Goal: Task Accomplishment & Management: Use online tool/utility

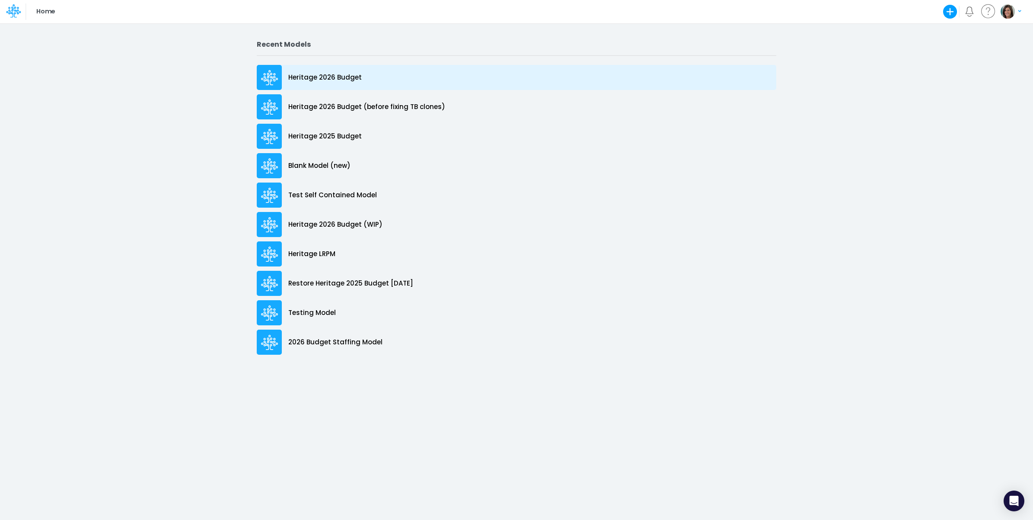
click at [378, 78] on div "Heritage 2026 Budget" at bounding box center [517, 77] width 520 height 25
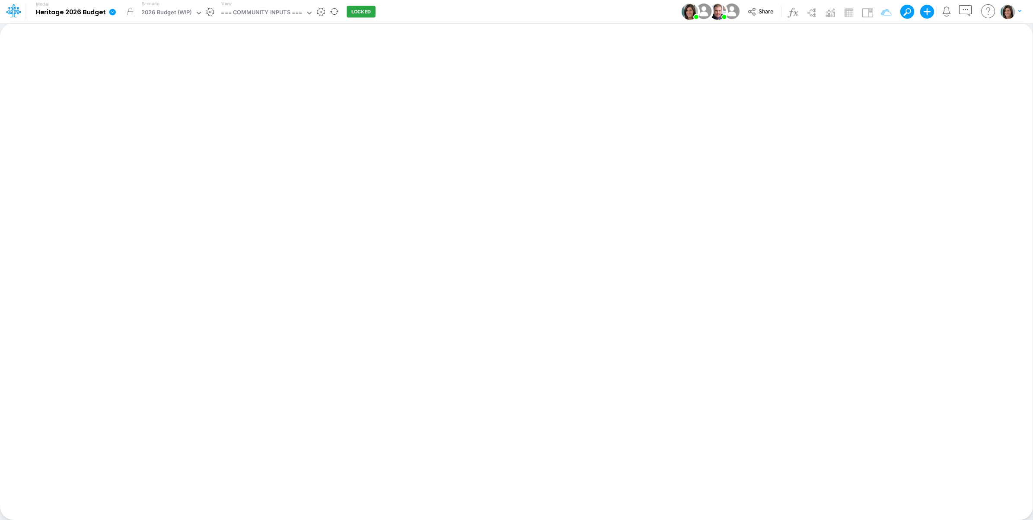
click at [110, 14] on icon at bounding box center [112, 12] width 6 height 6
click at [137, 87] on button "View model info" at bounding box center [156, 89] width 92 height 13
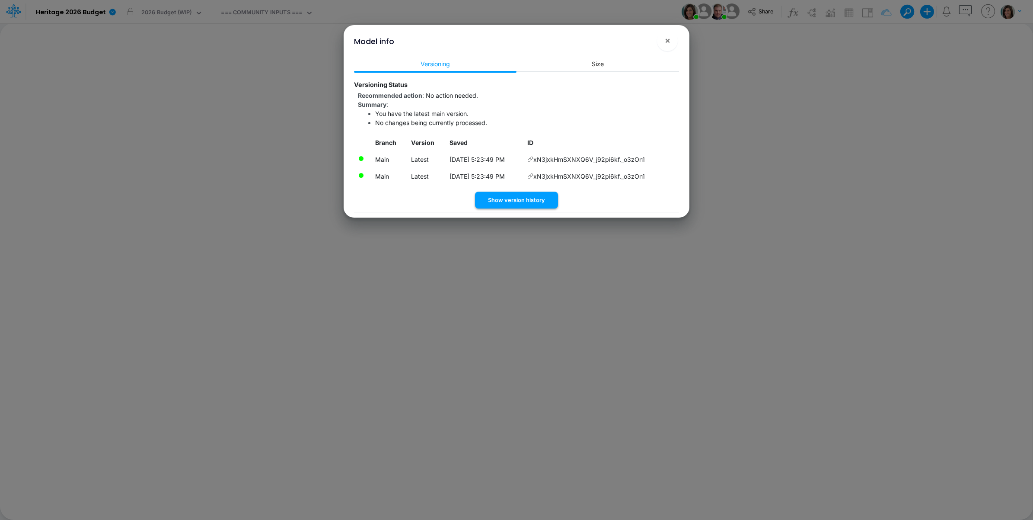
click at [528, 201] on button "Show version history" at bounding box center [516, 199] width 83 height 17
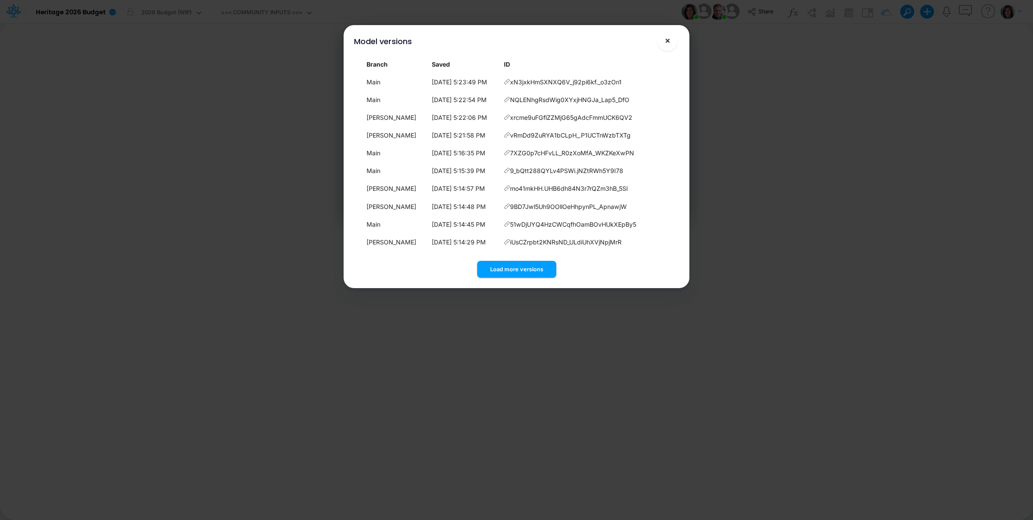
click at [664, 39] on button "×" at bounding box center [667, 40] width 21 height 21
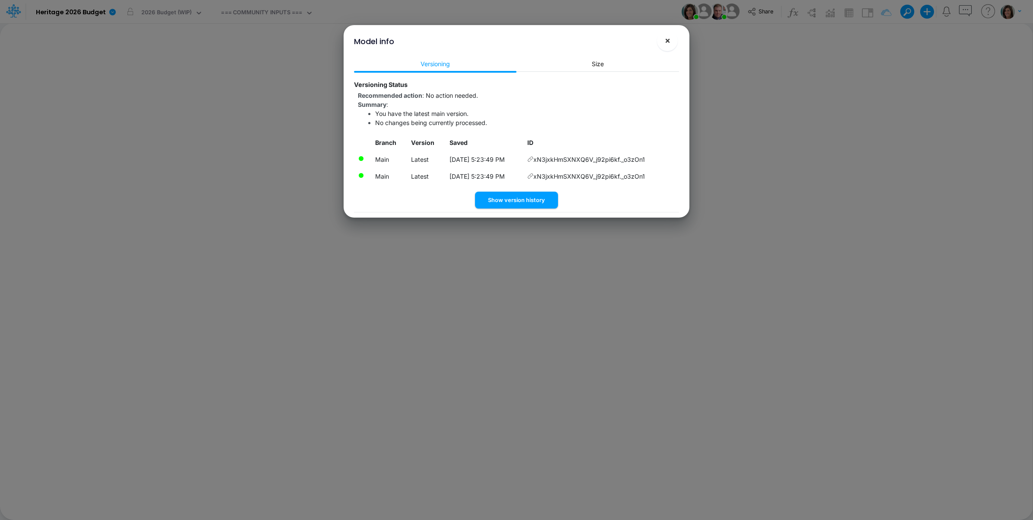
click at [669, 46] on button "×" at bounding box center [667, 40] width 21 height 21
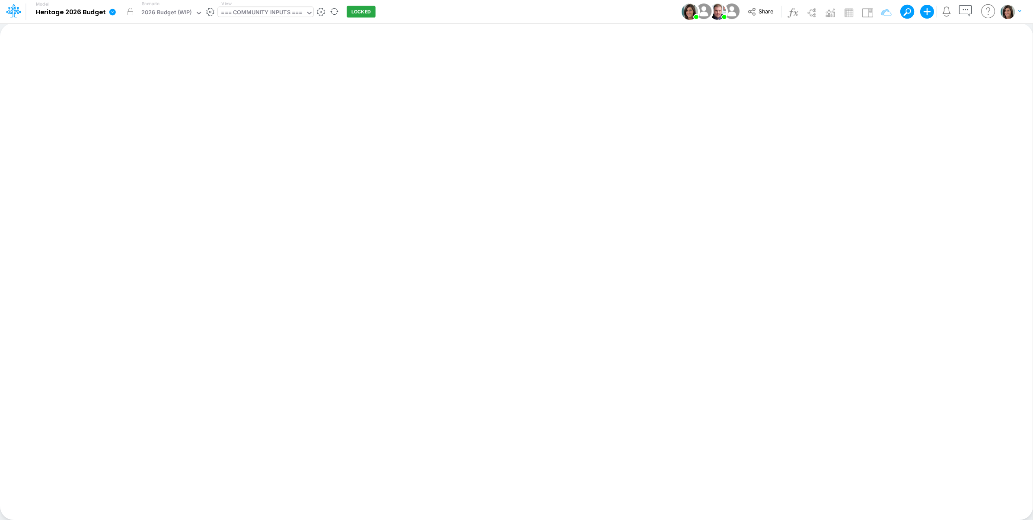
click at [269, 16] on div "=== COMMUNITY INPUTS ===" at bounding box center [261, 13] width 81 height 10
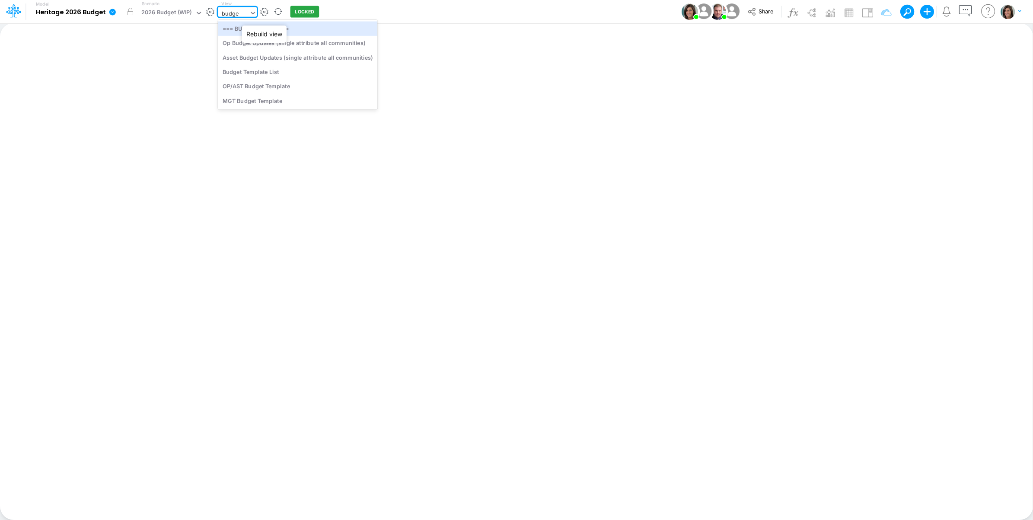
type input "budget"
click at [259, 87] on div "OP/AST Budget Template" at bounding box center [297, 86] width 159 height 14
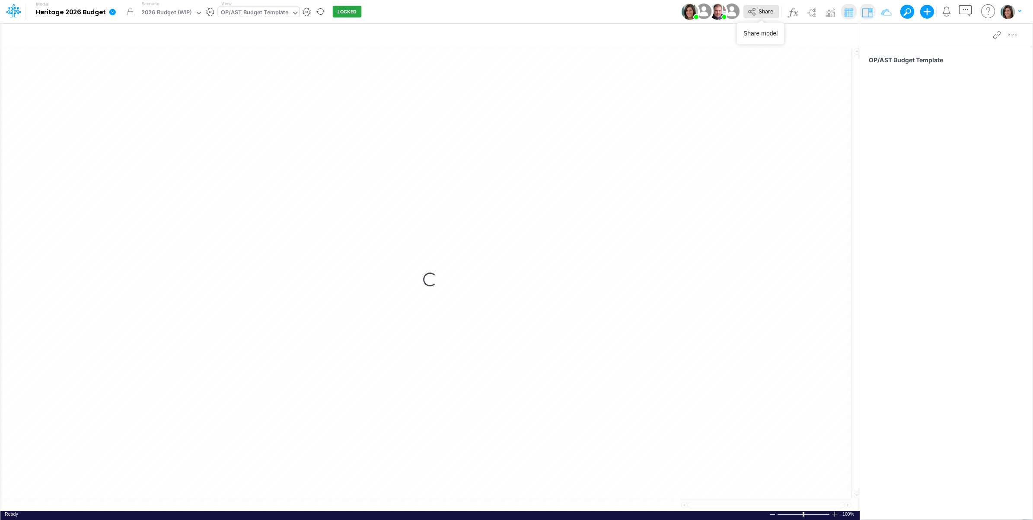
click at [757, 13] on button "Share" at bounding box center [761, 11] width 36 height 13
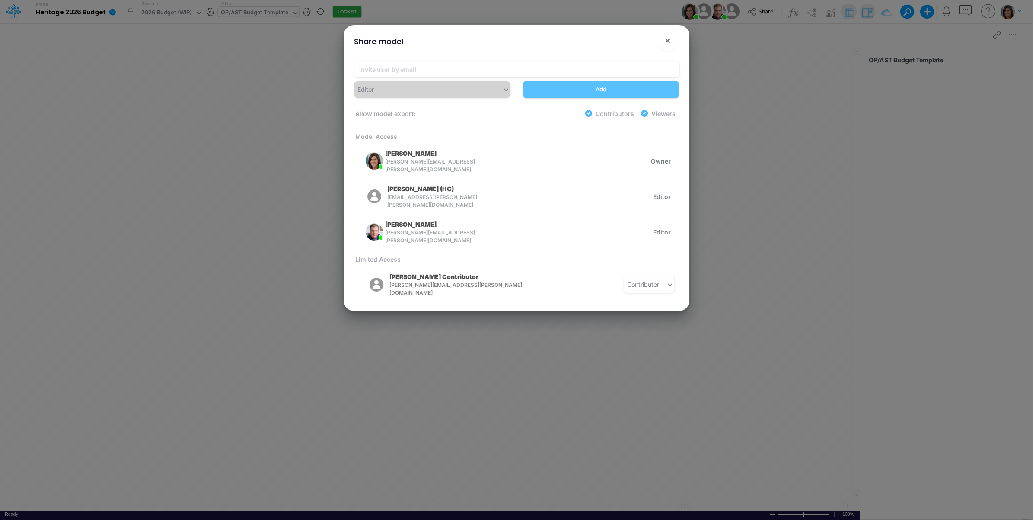
click at [655, 52] on div "Share model ! ×" at bounding box center [516, 39] width 339 height 29
click at [665, 39] on span "×" at bounding box center [668, 40] width 6 height 10
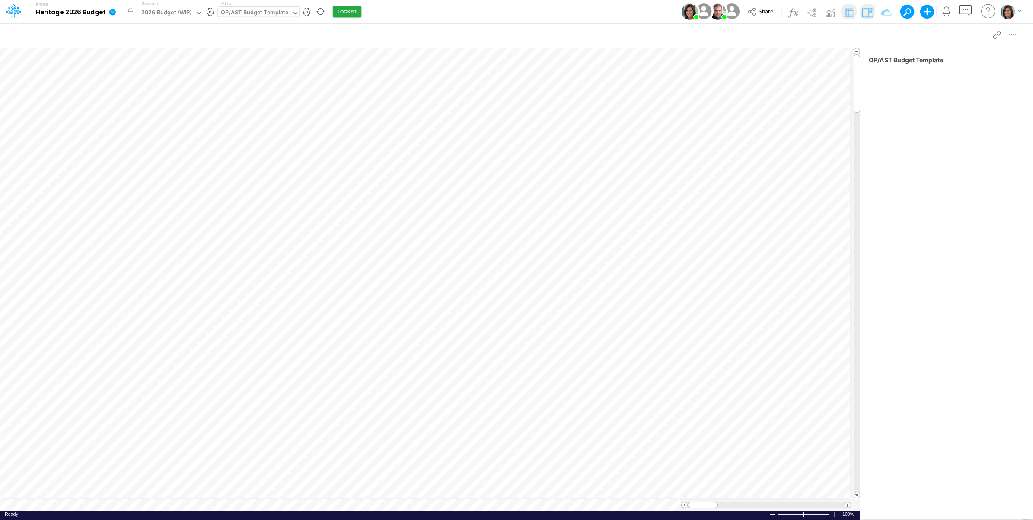
click at [115, 12] on icon at bounding box center [112, 12] width 6 height 6
click at [136, 89] on button "View model info" at bounding box center [156, 89] width 92 height 13
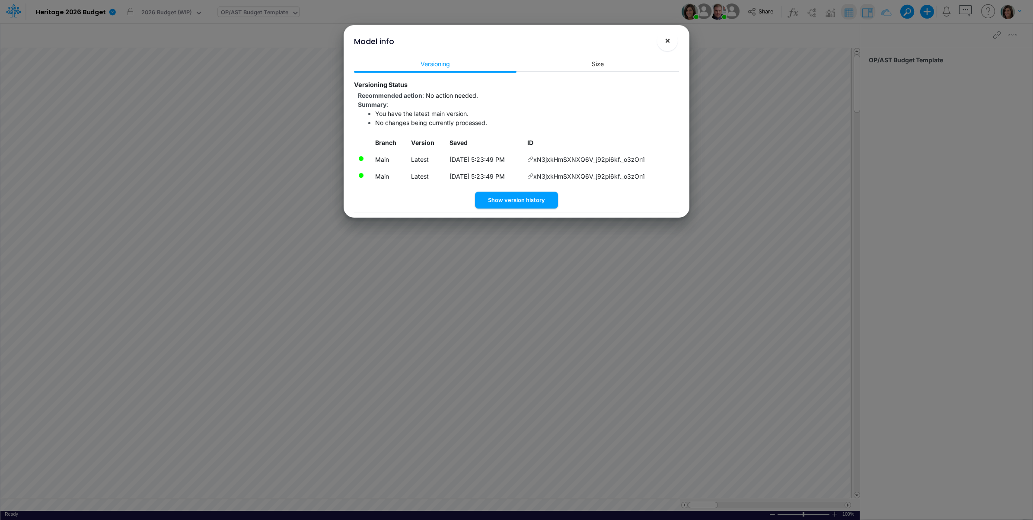
drag, startPoint x: 673, startPoint y: 43, endPoint x: 659, endPoint y: 42, distance: 13.9
click at [673, 43] on button "×" at bounding box center [667, 40] width 21 height 21
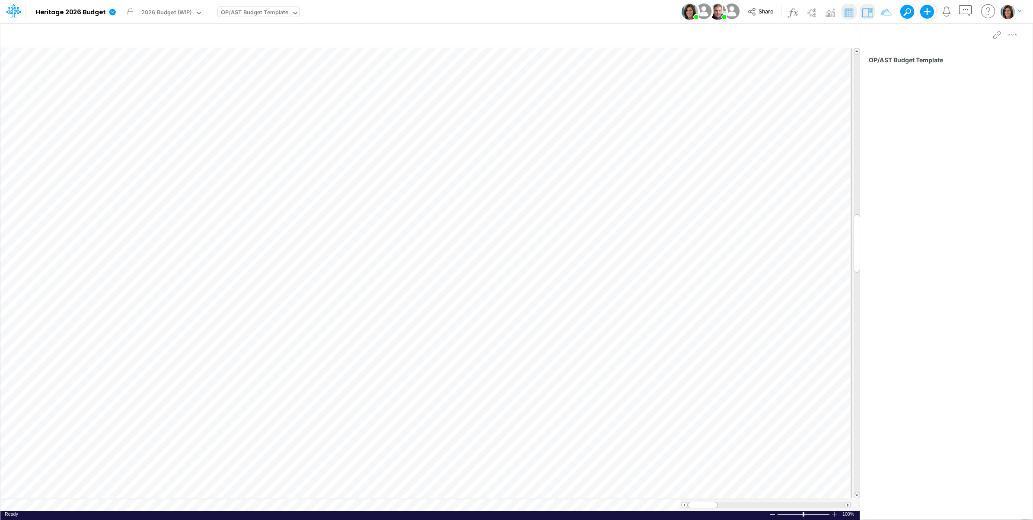
scroll to position [0, 0]
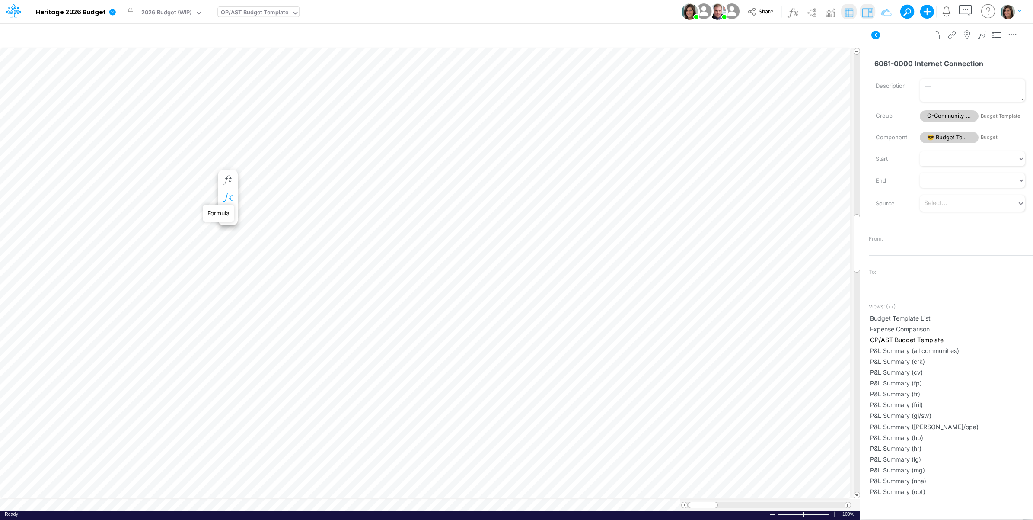
click at [229, 195] on icon "button" at bounding box center [227, 197] width 13 height 9
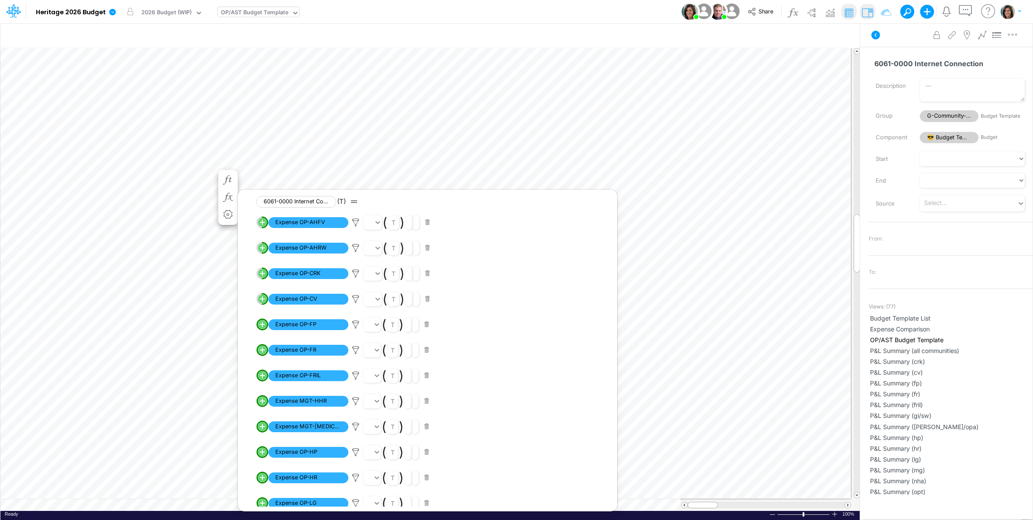
click at [262, 326] on line "circle with outer border" at bounding box center [262, 324] width 0 height 4
select select "1"
select select "Multiply"
select select "Add"
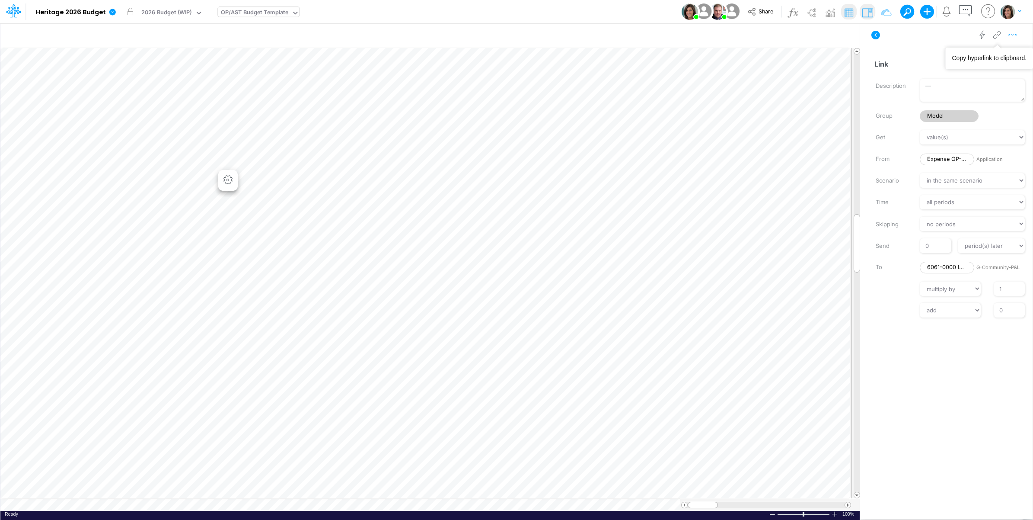
click at [1013, 35] on icon "button" at bounding box center [1012, 34] width 13 height 9
click at [987, 55] on span "Advanced settings" at bounding box center [963, 56] width 54 height 7
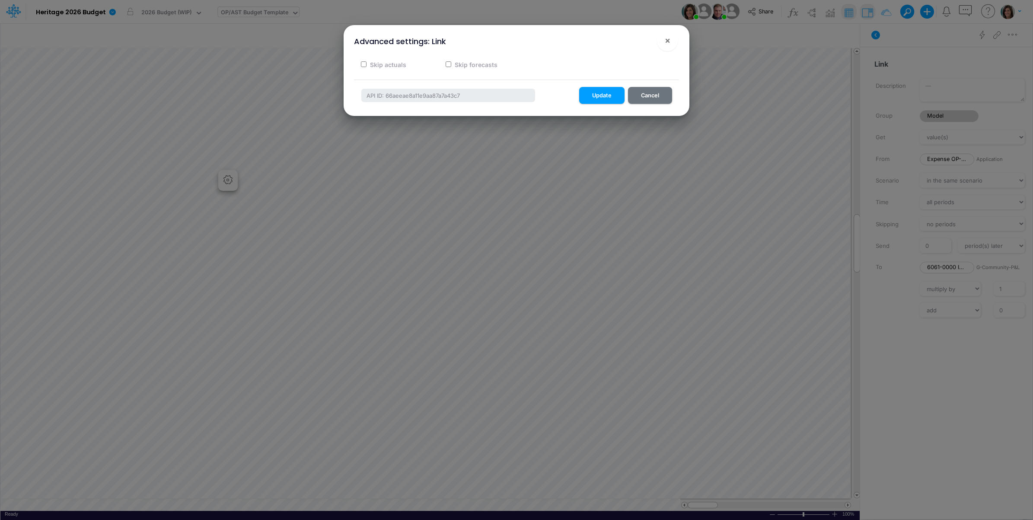
click at [399, 62] on label "Skip actuals" at bounding box center [388, 64] width 38 height 9
click at [367, 62] on input "Skip actuals" at bounding box center [364, 64] width 6 height 6
checkbox input "true"
click at [602, 96] on button "Update" at bounding box center [601, 95] width 45 height 17
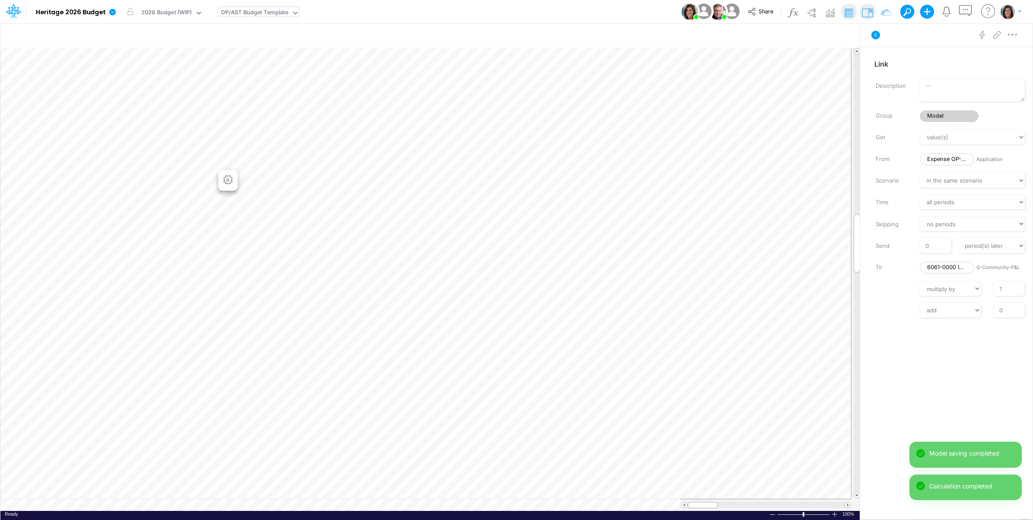
scroll to position [0, 0]
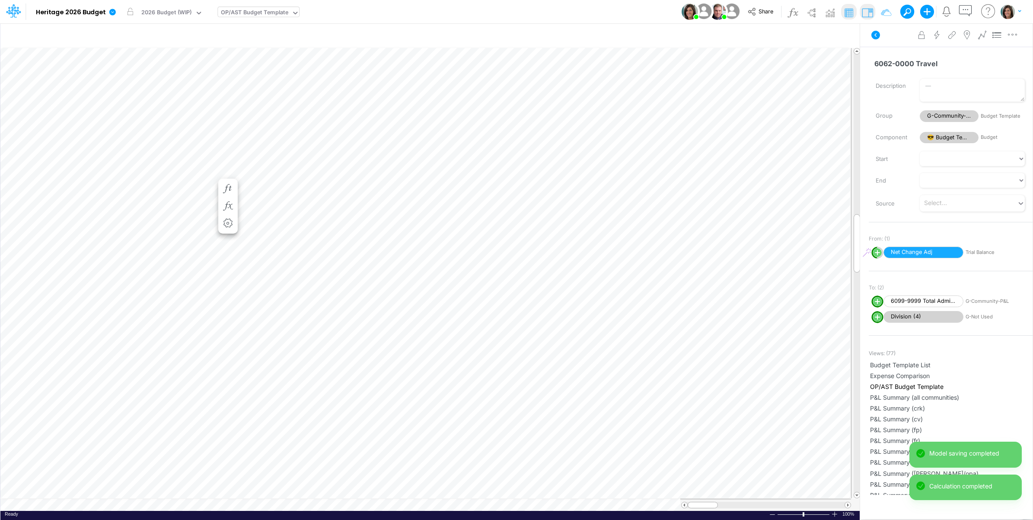
scroll to position [0, 0]
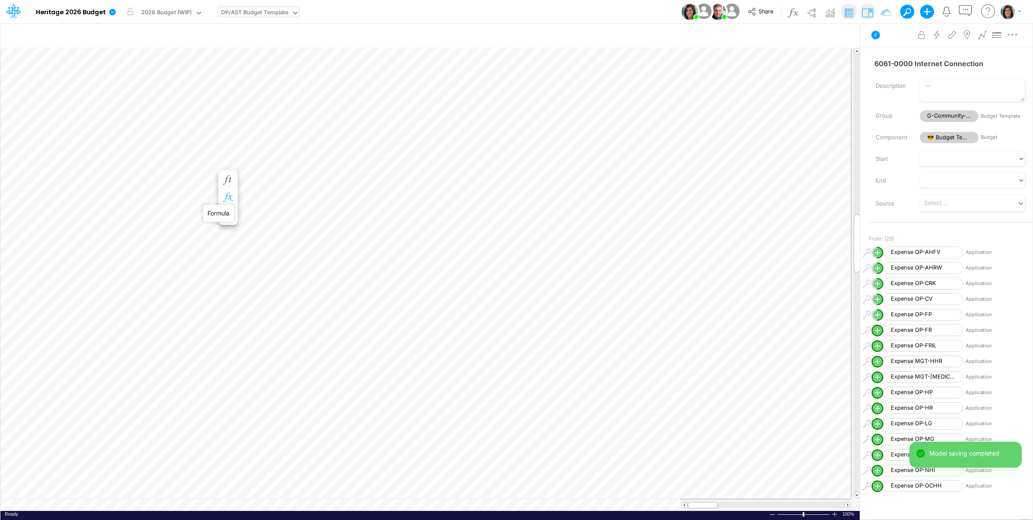
click at [230, 194] on icon "button" at bounding box center [227, 197] width 13 height 9
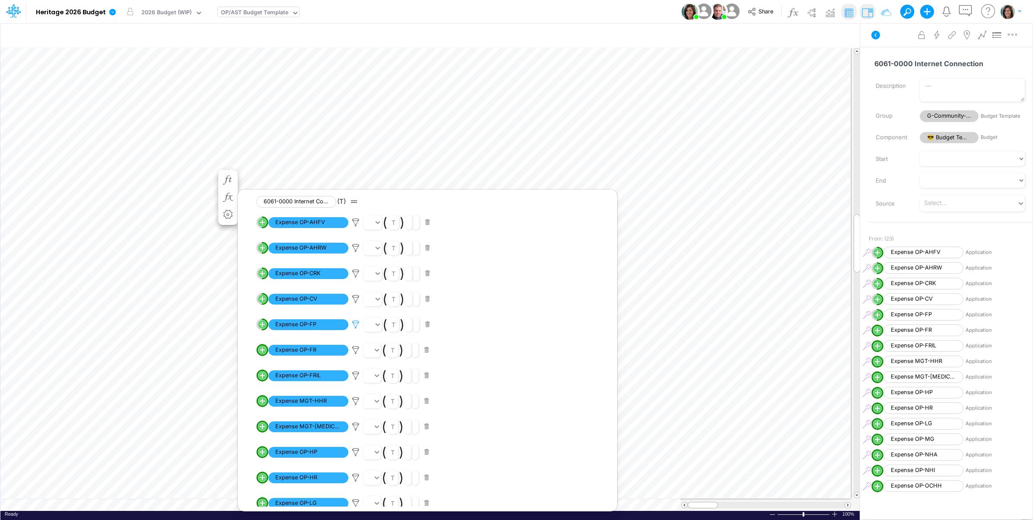
click at [357, 324] on icon at bounding box center [355, 324] width 13 height 9
click at [381, 263] on button "Save" at bounding box center [380, 265] width 21 height 13
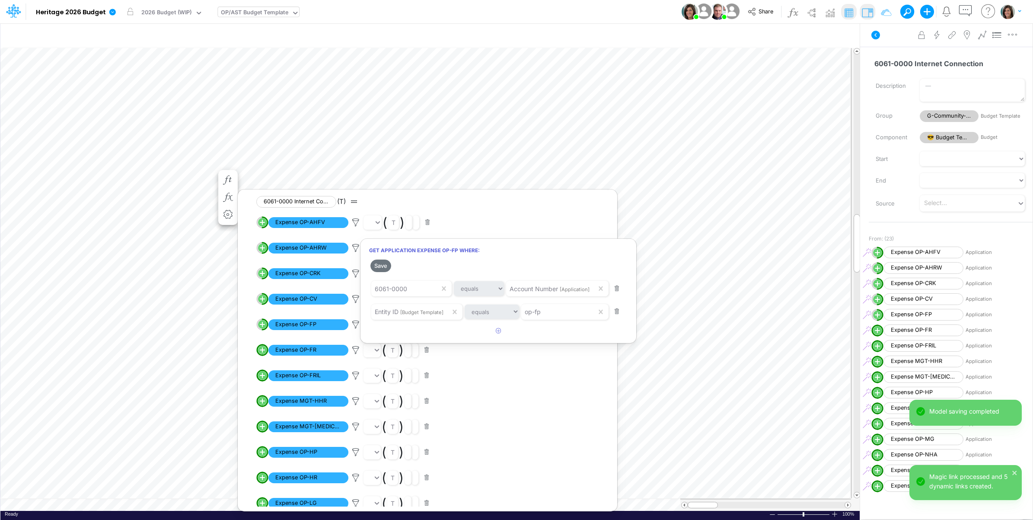
click at [891, 40] on div at bounding box center [516, 261] width 1033 height 515
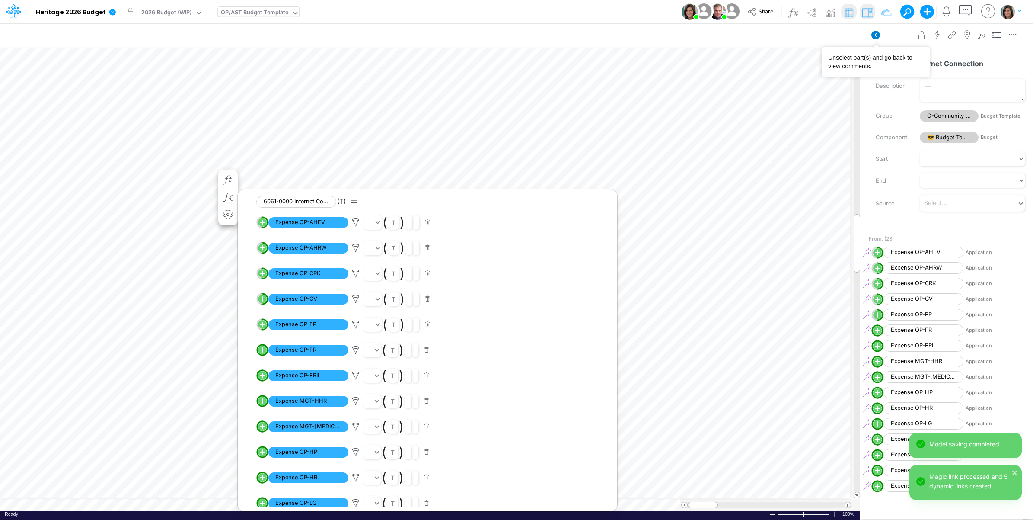
click at [877, 35] on icon at bounding box center [875, 35] width 9 height 9
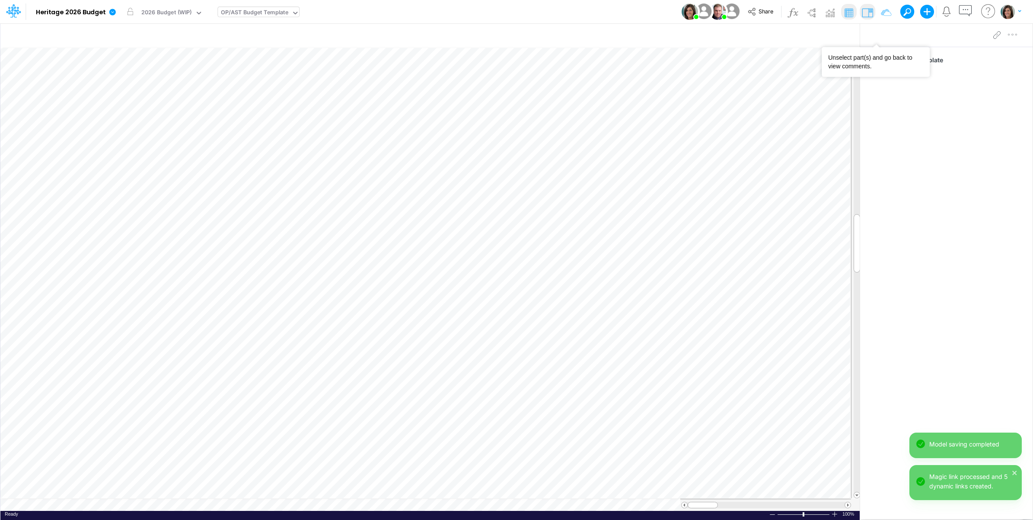
click at [261, 16] on div "OP/AST Budget Template" at bounding box center [254, 13] width 67 height 10
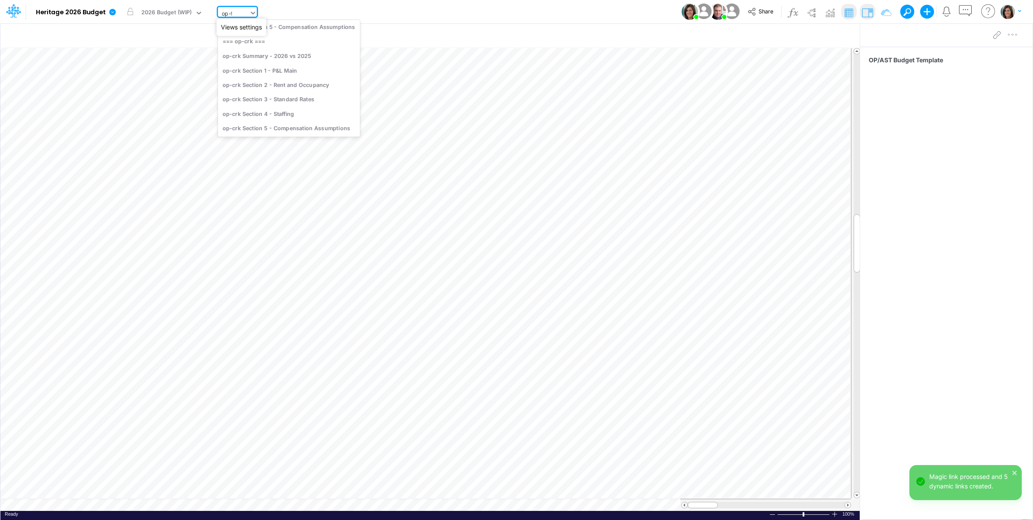
type input "op-fr"
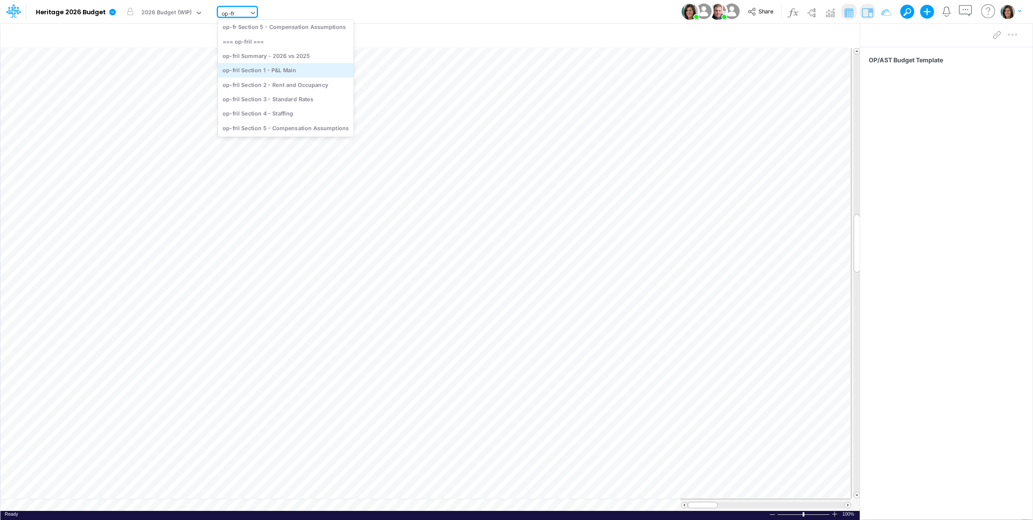
scroll to position [26, 0]
click at [295, 36] on div "op-fr Section 1 - P&L Main" at bounding box center [286, 33] width 136 height 14
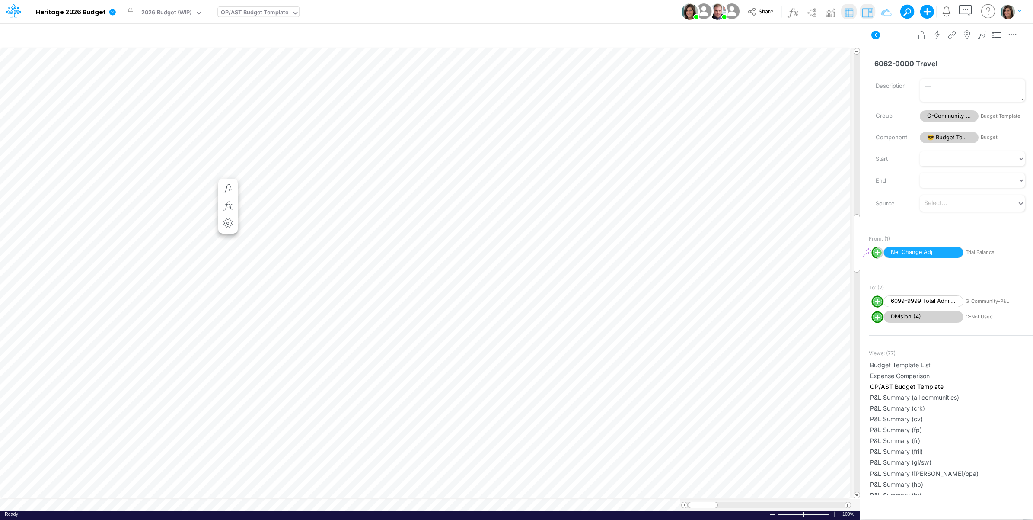
scroll to position [0, 0]
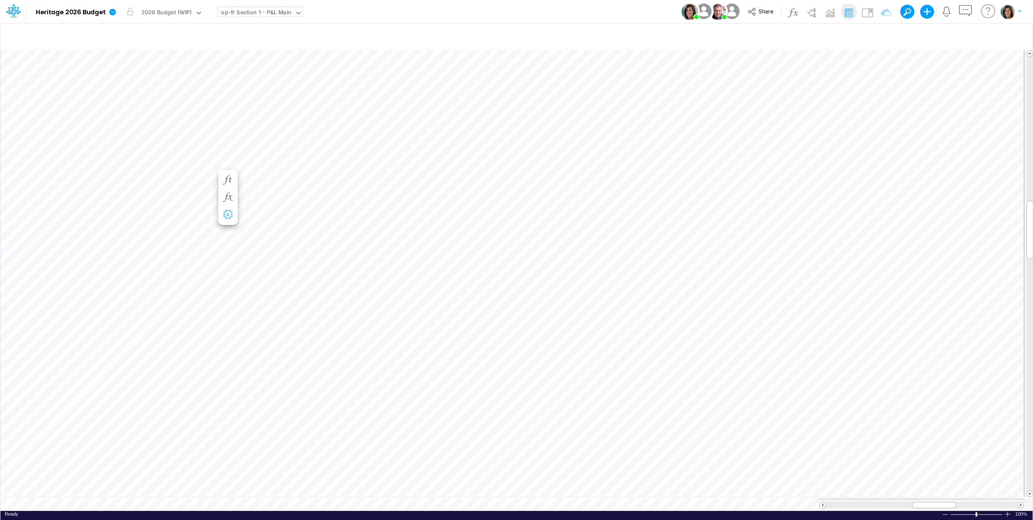
click at [194, 510] on div "Ready 100% Sum: null Max: null Min: null Numerical Count: null Count: null Aver…" at bounding box center [516, 515] width 1032 height 11
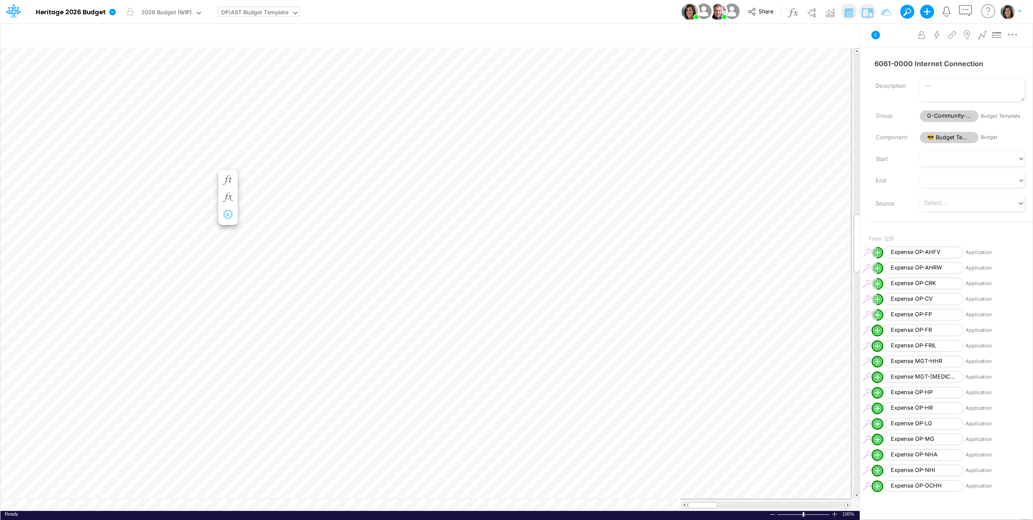
scroll to position [0, 0]
click at [228, 195] on icon "button" at bounding box center [227, 197] width 13 height 9
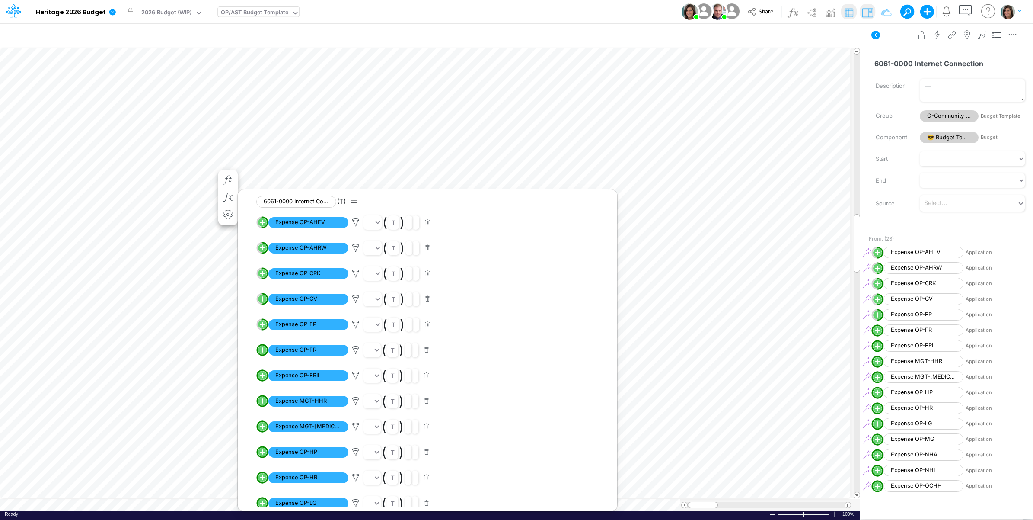
click at [263, 352] on circle "circle with outer border" at bounding box center [262, 349] width 9 height 9
select select "1"
select select "Multiply"
select select "Add"
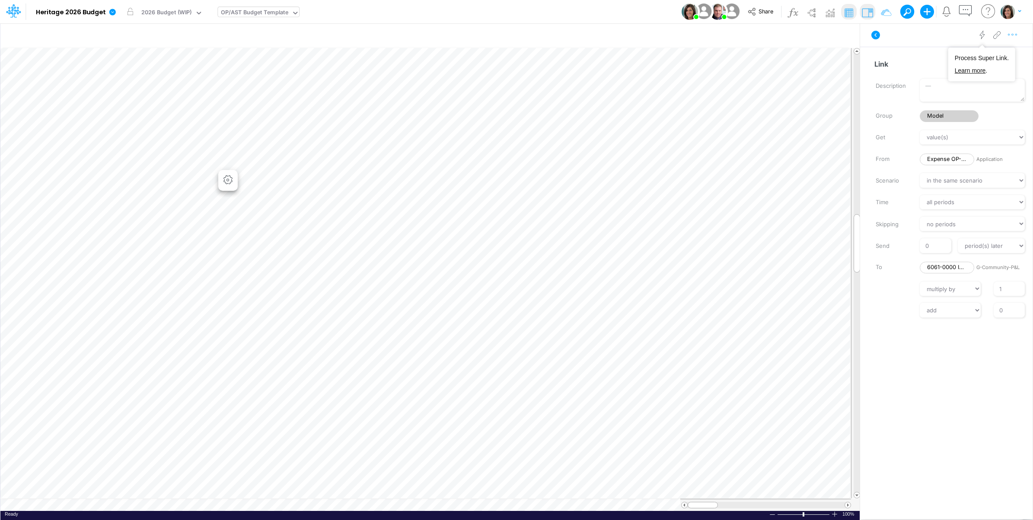
click at [1014, 31] on icon "button" at bounding box center [1012, 34] width 13 height 9
click at [989, 55] on span "Advanced settings" at bounding box center [963, 56] width 54 height 7
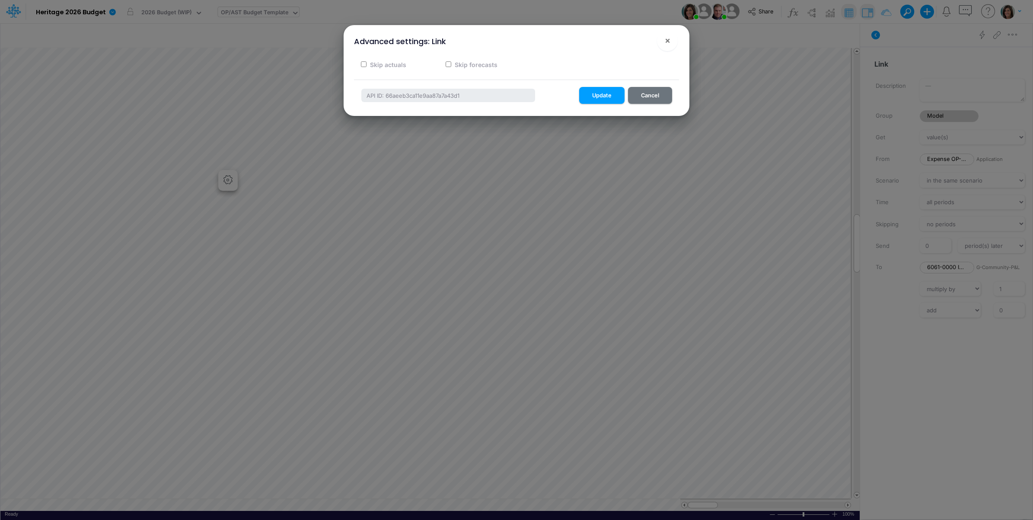
drag, startPoint x: 384, startPoint y: 65, endPoint x: 424, endPoint y: 67, distance: 40.7
click at [385, 65] on label "Skip actuals" at bounding box center [388, 64] width 38 height 9
click at [367, 65] on input "Skip actuals" at bounding box center [364, 64] width 6 height 6
checkbox input "true"
click at [602, 96] on button "Update" at bounding box center [601, 95] width 45 height 17
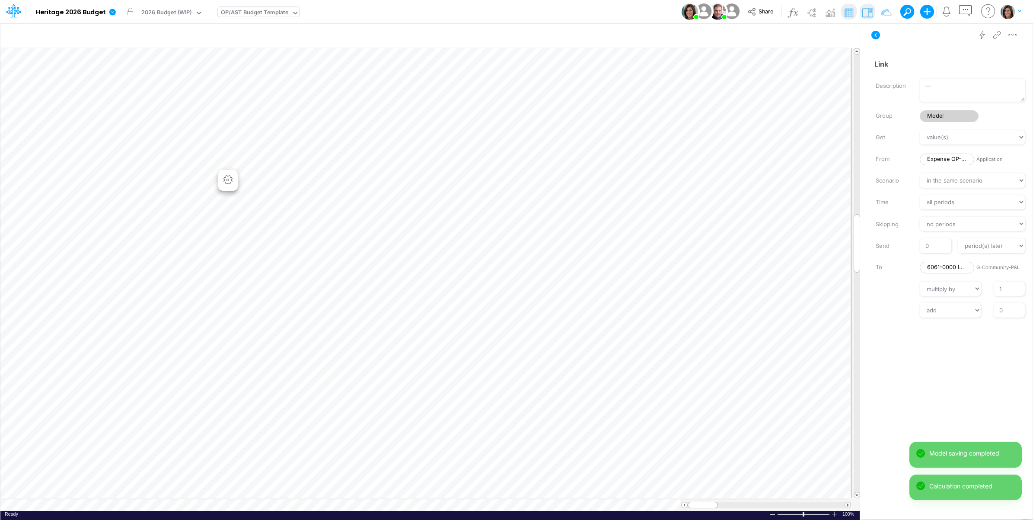
scroll to position [0, 0]
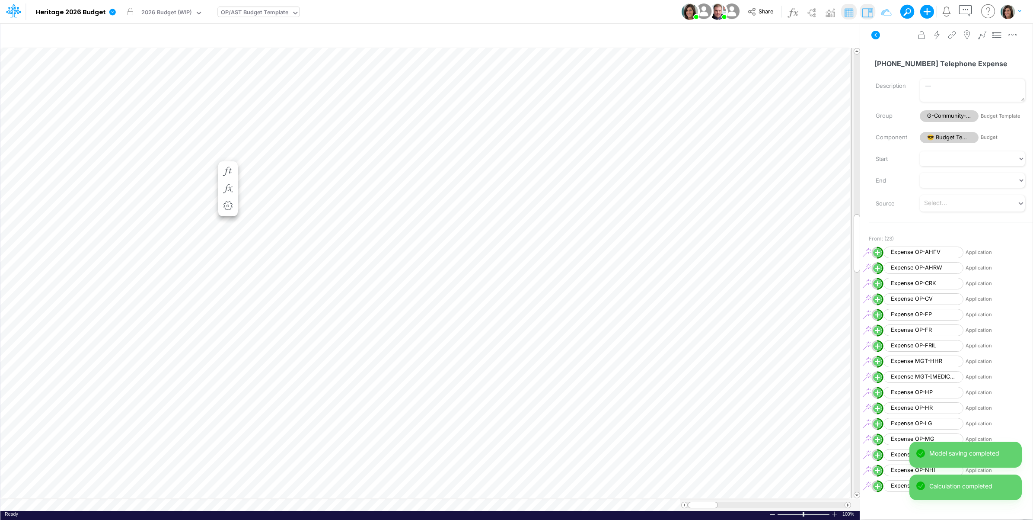
scroll to position [0, 0]
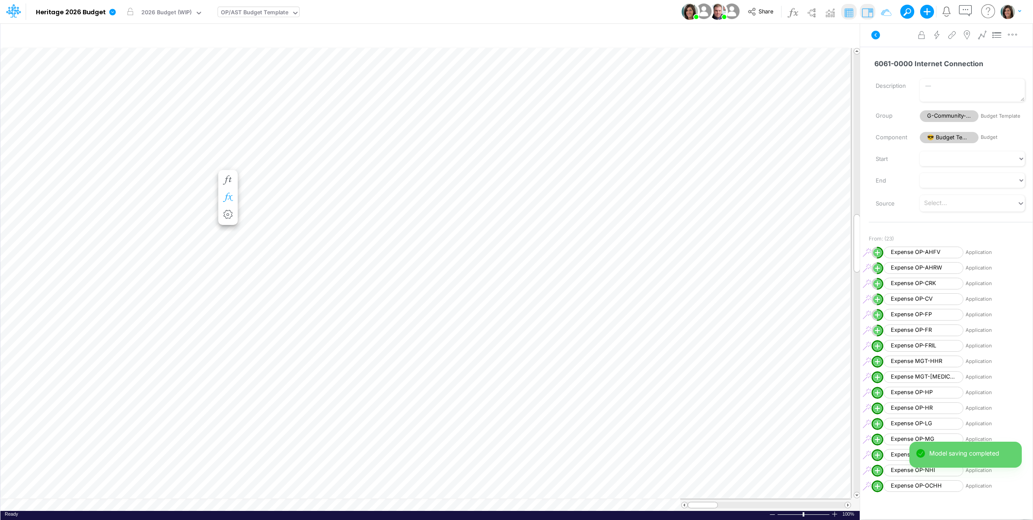
click at [232, 194] on icon "button" at bounding box center [227, 197] width 13 height 9
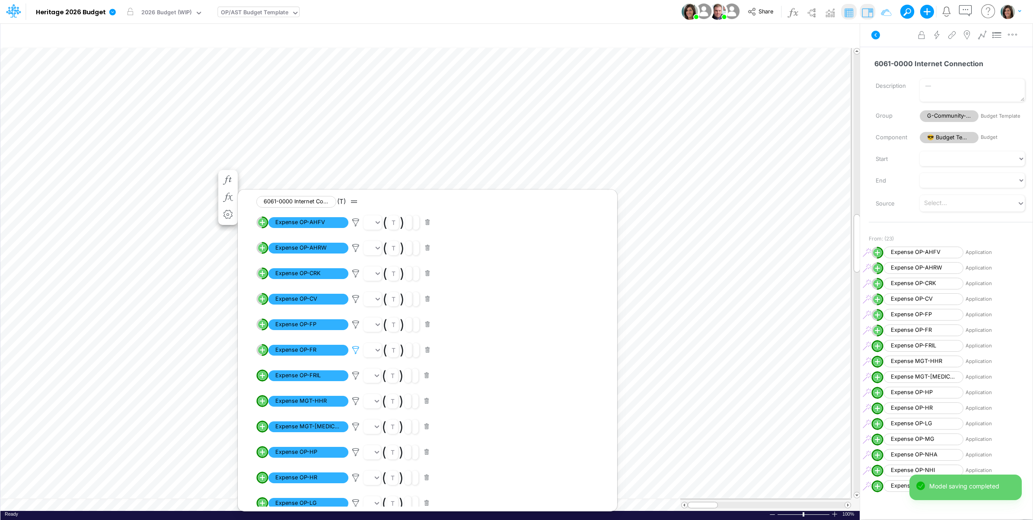
click at [357, 349] on icon at bounding box center [355, 349] width 13 height 9
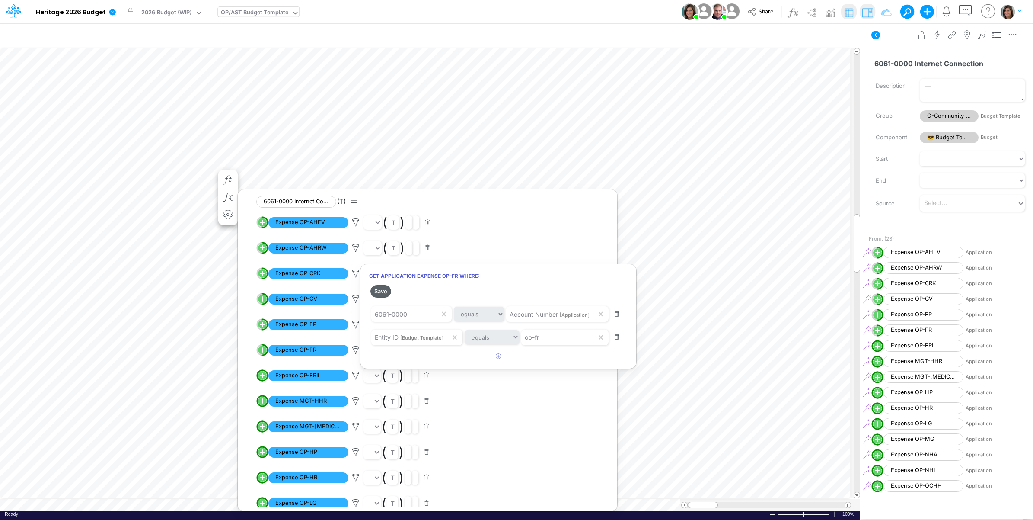
click at [386, 297] on button "Save" at bounding box center [380, 291] width 21 height 13
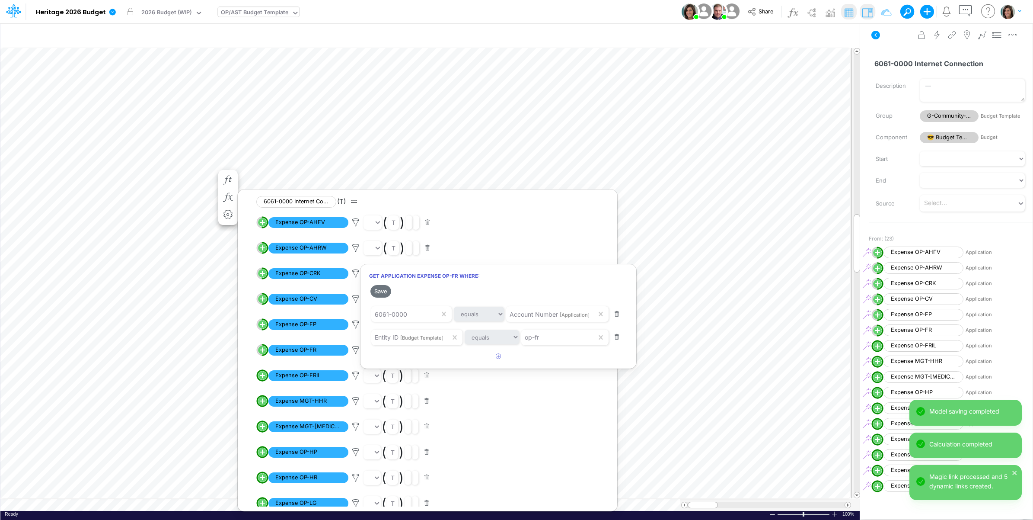
click at [892, 46] on div at bounding box center [516, 261] width 1033 height 515
click at [877, 39] on icon at bounding box center [875, 35] width 10 height 10
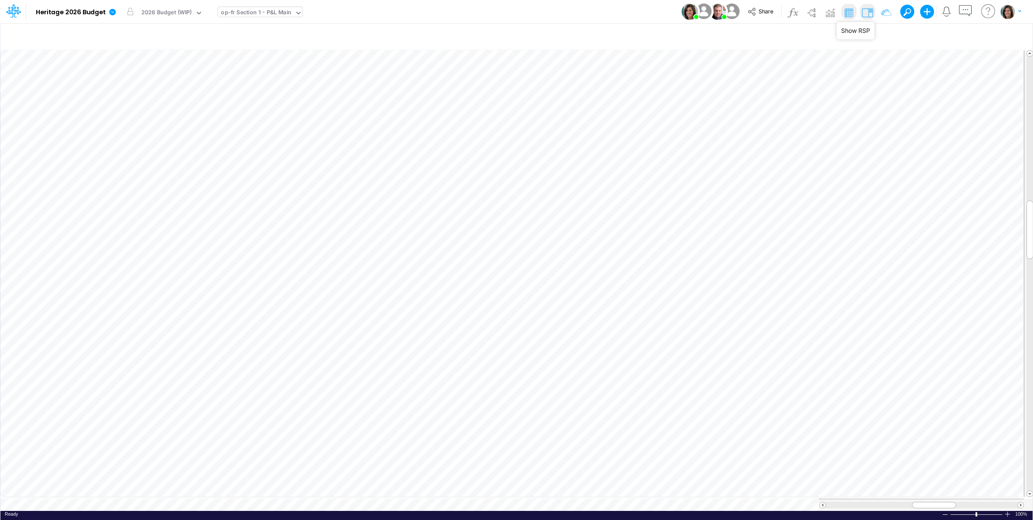
click at [867, 11] on img at bounding box center [868, 13] width 14 height 14
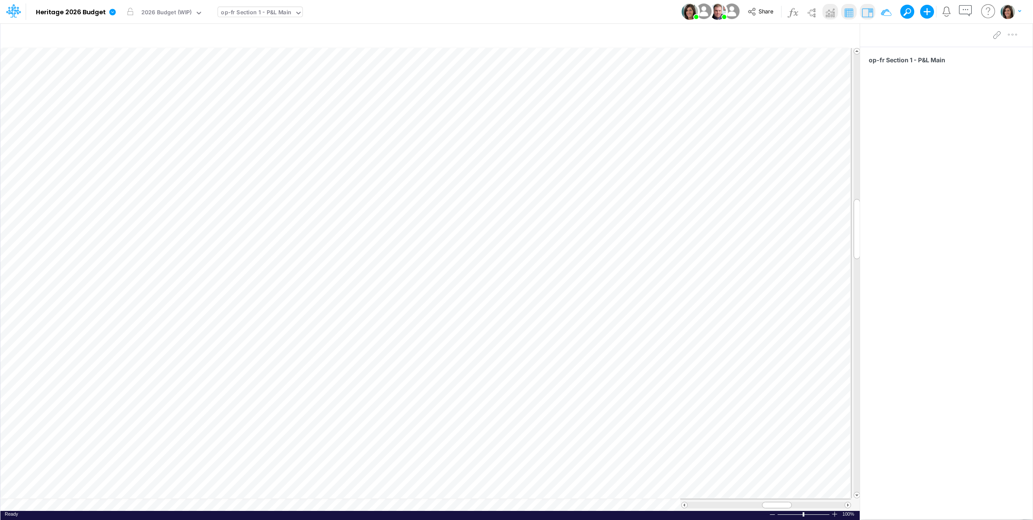
scroll to position [0, 0]
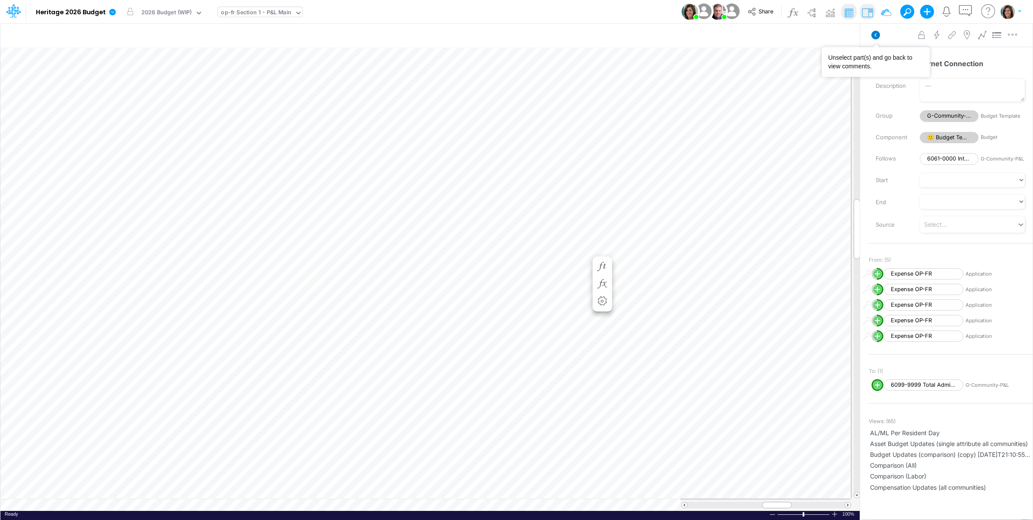
click at [874, 33] on icon at bounding box center [875, 35] width 9 height 9
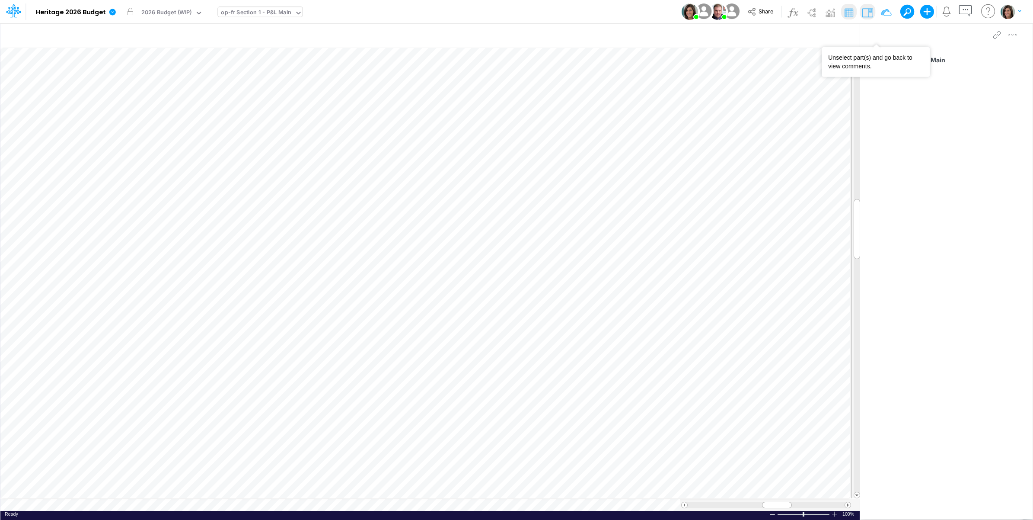
click at [258, 10] on div "op-fr Section 1 - P&L Main" at bounding box center [256, 13] width 70 height 10
type input "fril"
click at [258, 55] on div "op-fril Section 1 - P&L Main" at bounding box center [286, 57] width 136 height 14
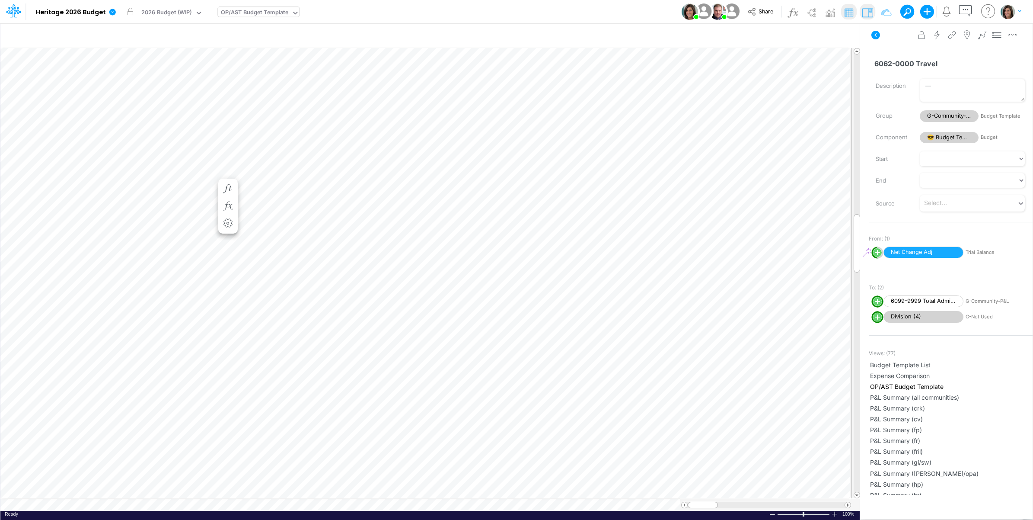
scroll to position [0, 0]
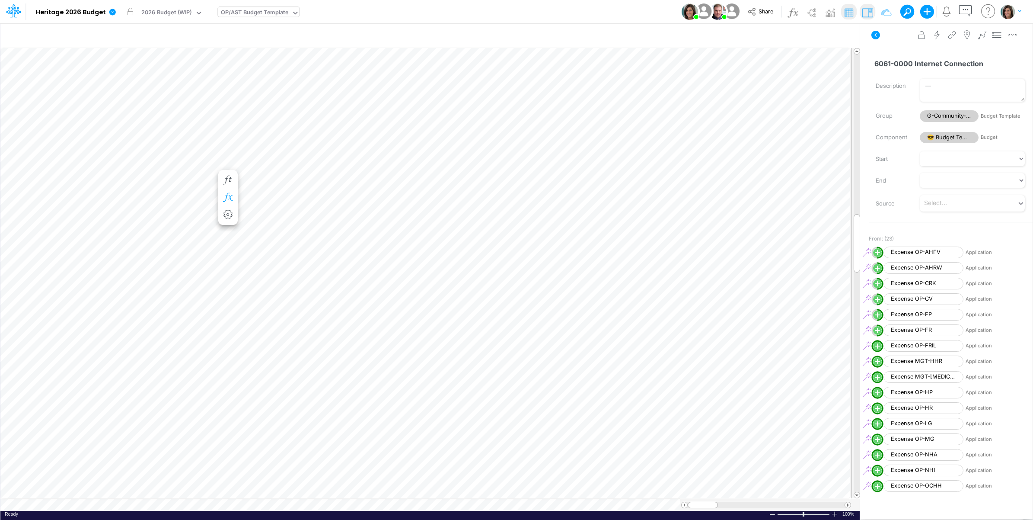
click at [228, 195] on icon "button" at bounding box center [227, 197] width 13 height 9
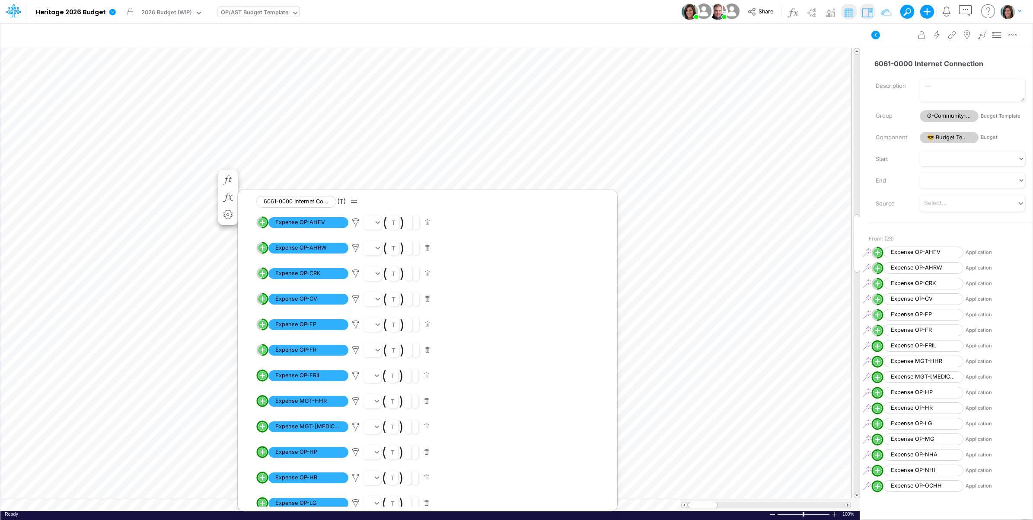
click at [264, 375] on line "circle with outer border" at bounding box center [262, 375] width 4 height 0
select select "1"
select select "Multiply"
select select "Add"
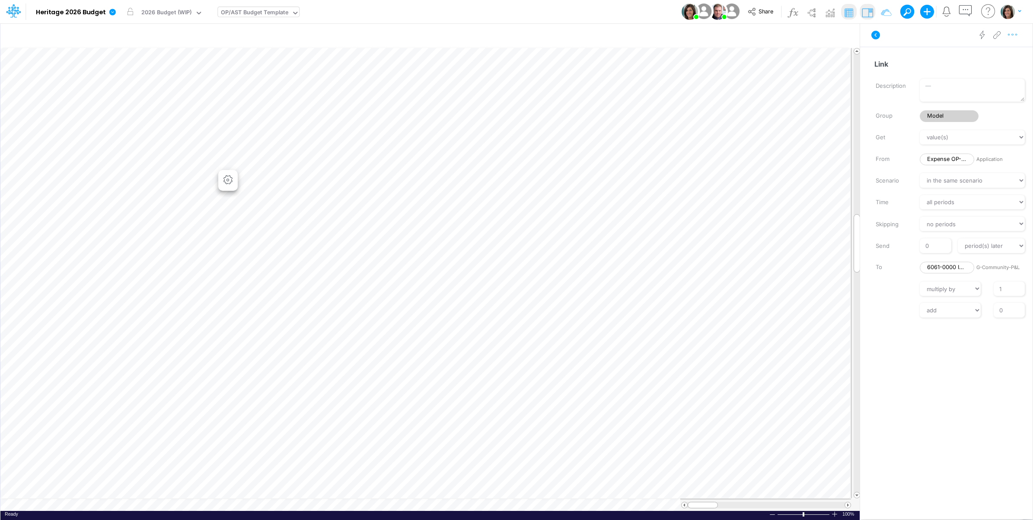
click at [1012, 39] on icon "button" at bounding box center [1012, 34] width 13 height 9
click at [998, 52] on button "Advanced settings" at bounding box center [967, 56] width 103 height 15
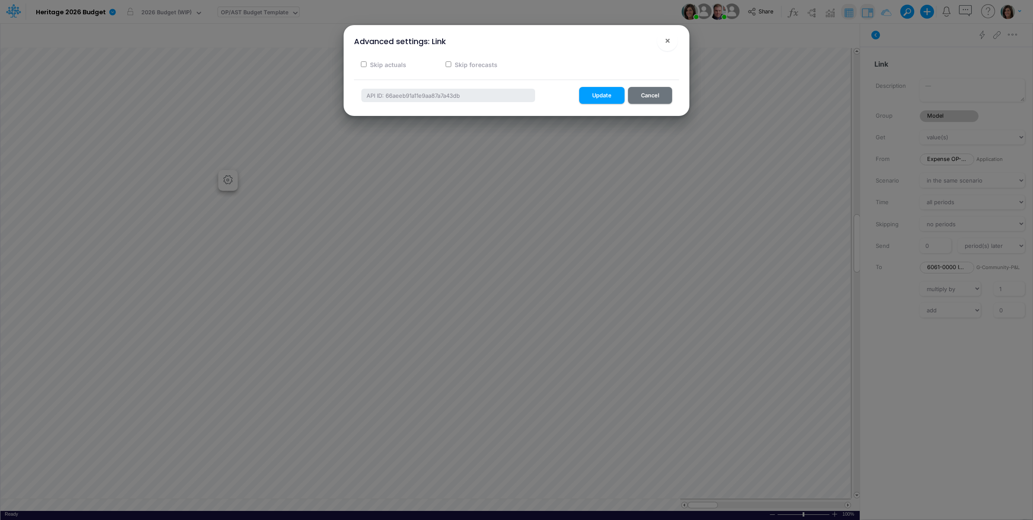
click at [389, 67] on label "Skip actuals" at bounding box center [388, 64] width 38 height 9
click at [367, 67] on input "Skip actuals" at bounding box center [364, 64] width 6 height 6
checkbox input "true"
click at [606, 96] on button "Update" at bounding box center [601, 95] width 45 height 17
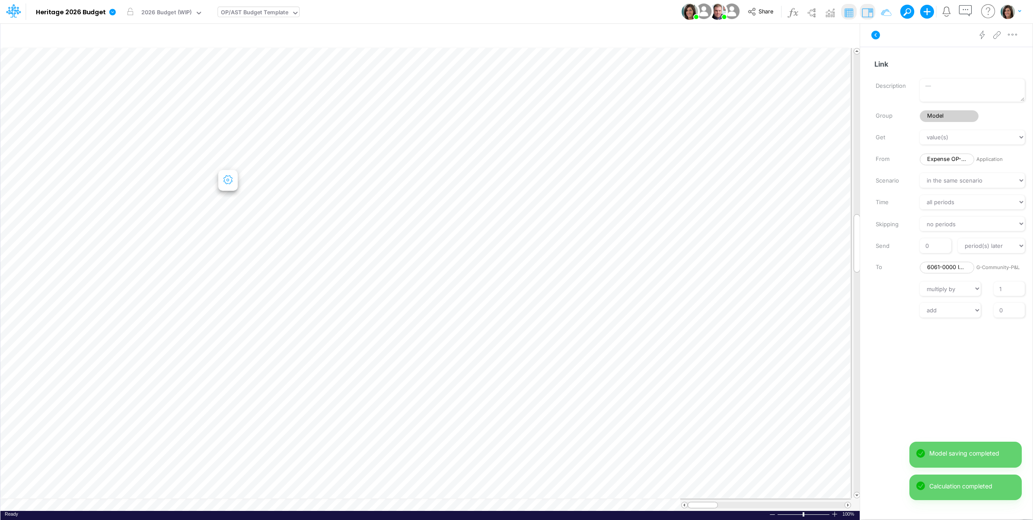
scroll to position [0, 0]
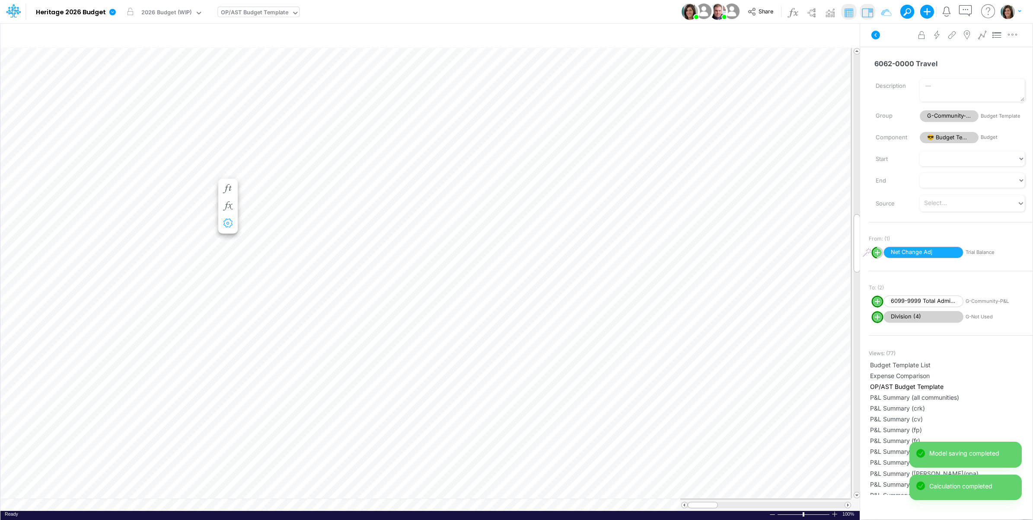
scroll to position [0, 0]
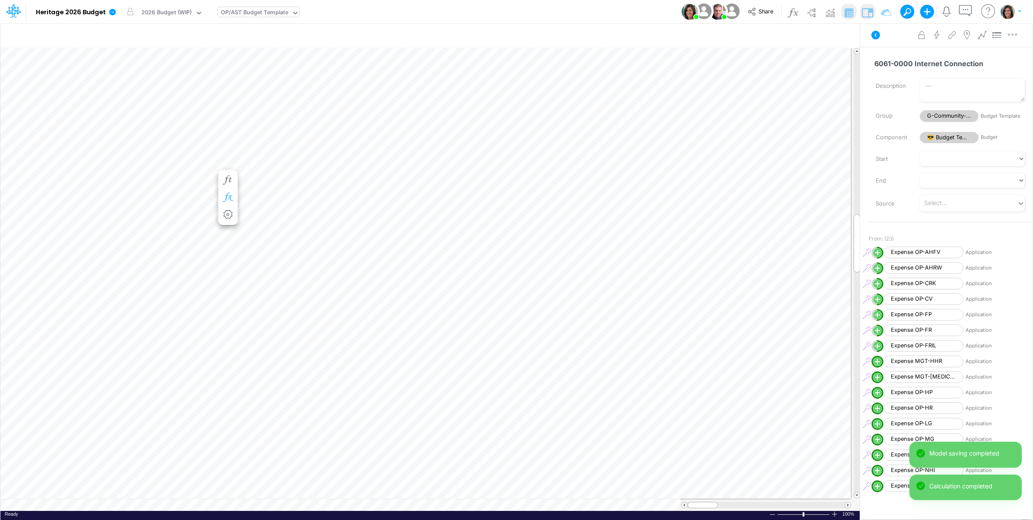
click at [228, 195] on icon "button" at bounding box center [227, 197] width 13 height 9
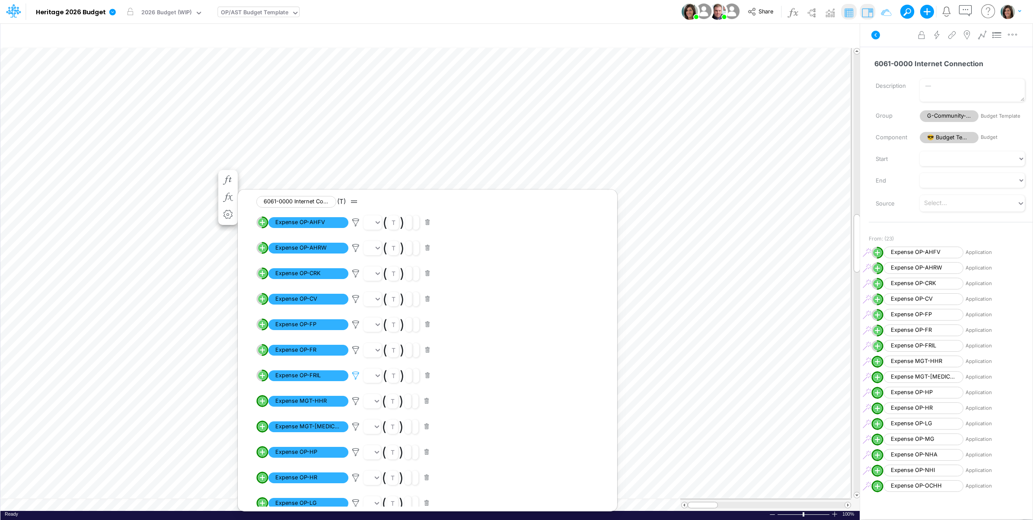
click at [357, 374] on icon at bounding box center [355, 375] width 13 height 9
click at [382, 314] on button "Save" at bounding box center [380, 316] width 21 height 13
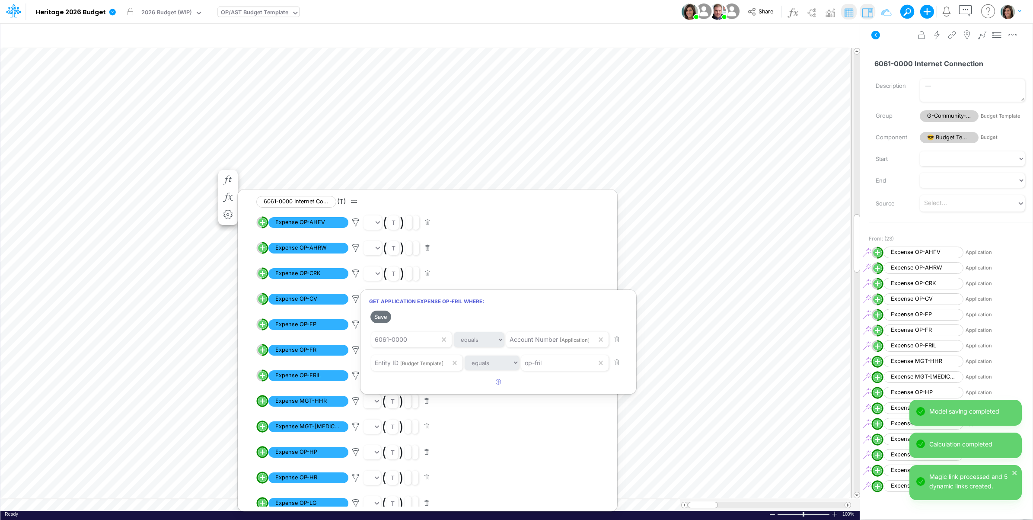
click at [65, 175] on div at bounding box center [516, 261] width 1033 height 515
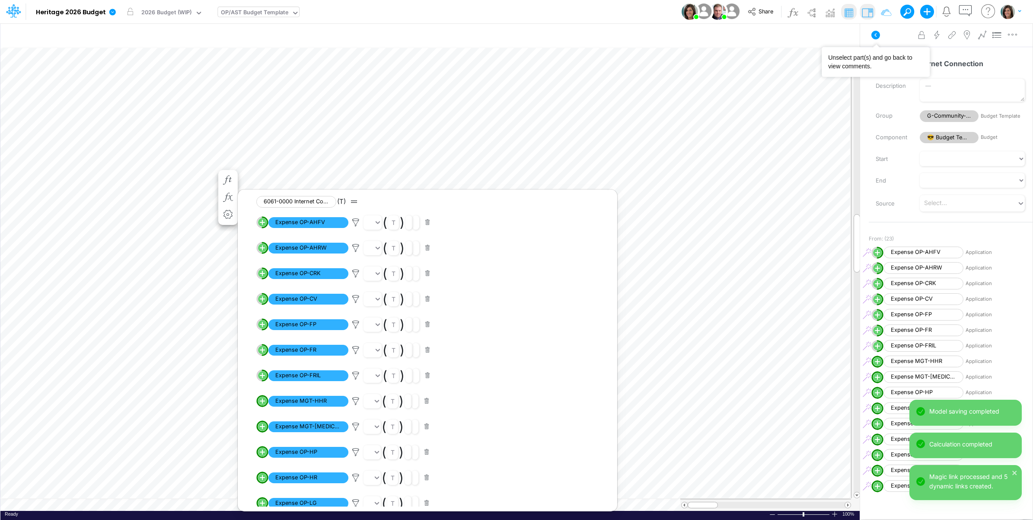
click at [876, 40] on button at bounding box center [875, 35] width 21 height 16
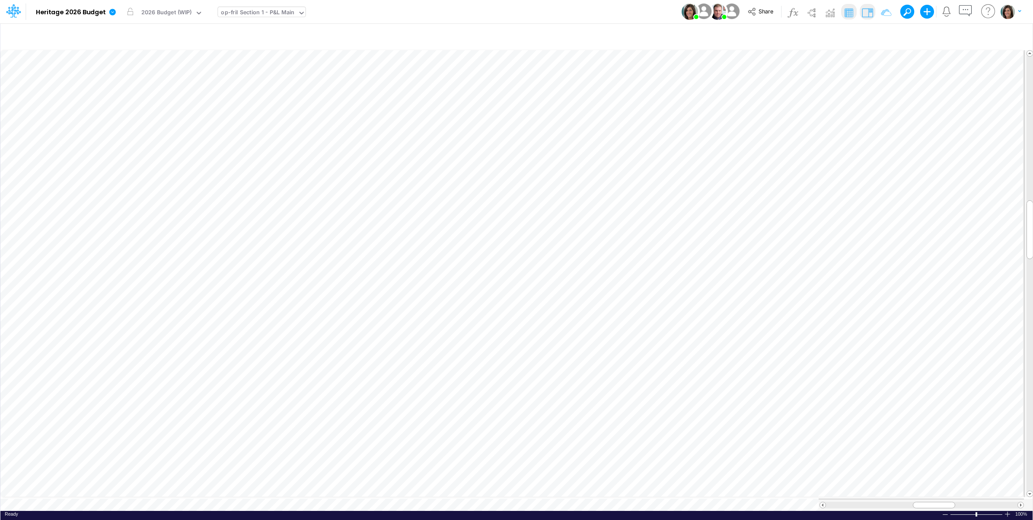
click at [867, 11] on img at bounding box center [868, 13] width 14 height 14
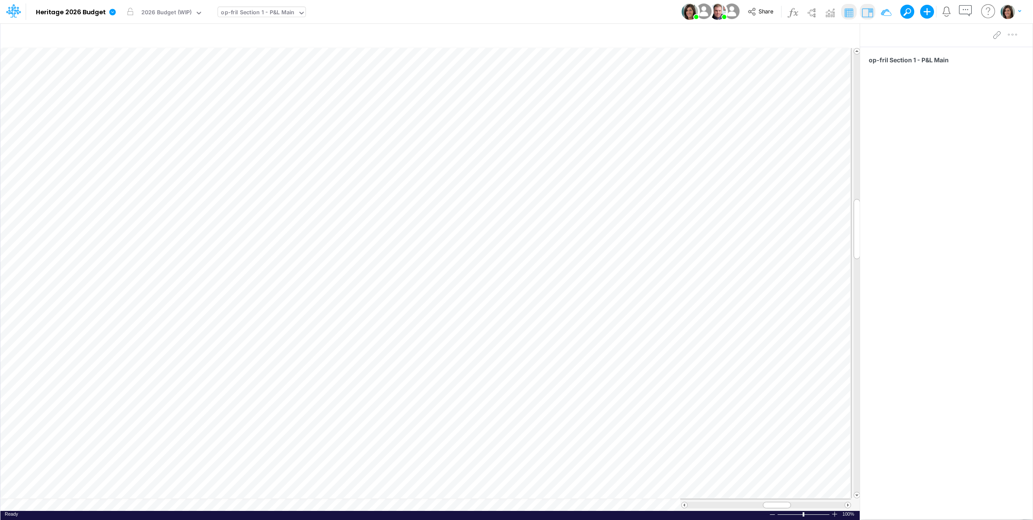
scroll to position [0, 0]
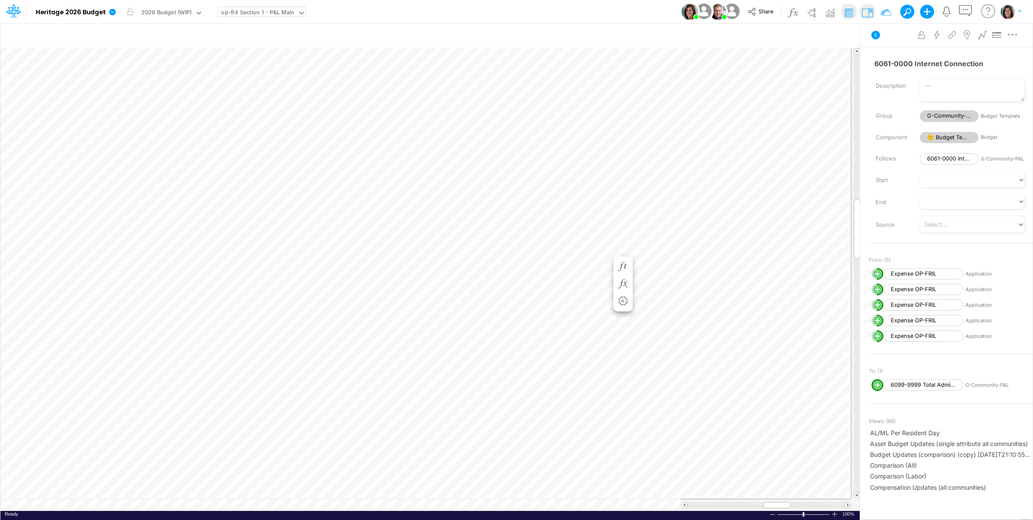
scroll to position [0, 0]
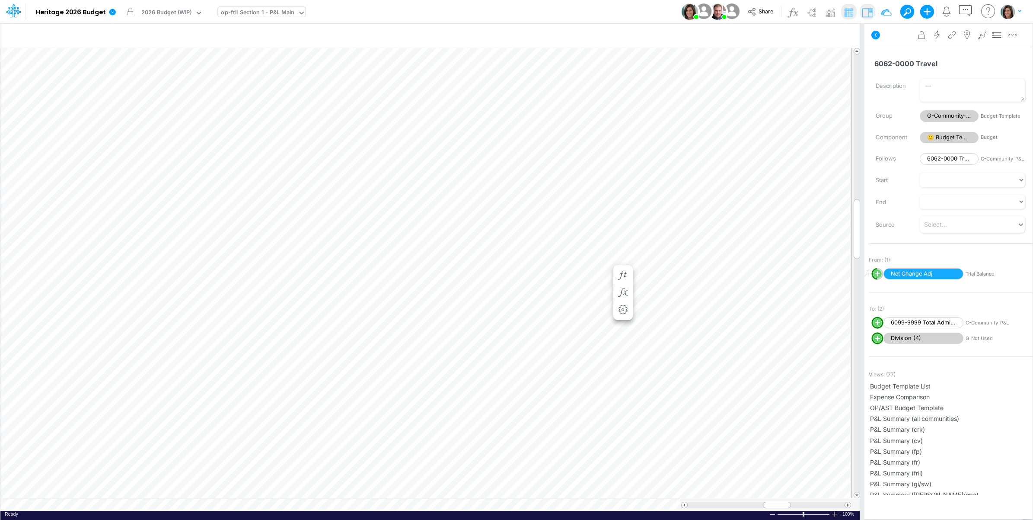
click at [875, 31] on icon at bounding box center [875, 35] width 9 height 9
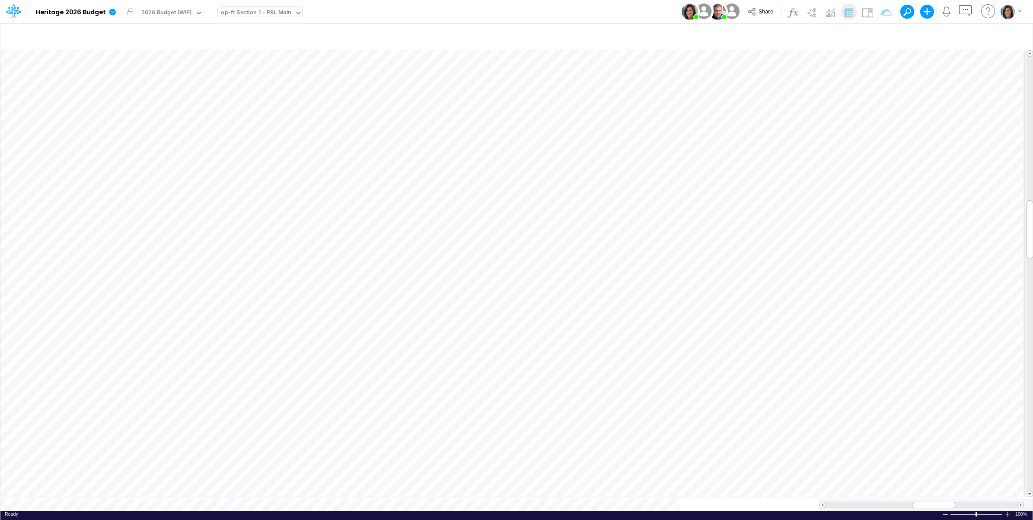
scroll to position [0, 0]
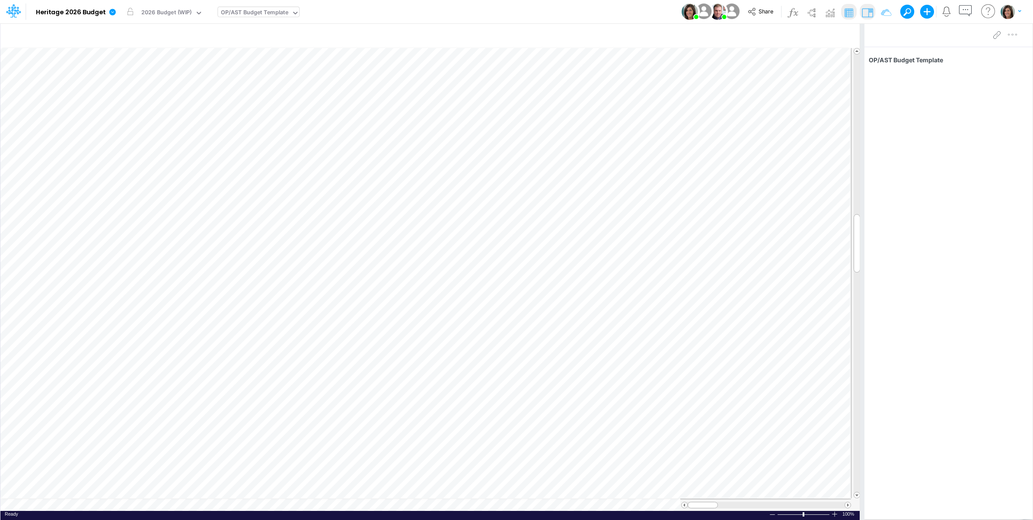
scroll to position [0, 0]
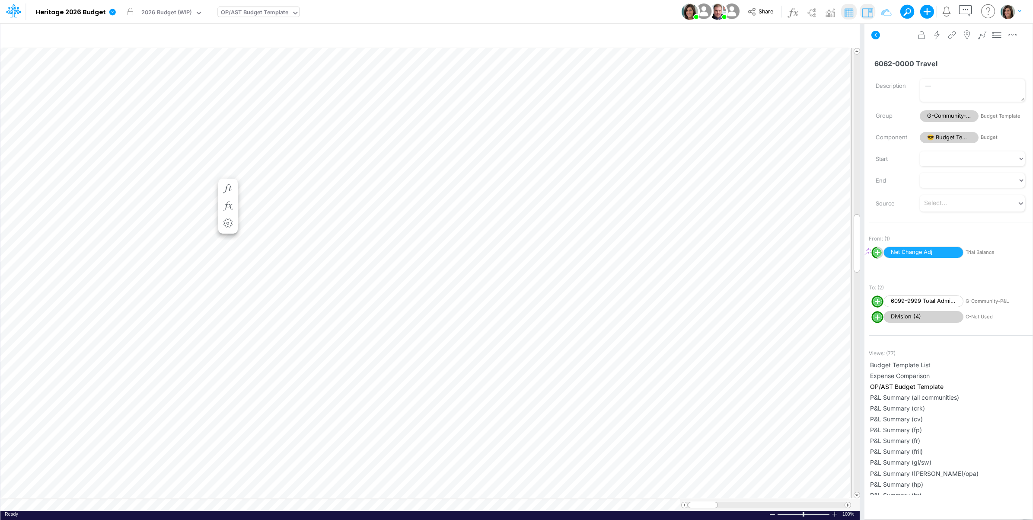
scroll to position [0, 0]
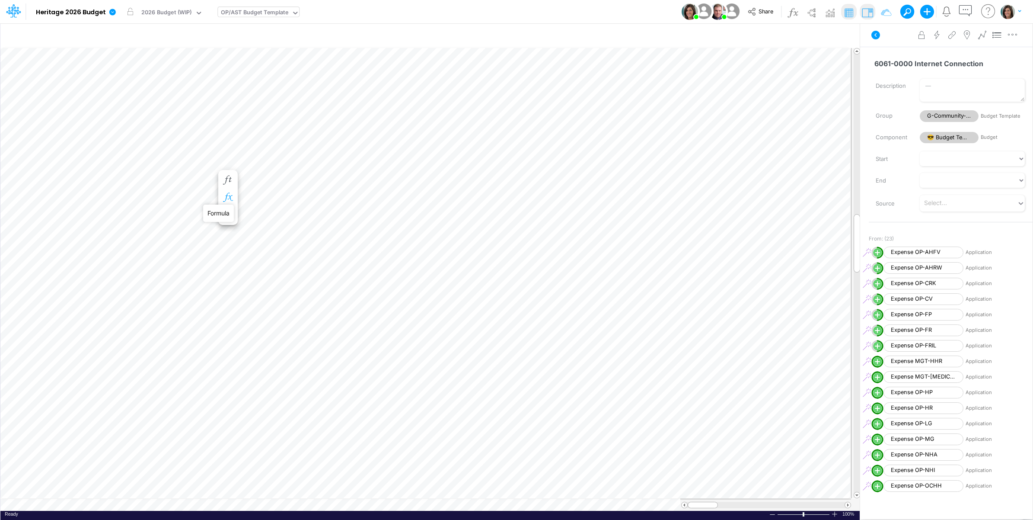
click at [228, 197] on icon "button" at bounding box center [227, 197] width 13 height 9
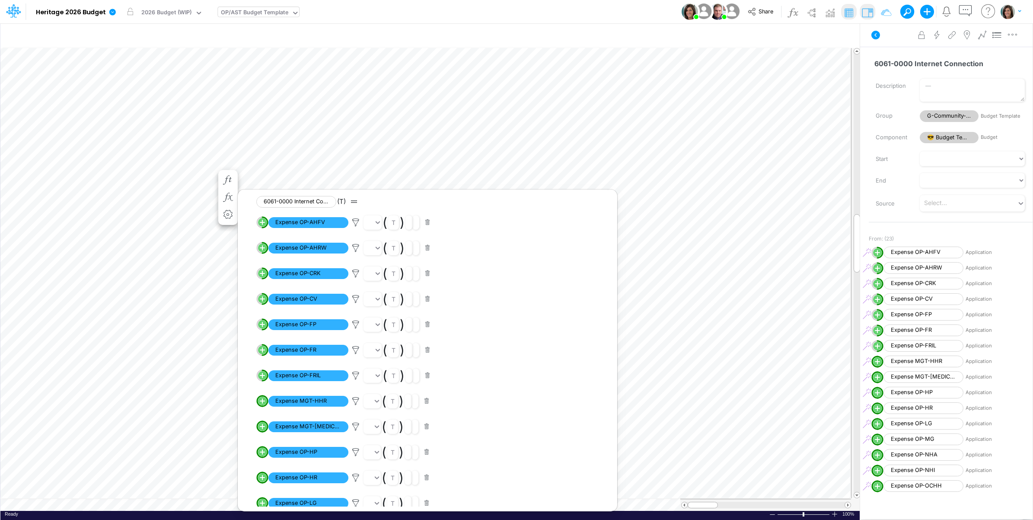
click at [260, 400] on circle "circle with outer border" at bounding box center [262, 400] width 9 height 9
select select "1"
select select "Multiply"
select select "Add"
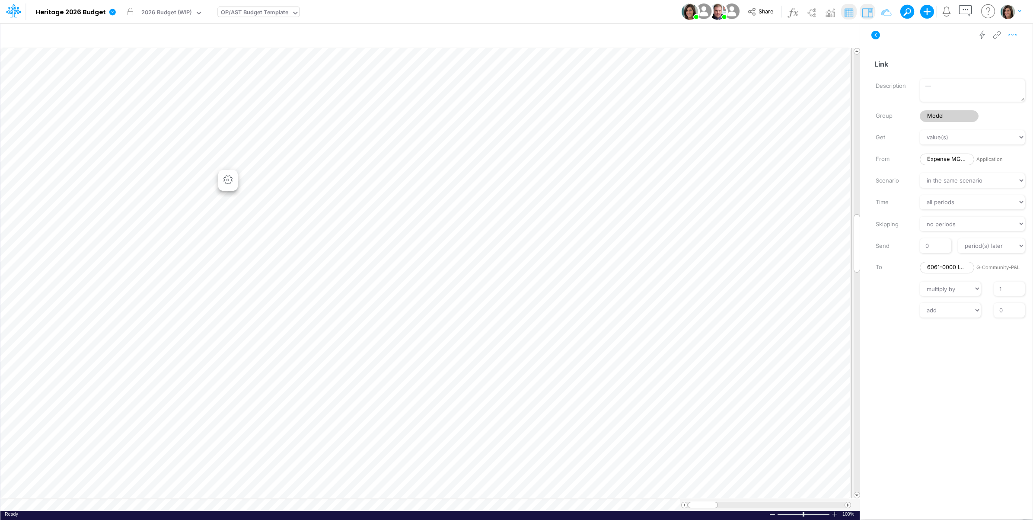
click at [1016, 37] on icon "button" at bounding box center [1012, 34] width 13 height 9
click at [996, 52] on button "Advanced settings" at bounding box center [967, 56] width 103 height 15
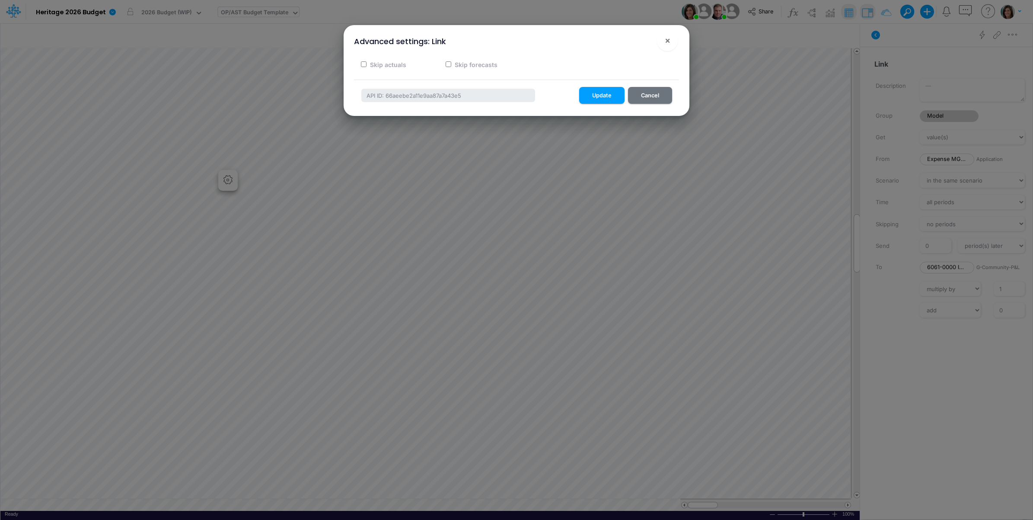
click at [382, 64] on label "Skip actuals" at bounding box center [388, 64] width 38 height 9
click at [367, 64] on input "Skip actuals" at bounding box center [364, 64] width 6 height 6
checkbox input "true"
click at [597, 94] on button "Update" at bounding box center [601, 95] width 45 height 17
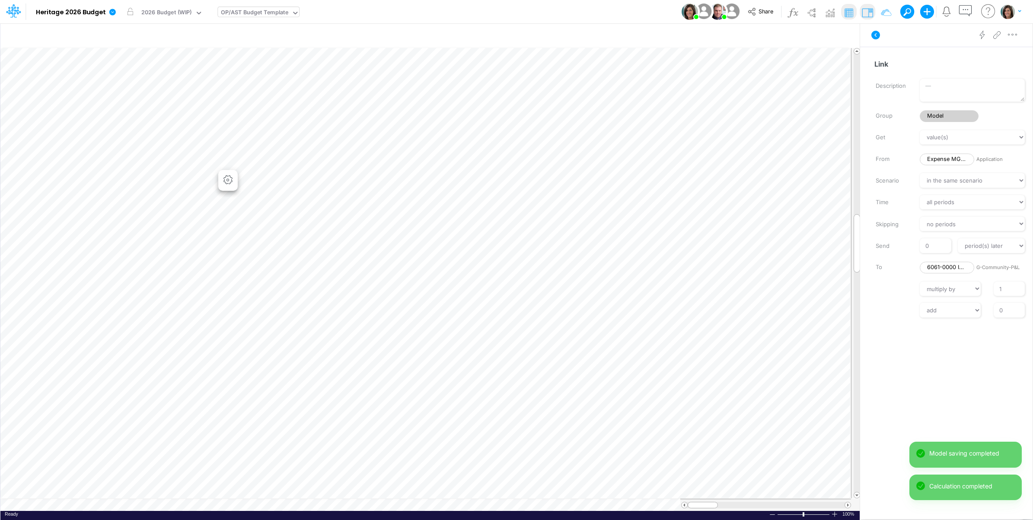
scroll to position [0, 0]
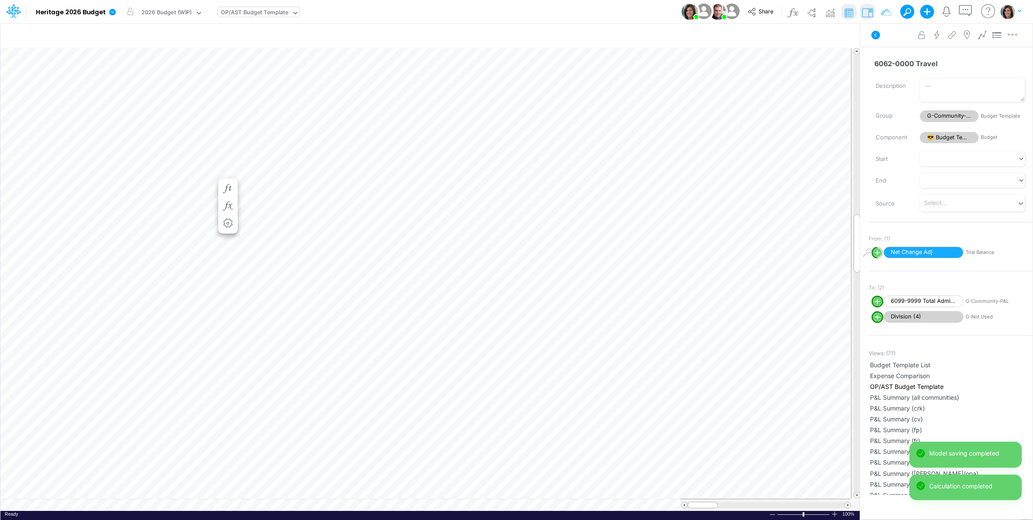
scroll to position [0, 0]
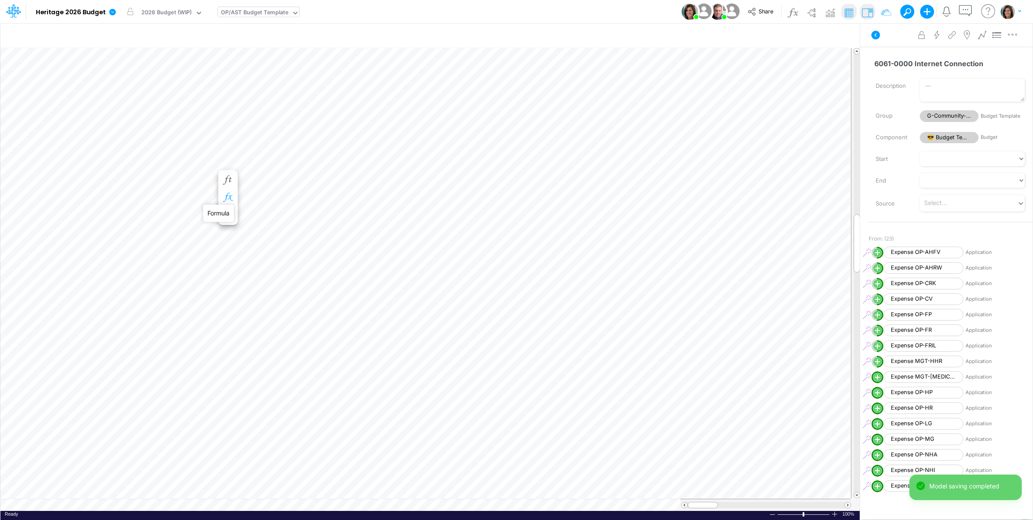
click at [227, 196] on icon "button" at bounding box center [227, 197] width 13 height 9
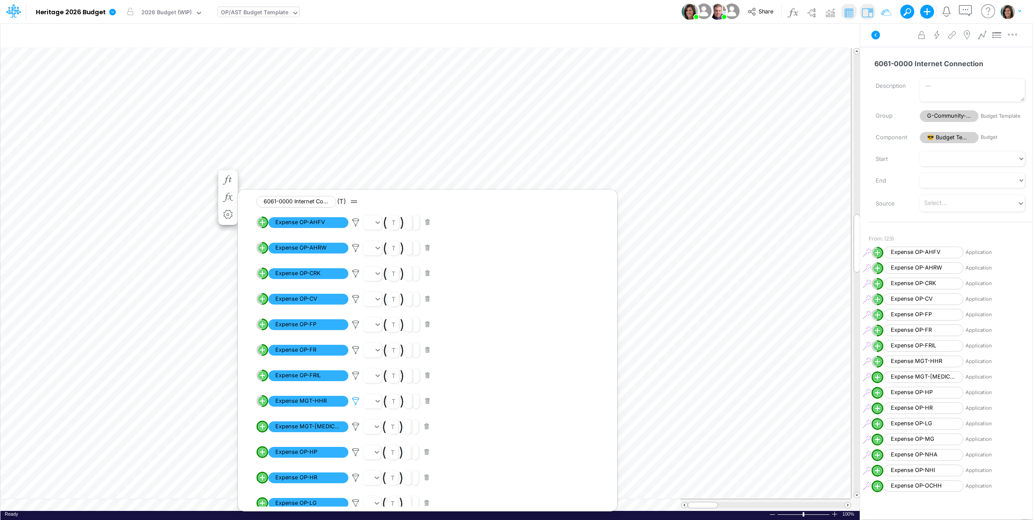
click at [355, 401] on icon at bounding box center [355, 400] width 13 height 9
click at [383, 342] on button "Save" at bounding box center [380, 342] width 21 height 13
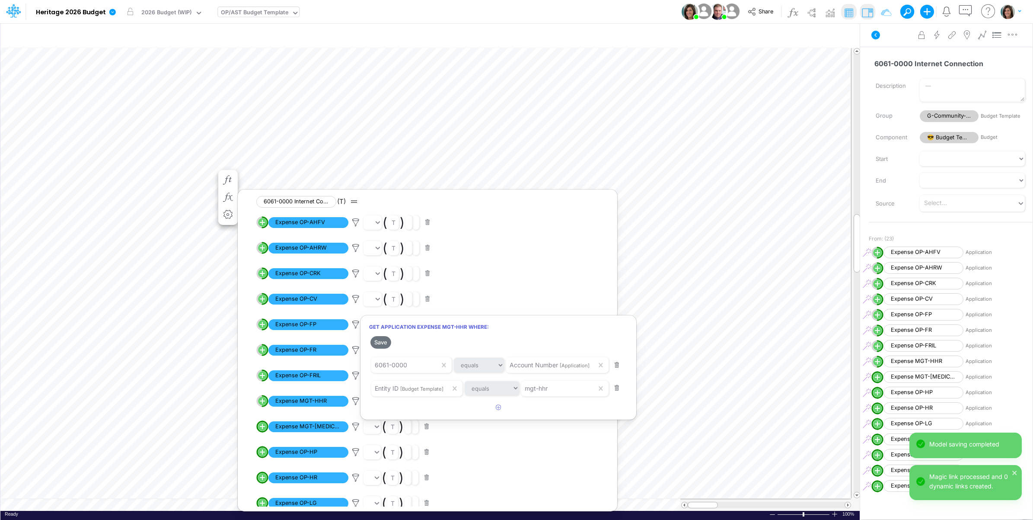
click at [74, 172] on div at bounding box center [516, 261] width 1033 height 515
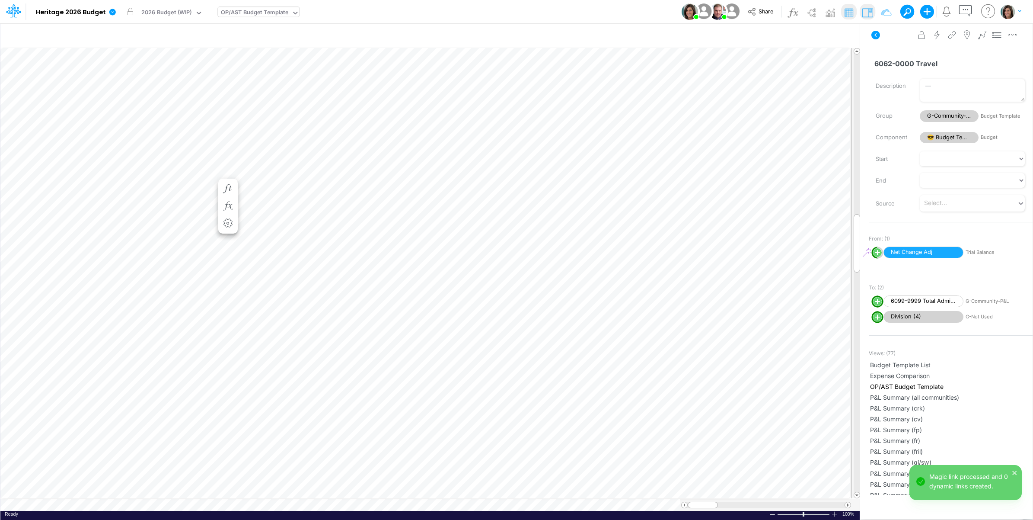
scroll to position [0, 0]
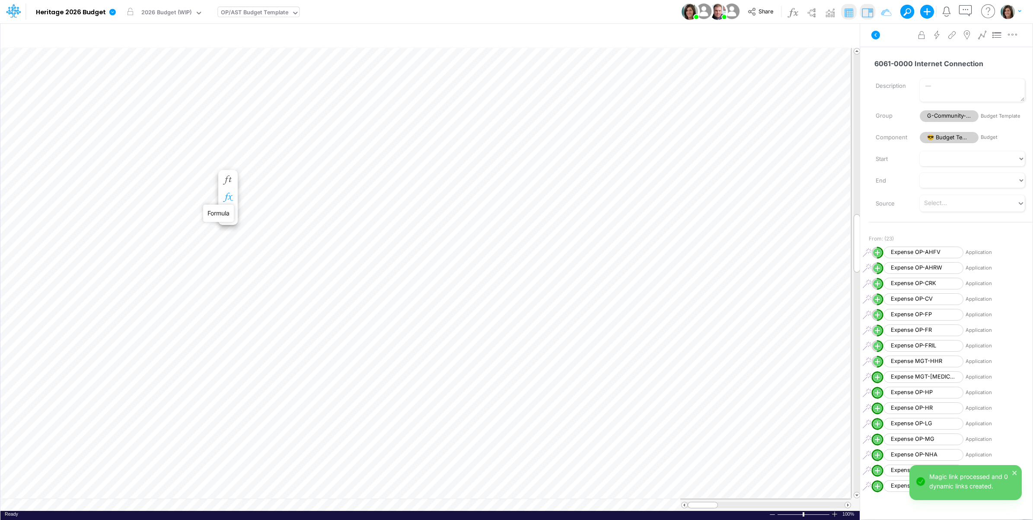
click at [228, 195] on icon "button" at bounding box center [227, 197] width 13 height 9
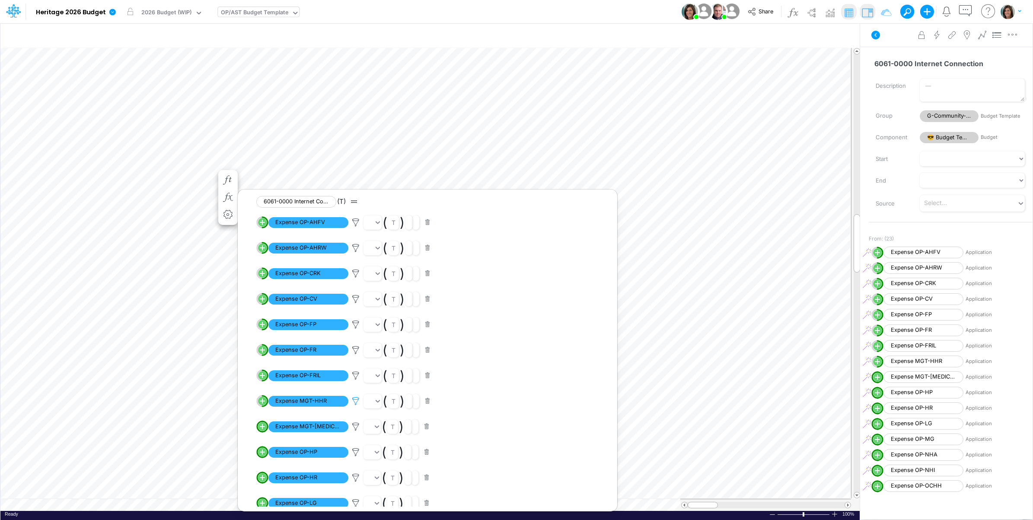
click at [356, 398] on icon at bounding box center [355, 400] width 13 height 9
click at [381, 342] on button "Save" at bounding box center [380, 342] width 21 height 13
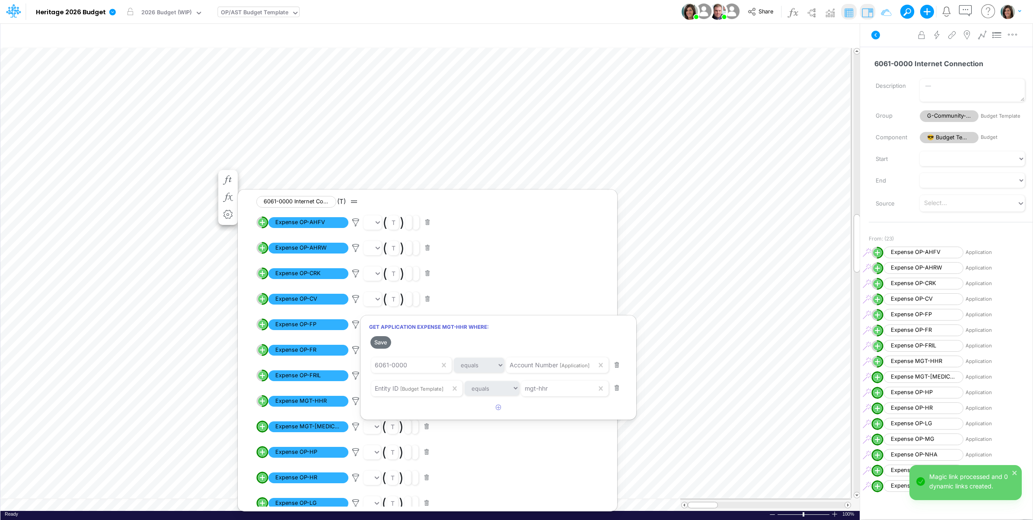
click at [255, 414] on div at bounding box center [516, 261] width 1033 height 515
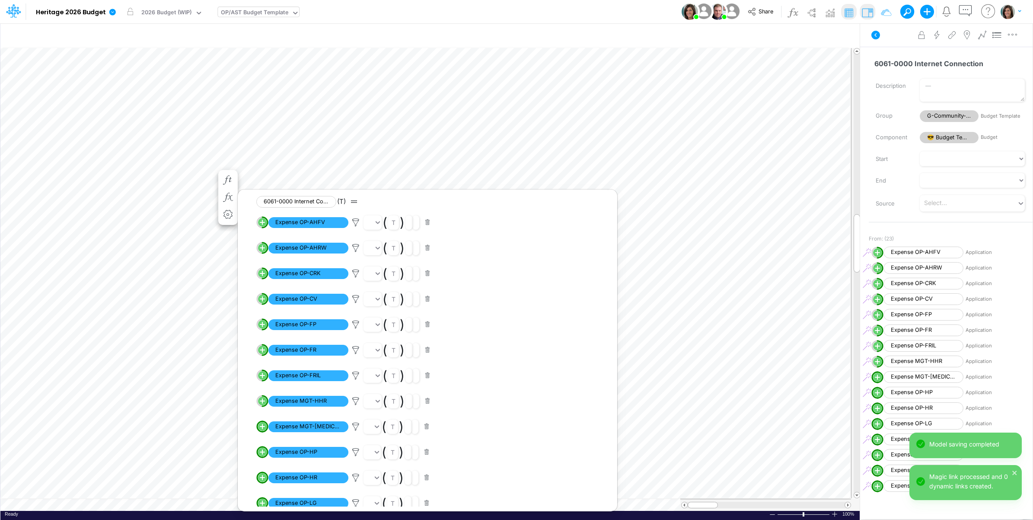
click at [261, 428] on circle "circle with outer border" at bounding box center [262, 426] width 9 height 9
select select "1"
select select "Multiply"
select select "Add"
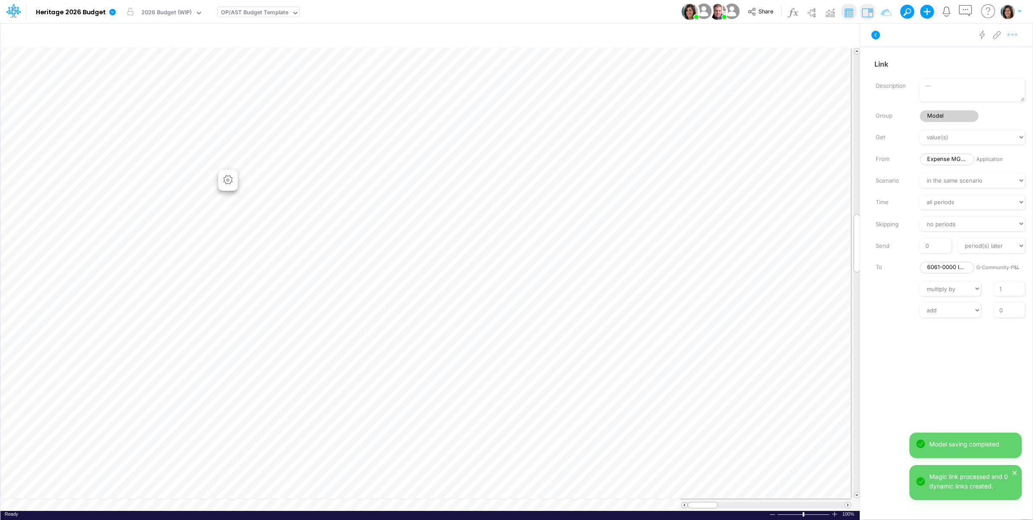
click at [1012, 33] on icon "button" at bounding box center [1012, 34] width 13 height 9
click at [999, 52] on button "Advanced settings" at bounding box center [967, 56] width 103 height 15
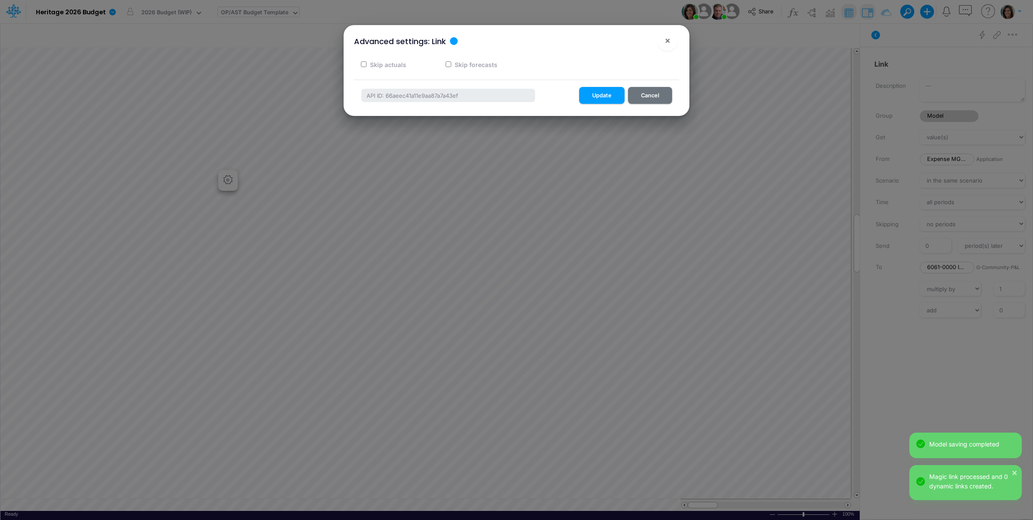
click at [394, 64] on label "Skip actuals" at bounding box center [388, 64] width 38 height 9
click at [367, 64] on input "Skip actuals" at bounding box center [364, 64] width 6 height 6
checkbox input "true"
click at [596, 94] on button "Update" at bounding box center [601, 95] width 45 height 17
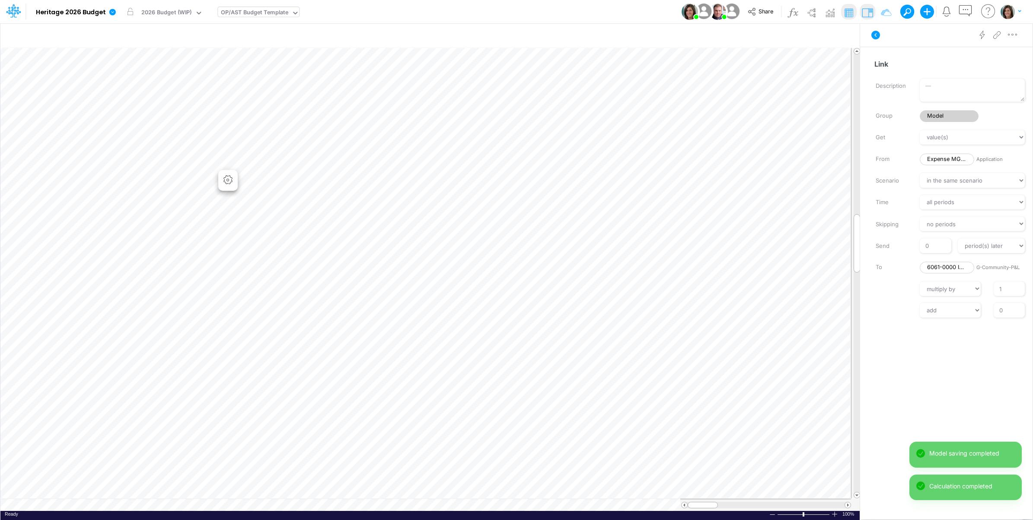
scroll to position [0, 0]
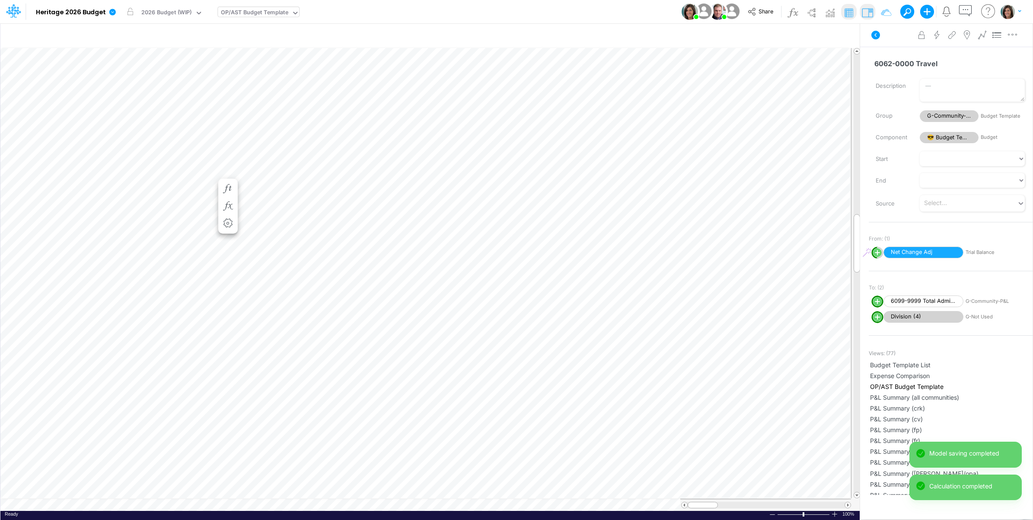
scroll to position [0, 0]
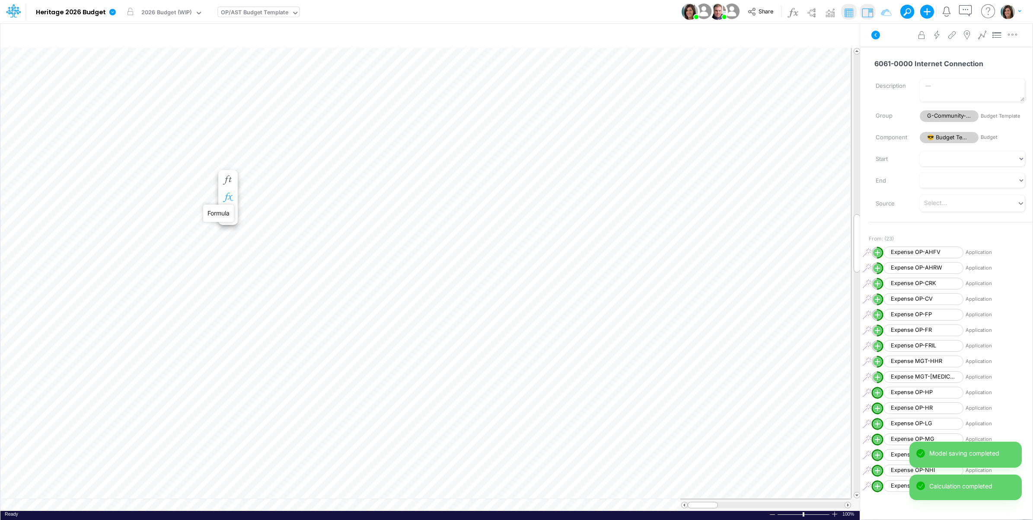
click at [230, 194] on icon "button" at bounding box center [227, 197] width 13 height 9
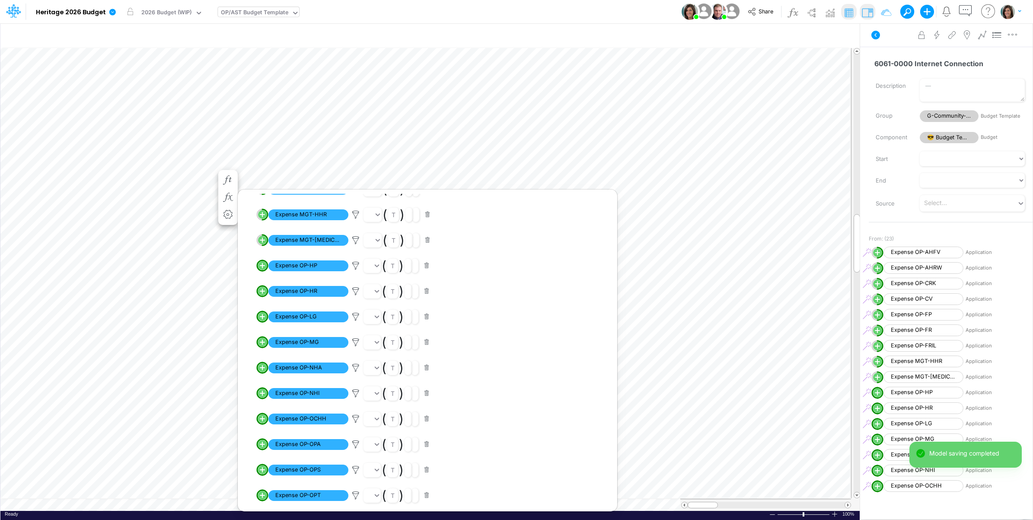
scroll to position [161, 0]
click at [357, 265] on icon at bounding box center [355, 265] width 13 height 9
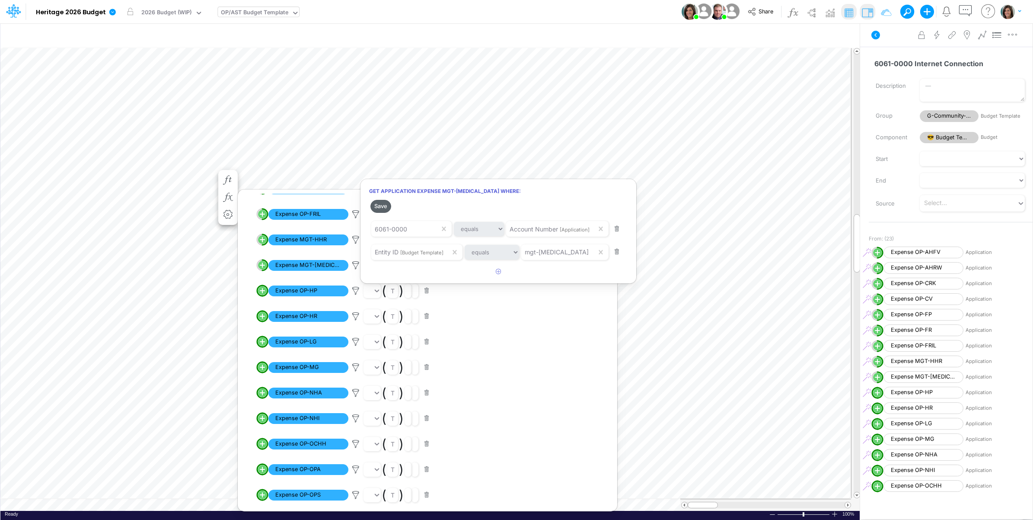
click at [381, 206] on button "Save" at bounding box center [380, 206] width 21 height 13
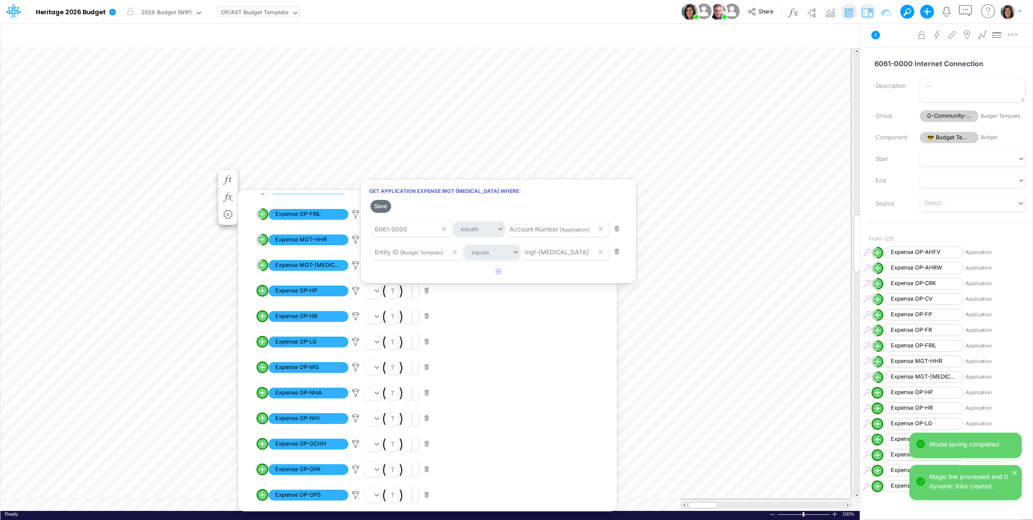
click at [250, 283] on div at bounding box center [516, 261] width 1033 height 515
click at [263, 291] on circle "circle with outer border" at bounding box center [262, 290] width 9 height 9
select select "1"
select select "Multiply"
select select "Add"
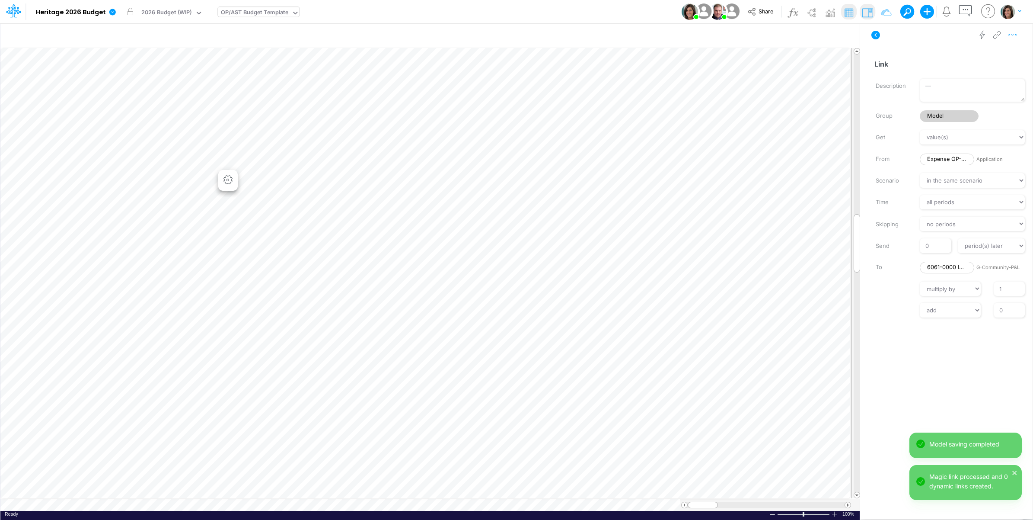
click at [1013, 35] on icon "button" at bounding box center [1012, 34] width 13 height 9
click at [998, 56] on button "Advanced settings" at bounding box center [967, 56] width 103 height 15
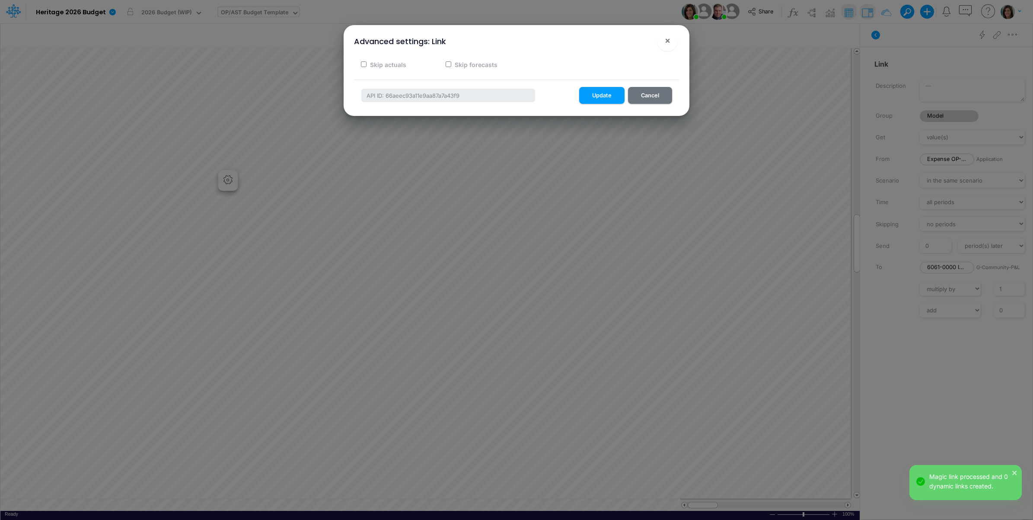
click at [395, 63] on label "Skip actuals" at bounding box center [388, 64] width 38 height 9
click at [367, 63] on input "Skip actuals" at bounding box center [364, 64] width 6 height 6
checkbox input "true"
click at [603, 96] on button "Update" at bounding box center [601, 95] width 45 height 17
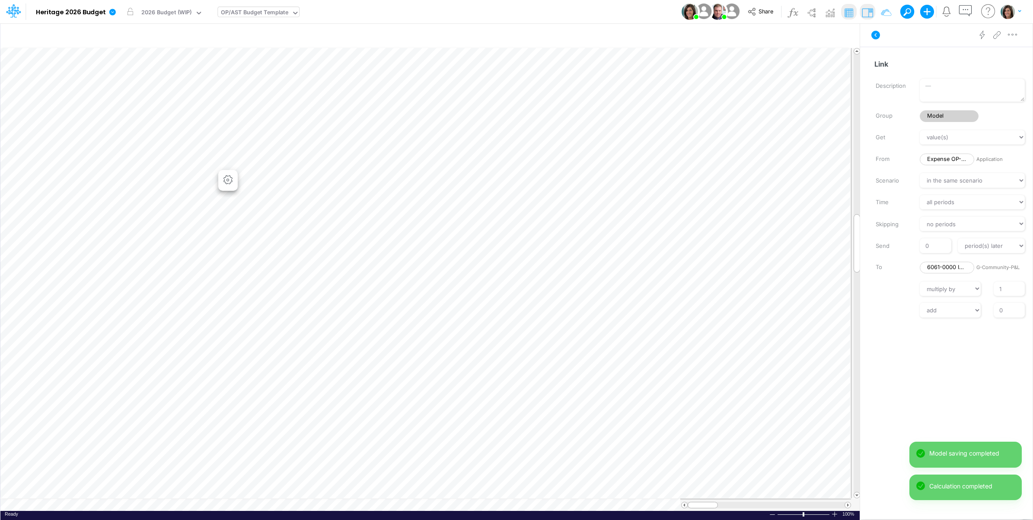
scroll to position [0, 0]
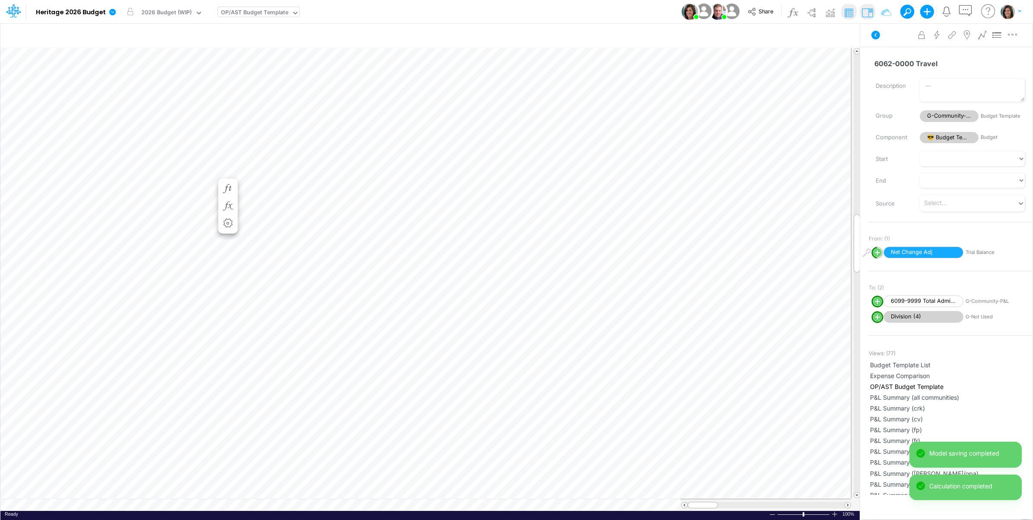
scroll to position [0, 0]
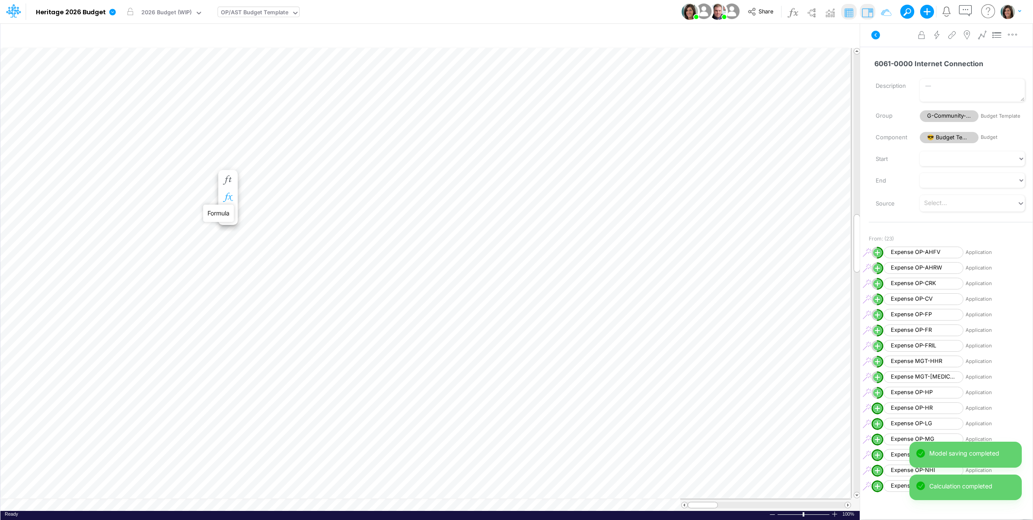
click at [227, 195] on icon "button" at bounding box center [227, 197] width 13 height 9
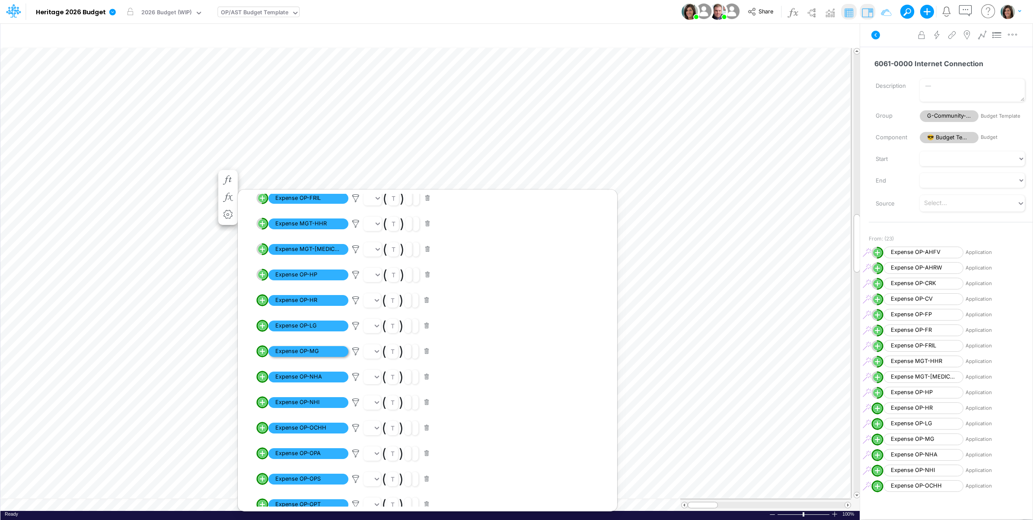
scroll to position [144, 0]
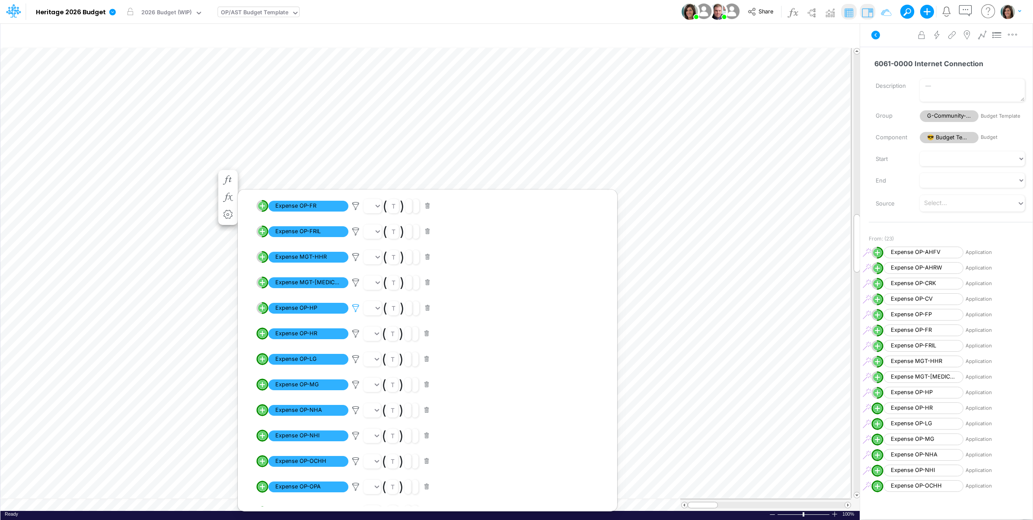
click at [355, 312] on icon at bounding box center [355, 307] width 13 height 9
click at [376, 249] on button "Save" at bounding box center [380, 248] width 21 height 13
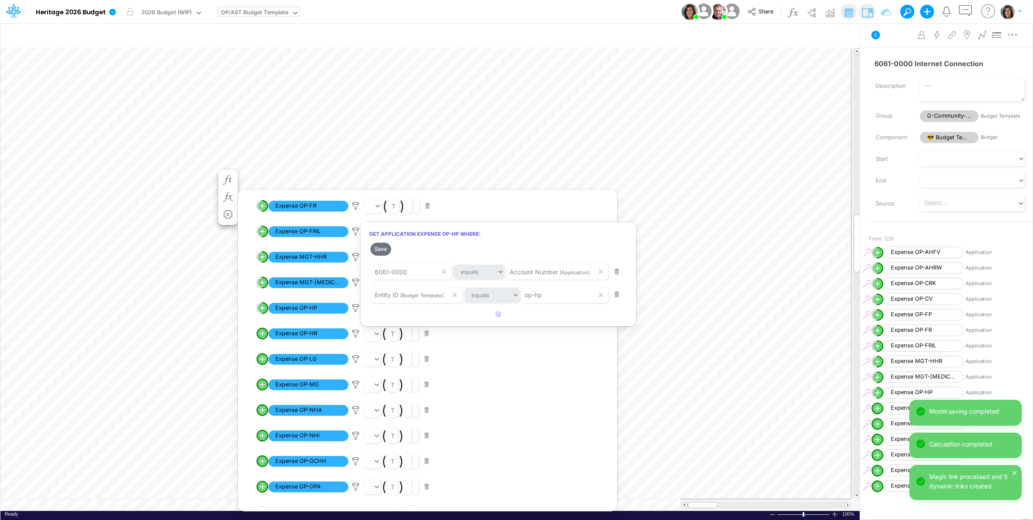
click at [893, 45] on div at bounding box center [516, 261] width 1033 height 515
click at [874, 33] on icon at bounding box center [875, 35] width 9 height 9
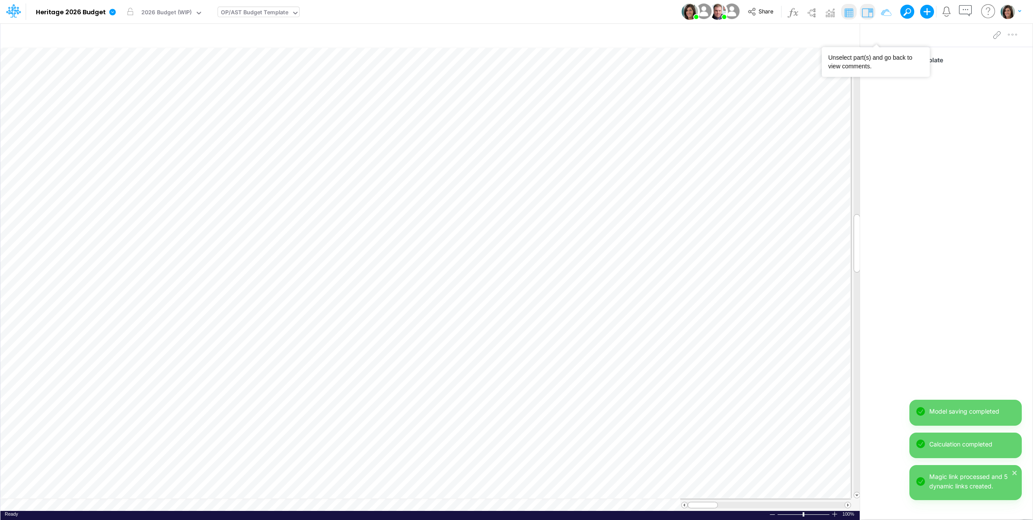
click at [258, 10] on div "OP/AST Budget Template" at bounding box center [254, 13] width 67 height 10
type input "op-hr"
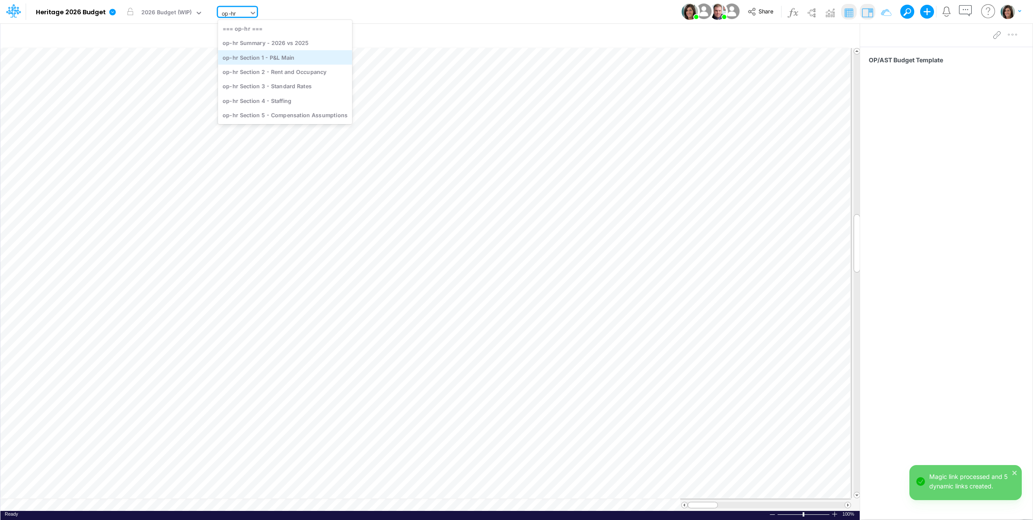
click at [279, 54] on div "op-hr Section 1 - P&L Main" at bounding box center [285, 57] width 134 height 14
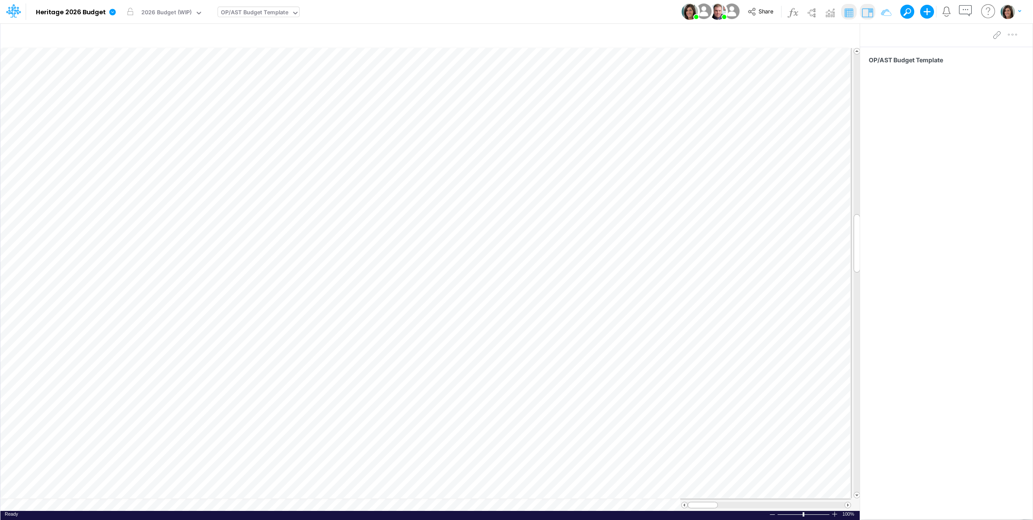
scroll to position [0, 0]
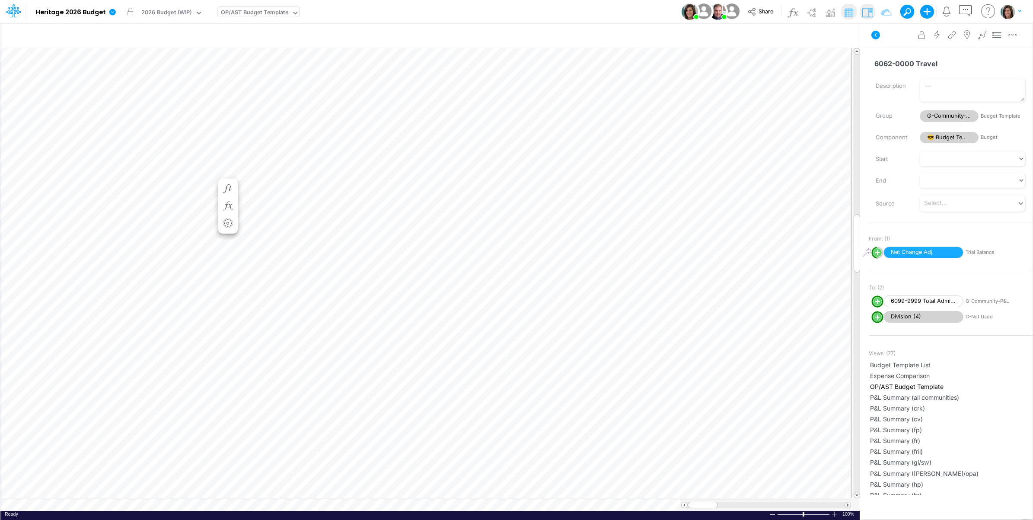
scroll to position [0, 0]
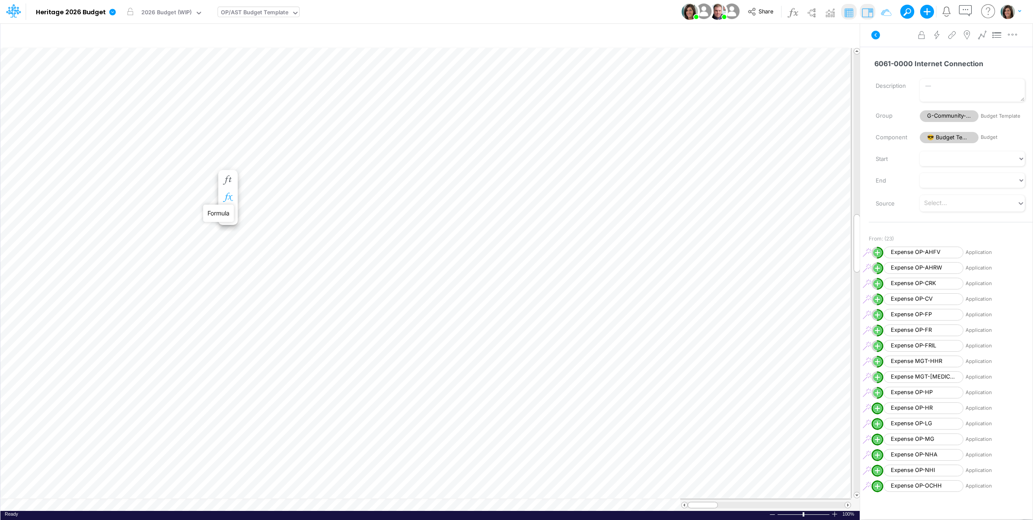
click at [228, 197] on icon "button" at bounding box center [227, 197] width 13 height 9
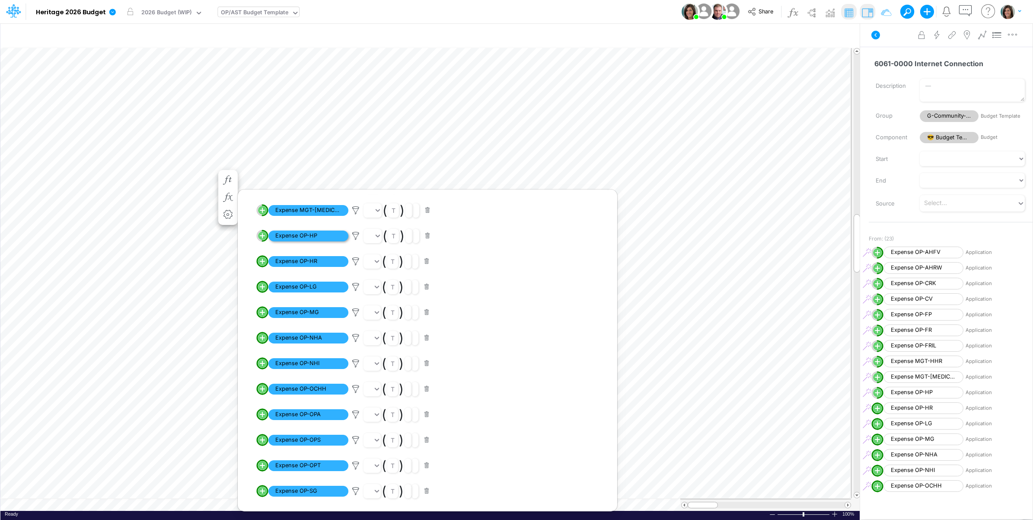
scroll to position [144, 0]
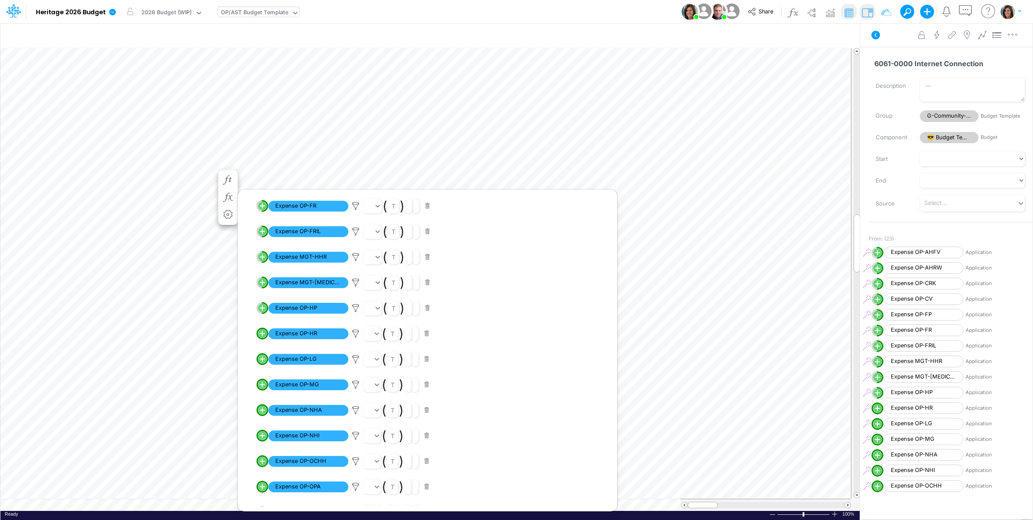
click at [260, 335] on circle "circle with outer border" at bounding box center [262, 333] width 9 height 9
select select "1"
select select "Multiply"
select select "Add"
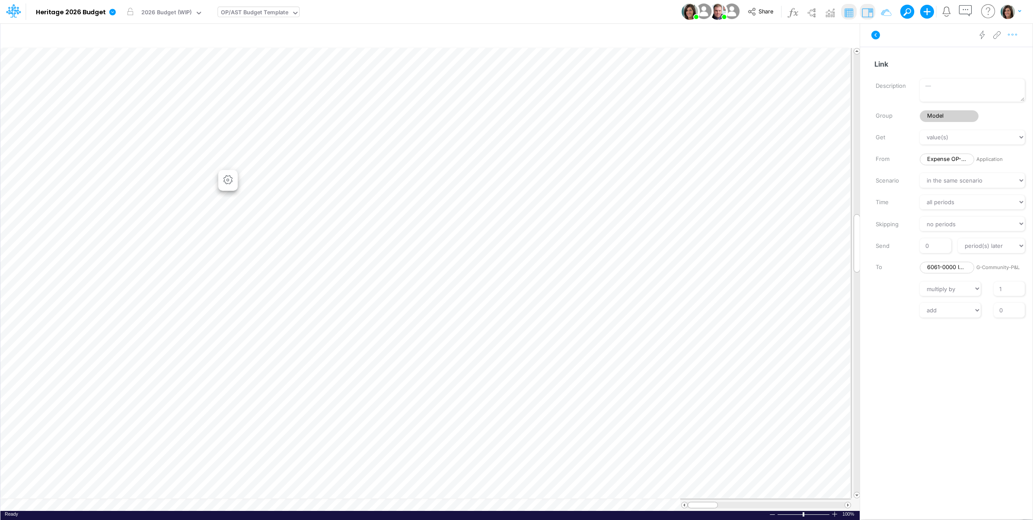
click at [1014, 40] on button "button" at bounding box center [1012, 34] width 16 height 17
click at [1000, 55] on button "Advanced settings" at bounding box center [967, 56] width 103 height 15
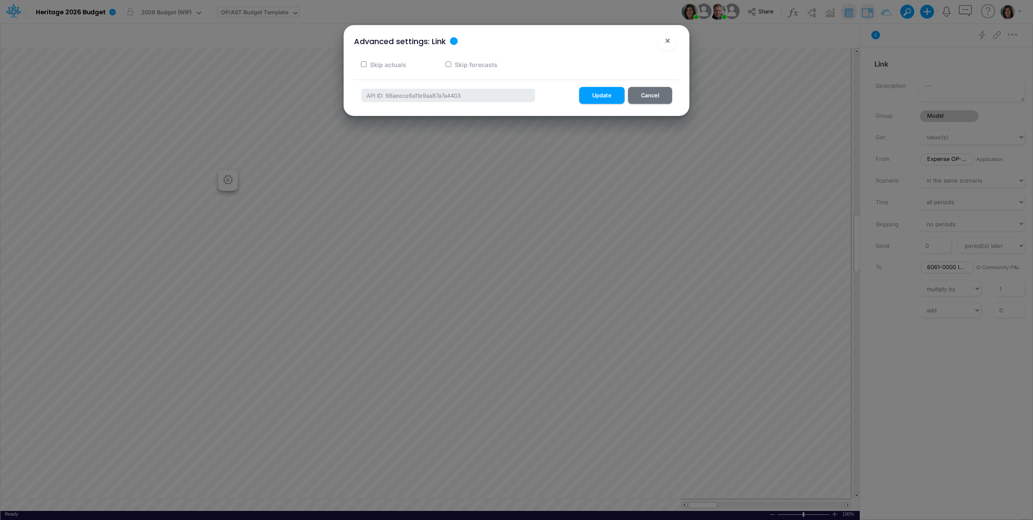
click at [392, 66] on label "Skip actuals" at bounding box center [388, 64] width 38 height 9
click at [367, 66] on input "Skip actuals" at bounding box center [364, 64] width 6 height 6
checkbox input "true"
click at [597, 95] on button "Update" at bounding box center [601, 95] width 45 height 17
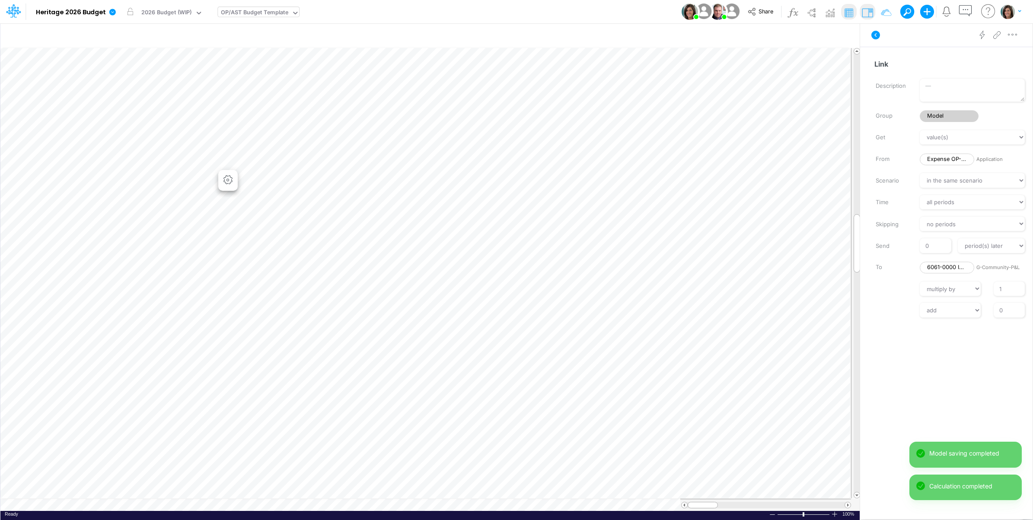
scroll to position [0, 0]
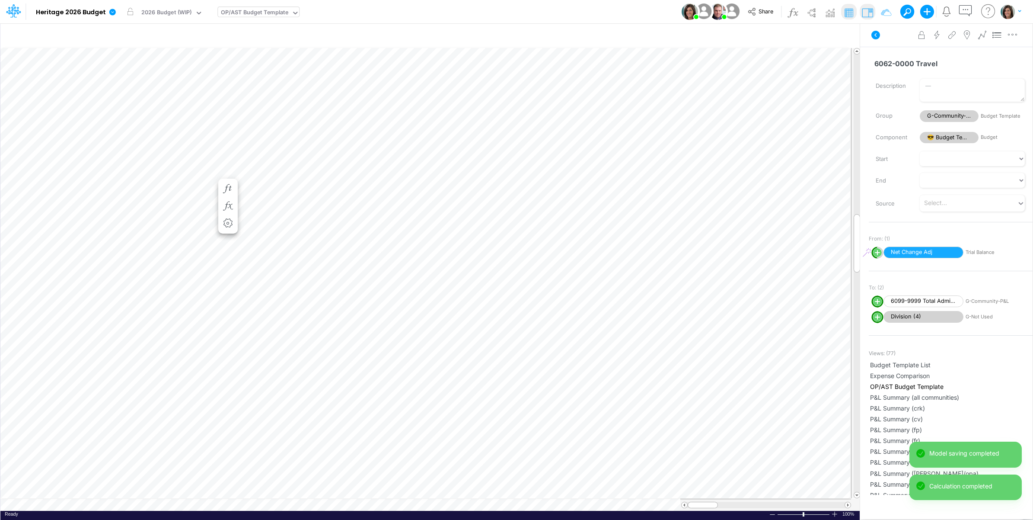
scroll to position [0, 0]
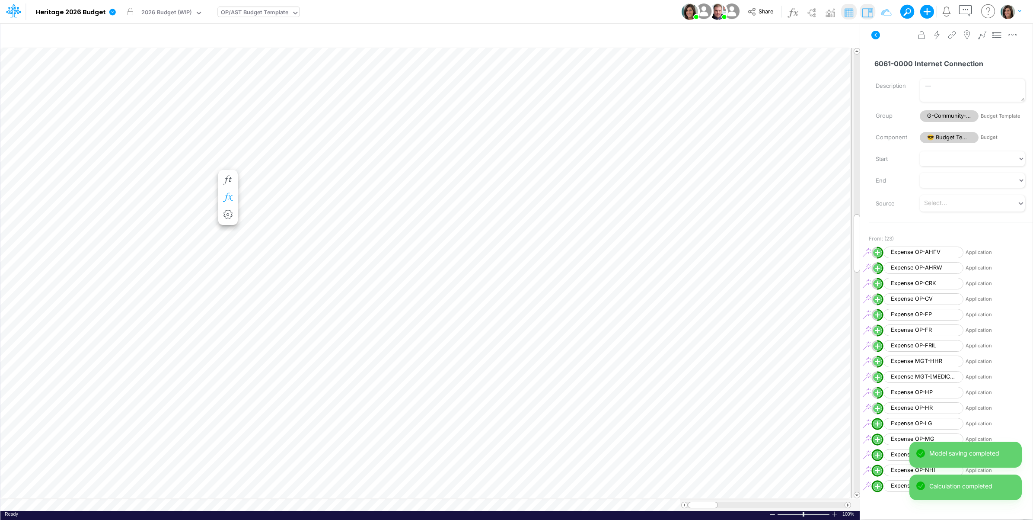
click at [230, 193] on icon "button" at bounding box center [227, 197] width 13 height 9
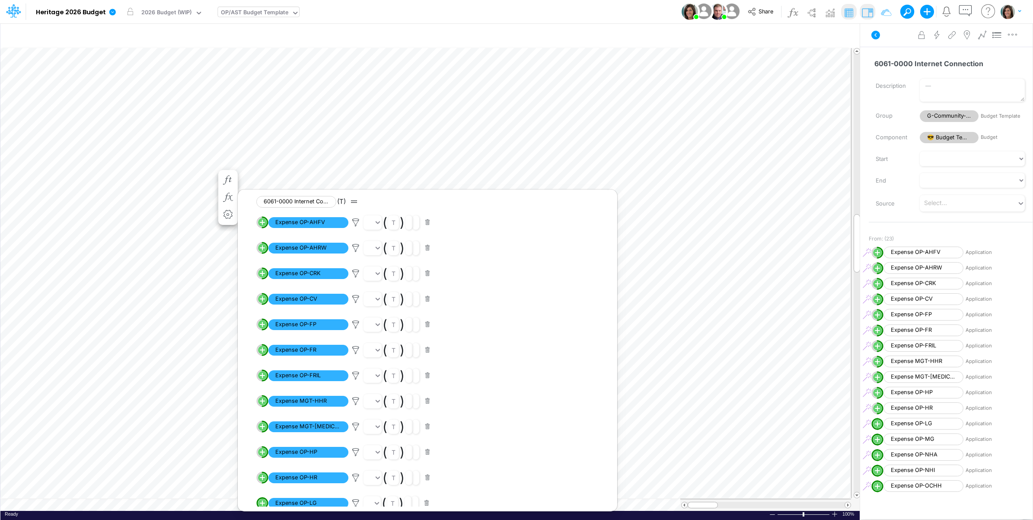
scroll to position [144, 0]
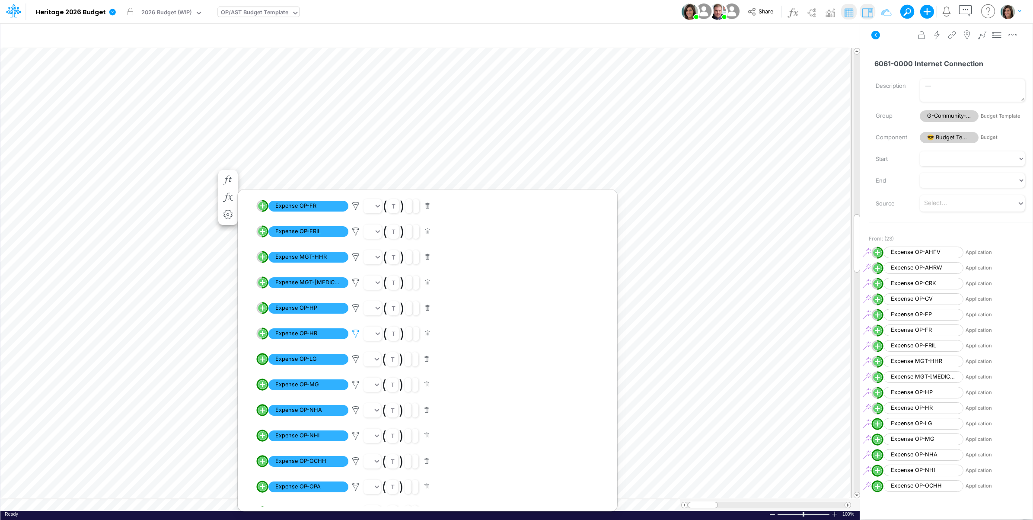
click at [355, 331] on icon at bounding box center [355, 333] width 13 height 9
click at [385, 274] on button "Save" at bounding box center [380, 274] width 21 height 13
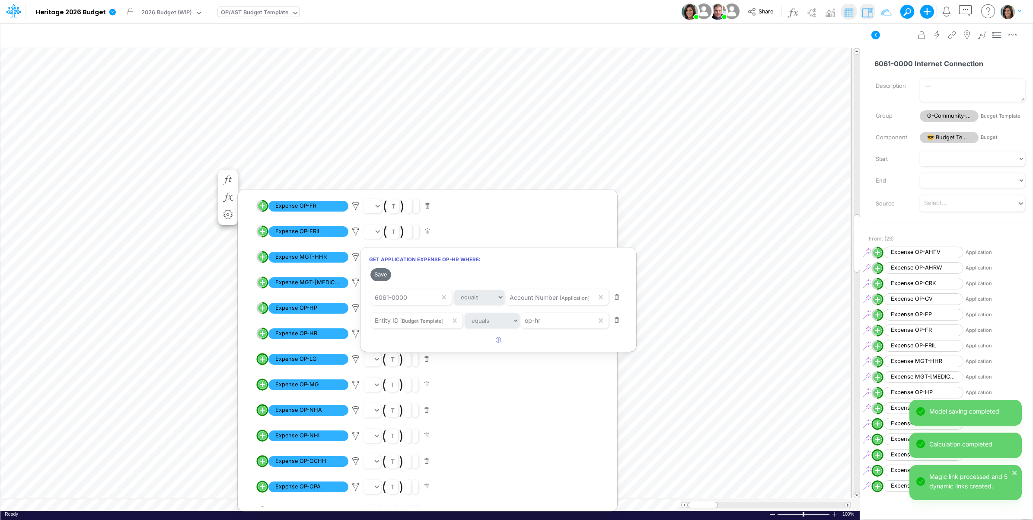
click at [895, 44] on div at bounding box center [516, 261] width 1033 height 515
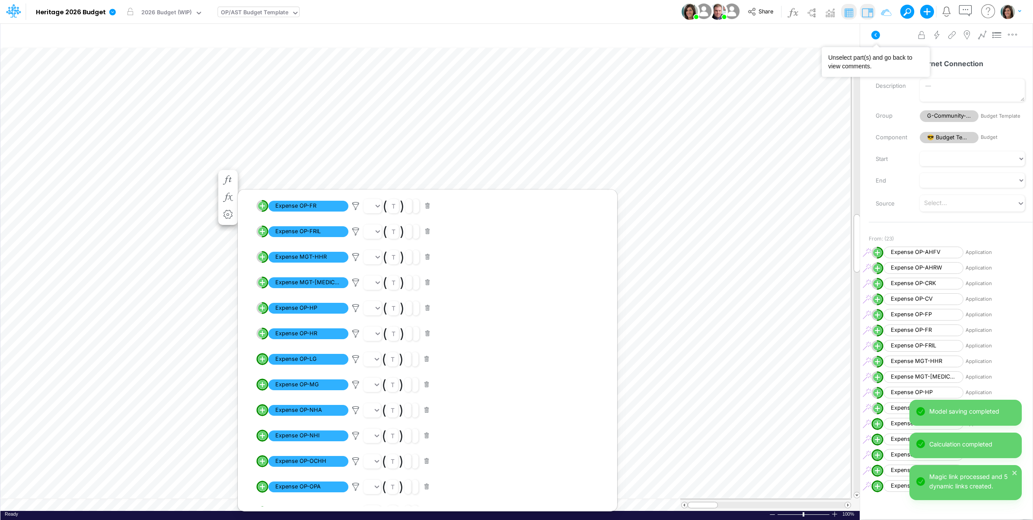
click at [885, 37] on button at bounding box center [875, 35] width 21 height 16
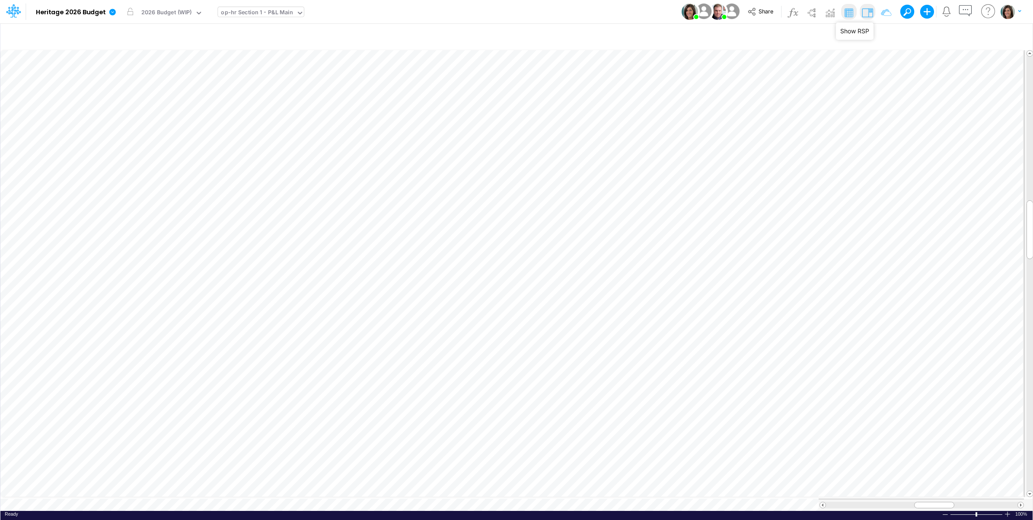
click at [869, 14] on img at bounding box center [868, 13] width 14 height 14
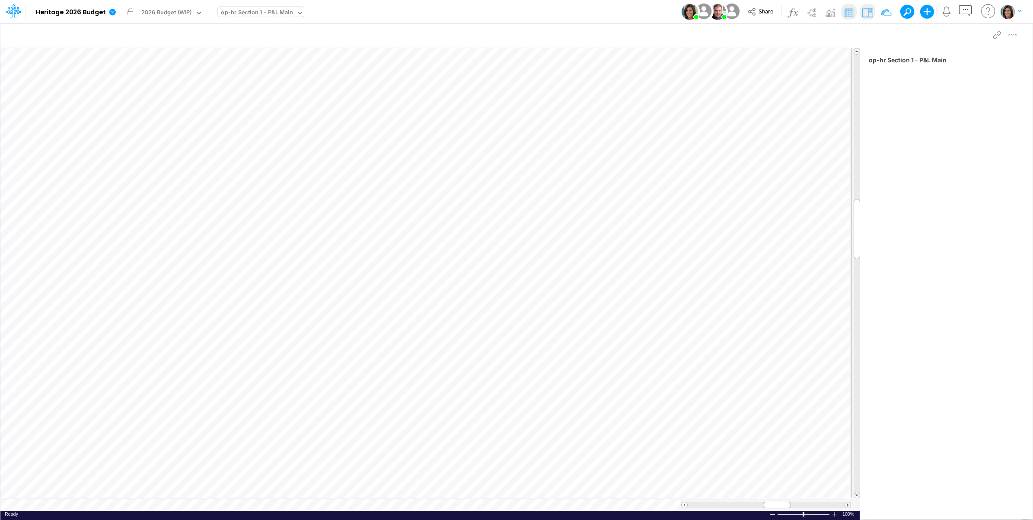
scroll to position [0, 0]
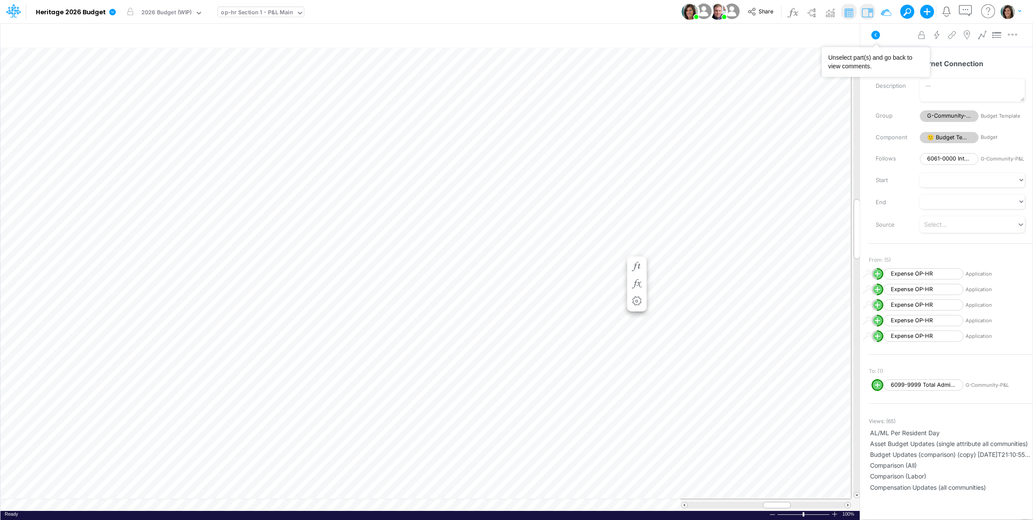
click at [876, 35] on icon at bounding box center [875, 35] width 10 height 10
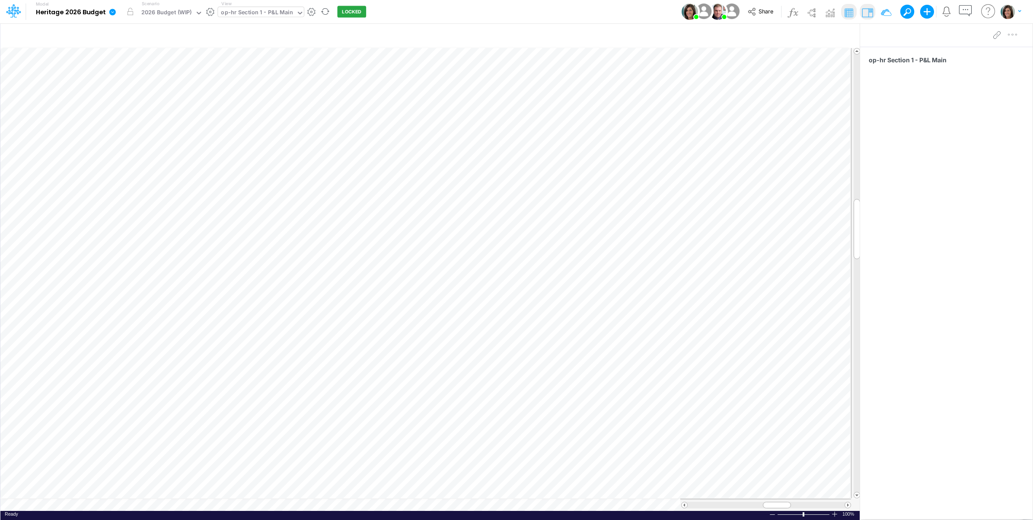
click at [249, 3] on div "View op-hr Section 1 - P&L Main" at bounding box center [261, 11] width 86 height 22
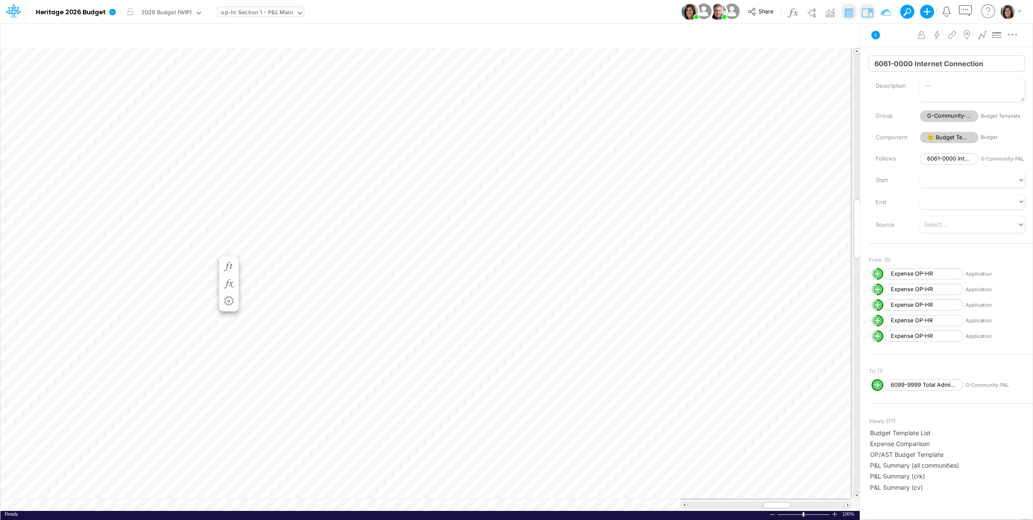
drag, startPoint x: 873, startPoint y: 67, endPoint x: 911, endPoint y: 64, distance: 38.2
click at [911, 64] on input "6061-0000 Internet Connection" at bounding box center [947, 63] width 156 height 16
click at [873, 37] on icon at bounding box center [875, 35] width 9 height 9
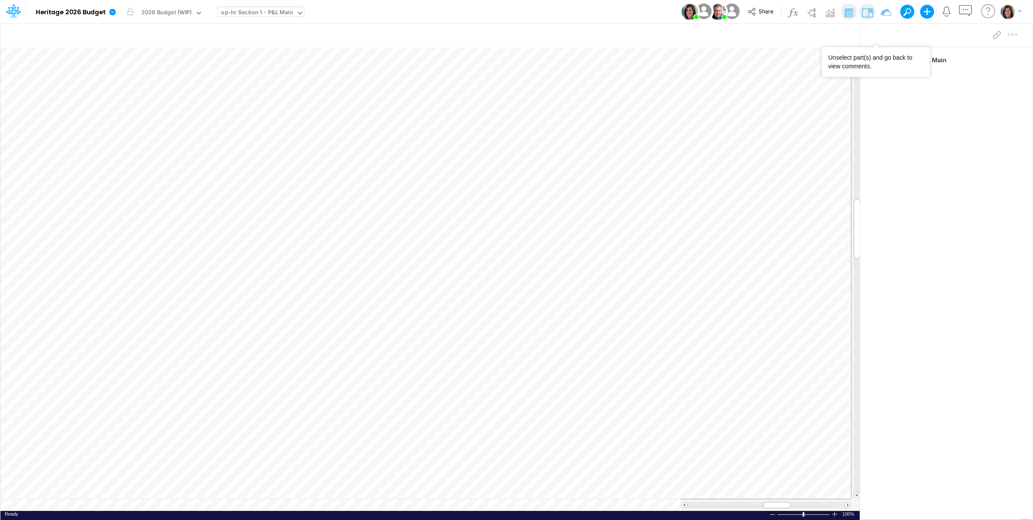
click at [249, 19] on div "op-hr Section 1 - P&L Main" at bounding box center [257, 13] width 78 height 13
type input "tr"
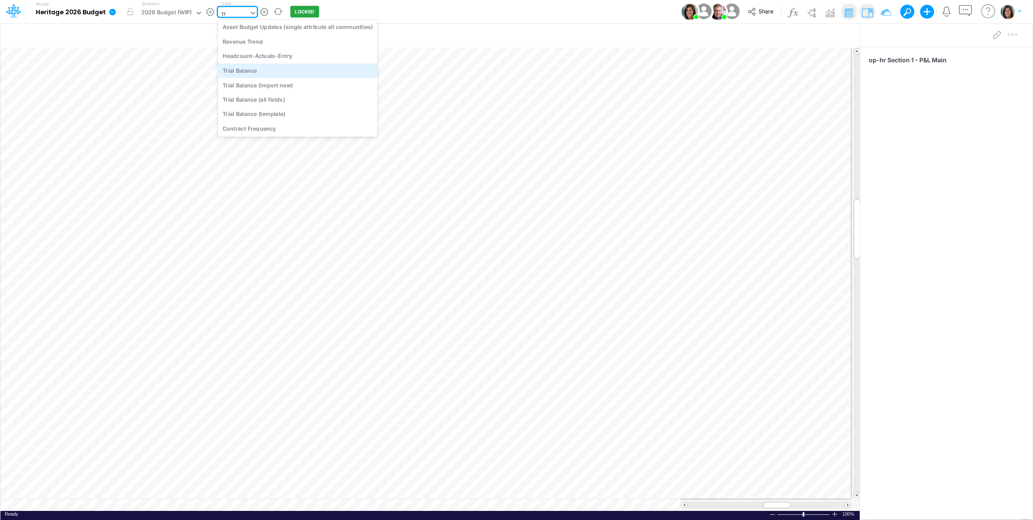
click at [267, 68] on div "Trial Balance" at bounding box center [297, 70] width 159 height 14
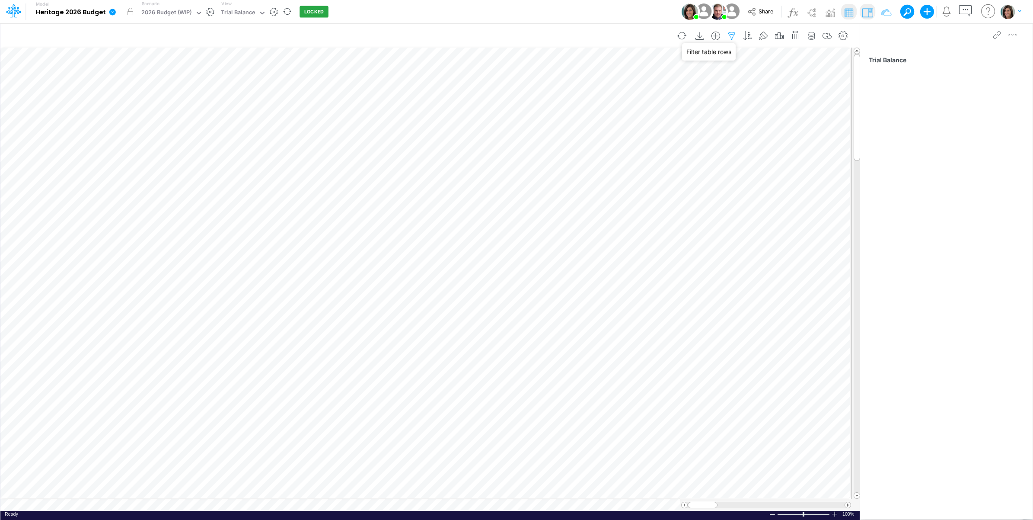
click at [731, 37] on icon "button" at bounding box center [731, 36] width 13 height 9
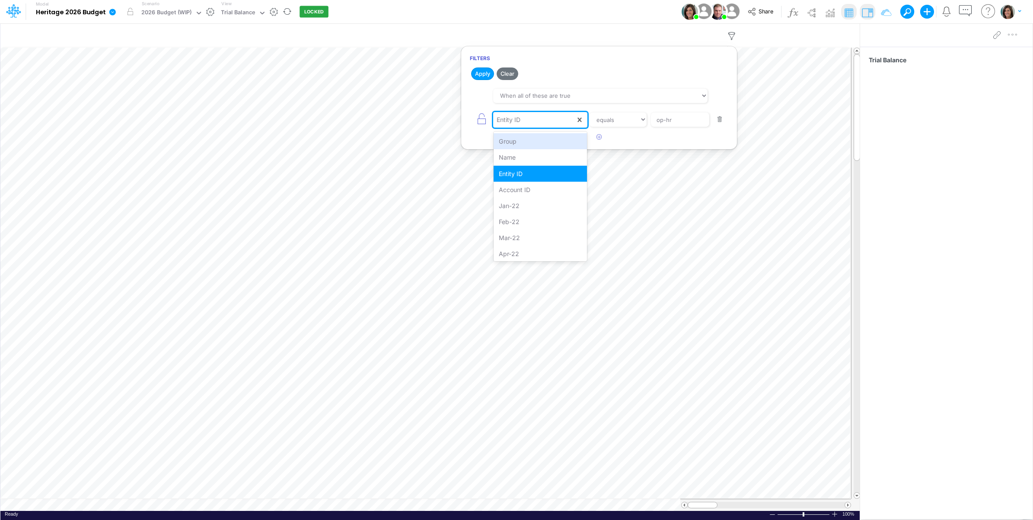
click at [524, 124] on div "Entity ID" at bounding box center [534, 119] width 82 height 15
drag, startPoint x: 525, startPoint y: 186, endPoint x: 642, endPoint y: 134, distance: 127.7
click at [526, 186] on div "Account ID" at bounding box center [541, 190] width 94 height 16
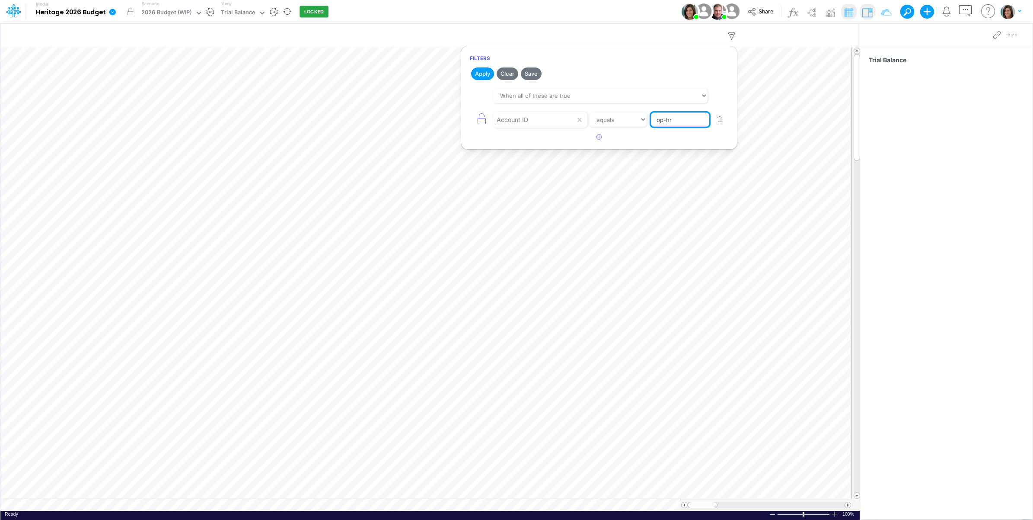
click at [671, 119] on input "op-hr" at bounding box center [680, 119] width 58 height 15
paste input "6061-0000"
type input "6061-0000"
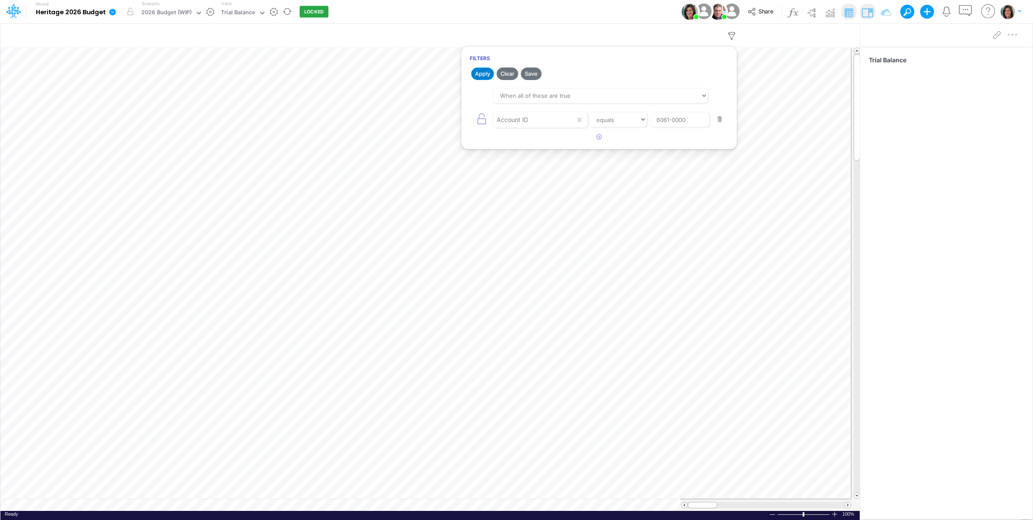
click at [485, 72] on button "Apply" at bounding box center [482, 73] width 23 height 13
click at [578, 10] on div "Model Heritage 2026 Budget Edit model settings Duplicate Import QuickBooks Quic…" at bounding box center [517, 11] width 930 height 23
click at [748, 39] on icon "button" at bounding box center [747, 36] width 13 height 9
click at [502, 90] on button "button" at bounding box center [505, 93] width 17 height 14
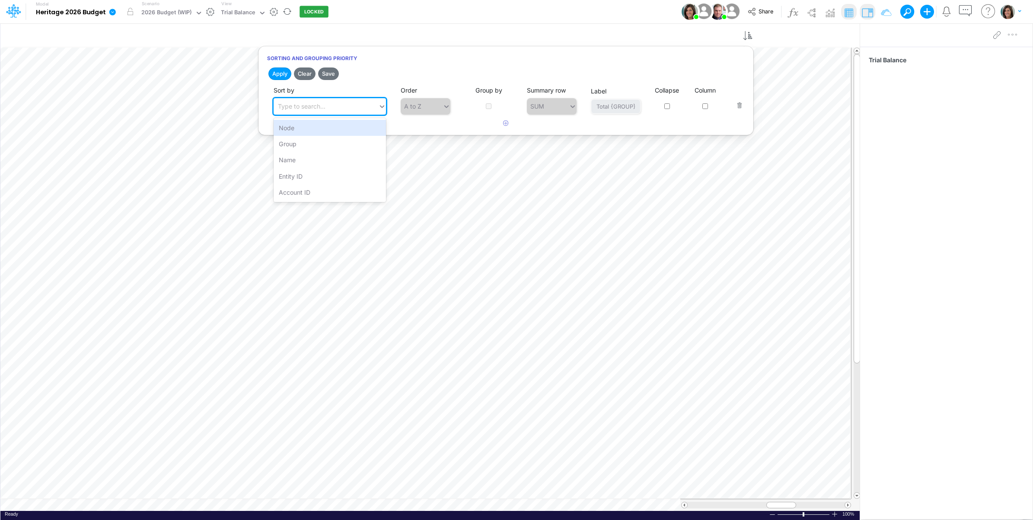
click at [348, 105] on div "Type to search..." at bounding box center [326, 106] width 105 height 14
click at [322, 174] on div "Entity ID" at bounding box center [330, 176] width 112 height 16
click at [278, 72] on button "Apply" at bounding box center [279, 73] width 23 height 13
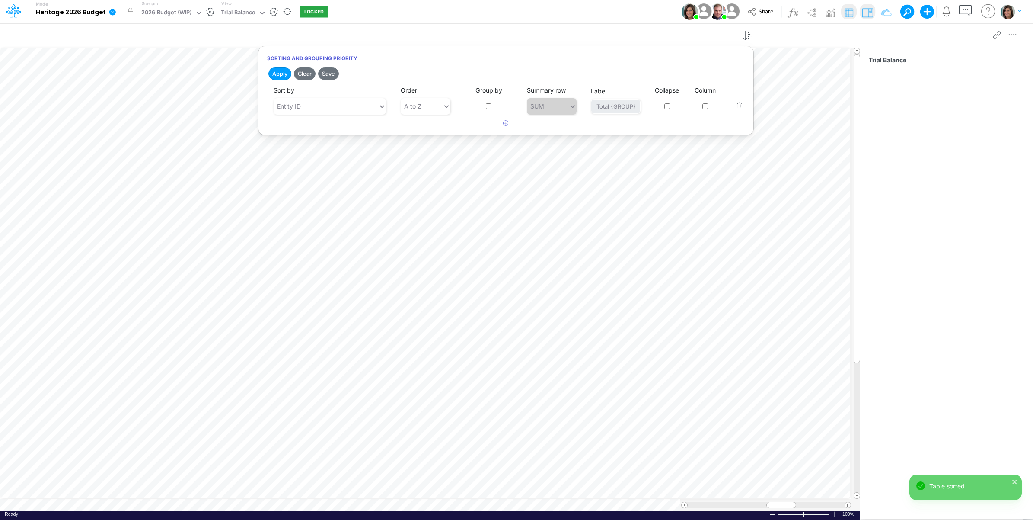
click at [497, 14] on div "Model Heritage 2026 Budget Edit model settings Duplicate Import QuickBooks Quic…" at bounding box center [517, 11] width 930 height 23
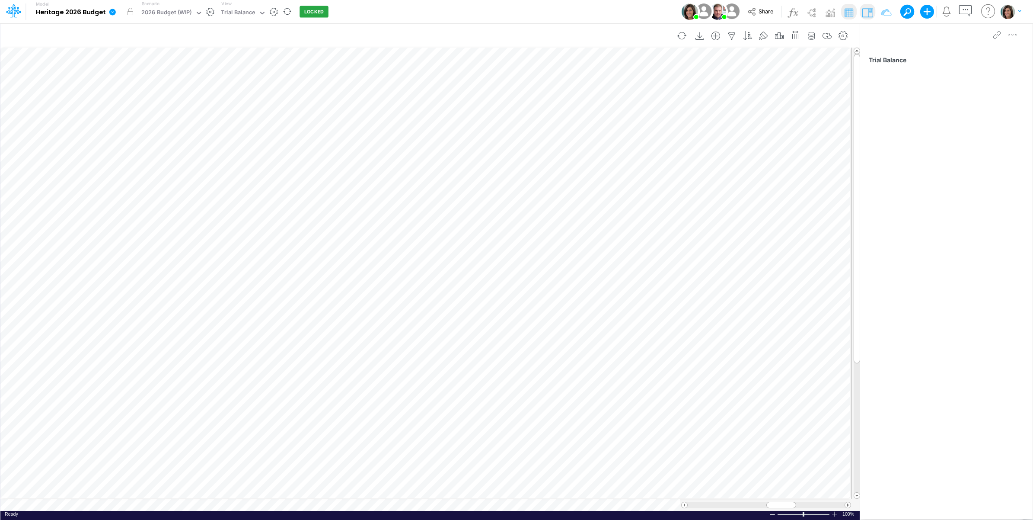
scroll to position [0, 0]
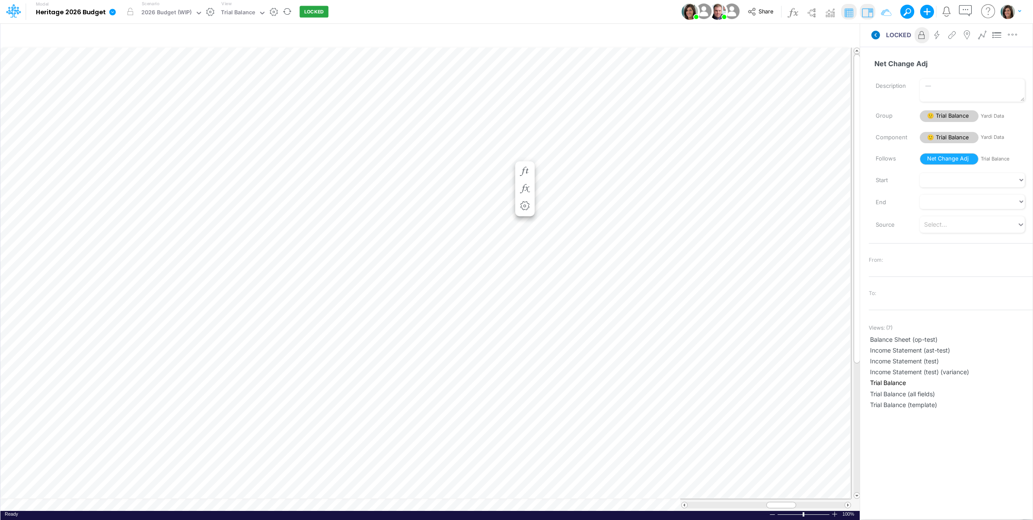
click at [872, 35] on icon at bounding box center [875, 35] width 9 height 9
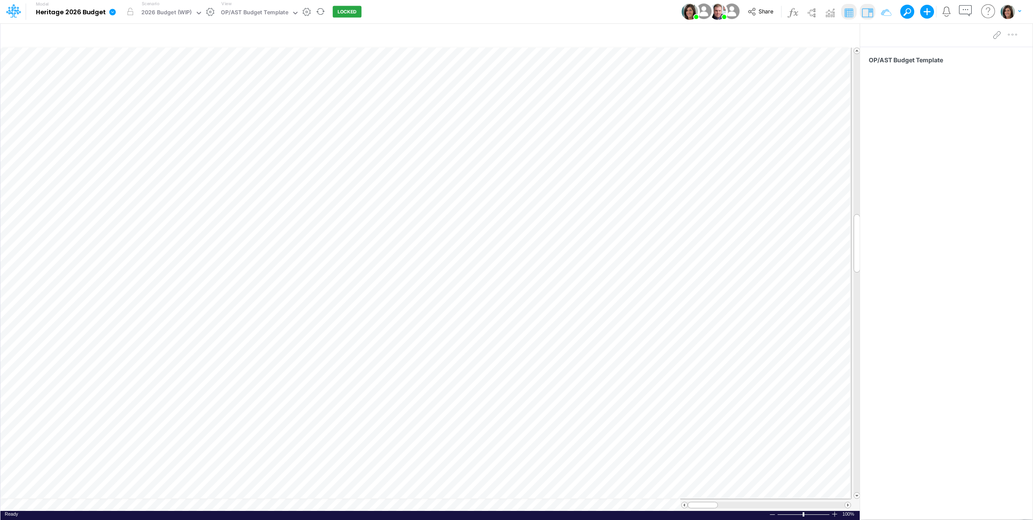
scroll to position [0, 0]
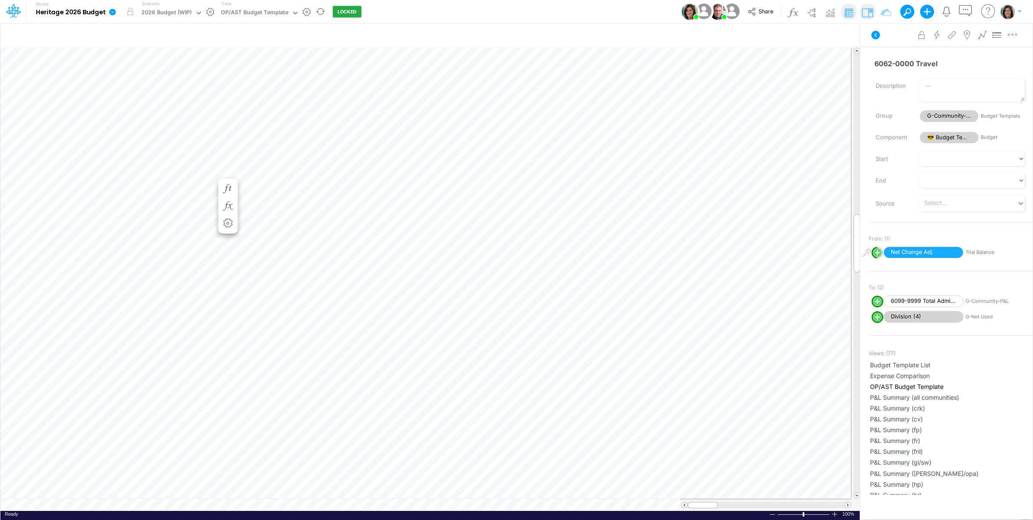
scroll to position [0, 0]
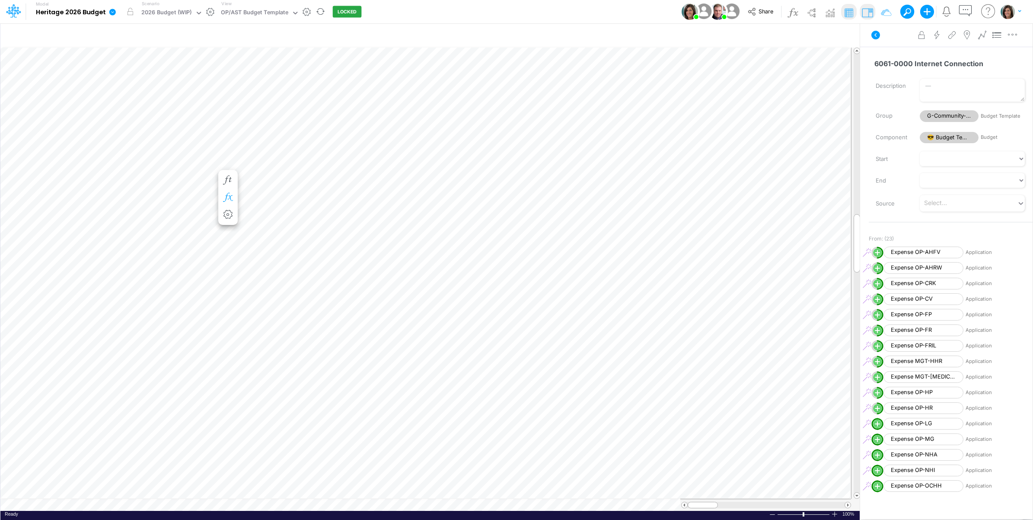
click at [225, 198] on icon "button" at bounding box center [227, 197] width 13 height 9
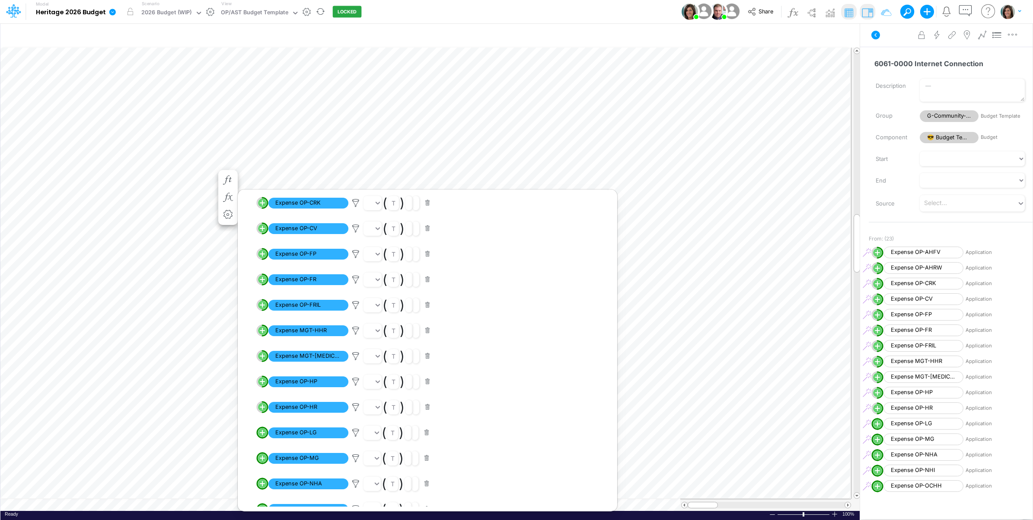
scroll to position [306, 0]
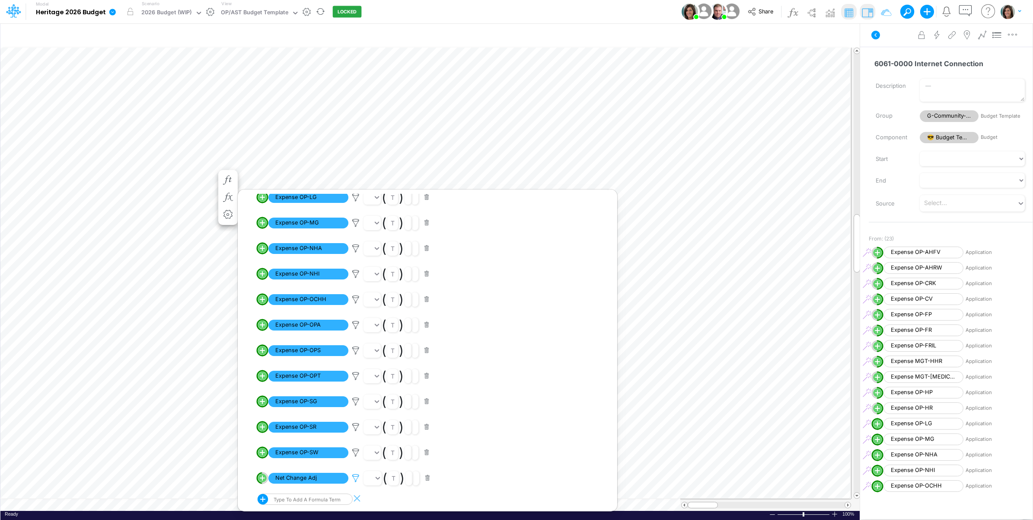
click at [355, 478] on icon at bounding box center [355, 477] width 13 height 9
click at [380, 418] on button "Save" at bounding box center [380, 418] width 21 height 13
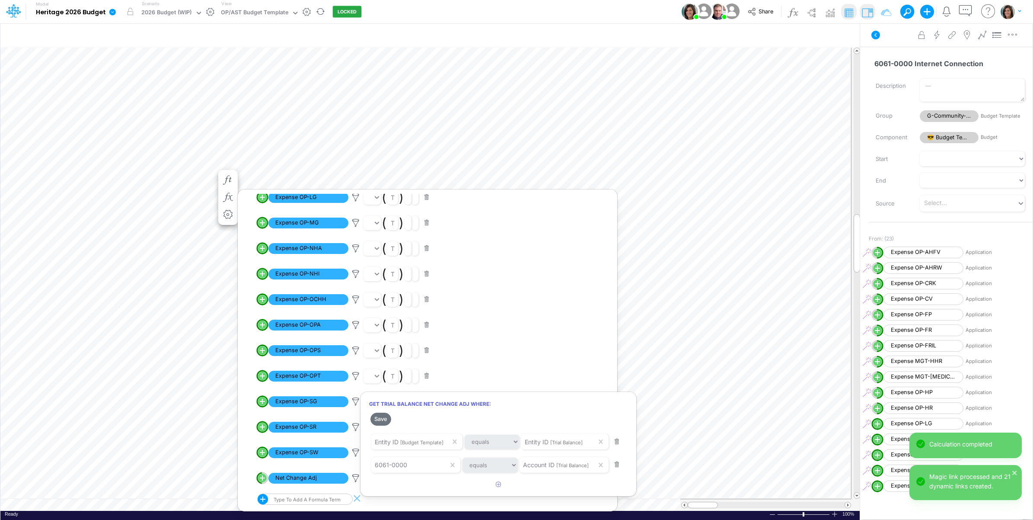
click at [94, 163] on div at bounding box center [516, 261] width 1033 height 515
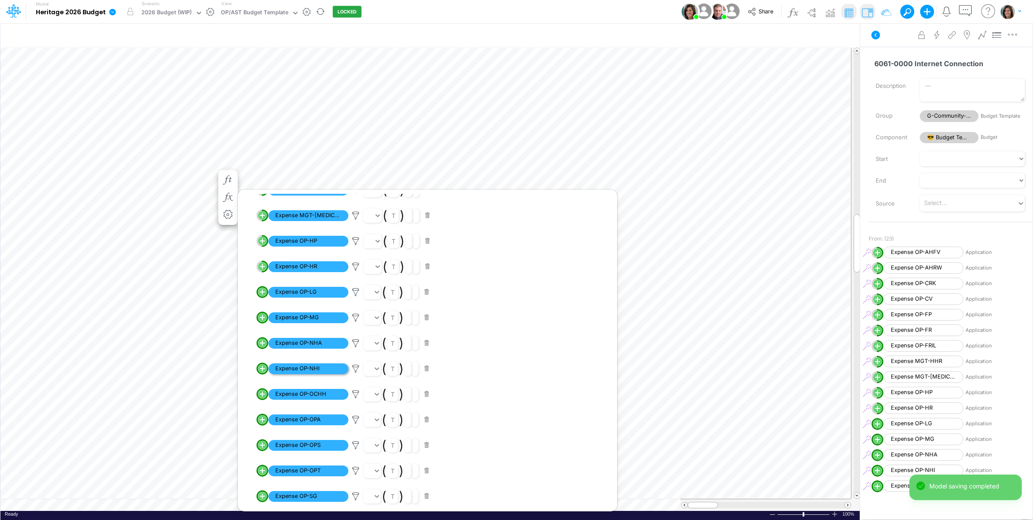
scroll to position [234, 0]
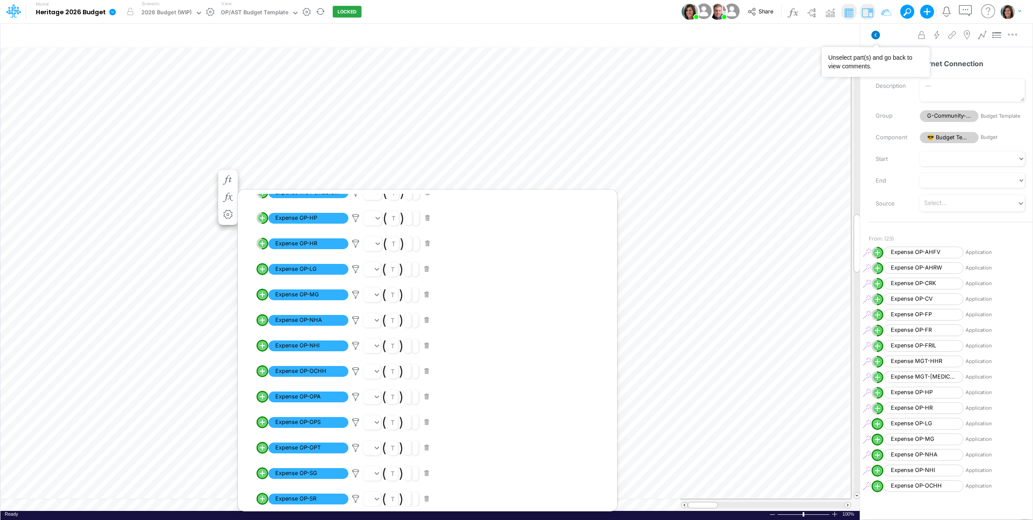
click at [872, 32] on icon at bounding box center [875, 35] width 9 height 9
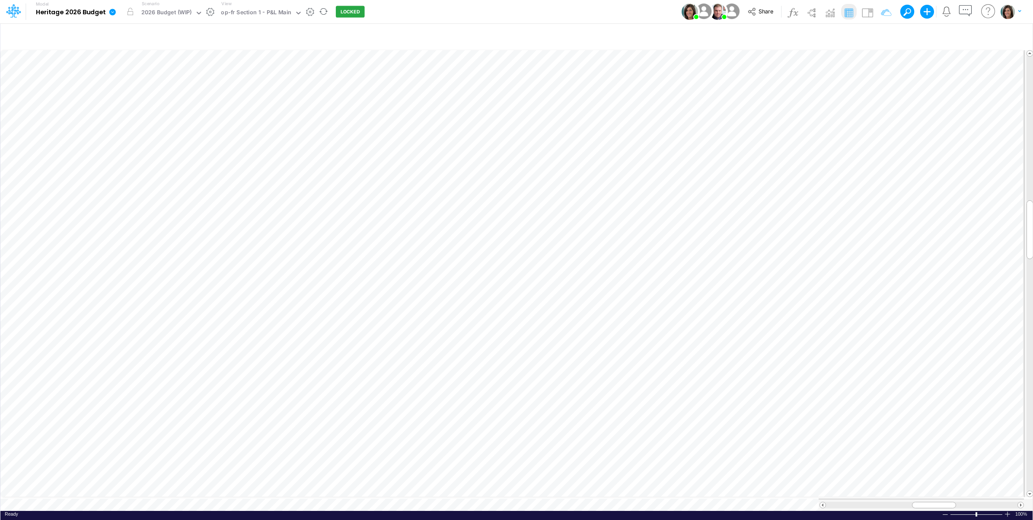
scroll to position [0, 0]
click at [267, 15] on div "op-hr Section 1 - P&L Main" at bounding box center [257, 13] width 72 height 10
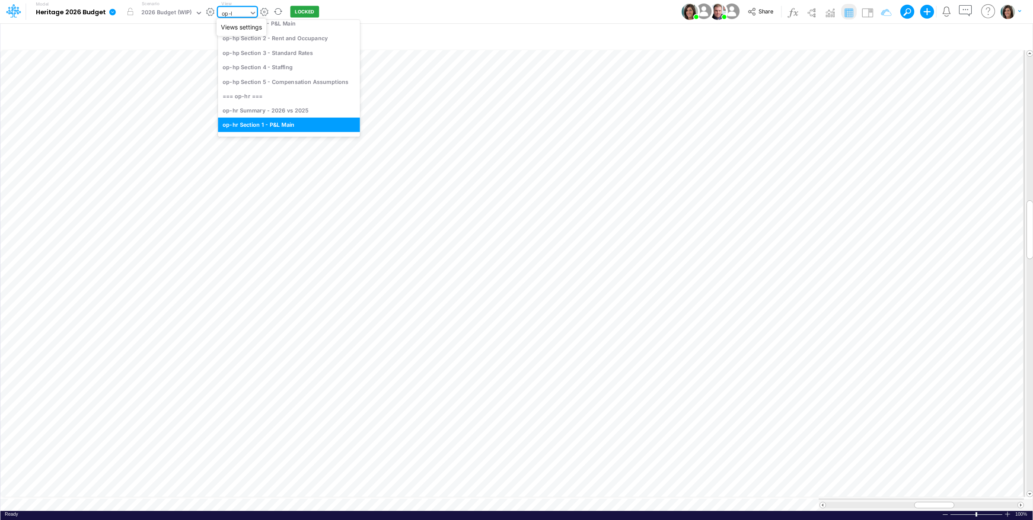
scroll to position [0, 0]
type input "op-lg"
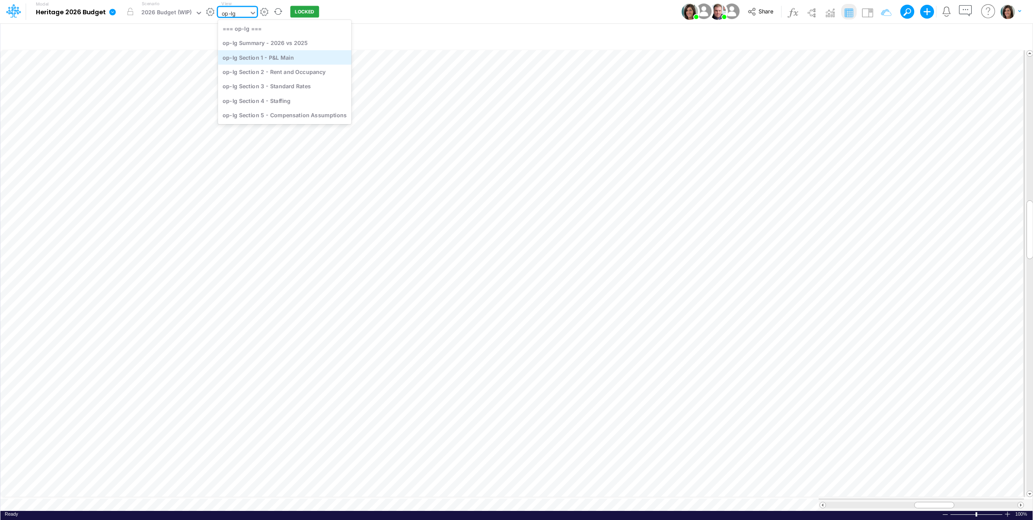
click at [293, 63] on div "op-lg Section 1 - P&L Main" at bounding box center [285, 57] width 134 height 14
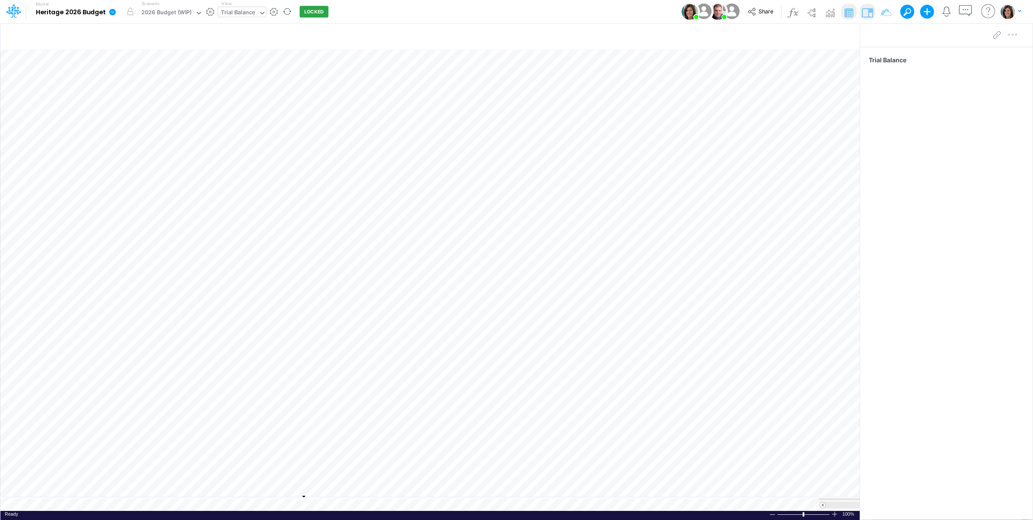
scroll to position [0, 0]
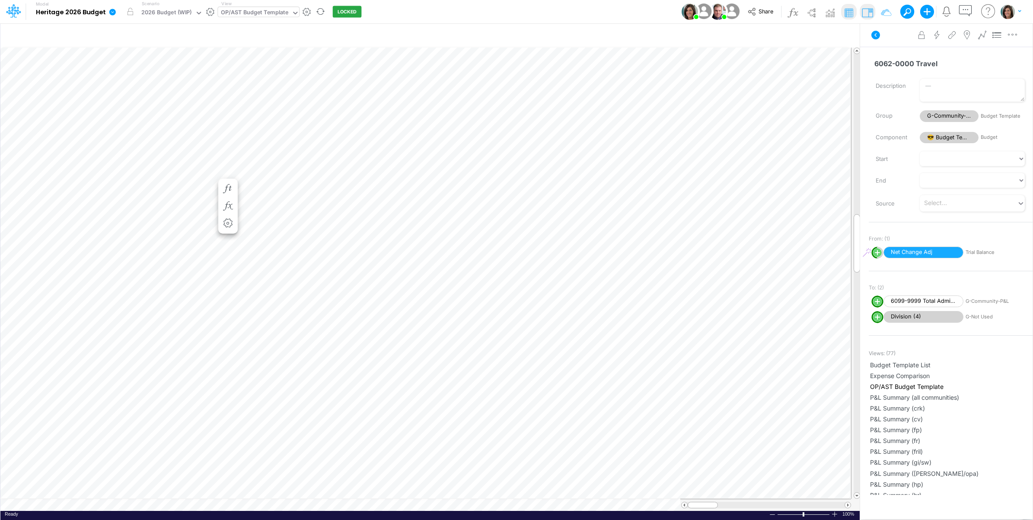
scroll to position [0, 0]
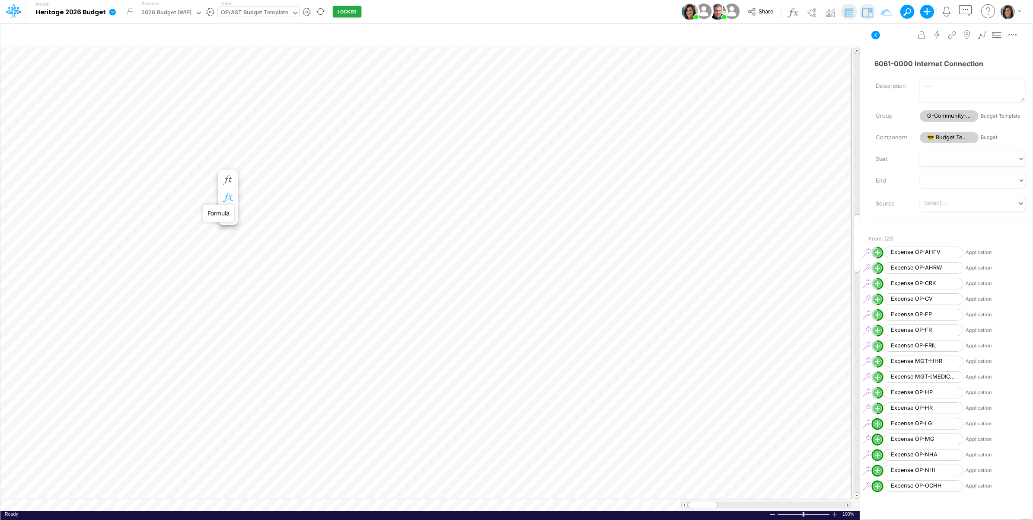
click at [228, 197] on icon "button" at bounding box center [227, 197] width 13 height 9
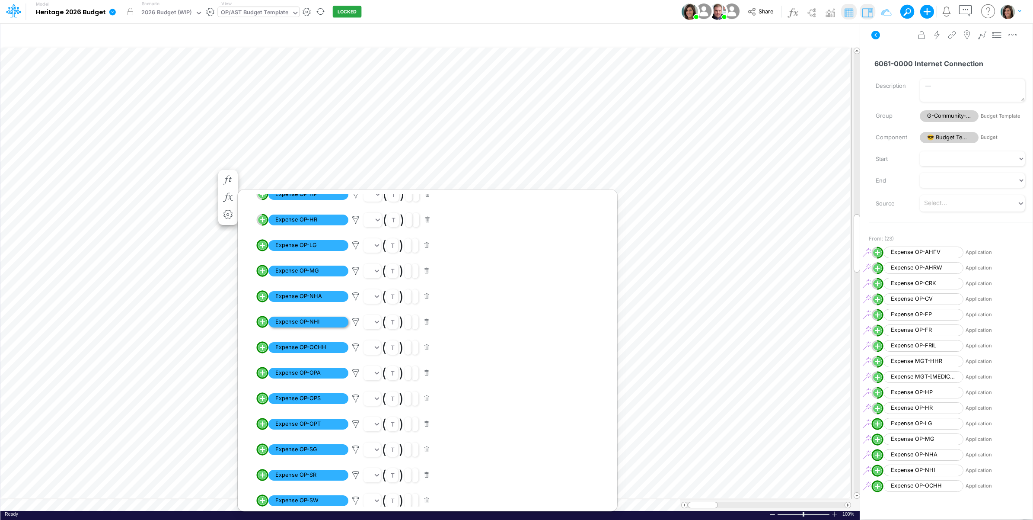
scroll to position [234, 0]
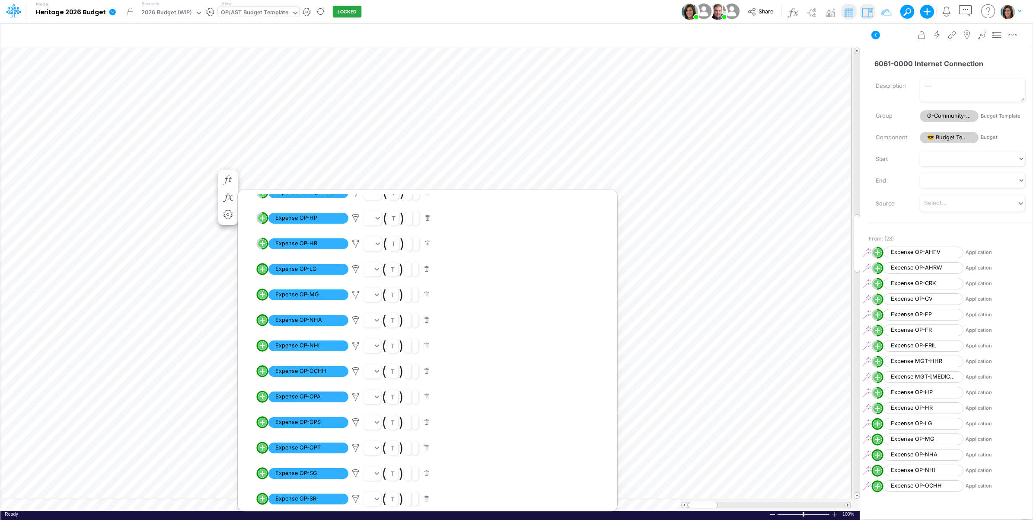
click at [262, 267] on circle "circle with outer border" at bounding box center [262, 269] width 9 height 9
select select "1"
select select "Multiply"
select select "Add"
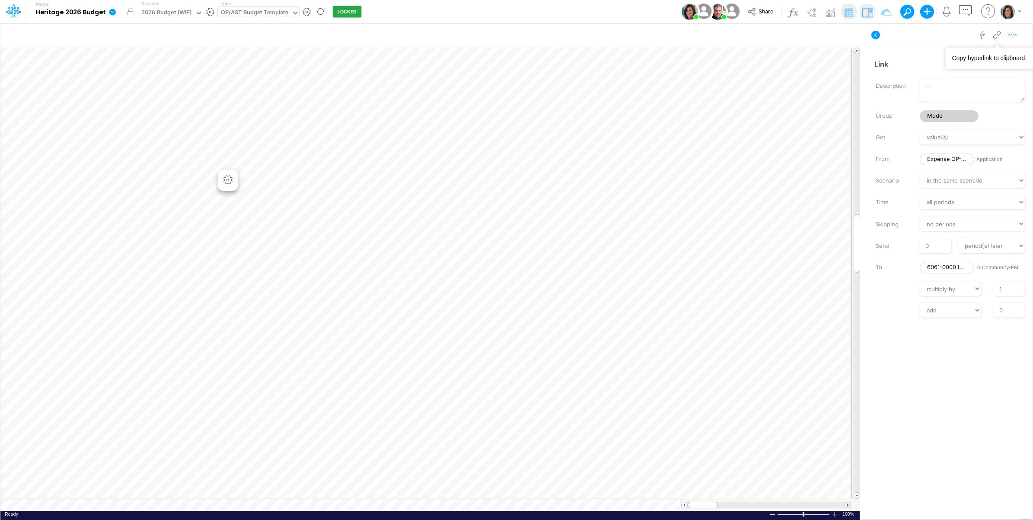
drag, startPoint x: 1013, startPoint y: 35, endPoint x: 1008, endPoint y: 41, distance: 8.2
click at [1013, 35] on icon "button" at bounding box center [1012, 34] width 13 height 9
click at [994, 57] on button "Advanced settings" at bounding box center [967, 56] width 103 height 15
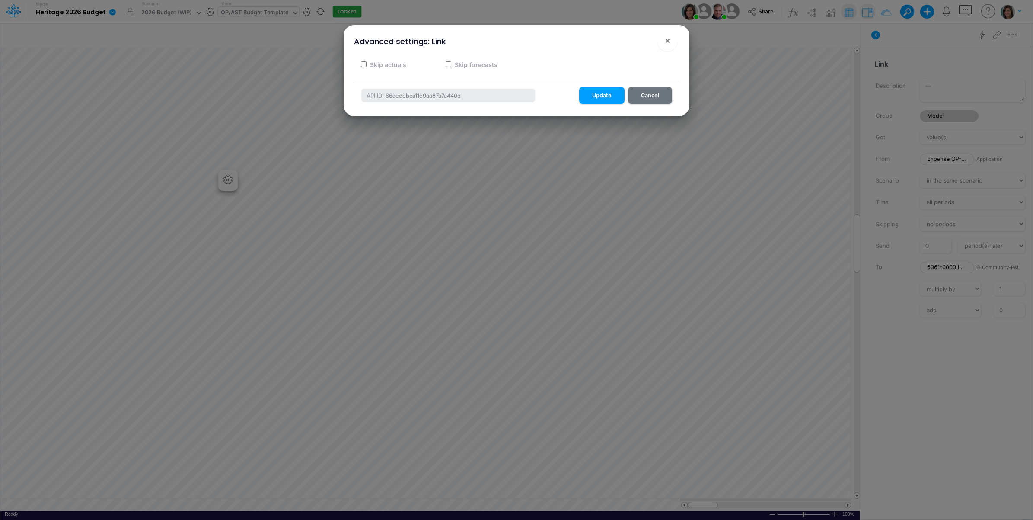
click at [399, 65] on label "Skip actuals" at bounding box center [388, 64] width 38 height 9
click at [367, 65] on input "Skip actuals" at bounding box center [364, 64] width 6 height 6
checkbox input "true"
click at [601, 98] on button "Update" at bounding box center [601, 95] width 45 height 17
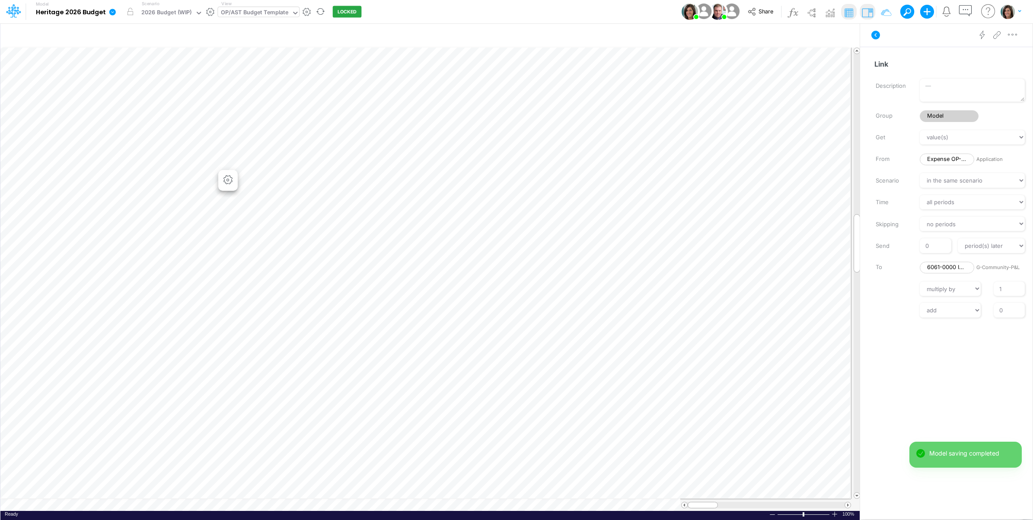
scroll to position [0, 0]
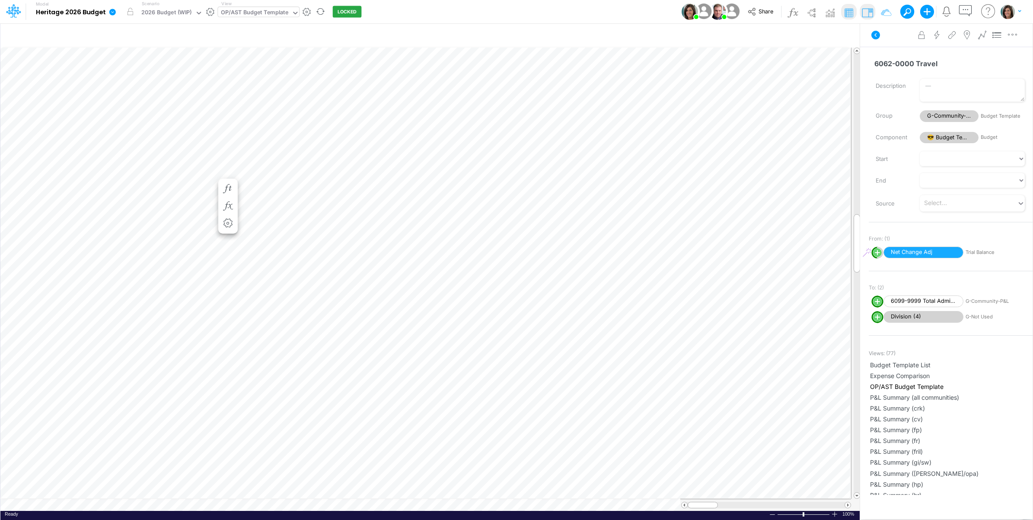
scroll to position [0, 0]
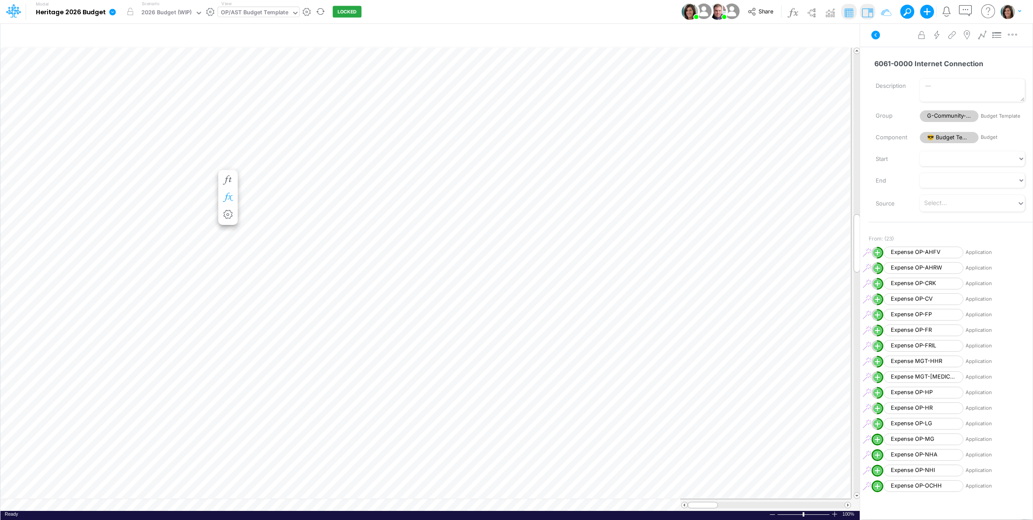
click at [231, 193] on icon "button" at bounding box center [227, 197] width 13 height 9
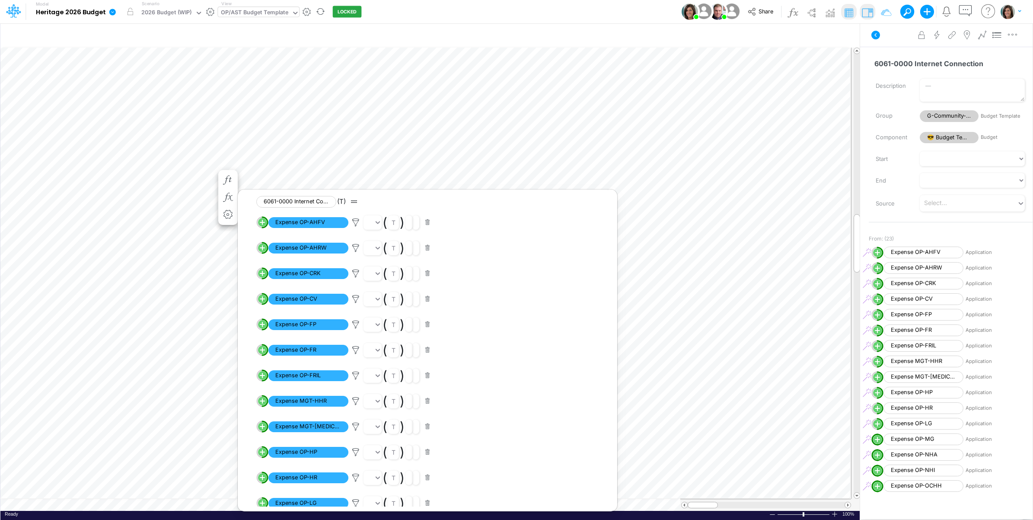
scroll to position [216, 0]
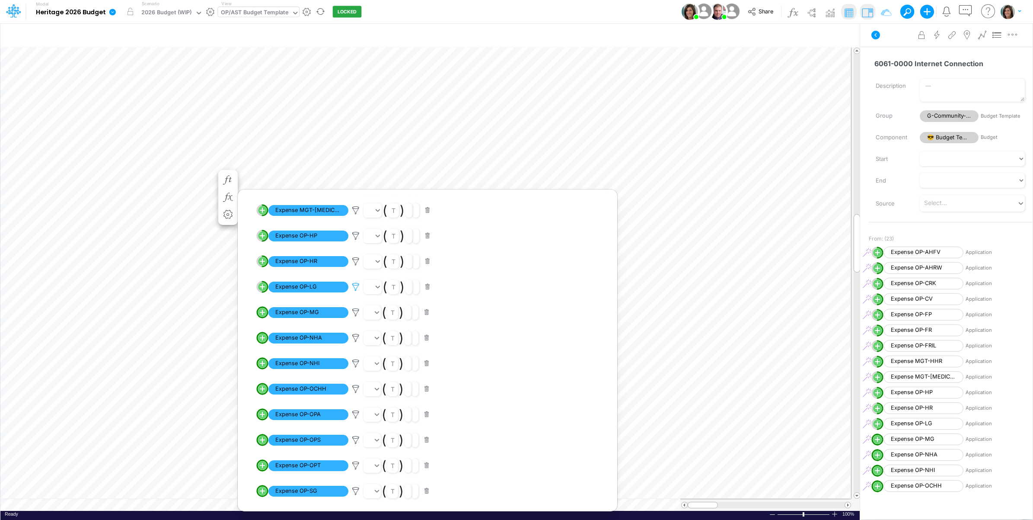
click at [357, 286] on icon at bounding box center [355, 286] width 13 height 9
click at [383, 228] on button "Save" at bounding box center [380, 228] width 21 height 13
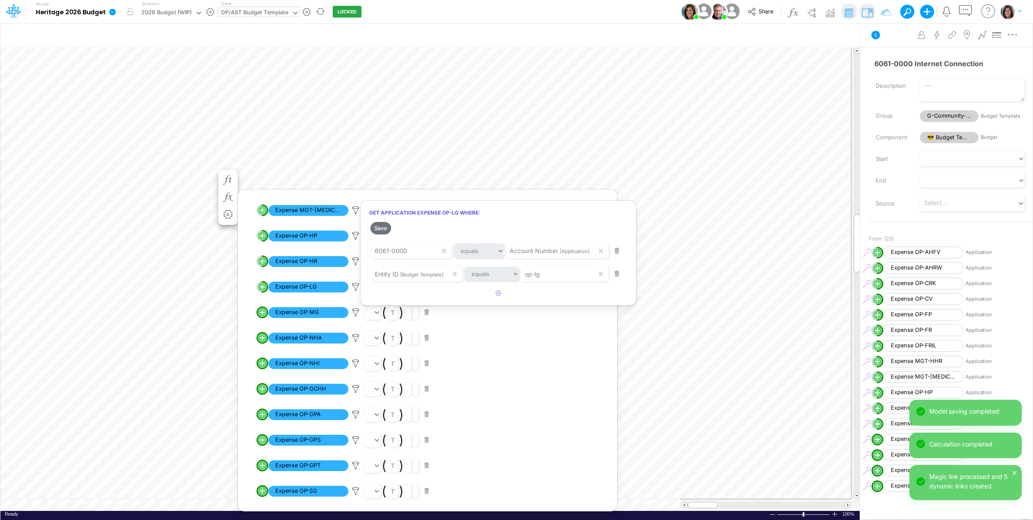
click at [893, 40] on div at bounding box center [516, 261] width 1033 height 515
click at [877, 33] on icon at bounding box center [875, 35] width 9 height 9
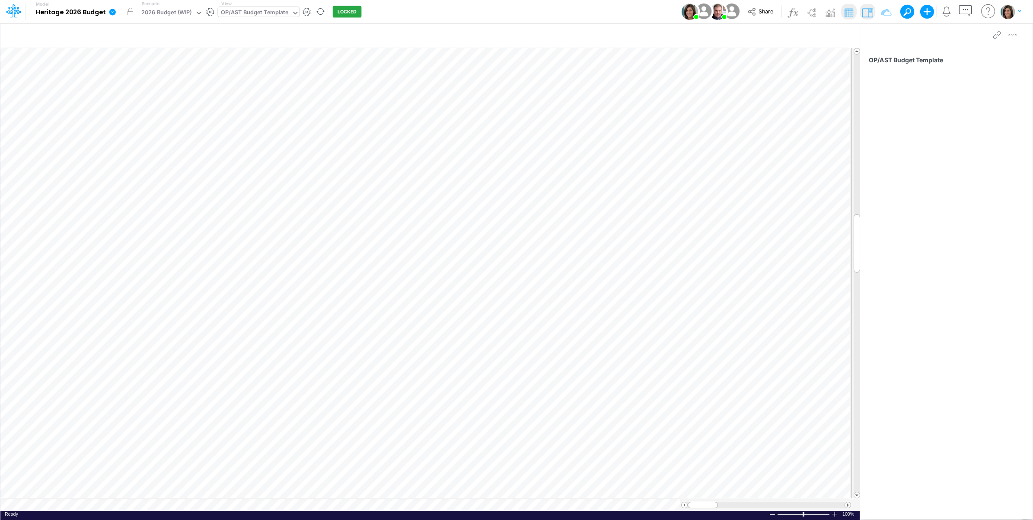
scroll to position [0, 0]
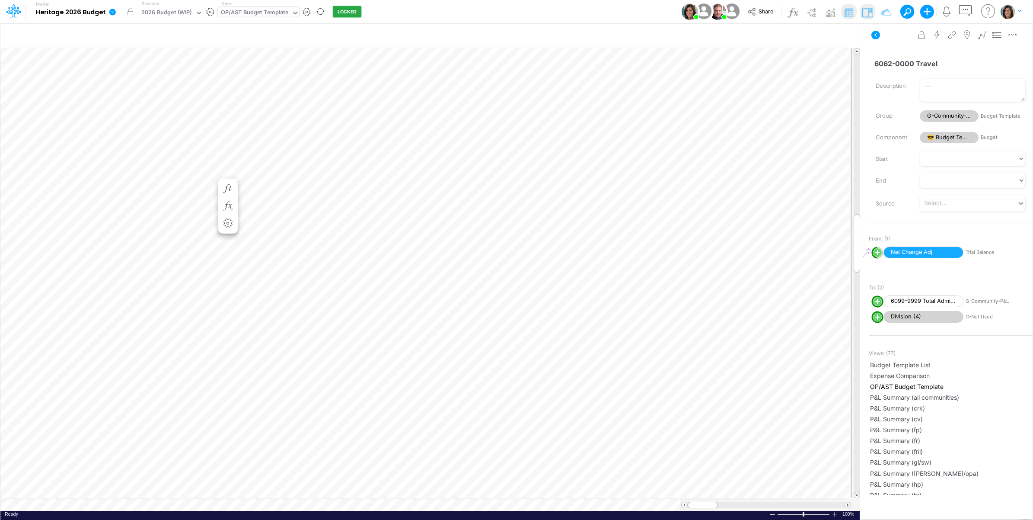
scroll to position [0, 0]
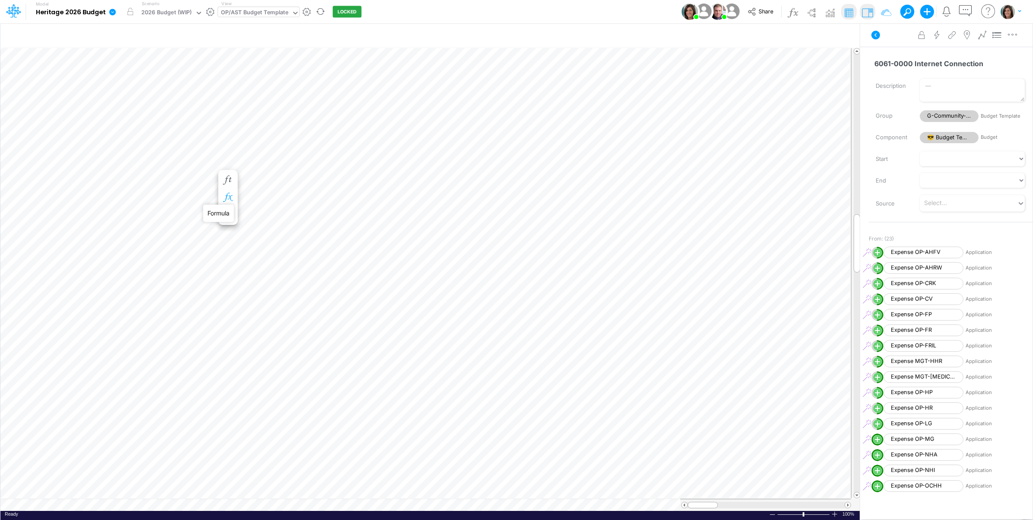
click at [227, 195] on icon "button" at bounding box center [227, 197] width 13 height 9
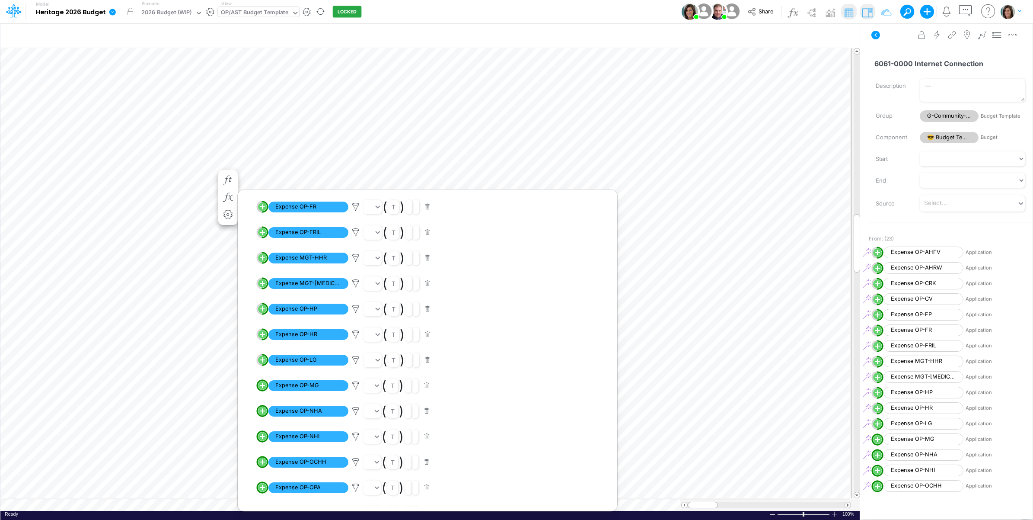
scroll to position [144, 0]
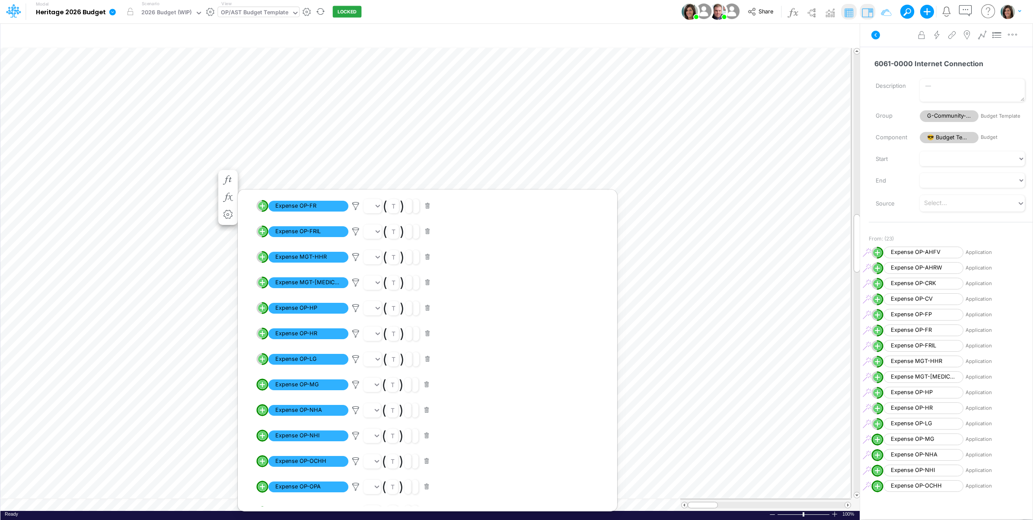
click at [262, 386] on line "circle with outer border" at bounding box center [262, 384] width 0 height 4
select select "1"
select select "Multiply"
select select "Add"
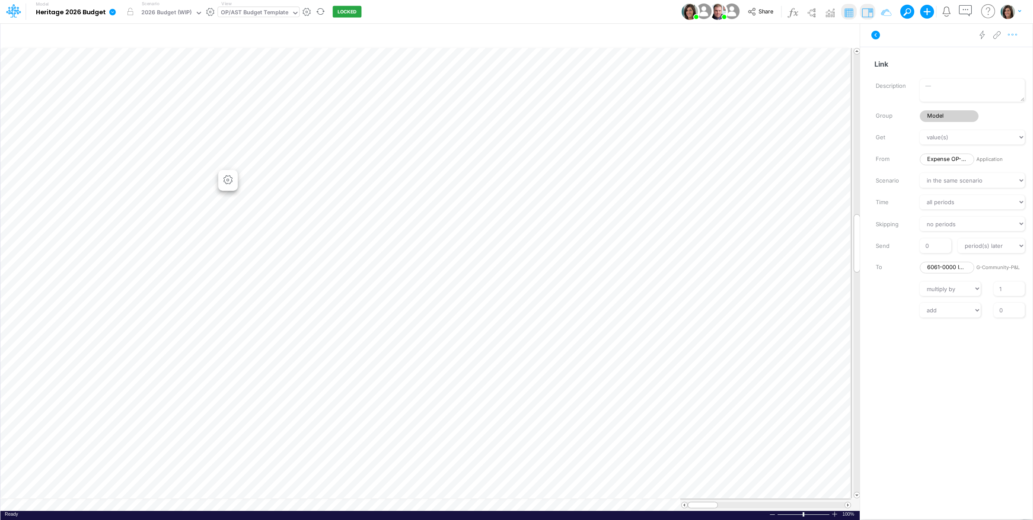
click at [1019, 33] on button "button" at bounding box center [1012, 34] width 16 height 17
click at [1003, 52] on button "Advanced settings" at bounding box center [967, 56] width 103 height 15
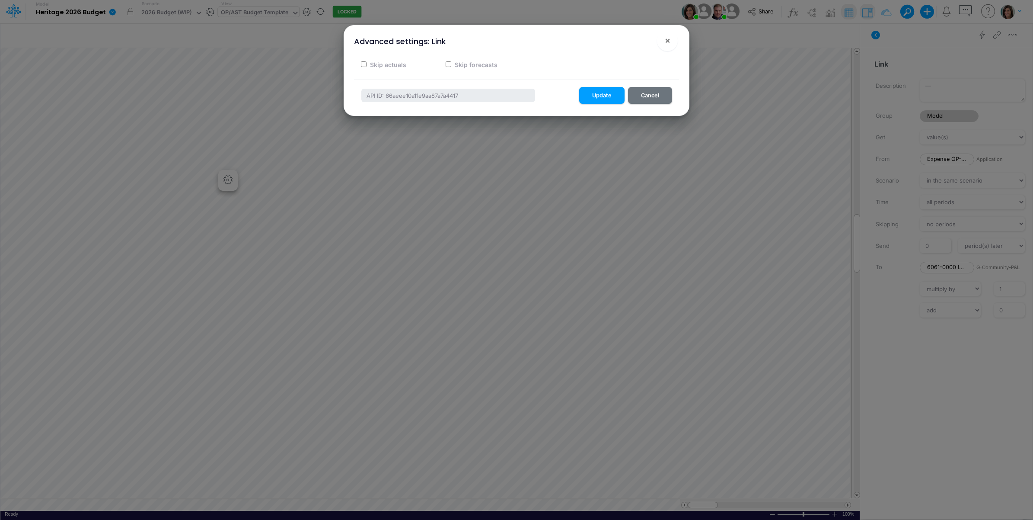
click at [396, 64] on label "Skip actuals" at bounding box center [388, 64] width 38 height 9
click at [367, 64] on input "Skip actuals" at bounding box center [364, 64] width 6 height 6
checkbox input "true"
click at [595, 93] on button "Update" at bounding box center [601, 95] width 45 height 17
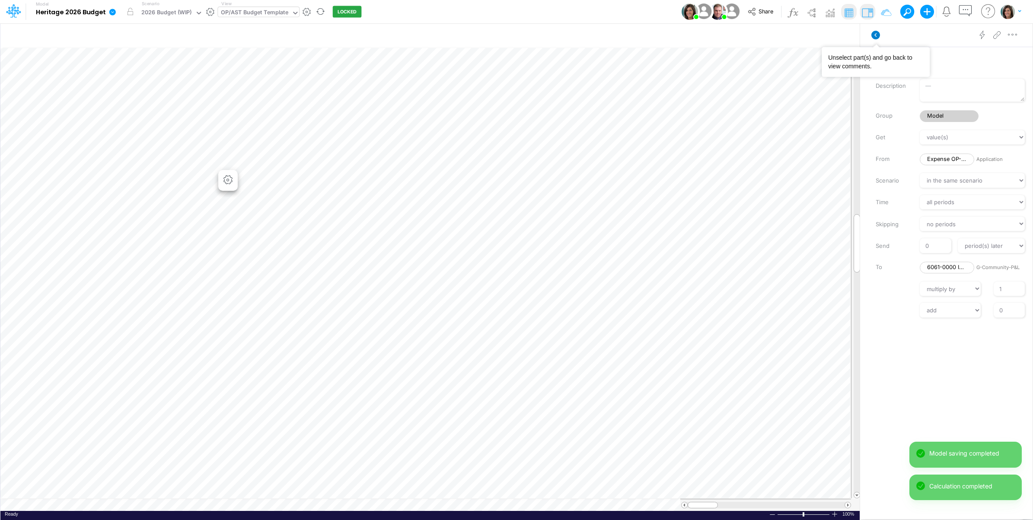
click at [873, 35] on icon at bounding box center [875, 35] width 9 height 9
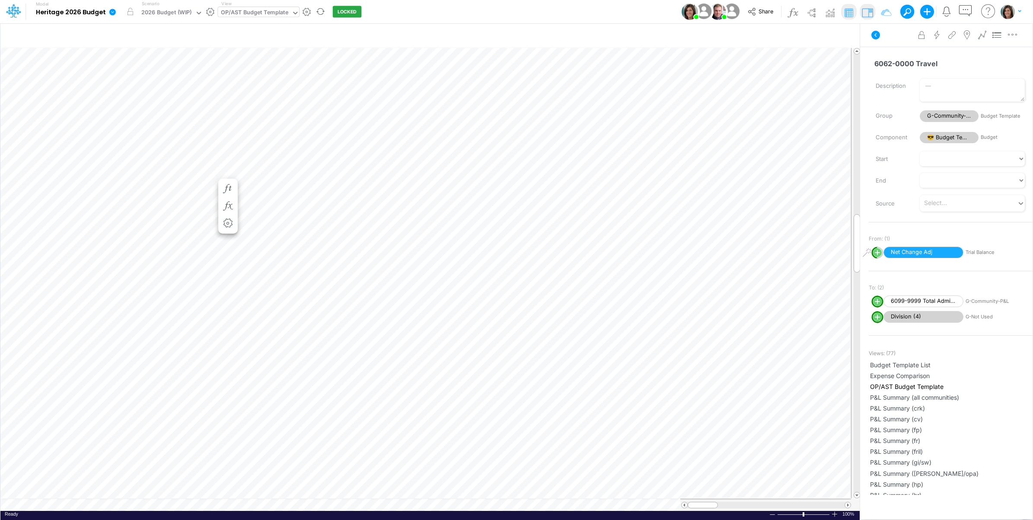
scroll to position [0, 0]
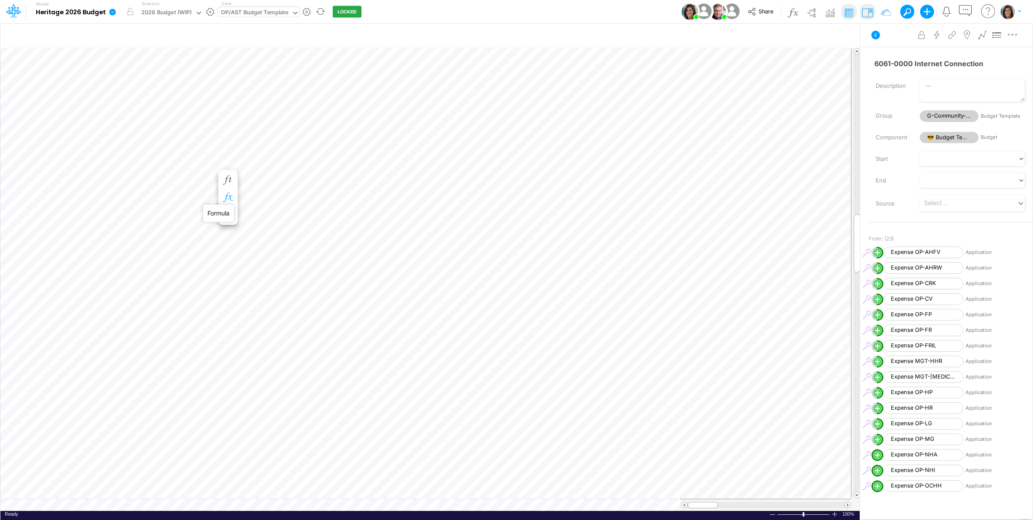
click at [228, 196] on icon "button" at bounding box center [227, 197] width 13 height 9
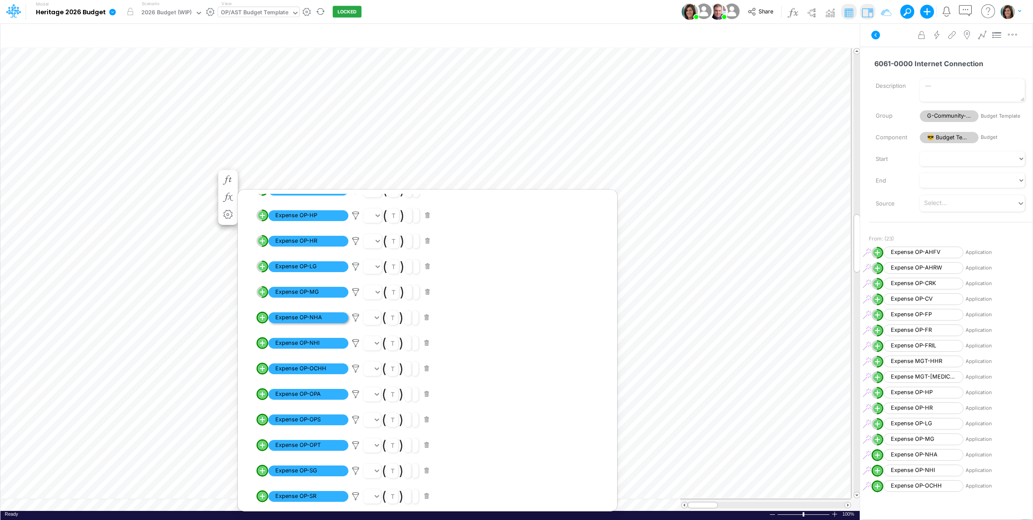
scroll to position [216, 0]
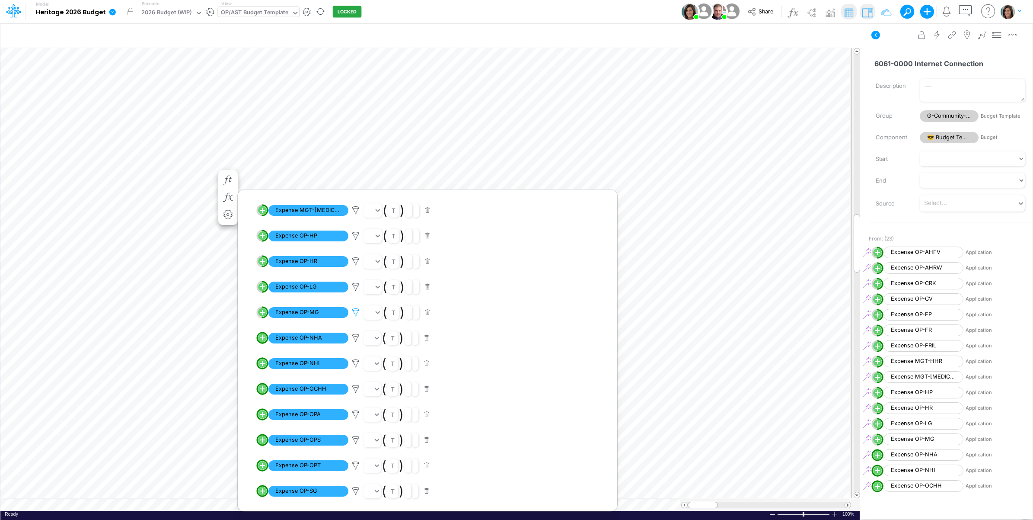
click at [355, 310] on icon at bounding box center [355, 312] width 13 height 9
click at [384, 255] on button "Save" at bounding box center [380, 253] width 21 height 13
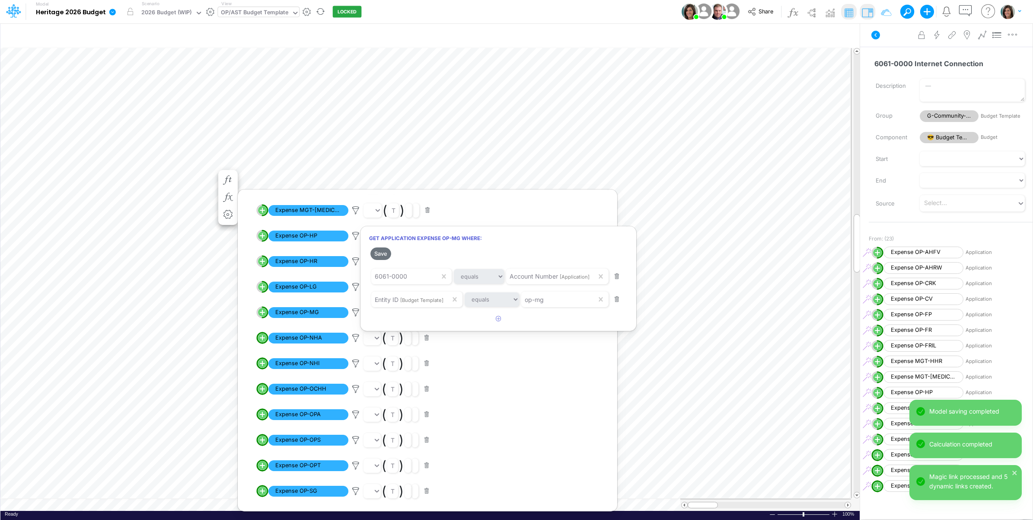
click at [253, 327] on div at bounding box center [516, 261] width 1033 height 515
click at [262, 340] on line "circle with outer border" at bounding box center [262, 337] width 0 height 4
select select "1"
select select "Multiply"
select select "Add"
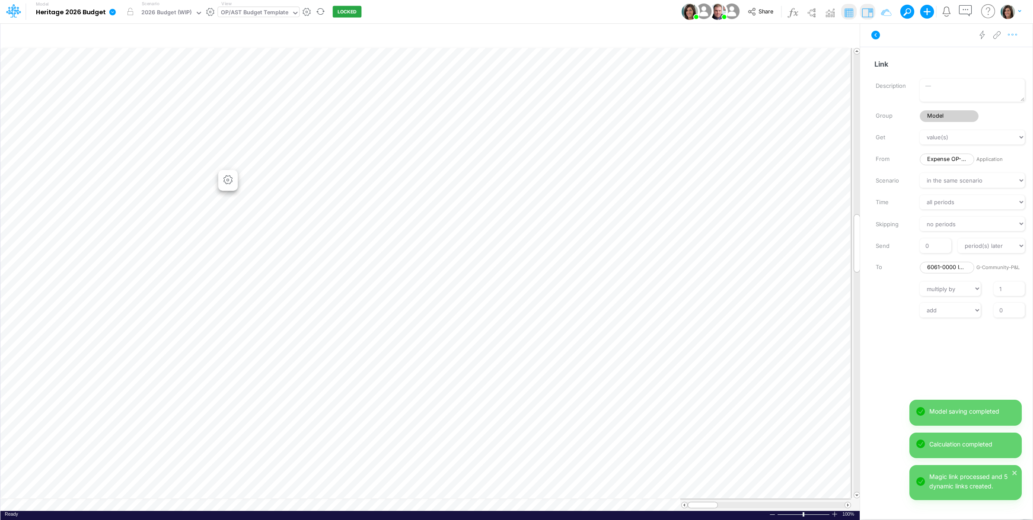
drag, startPoint x: 1017, startPoint y: 33, endPoint x: 1013, endPoint y: 38, distance: 6.1
click at [1017, 33] on icon "button" at bounding box center [1012, 34] width 13 height 9
click at [1001, 52] on button "Advanced settings" at bounding box center [967, 56] width 103 height 15
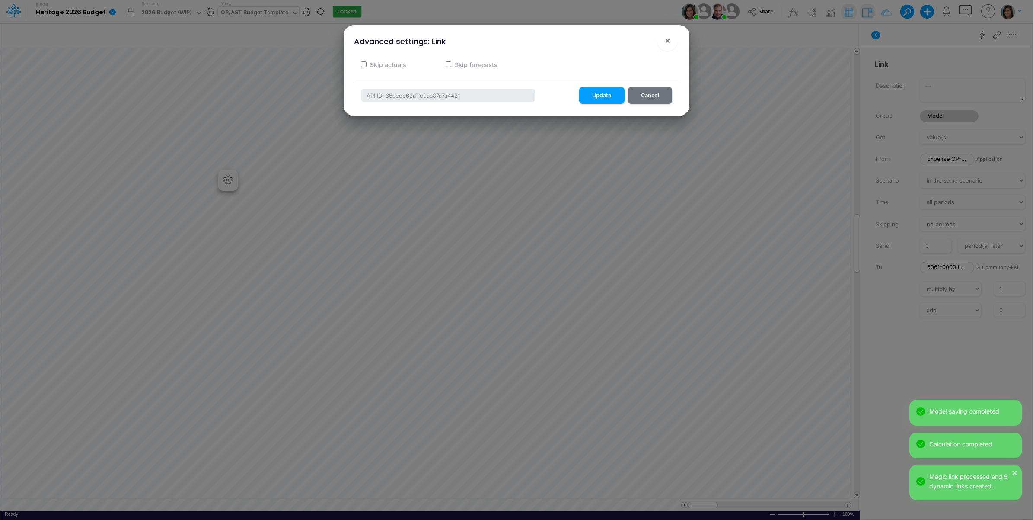
click at [394, 63] on label "Skip actuals" at bounding box center [388, 64] width 38 height 9
click at [367, 63] on input "Skip actuals" at bounding box center [364, 64] width 6 height 6
checkbox input "true"
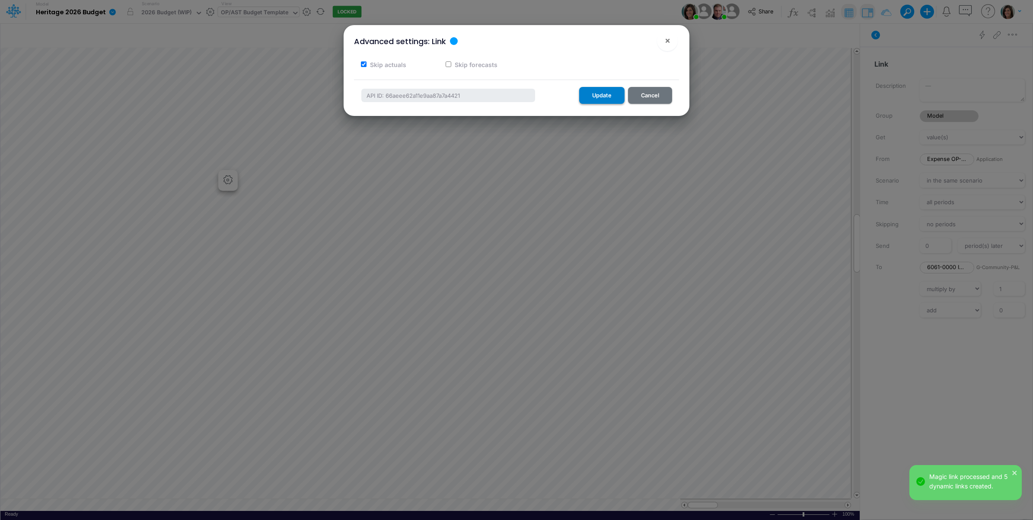
click at [603, 92] on button "Update" at bounding box center [601, 95] width 45 height 17
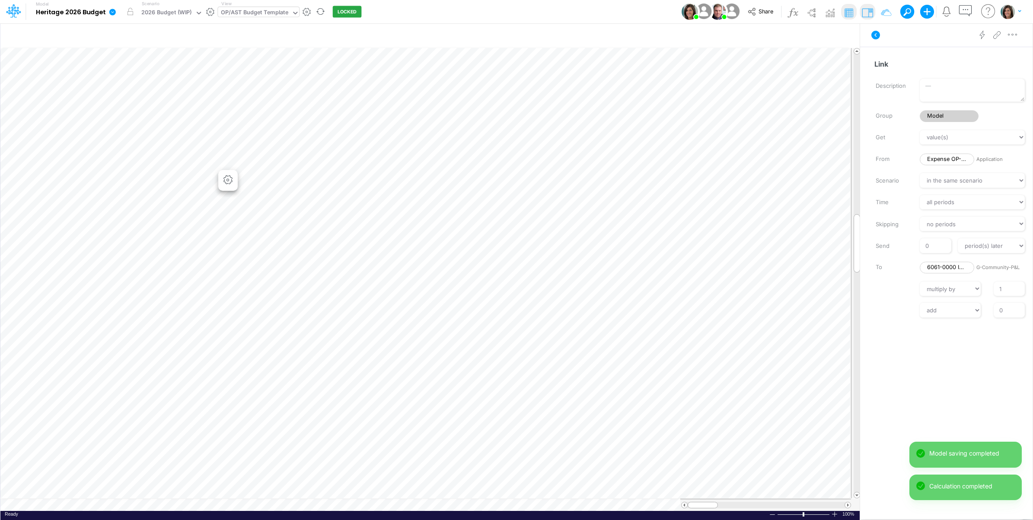
scroll to position [0, 0]
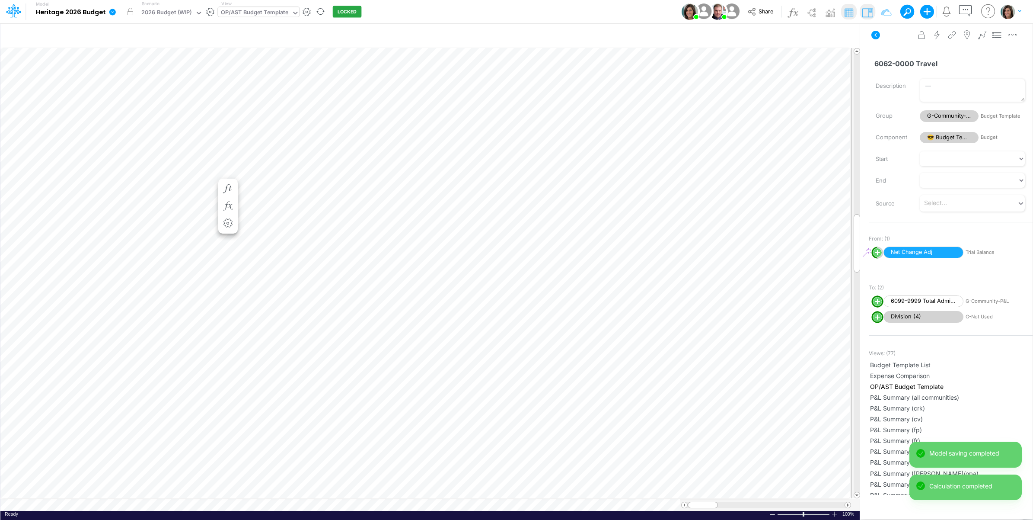
scroll to position [0, 0]
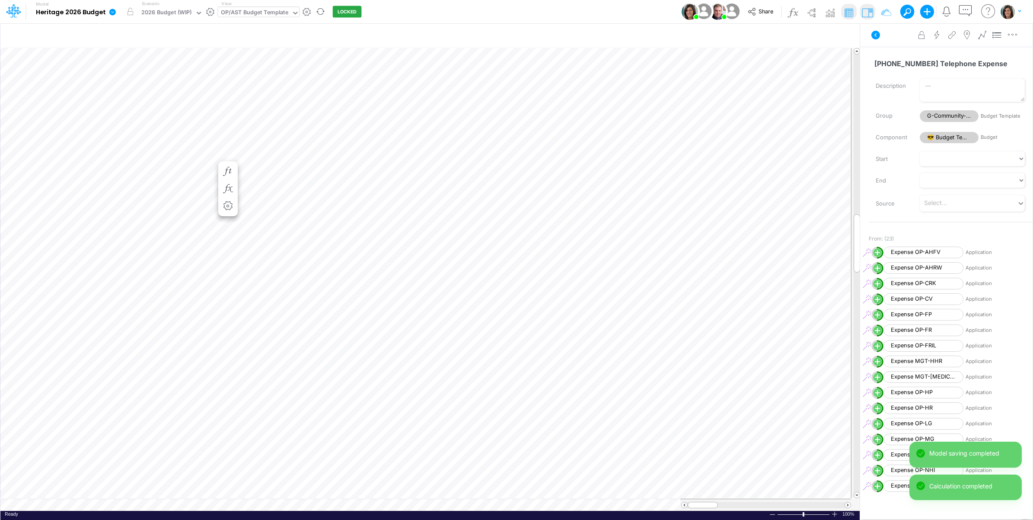
scroll to position [0, 0]
click at [227, 195] on icon "button" at bounding box center [227, 197] width 13 height 9
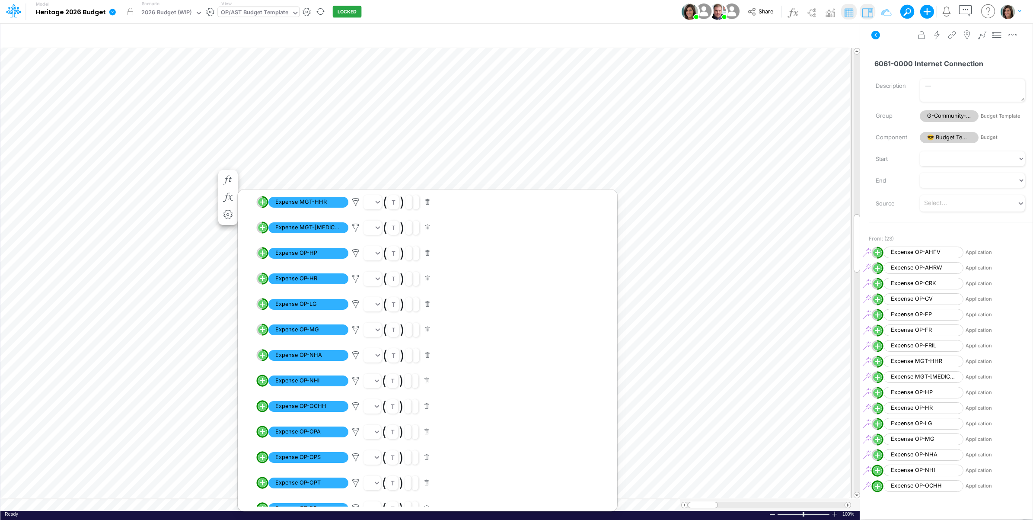
scroll to position [216, 0]
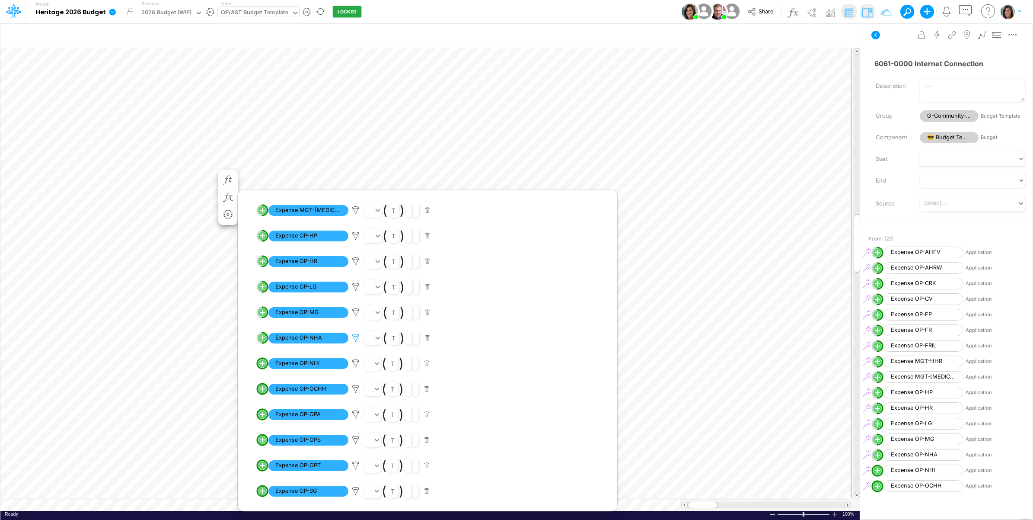
click at [357, 338] on icon at bounding box center [355, 337] width 13 height 9
click at [383, 278] on button "Save" at bounding box center [380, 279] width 21 height 13
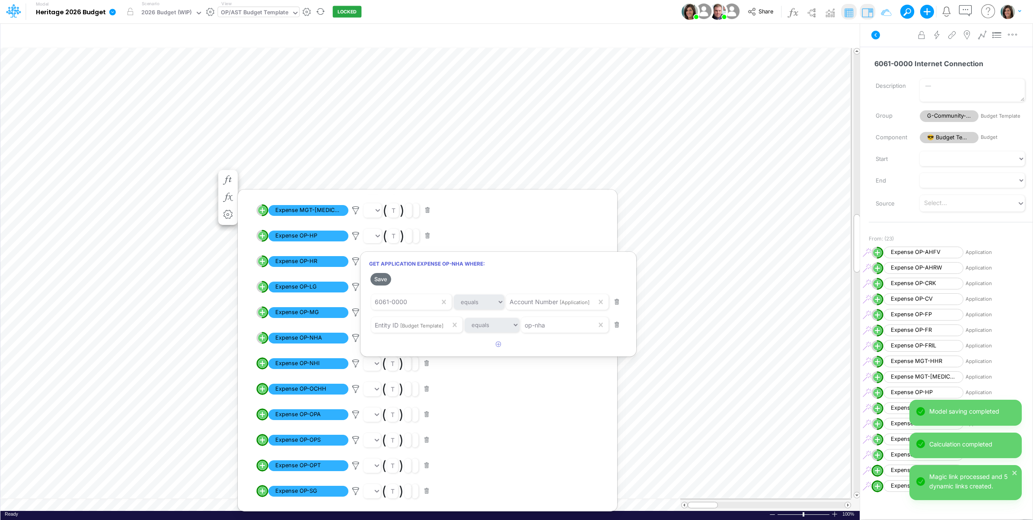
click at [254, 351] on div at bounding box center [516, 261] width 1033 height 515
click at [262, 364] on line "circle with outer border" at bounding box center [262, 363] width 0 height 4
select select "1"
select select "Multiply"
select select "Add"
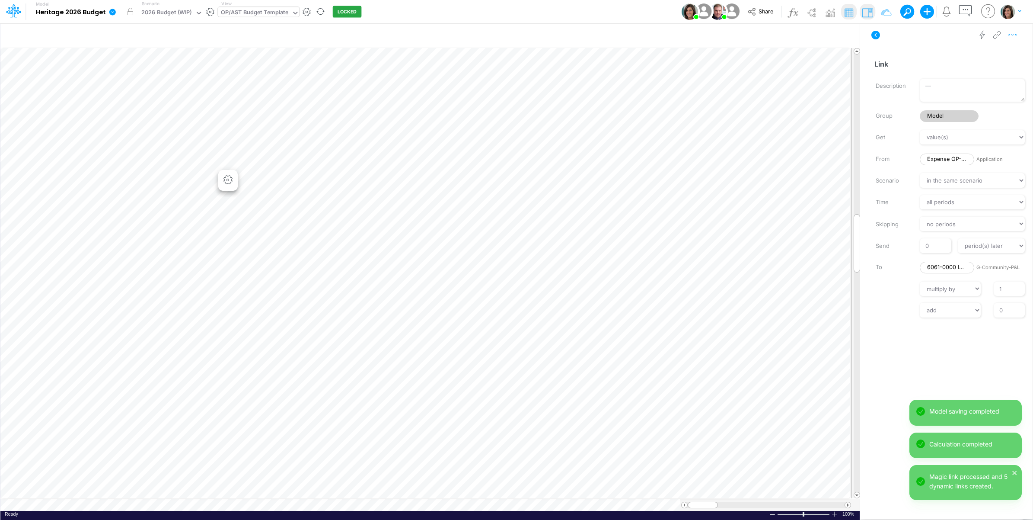
drag, startPoint x: 1015, startPoint y: 35, endPoint x: 1009, endPoint y: 42, distance: 9.6
click at [1015, 35] on icon "button" at bounding box center [1012, 34] width 13 height 9
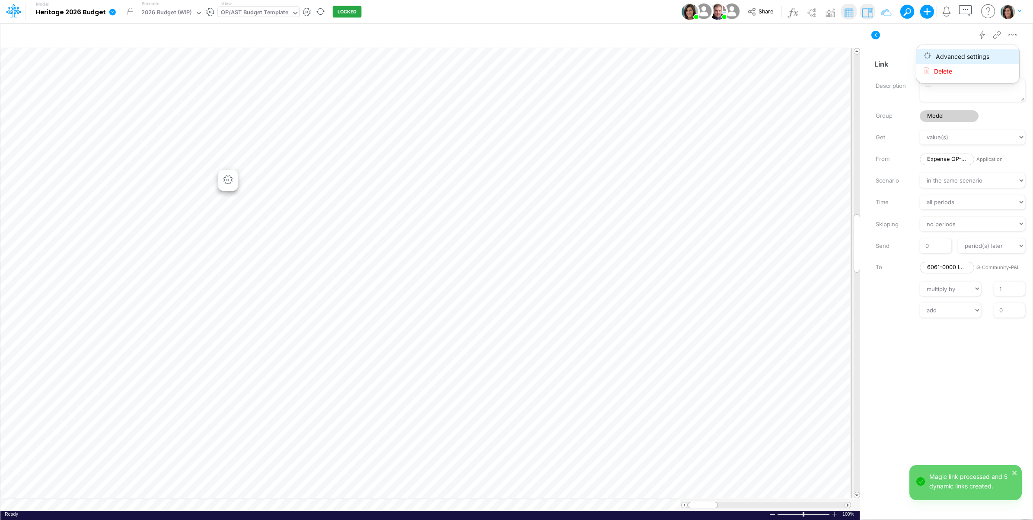
click at [1001, 54] on button "Advanced settings" at bounding box center [967, 56] width 103 height 15
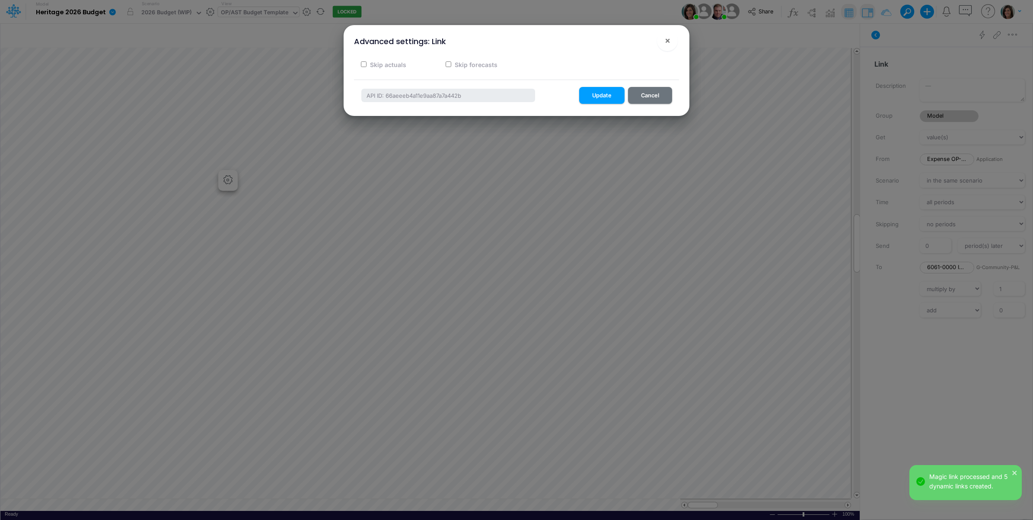
click at [375, 62] on label "Skip actuals" at bounding box center [388, 64] width 38 height 9
click at [367, 62] on input "Skip actuals" at bounding box center [364, 64] width 6 height 6
checkbox input "true"
click at [603, 95] on button "Update" at bounding box center [601, 95] width 45 height 17
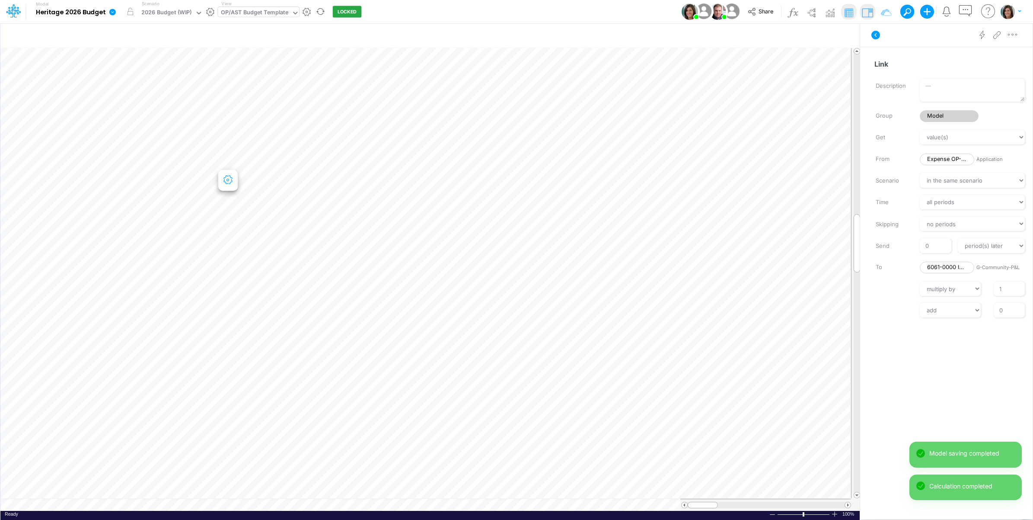
scroll to position [0, 0]
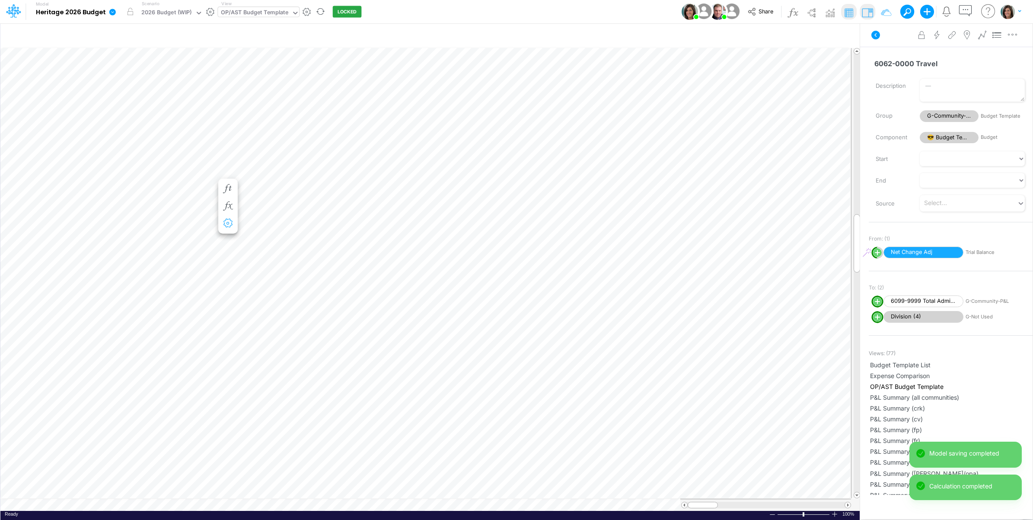
scroll to position [0, 0]
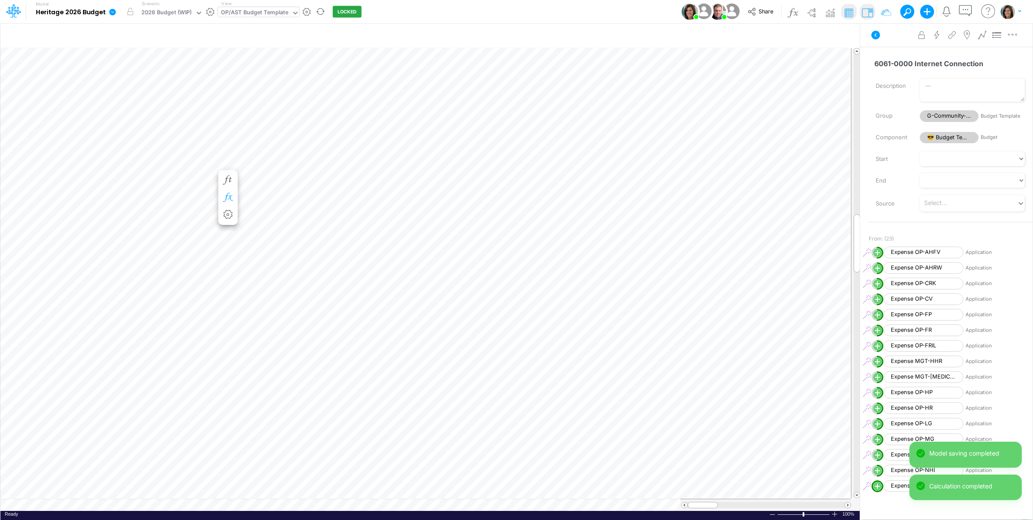
click at [230, 195] on icon "button" at bounding box center [227, 197] width 13 height 9
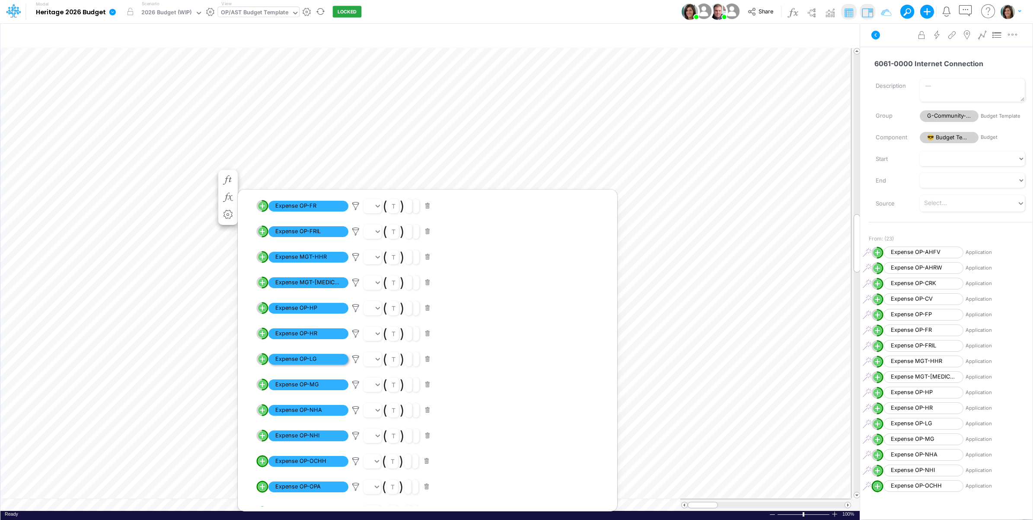
scroll to position [216, 0]
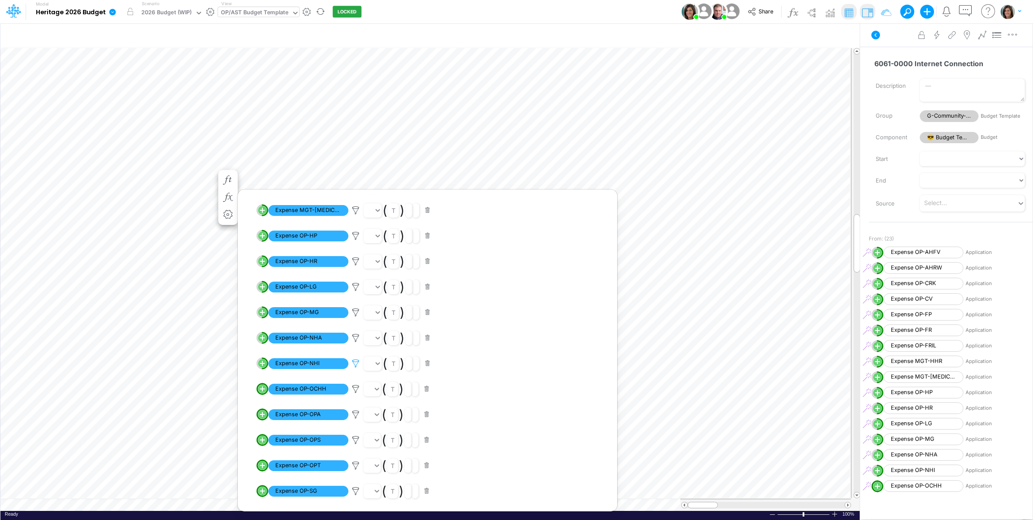
click at [356, 364] on icon at bounding box center [355, 363] width 13 height 9
click at [383, 307] on button "Save" at bounding box center [380, 304] width 21 height 13
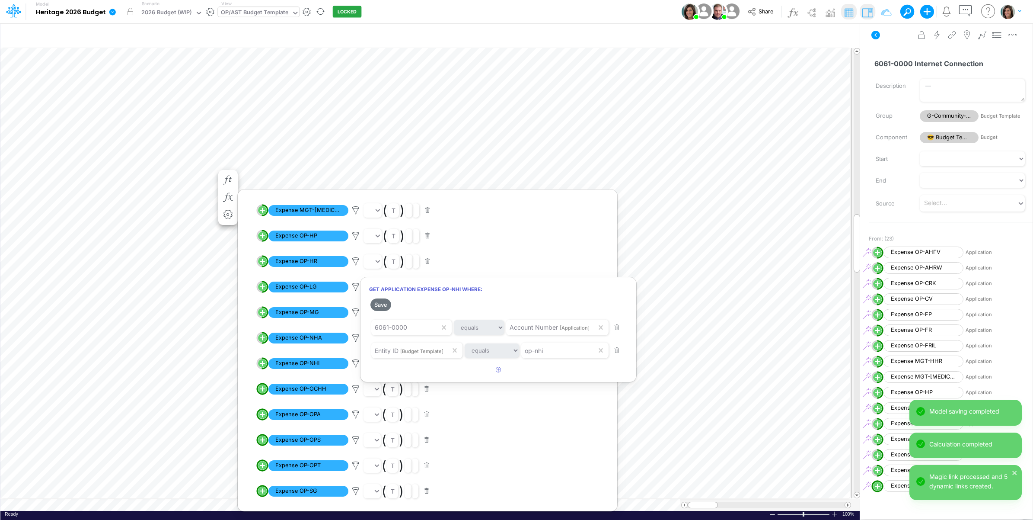
click at [255, 378] on div at bounding box center [516, 261] width 1033 height 515
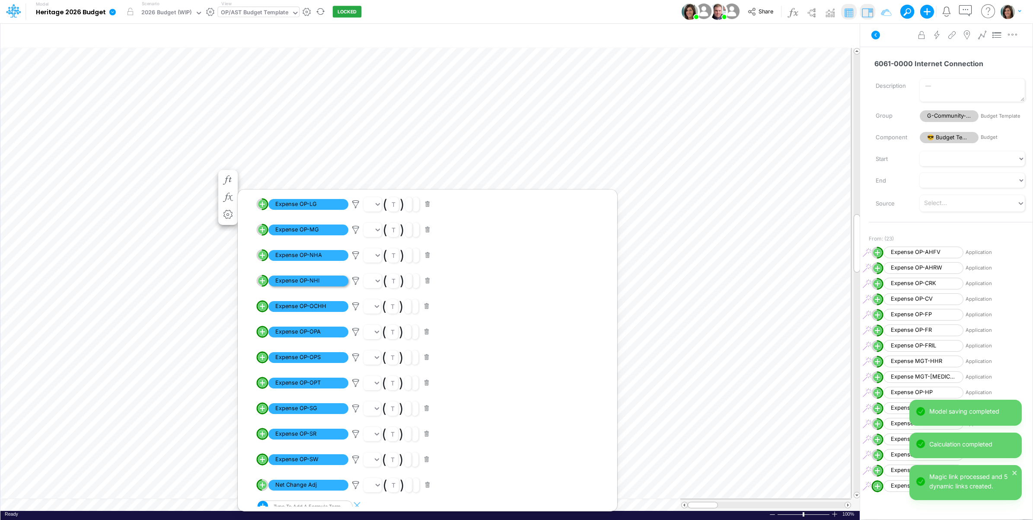
scroll to position [306, 0]
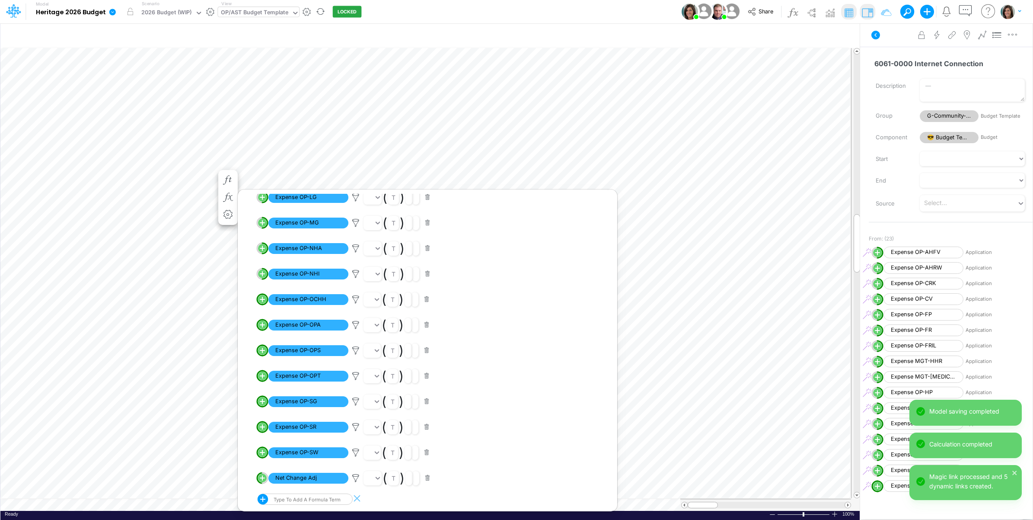
click at [262, 301] on line "circle with outer border" at bounding box center [262, 299] width 0 height 4
select select "1"
select select "Multiply"
select select "Add"
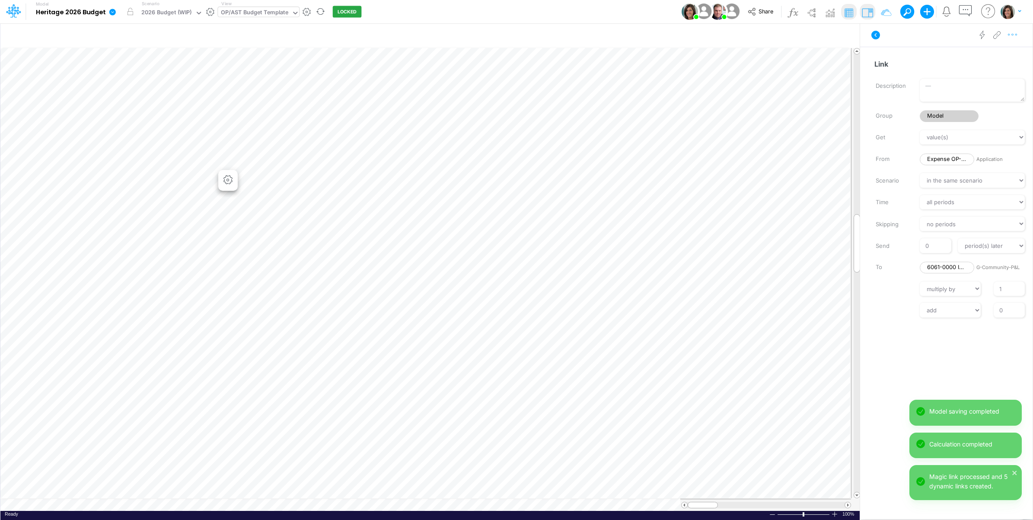
click at [1017, 37] on icon "button" at bounding box center [1012, 34] width 13 height 9
click at [993, 57] on button "Advanced settings" at bounding box center [967, 56] width 103 height 15
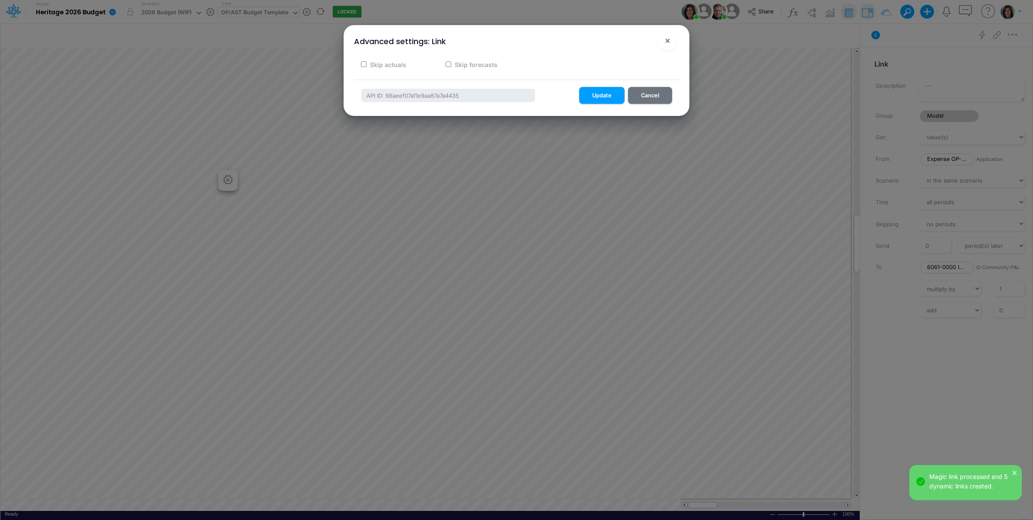
click at [373, 65] on label "Skip actuals" at bounding box center [388, 64] width 38 height 9
click at [367, 65] on input "Skip actuals" at bounding box center [364, 64] width 6 height 6
checkbox input "true"
click at [608, 95] on button "Update" at bounding box center [601, 95] width 45 height 17
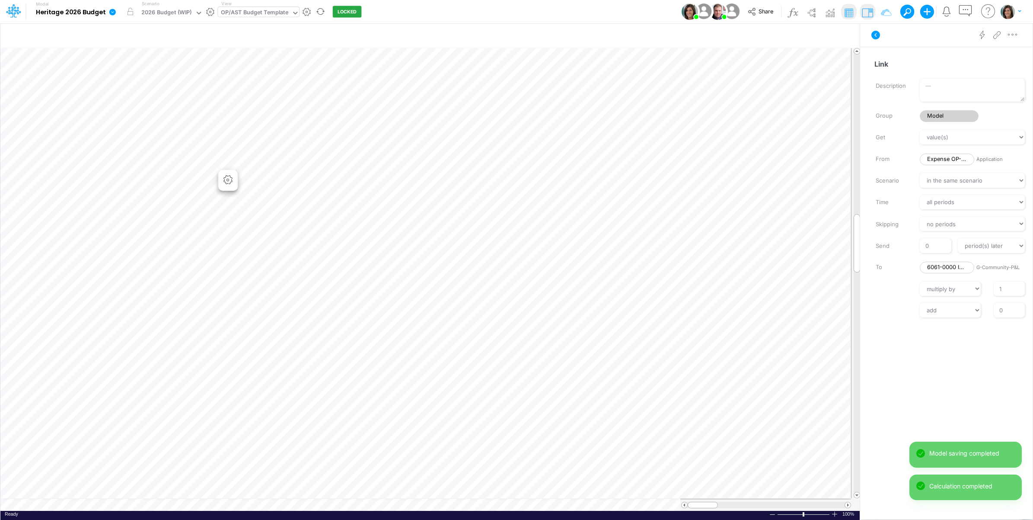
scroll to position [0, 0]
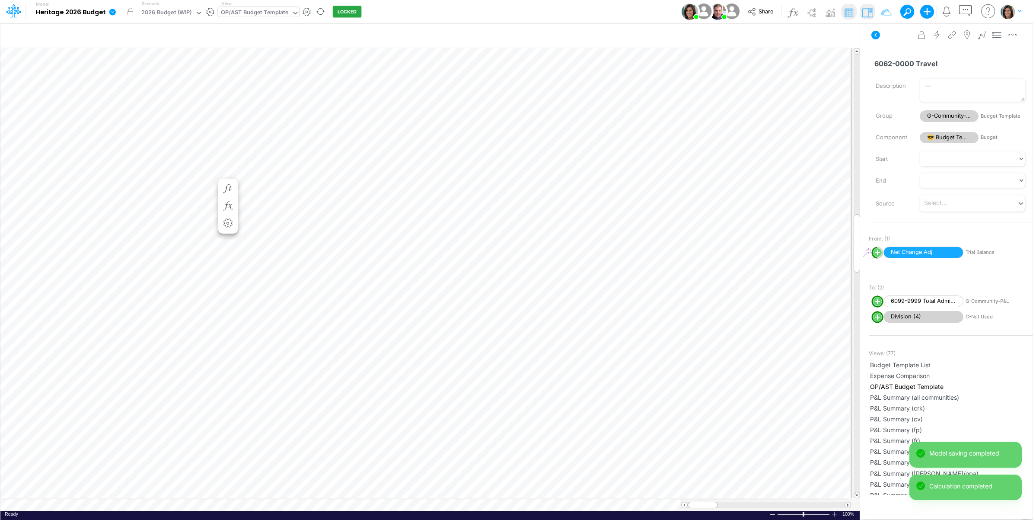
scroll to position [0, 0]
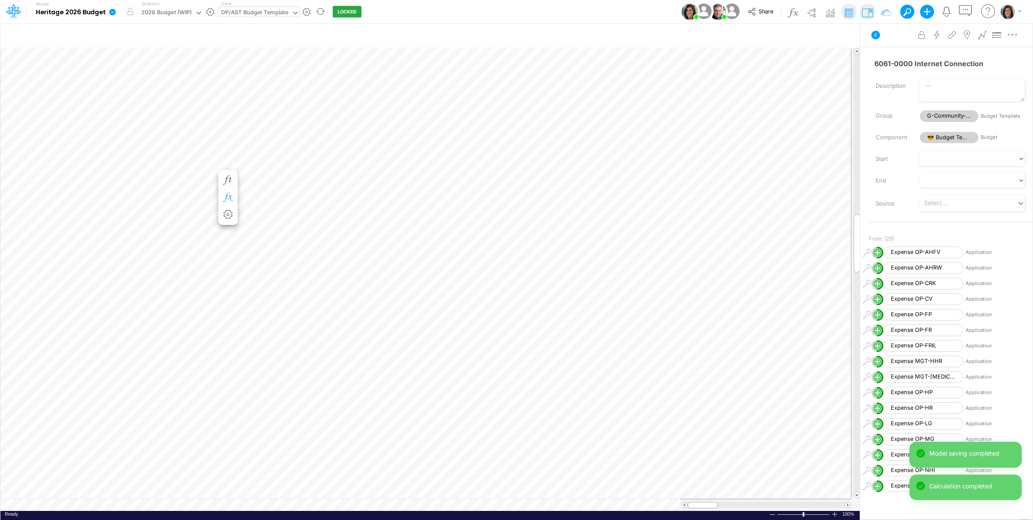
click at [226, 196] on icon "button" at bounding box center [227, 197] width 13 height 9
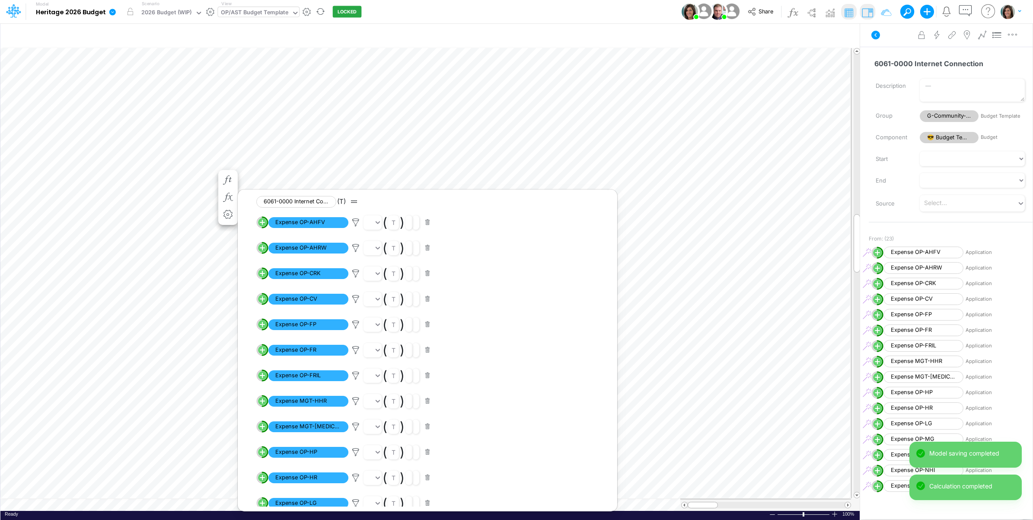
scroll to position [306, 0]
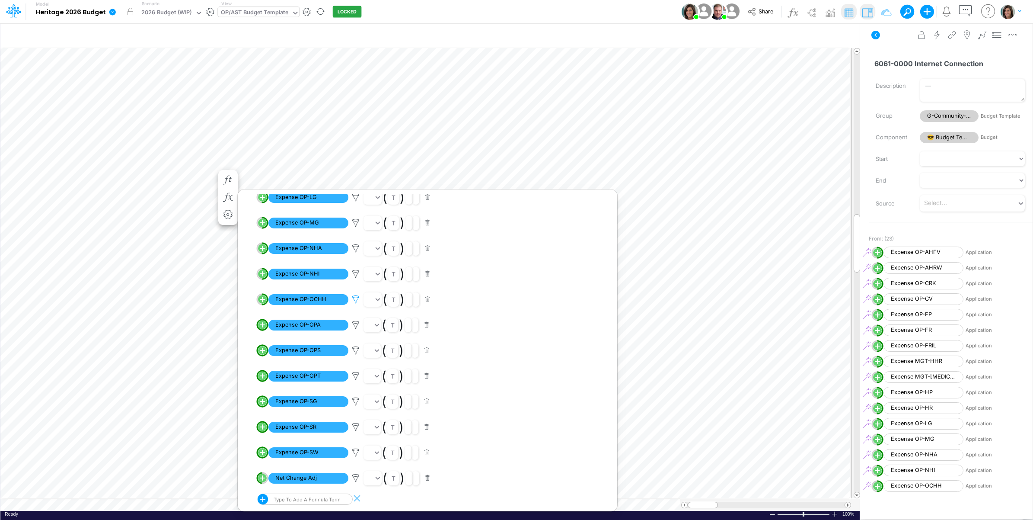
click at [355, 299] on icon at bounding box center [355, 299] width 13 height 9
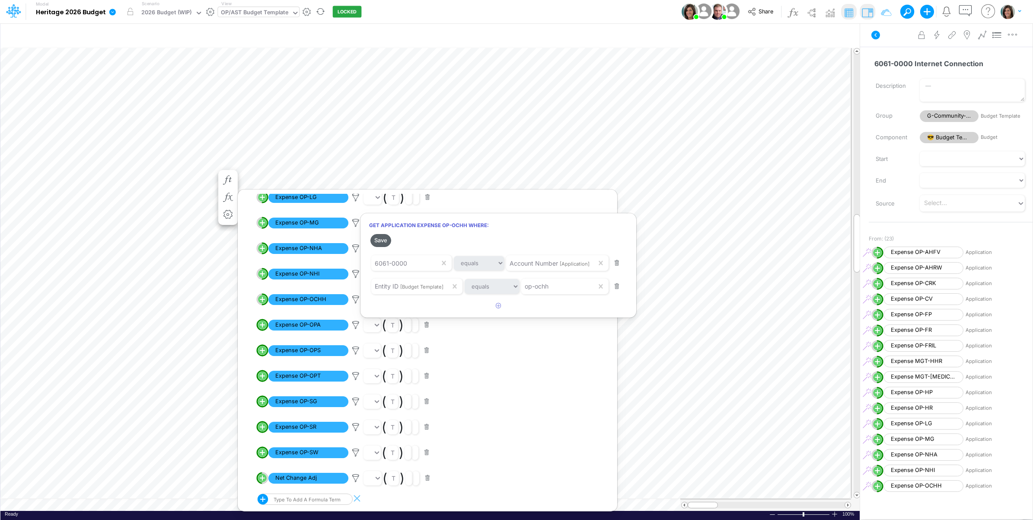
click at [381, 237] on button "Save" at bounding box center [380, 240] width 21 height 13
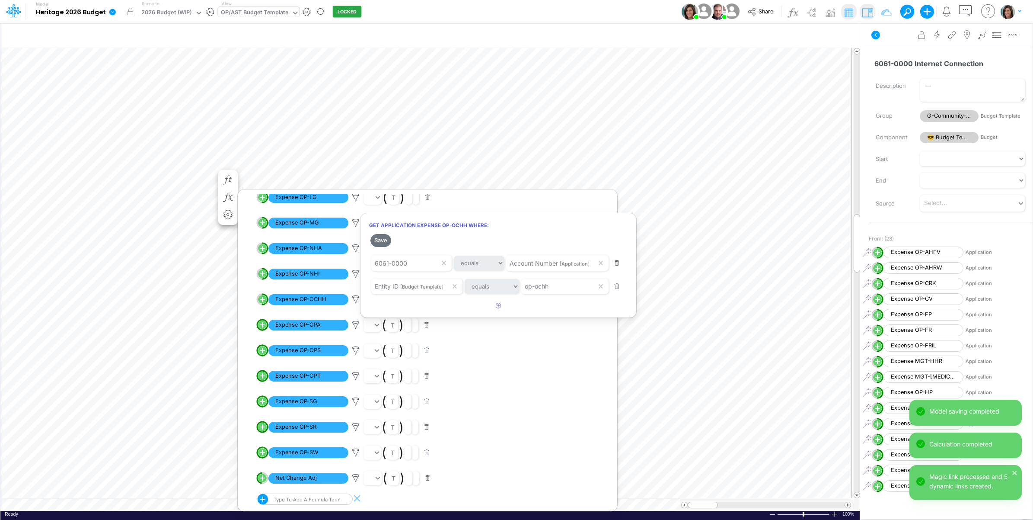
click at [258, 312] on div at bounding box center [516, 261] width 1033 height 515
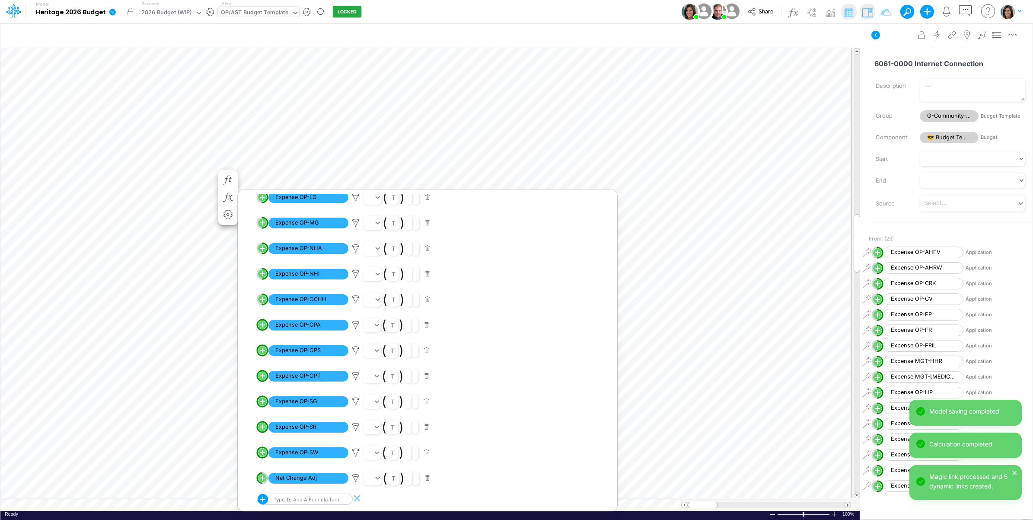
click at [261, 322] on circle "circle with outer border" at bounding box center [262, 324] width 9 height 9
select select "1"
select select "Multiply"
select select "Add"
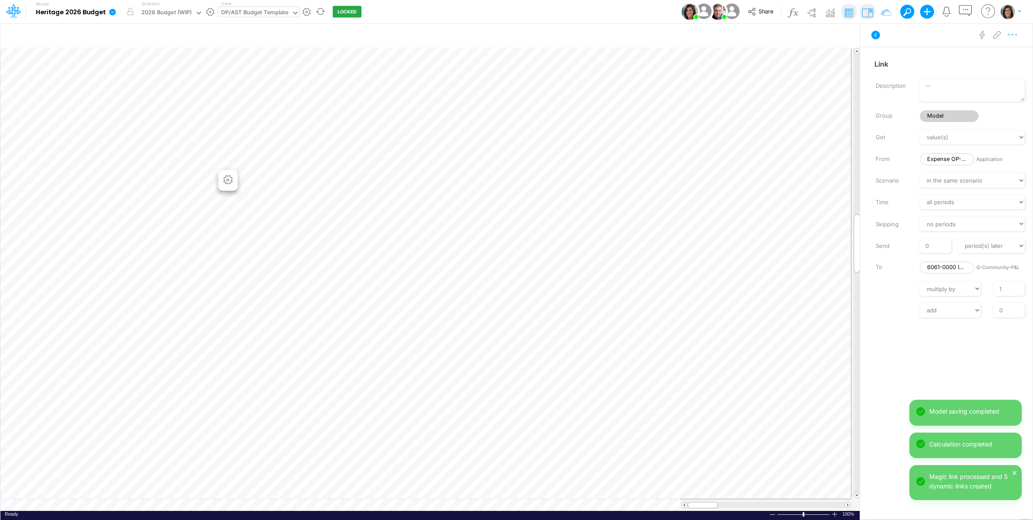
click at [1010, 39] on icon "button" at bounding box center [1012, 34] width 13 height 9
click at [1000, 58] on button "Advanced settings" at bounding box center [967, 56] width 103 height 15
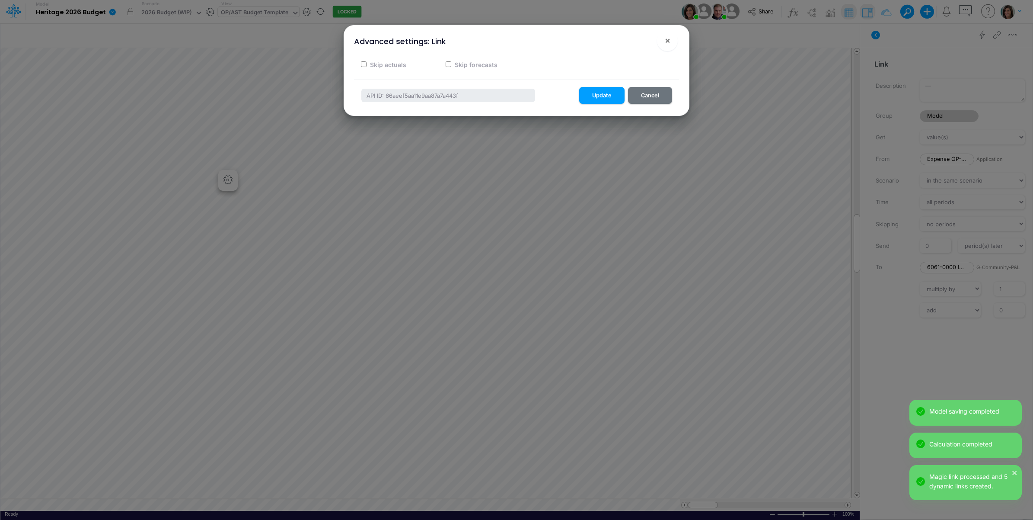
click at [396, 65] on label "Skip actuals" at bounding box center [388, 64] width 38 height 9
click at [367, 65] on input "Skip actuals" at bounding box center [364, 64] width 6 height 6
checkbox input "true"
click at [605, 94] on button "Update" at bounding box center [601, 95] width 45 height 17
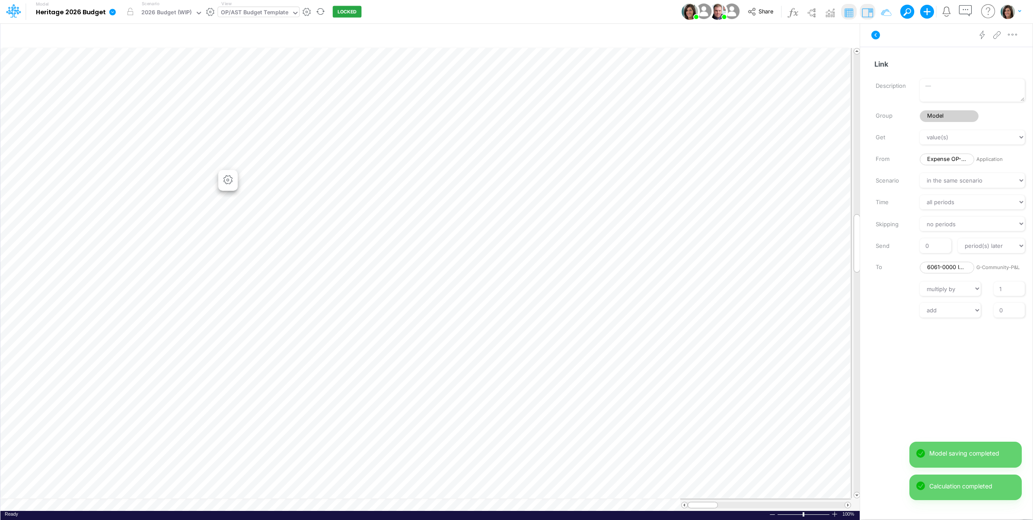
scroll to position [0, 0]
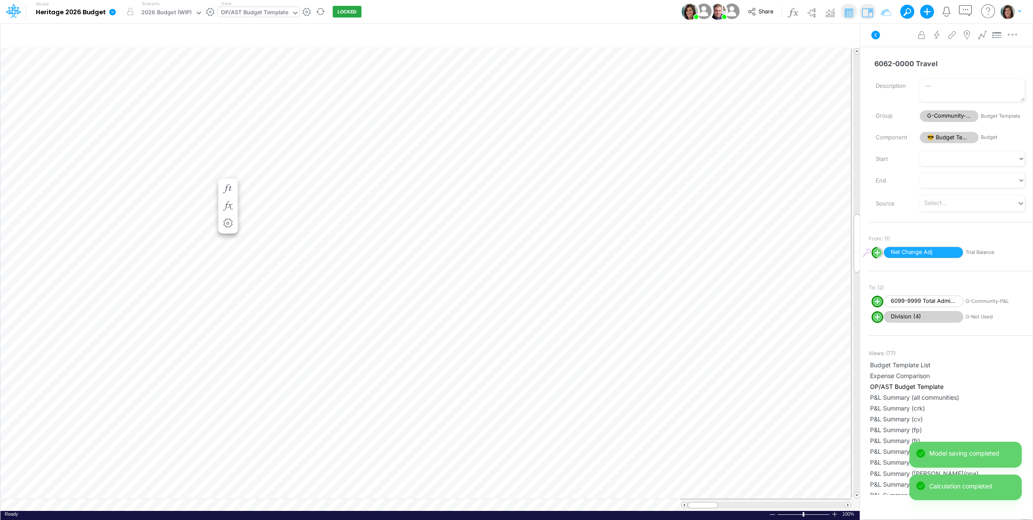
scroll to position [0, 0]
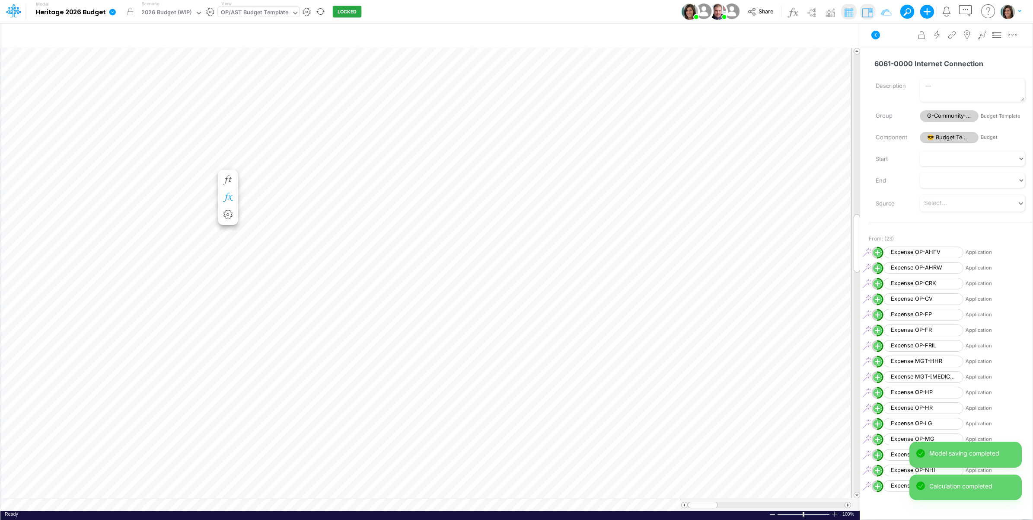
click at [227, 194] on icon "button" at bounding box center [227, 197] width 13 height 9
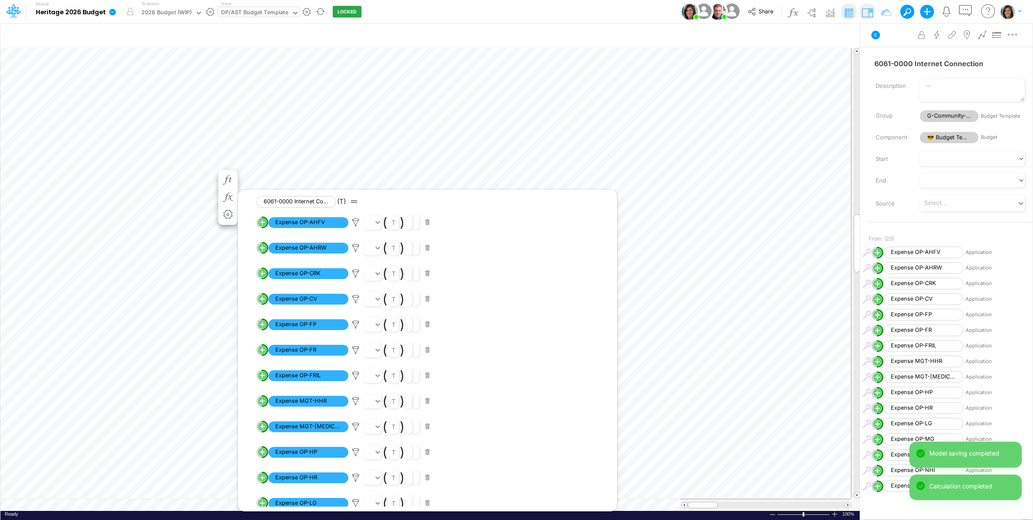
scroll to position [306, 0]
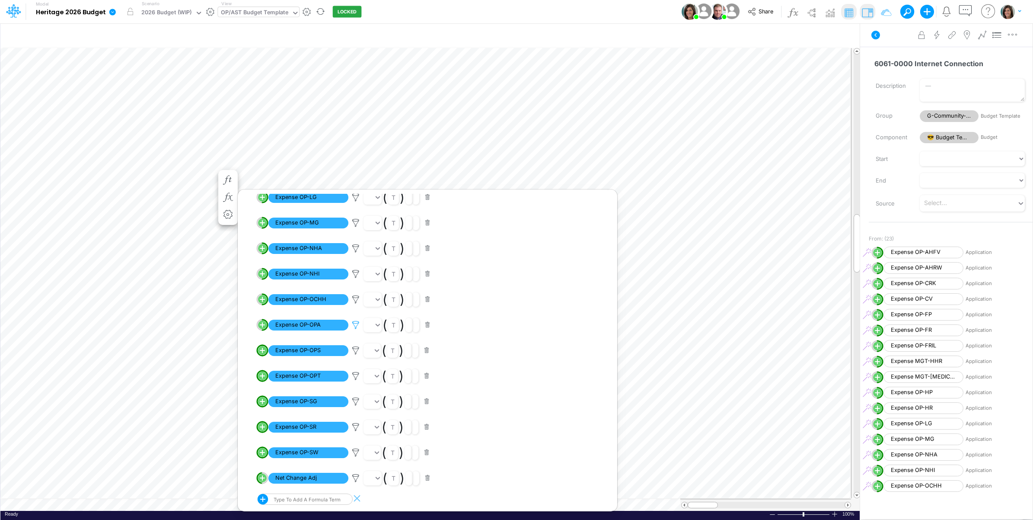
click at [355, 325] on icon at bounding box center [355, 324] width 13 height 9
click at [381, 265] on button "Save" at bounding box center [380, 265] width 21 height 13
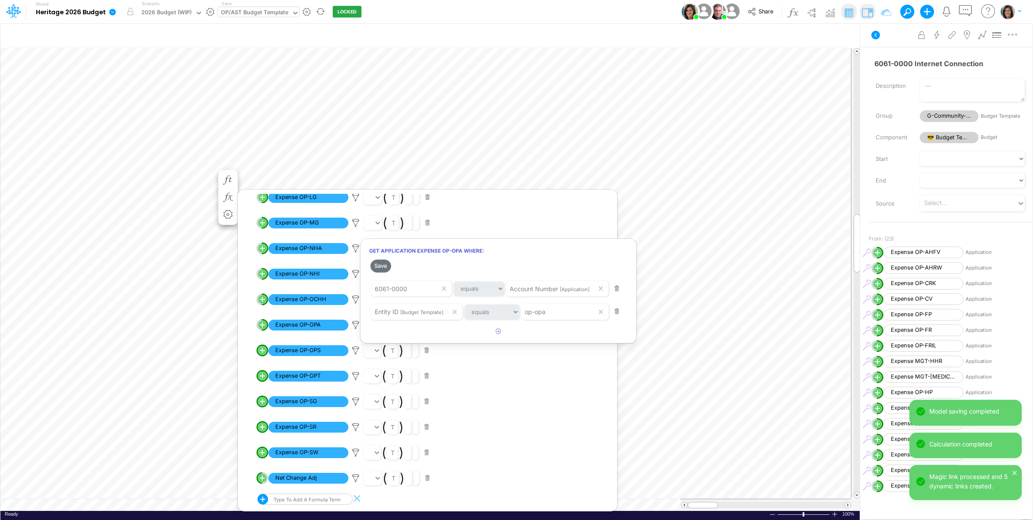
click at [251, 339] on div at bounding box center [516, 261] width 1033 height 515
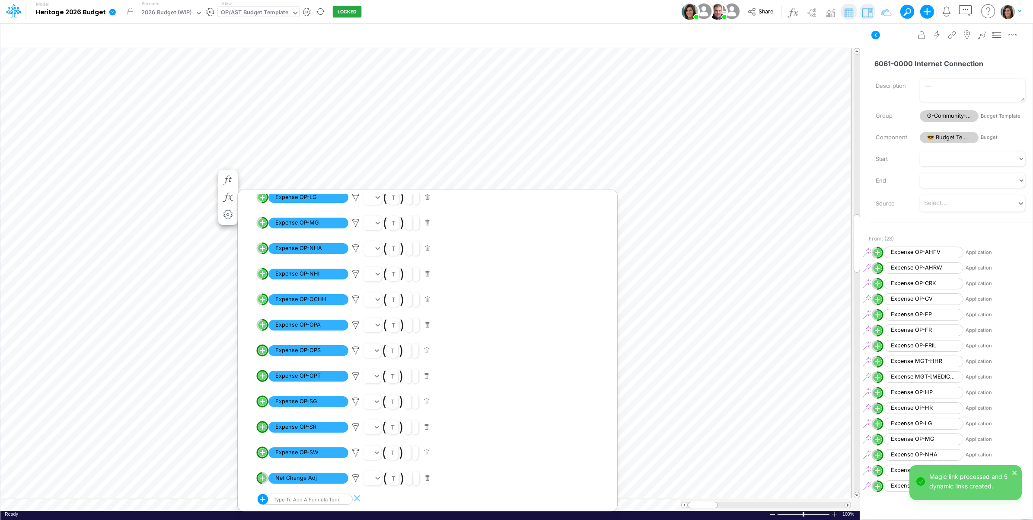
click at [264, 350] on line "circle with outer border" at bounding box center [262, 350] width 4 height 0
select select "1"
select select "Multiply"
select select "Add"
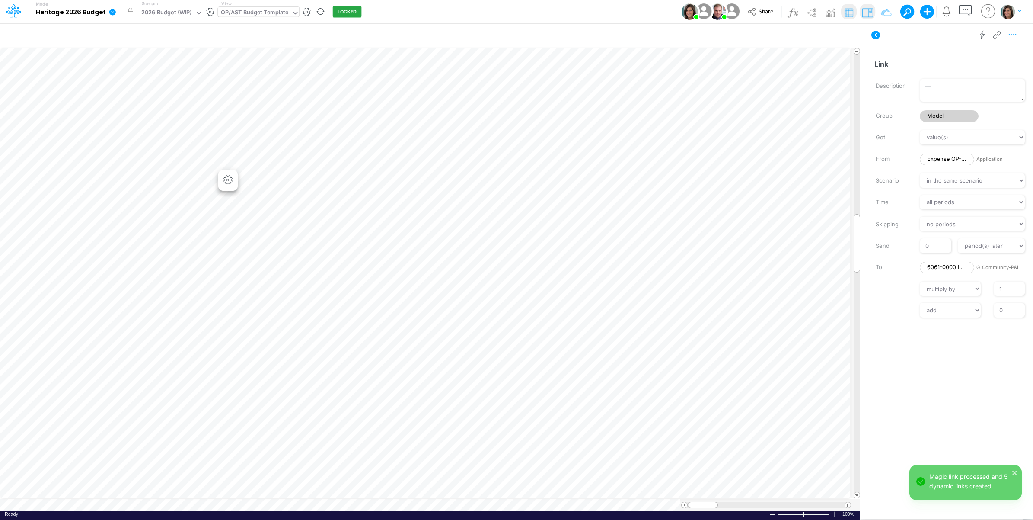
click at [1018, 39] on button "button" at bounding box center [1012, 34] width 16 height 17
click at [1006, 56] on button "Advanced settings" at bounding box center [967, 56] width 103 height 15
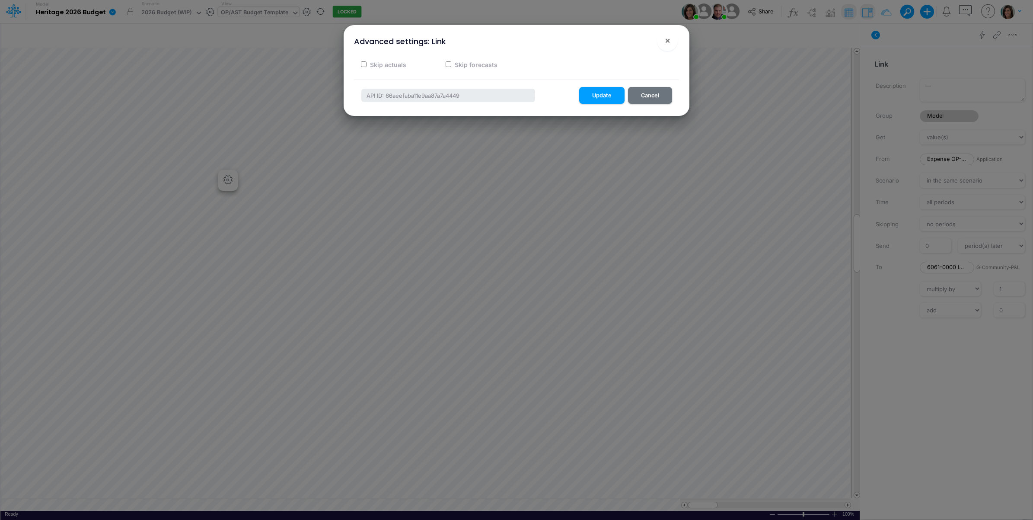
click at [376, 65] on label "Skip actuals" at bounding box center [388, 64] width 38 height 9
click at [367, 65] on input "Skip actuals" at bounding box center [364, 64] width 6 height 6
checkbox input "true"
click at [596, 96] on button "Update" at bounding box center [601, 95] width 45 height 17
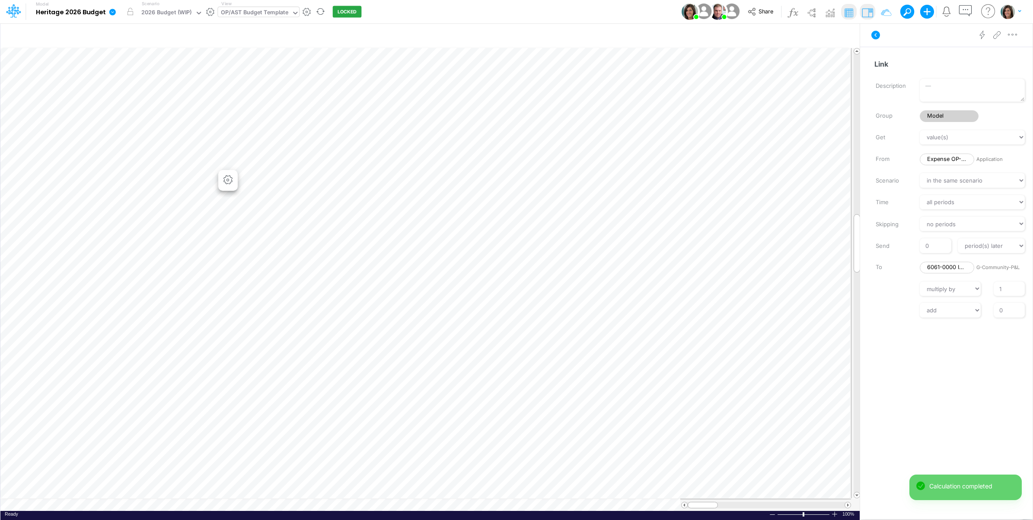
scroll to position [0, 0]
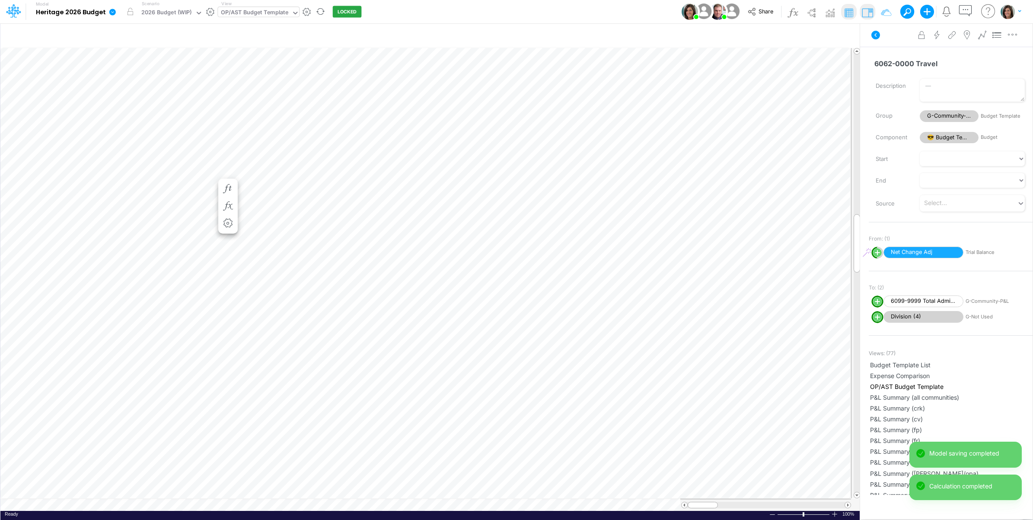
scroll to position [0, 0]
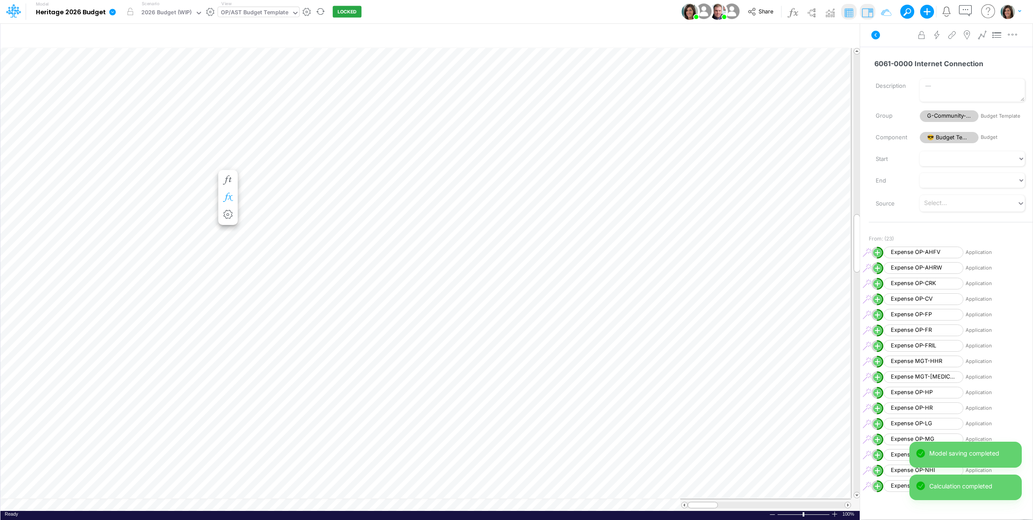
click at [227, 195] on icon "button" at bounding box center [227, 197] width 13 height 9
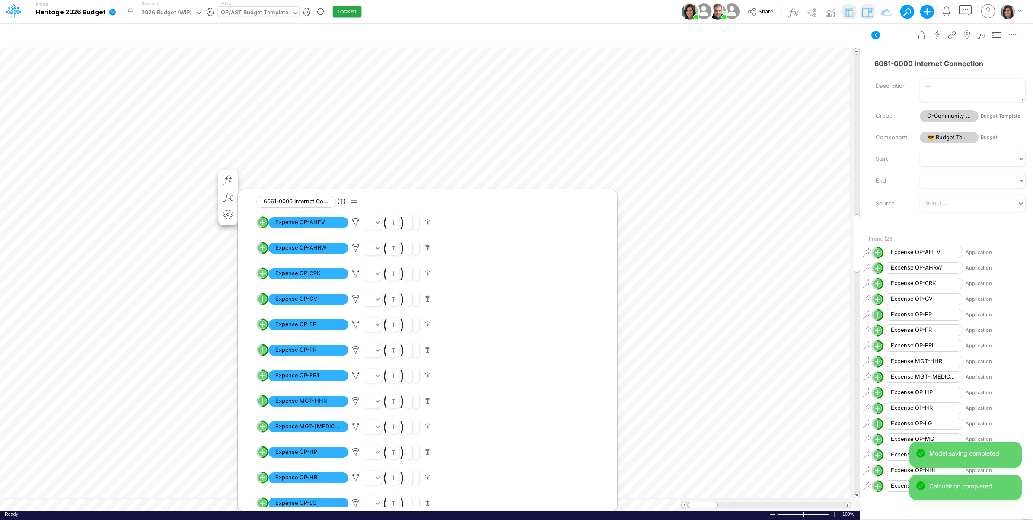
scroll to position [306, 0]
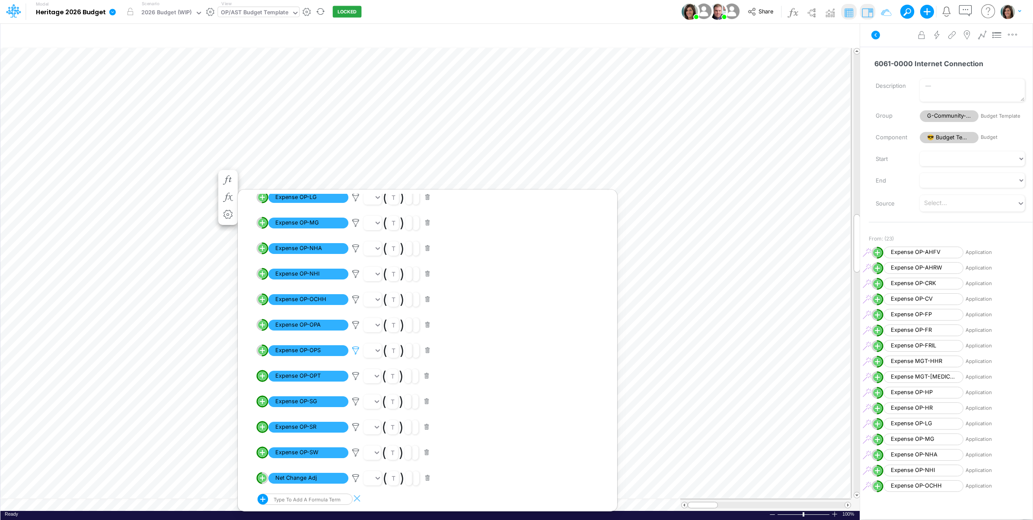
click at [356, 351] on icon at bounding box center [355, 350] width 13 height 9
click at [380, 292] on button "Save" at bounding box center [380, 291] width 21 height 13
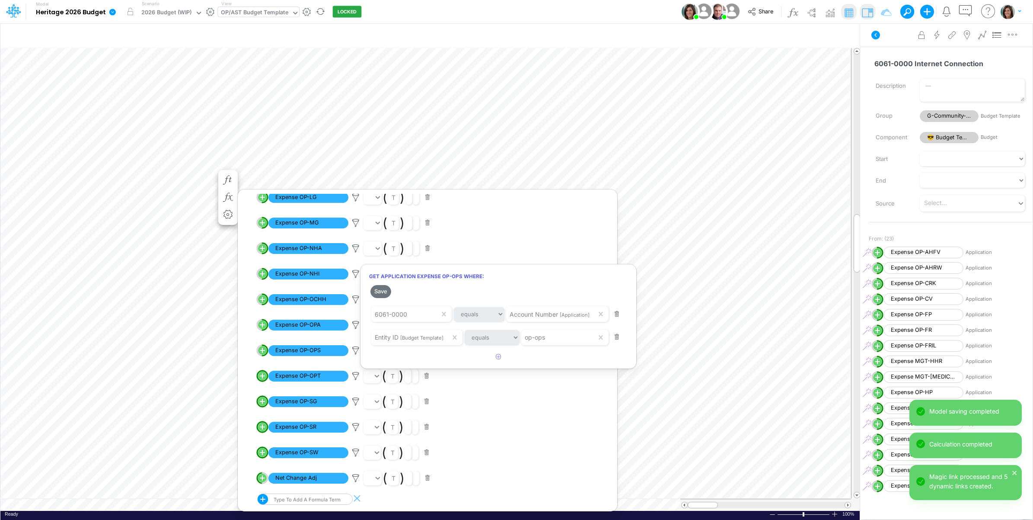
click at [252, 366] on div at bounding box center [516, 261] width 1033 height 515
click at [263, 379] on circle "circle with outer border" at bounding box center [262, 375] width 9 height 9
select select "1"
select select "Multiply"
select select "Add"
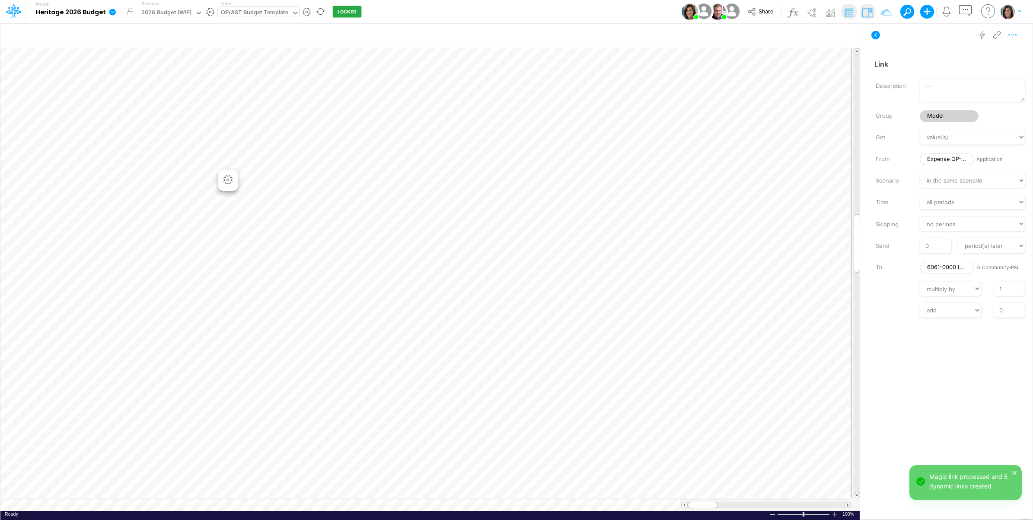
click at [1014, 32] on icon "button" at bounding box center [1012, 34] width 13 height 9
click at [990, 54] on button "Advanced settings" at bounding box center [967, 56] width 103 height 15
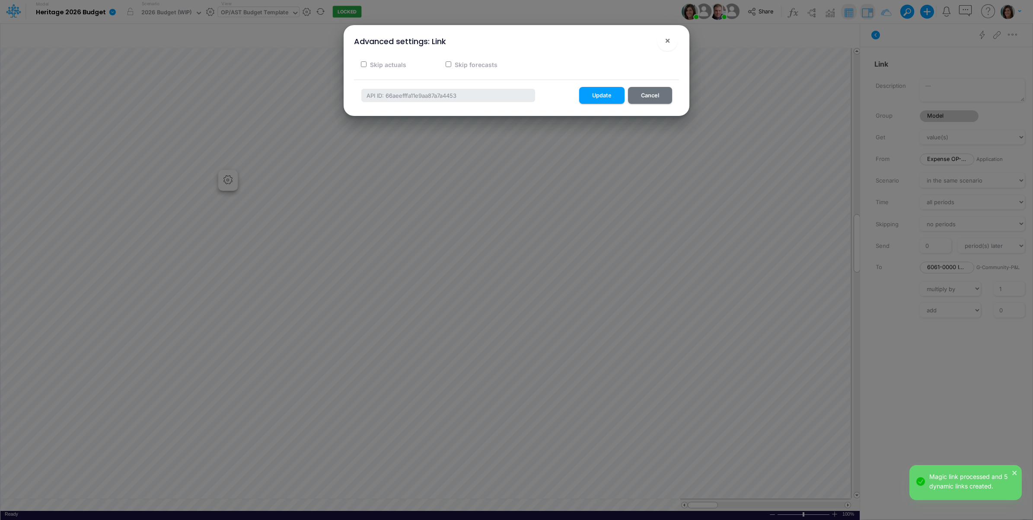
click at [385, 65] on label "Skip actuals" at bounding box center [388, 64] width 38 height 9
click at [367, 65] on input "Skip actuals" at bounding box center [364, 64] width 6 height 6
checkbox input "true"
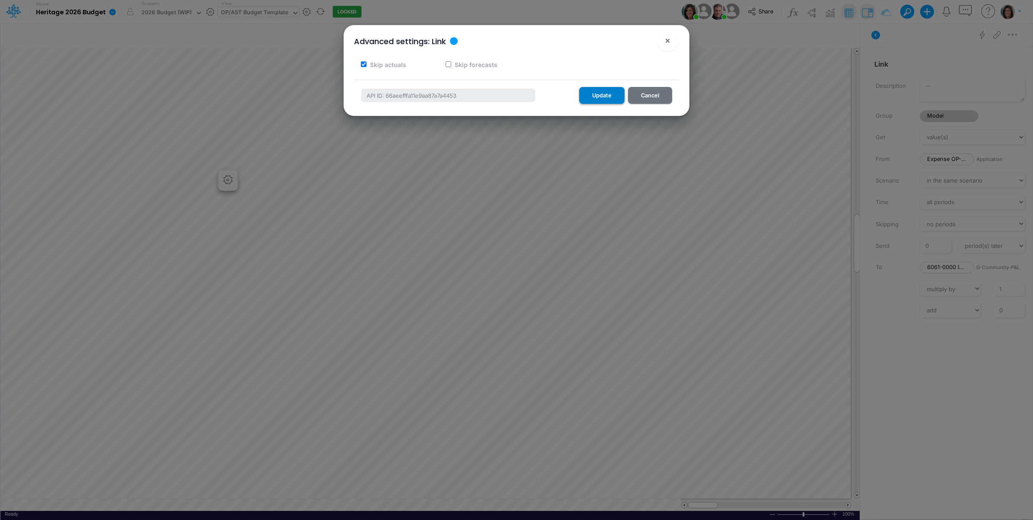
click at [598, 91] on button "Update" at bounding box center [601, 95] width 45 height 17
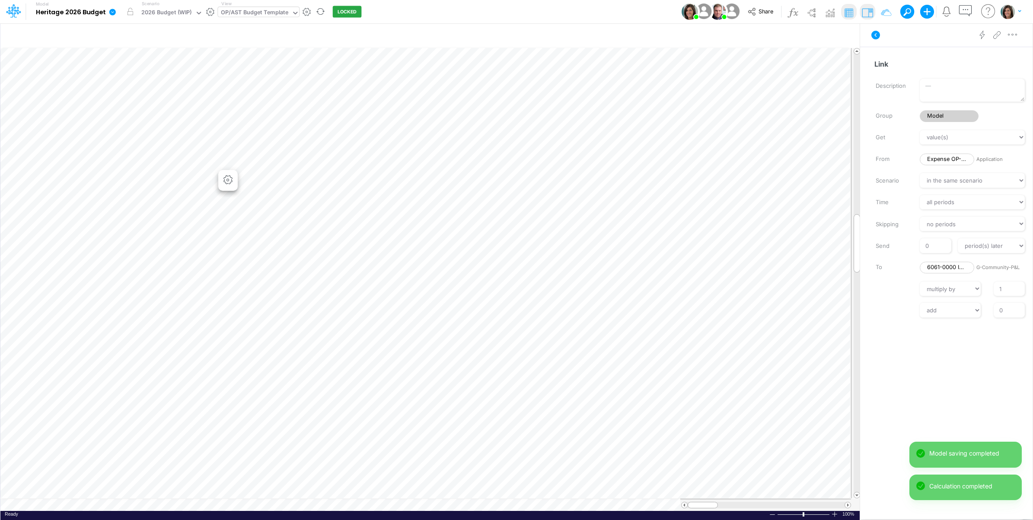
scroll to position [0, 0]
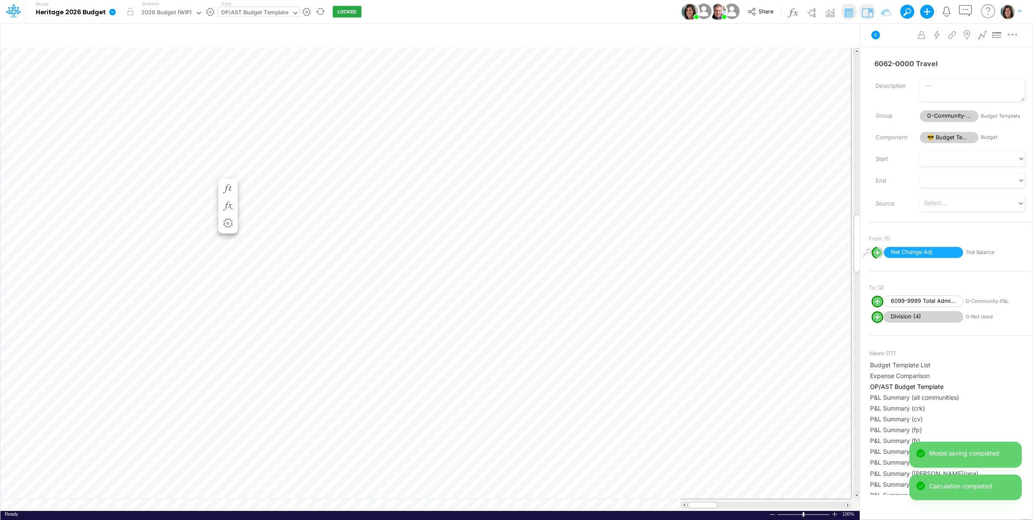
scroll to position [0, 0]
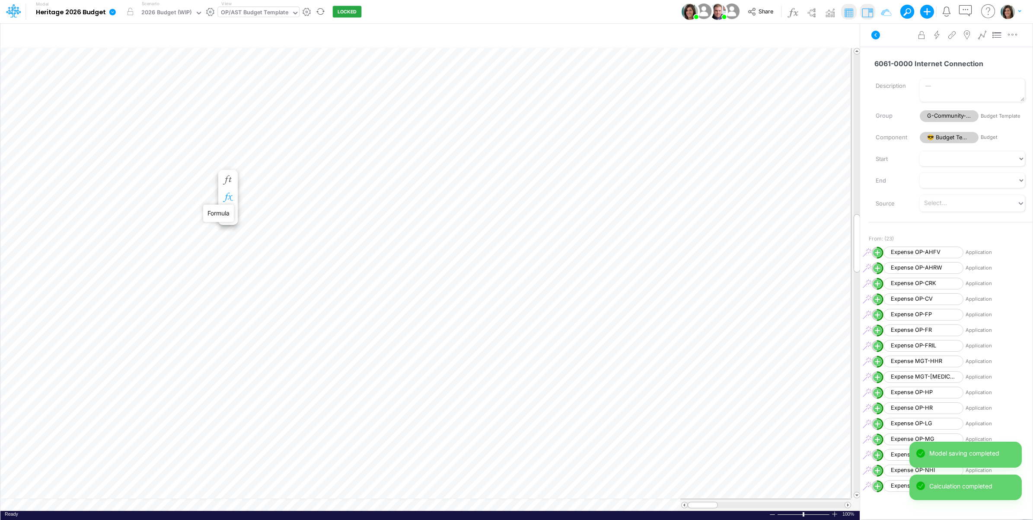
click at [228, 194] on icon "button" at bounding box center [227, 197] width 13 height 9
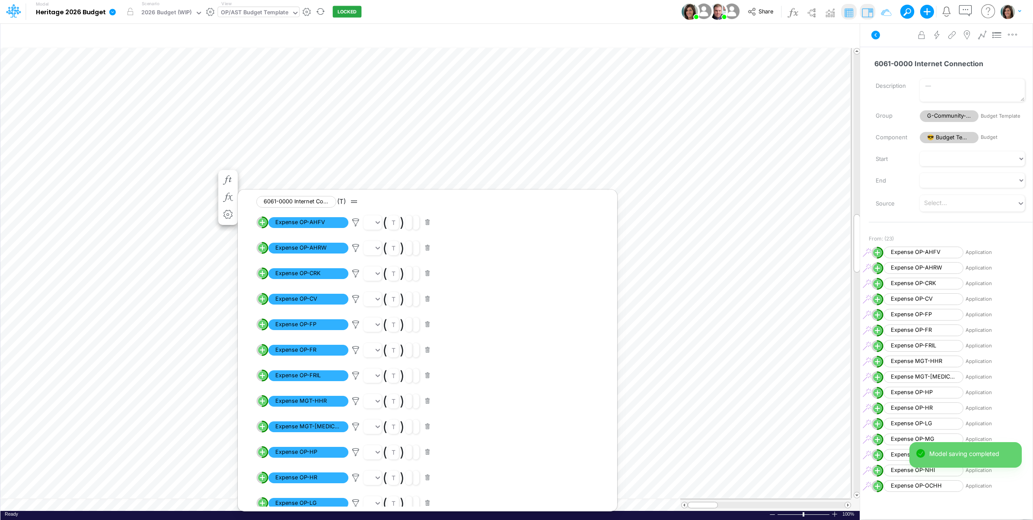
scroll to position [306, 0]
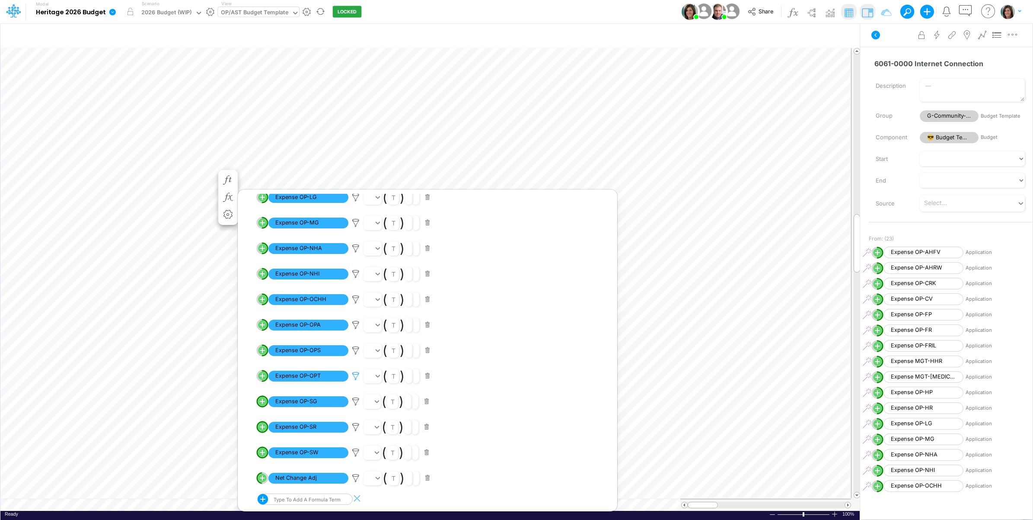
click at [355, 376] on icon at bounding box center [355, 375] width 13 height 9
click at [383, 319] on button "Save" at bounding box center [380, 316] width 21 height 13
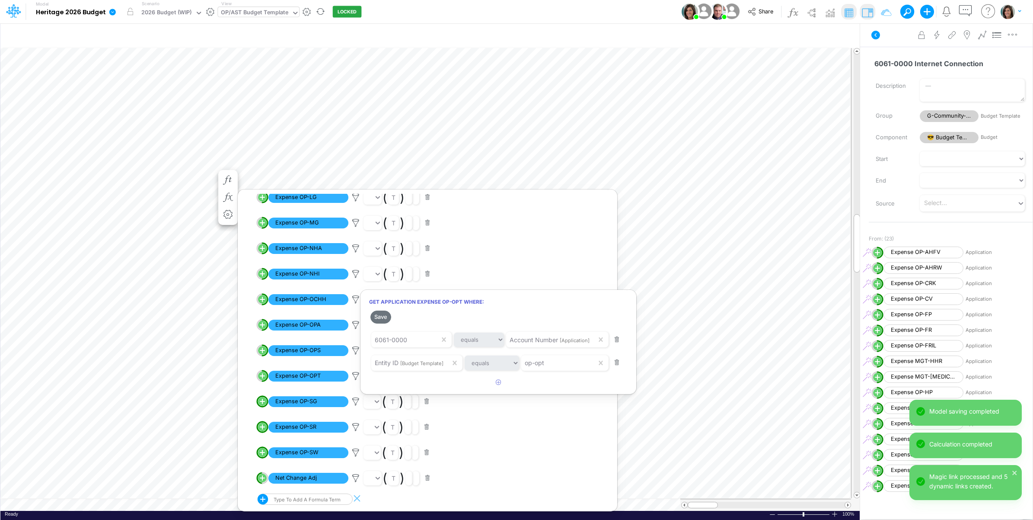
click at [252, 389] on div at bounding box center [516, 261] width 1033 height 515
click at [262, 399] on line "circle with outer border" at bounding box center [262, 401] width 0 height 4
select select "1"
select select "Multiply"
select select "Add"
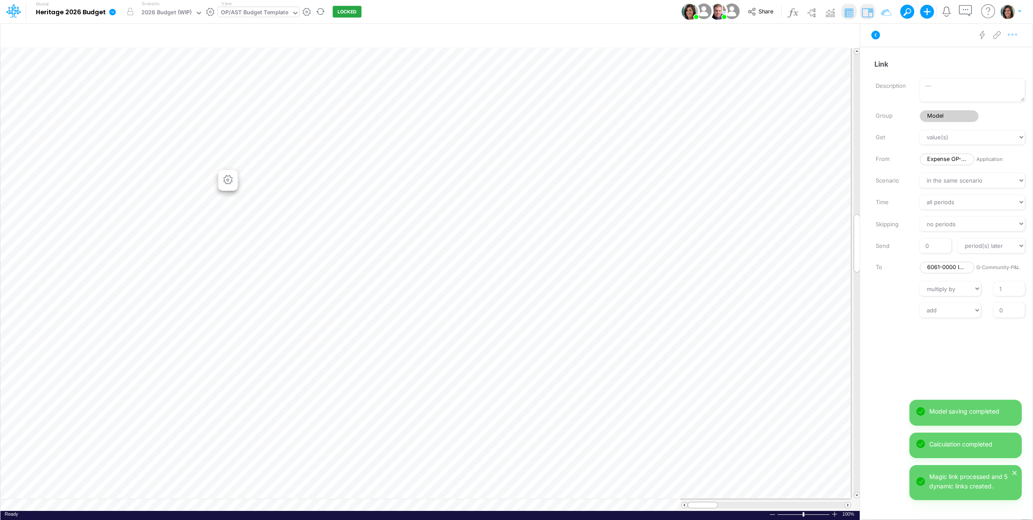
click at [1014, 37] on icon "button" at bounding box center [1012, 34] width 13 height 9
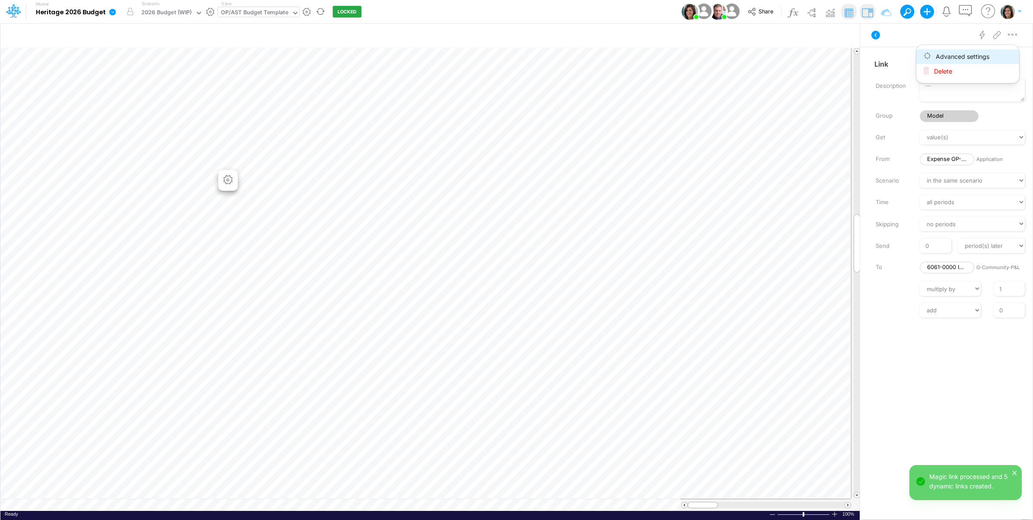
click at [1006, 52] on button "Advanced settings" at bounding box center [967, 56] width 103 height 15
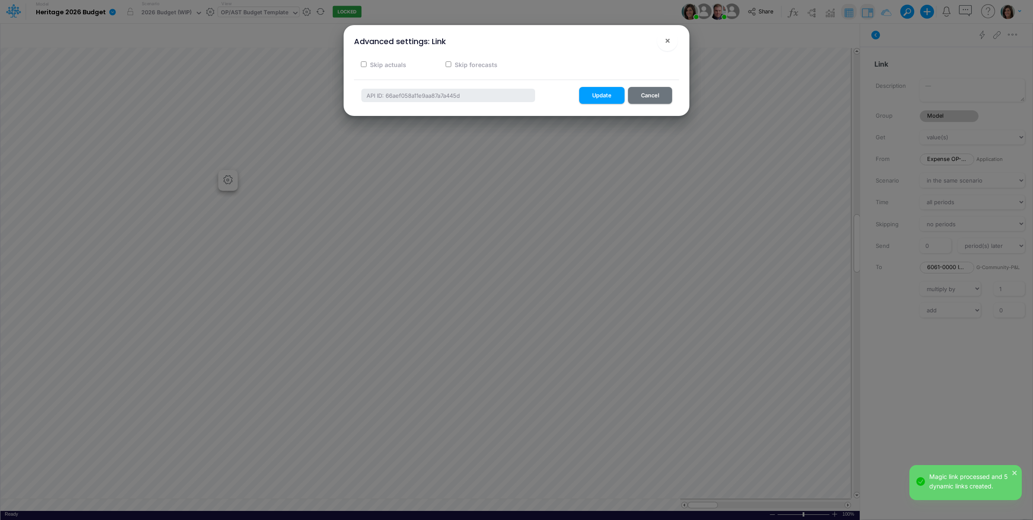
click at [396, 63] on label "Skip actuals" at bounding box center [388, 64] width 38 height 9
click at [367, 63] on input "Skip actuals" at bounding box center [364, 64] width 6 height 6
checkbox input "true"
click at [603, 96] on button "Update" at bounding box center [601, 95] width 45 height 17
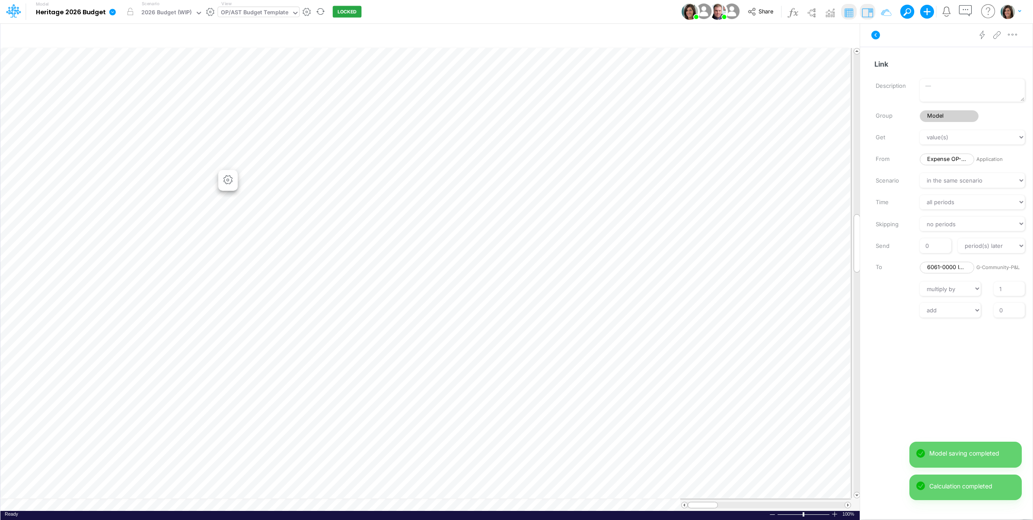
scroll to position [0, 0]
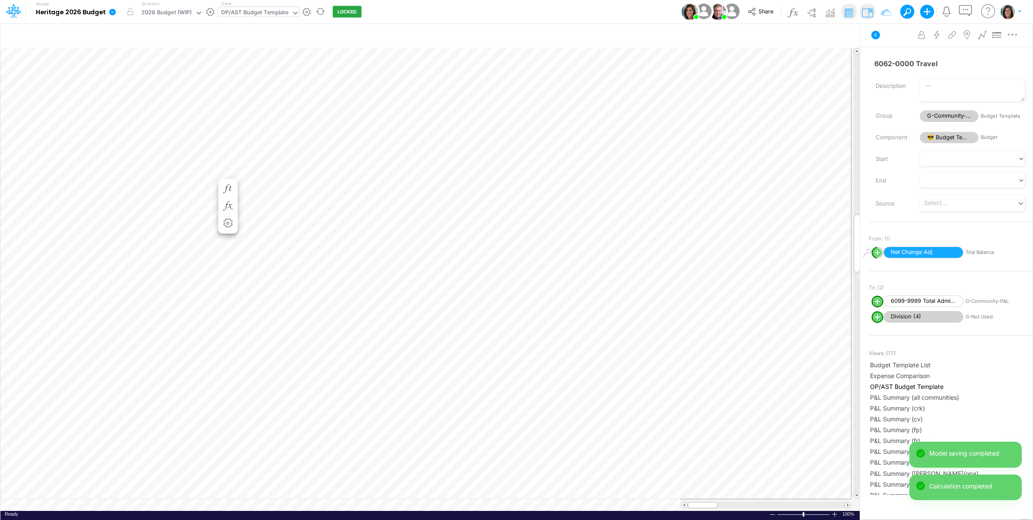
scroll to position [0, 0]
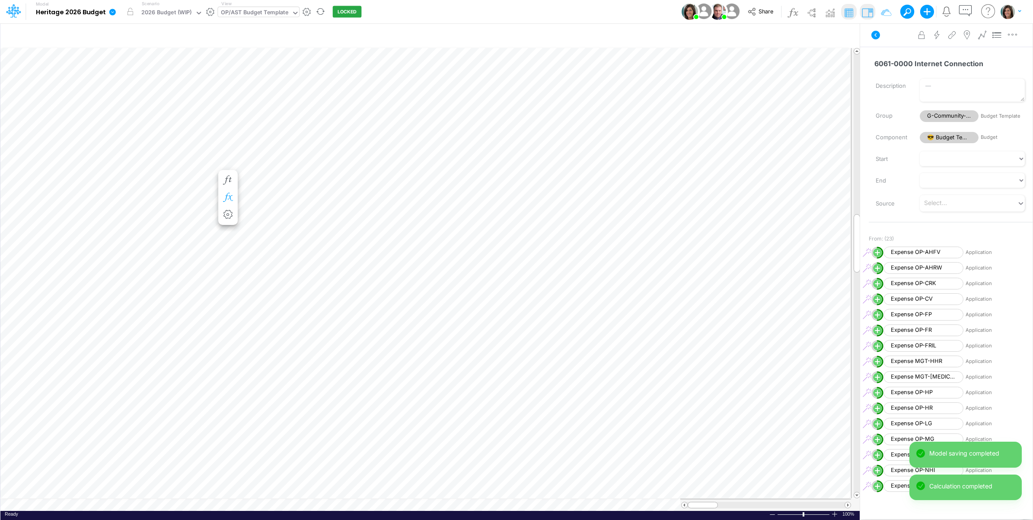
click at [232, 196] on icon "button" at bounding box center [227, 197] width 13 height 9
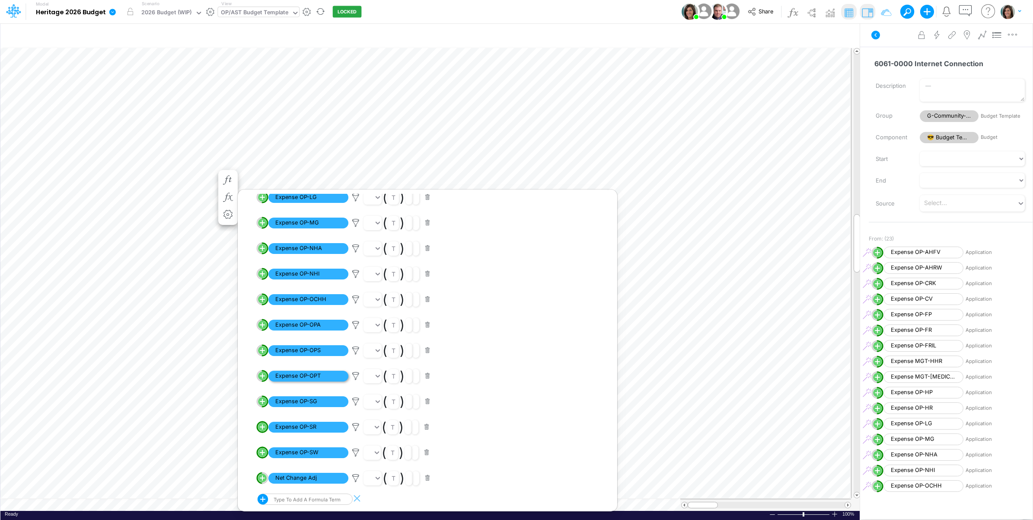
scroll to position [306, 0]
click at [357, 401] on icon at bounding box center [355, 401] width 13 height 9
click at [381, 346] on button "Save" at bounding box center [380, 342] width 21 height 13
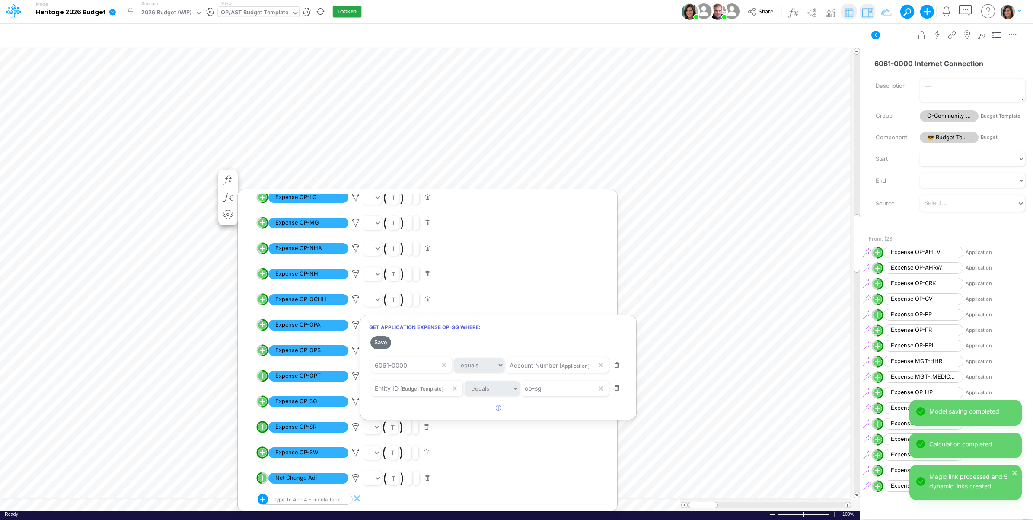
click at [255, 414] on div at bounding box center [516, 261] width 1033 height 515
click at [265, 426] on circle "circle with outer border" at bounding box center [262, 426] width 9 height 9
select select "1"
select select "Multiply"
select select "Add"
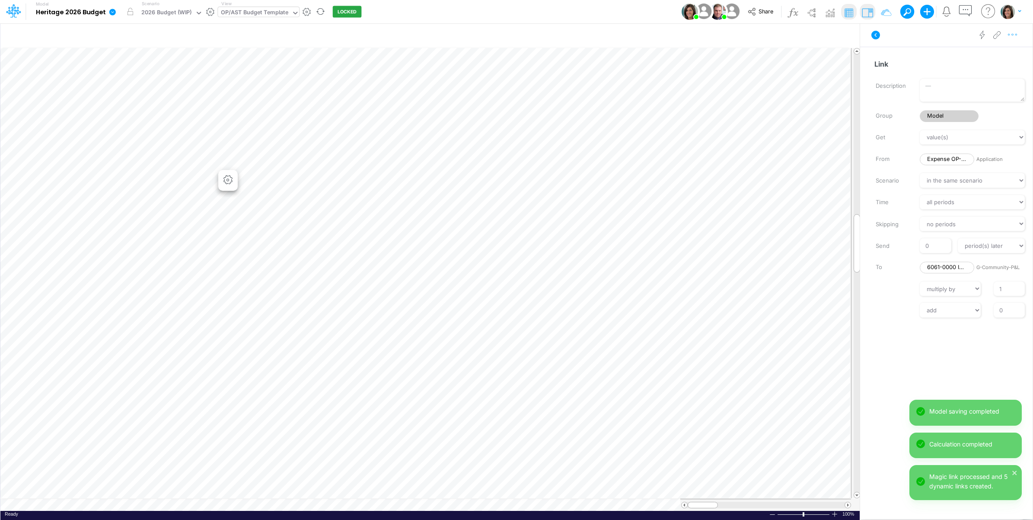
click at [1020, 36] on div "Advanced settings Delete" at bounding box center [946, 35] width 172 height 24
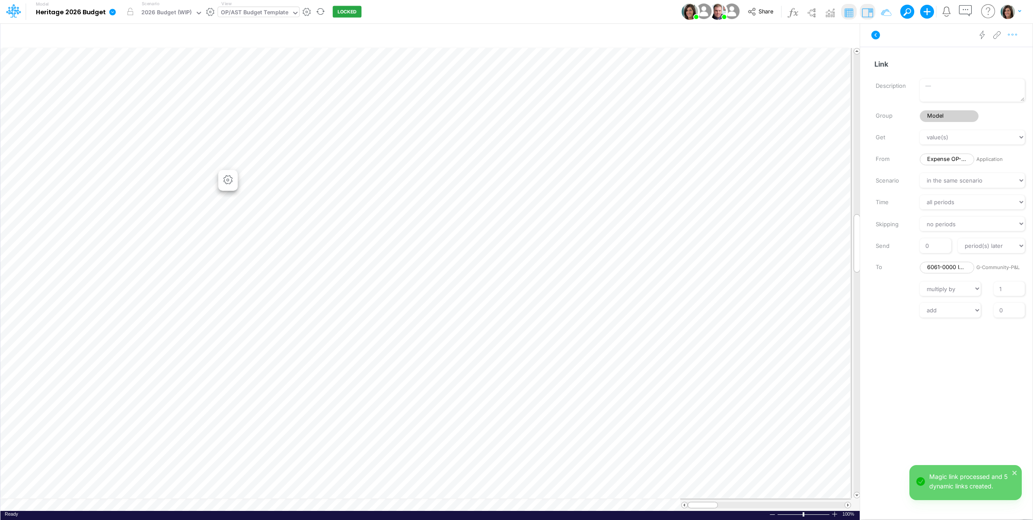
click at [1013, 33] on icon "button" at bounding box center [1012, 34] width 13 height 9
click at [999, 56] on button "Advanced settings" at bounding box center [967, 56] width 103 height 15
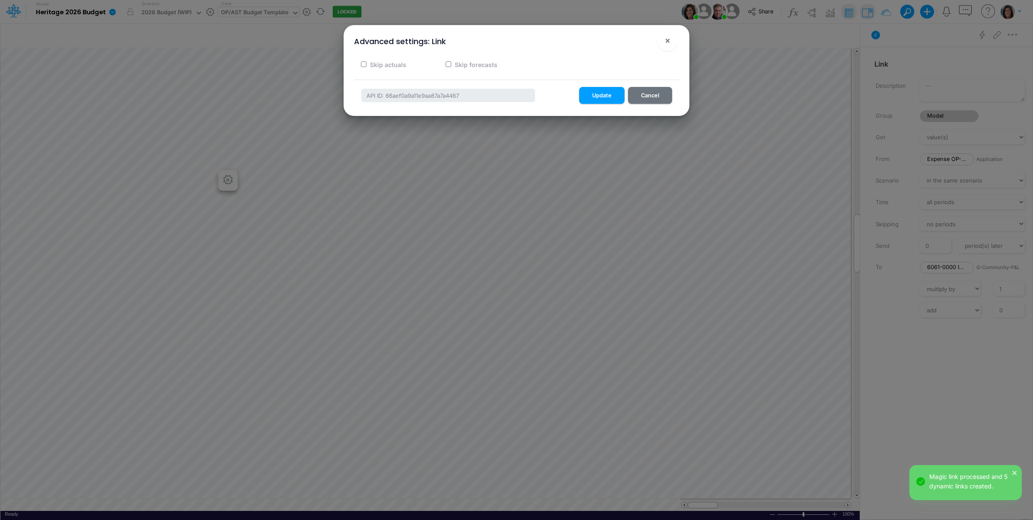
click at [392, 64] on label "Skip actuals" at bounding box center [388, 64] width 38 height 9
click at [367, 64] on input "Skip actuals" at bounding box center [364, 64] width 6 height 6
checkbox input "true"
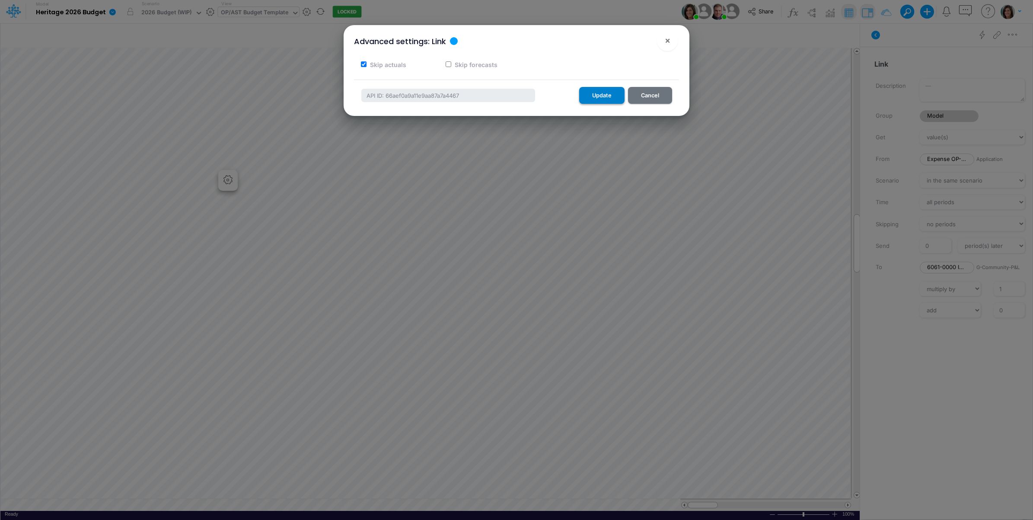
click at [600, 96] on button "Update" at bounding box center [601, 95] width 45 height 17
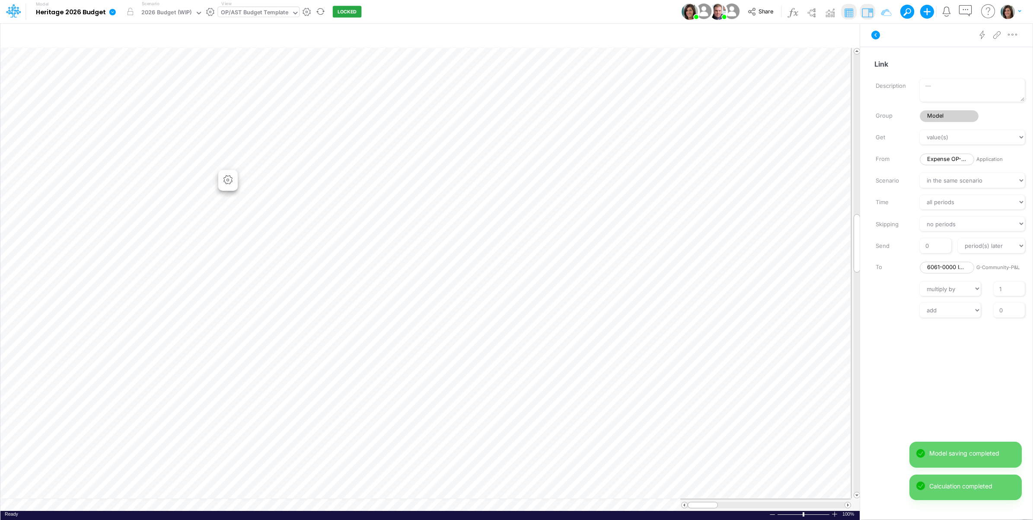
scroll to position [0, 0]
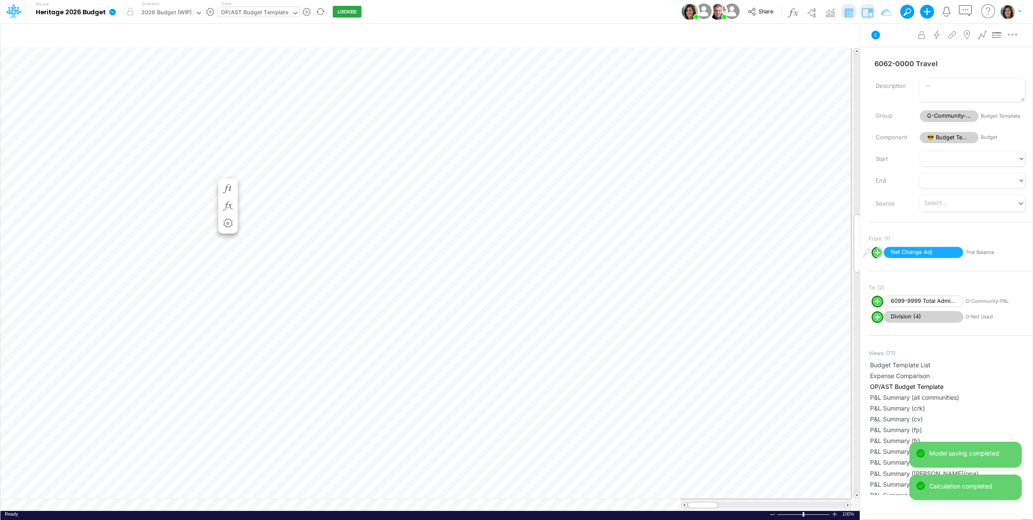
scroll to position [0, 0]
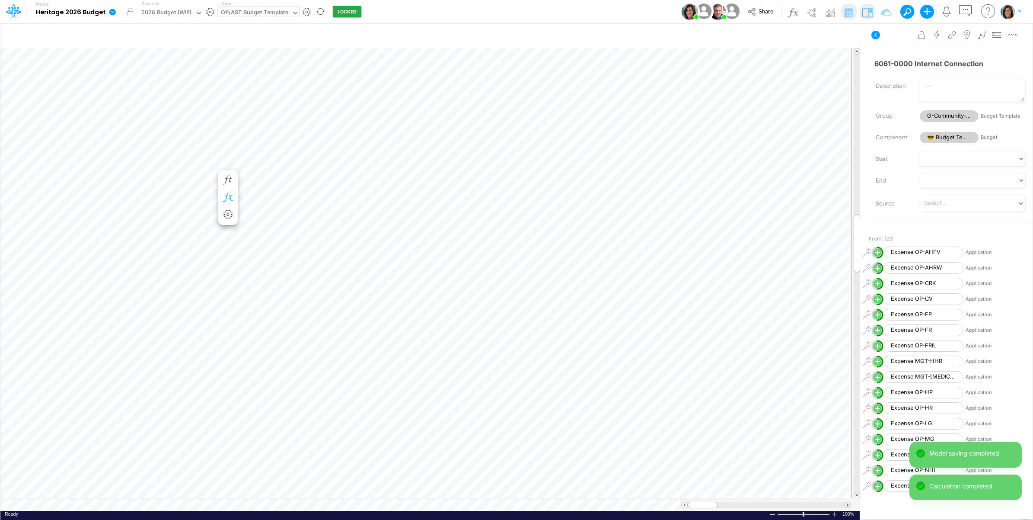
click at [229, 196] on icon "button" at bounding box center [227, 197] width 13 height 9
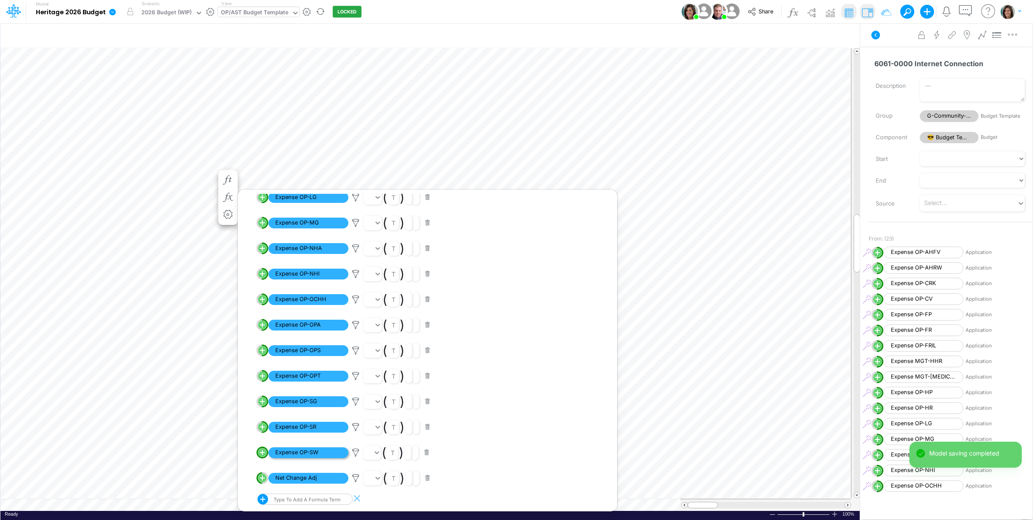
scroll to position [306, 0]
click at [357, 430] on icon at bounding box center [355, 426] width 13 height 9
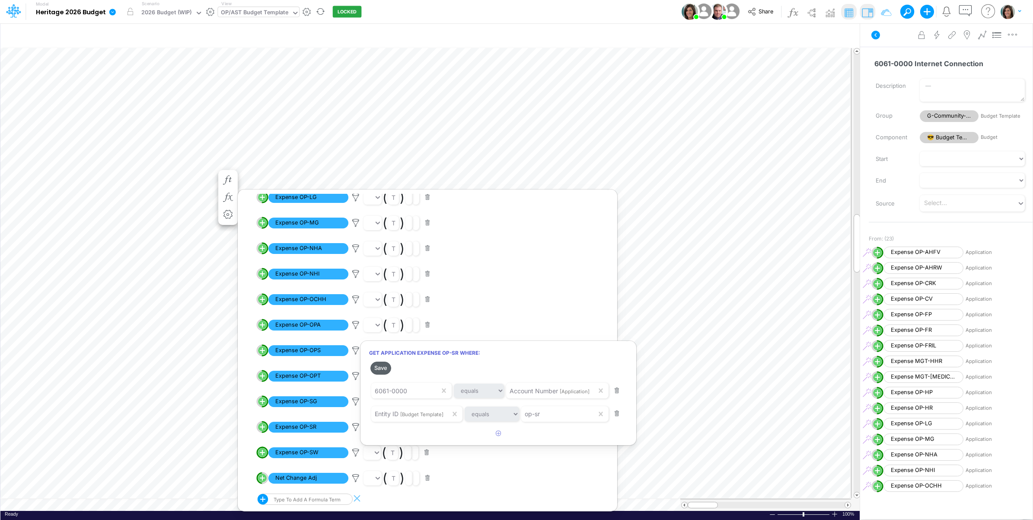
click at [383, 370] on button "Save" at bounding box center [380, 367] width 21 height 13
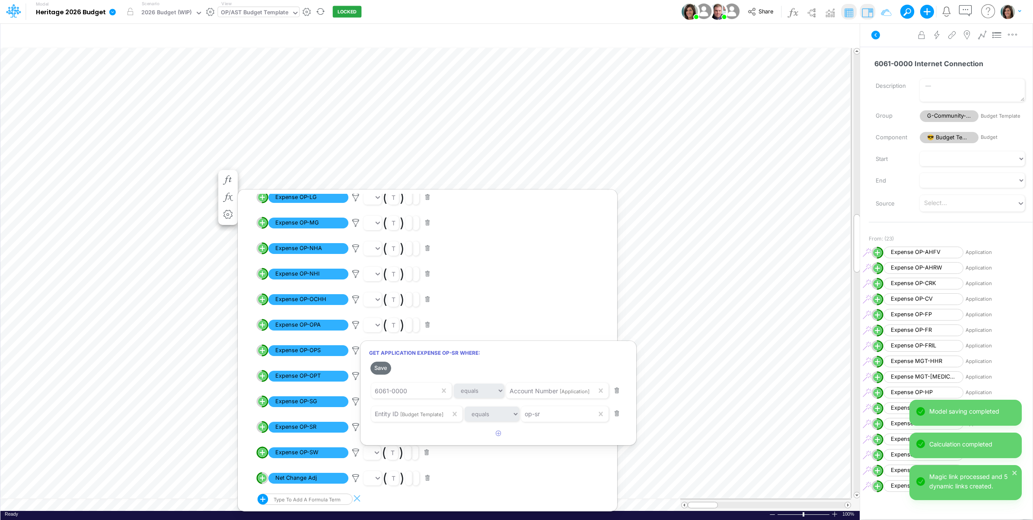
click at [253, 441] on div at bounding box center [516, 261] width 1033 height 515
click at [261, 454] on circle "circle with outer border" at bounding box center [262, 452] width 9 height 9
select select "1"
select select "Multiply"
select select "Add"
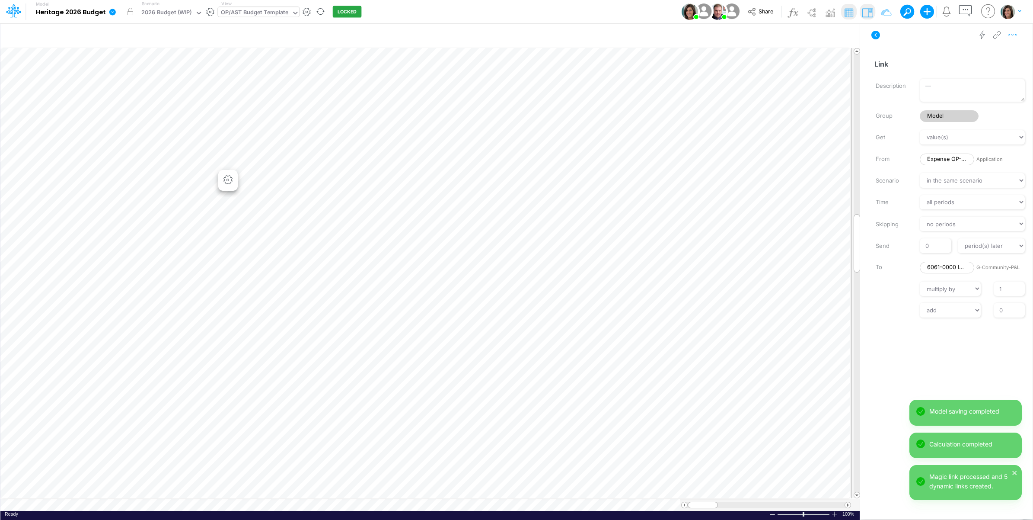
click at [1020, 32] on button "button" at bounding box center [1012, 34] width 16 height 17
click at [1003, 55] on button "Advanced settings" at bounding box center [967, 56] width 103 height 15
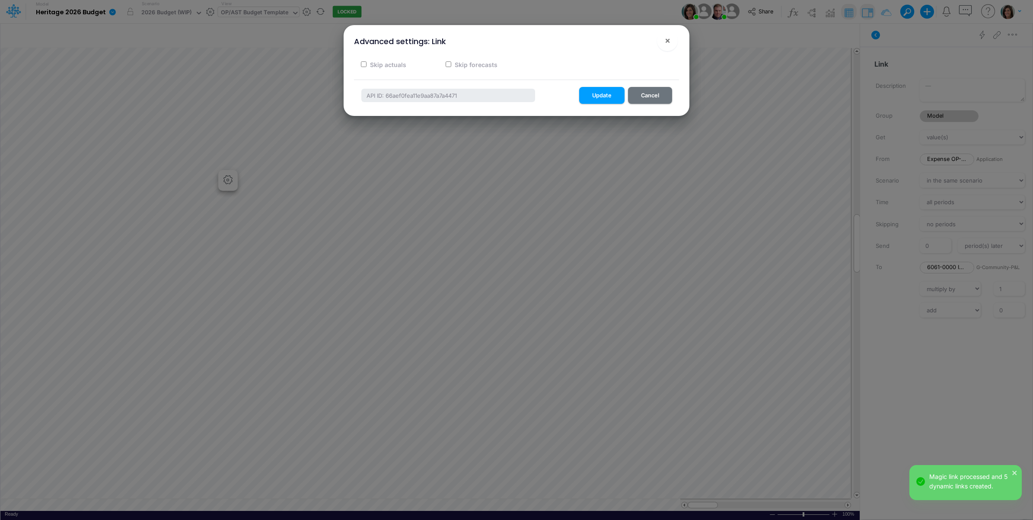
click at [387, 61] on label "Skip actuals" at bounding box center [388, 64] width 38 height 9
click at [367, 61] on input "Skip actuals" at bounding box center [364, 64] width 6 height 6
checkbox input "true"
click at [603, 94] on button "Update" at bounding box center [601, 95] width 45 height 17
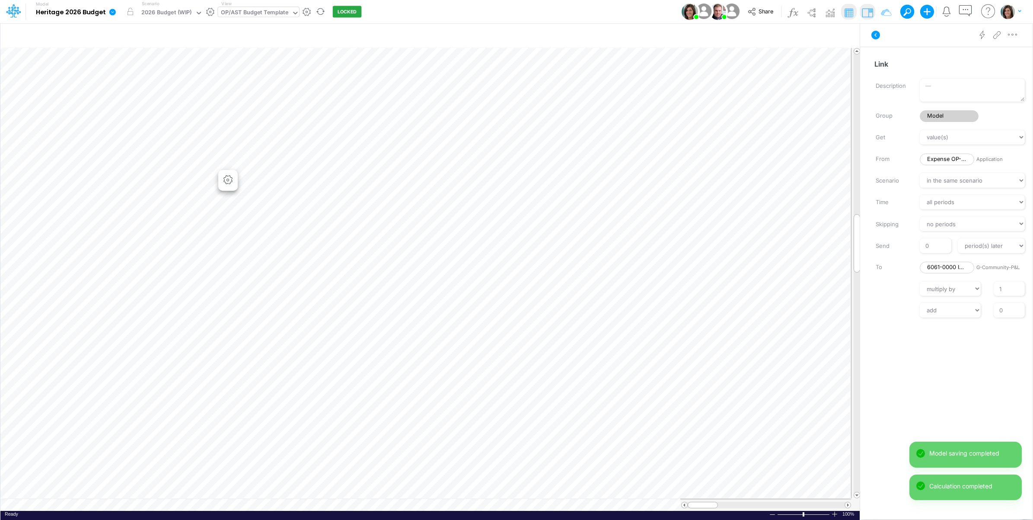
scroll to position [0, 0]
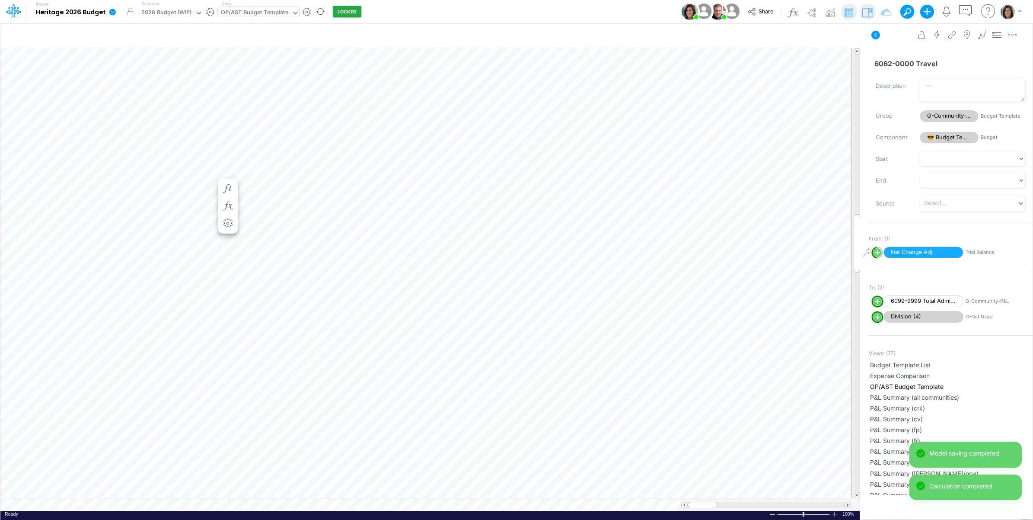
scroll to position [0, 0]
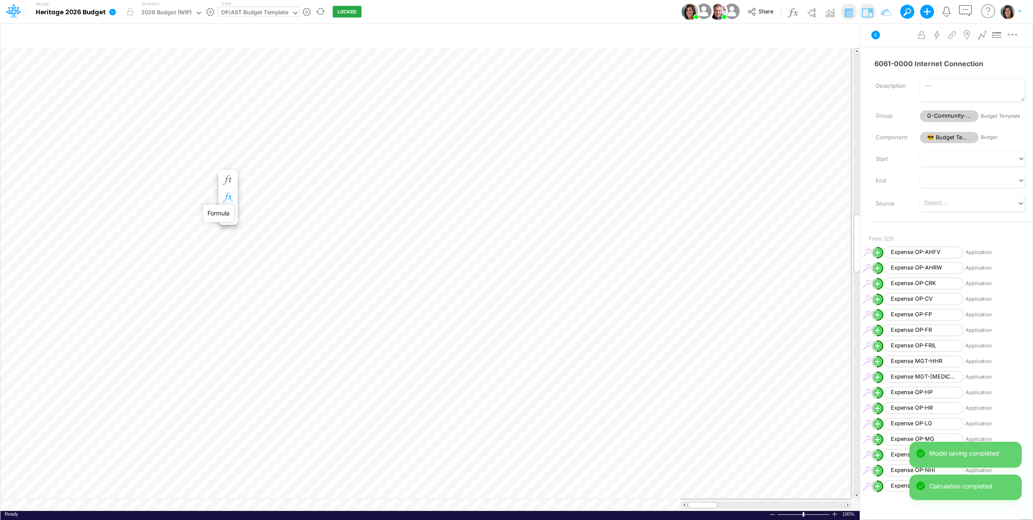
click at [226, 200] on icon "button" at bounding box center [227, 197] width 13 height 9
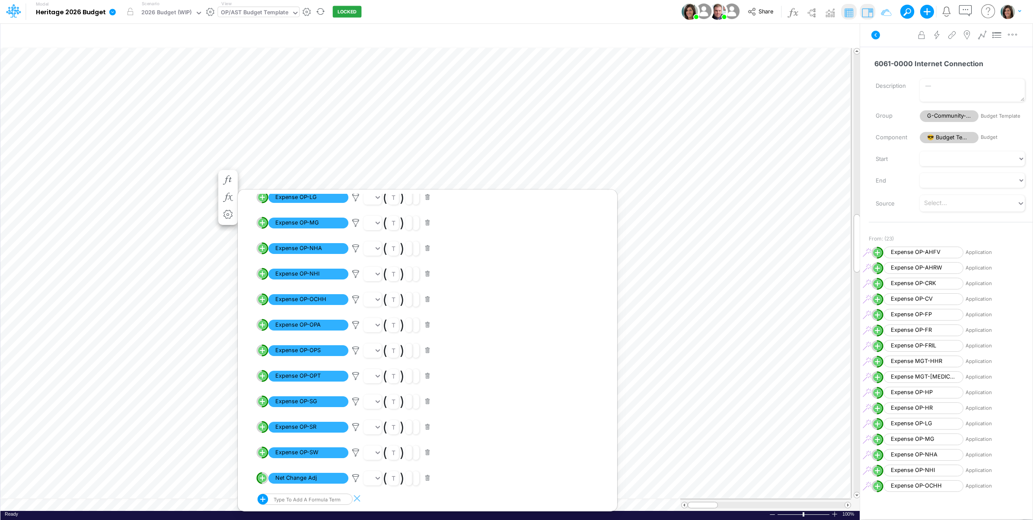
scroll to position [306, 0]
click at [355, 452] on icon at bounding box center [355, 452] width 13 height 9
click at [383, 392] on button "Save" at bounding box center [380, 393] width 21 height 13
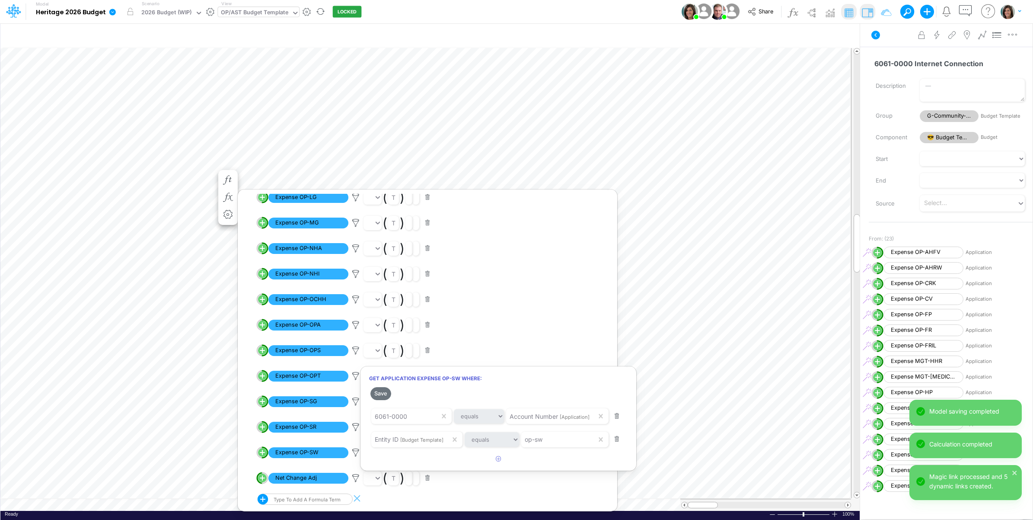
click at [889, 50] on div at bounding box center [516, 261] width 1033 height 515
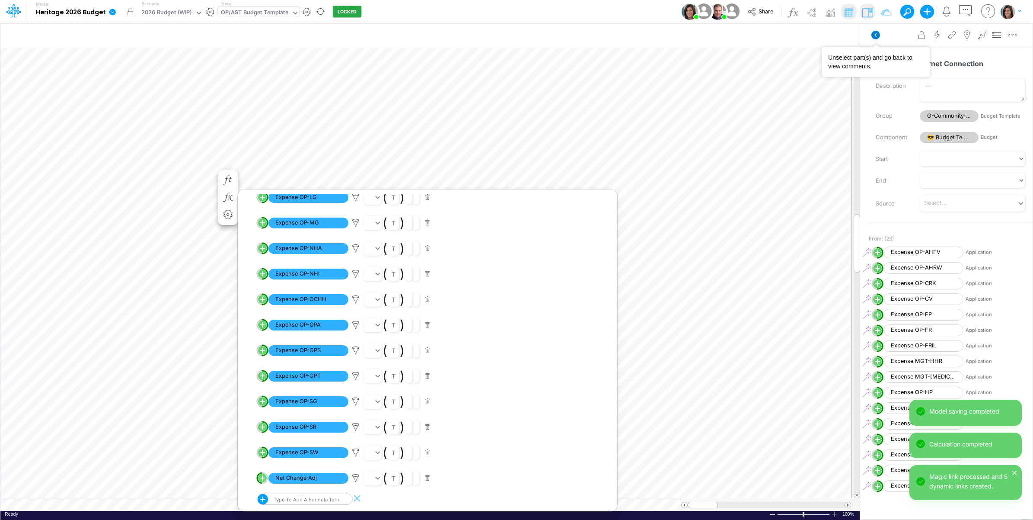
click at [873, 35] on icon at bounding box center [875, 35] width 9 height 9
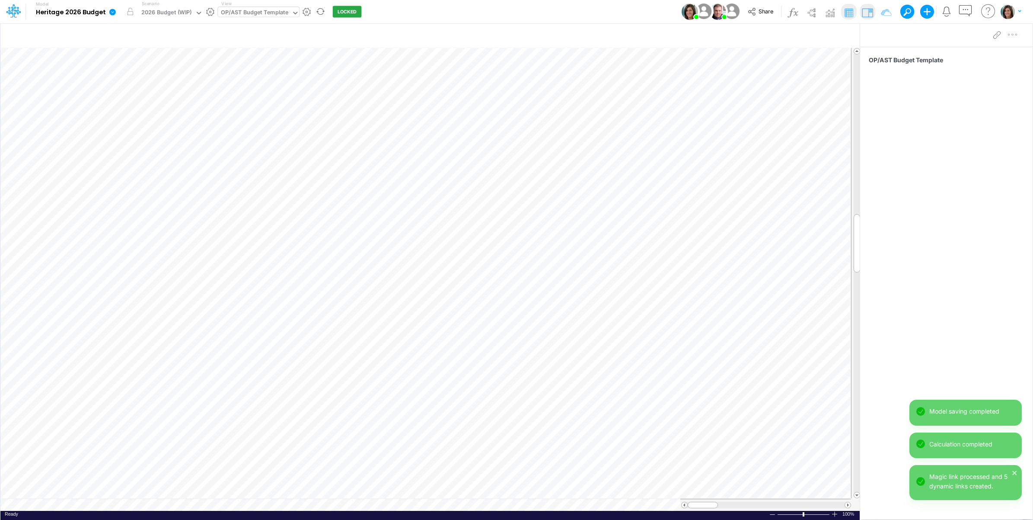
click at [591, 13] on div "Model Heritage 2026 Budget Edit model settings Duplicate Import QuickBooks Quic…" at bounding box center [517, 11] width 930 height 23
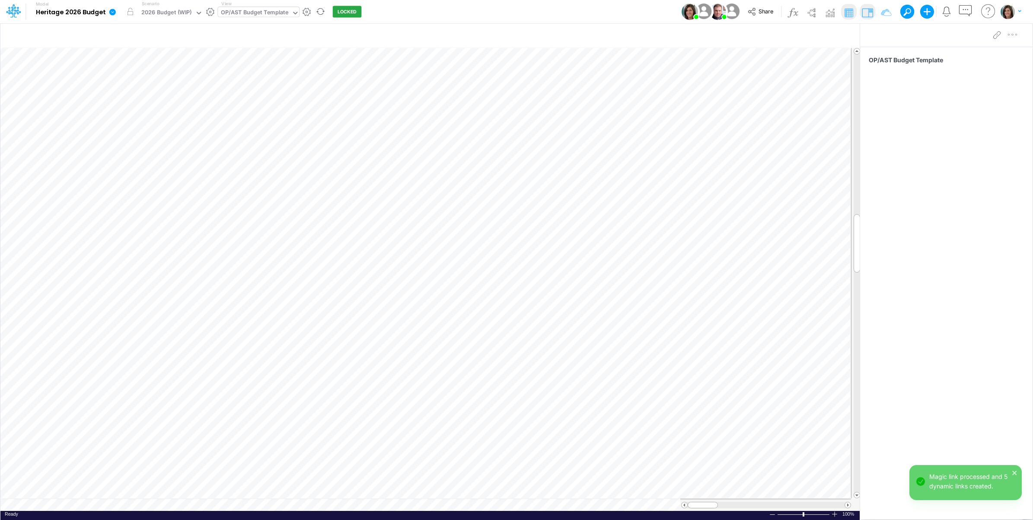
scroll to position [0, 0]
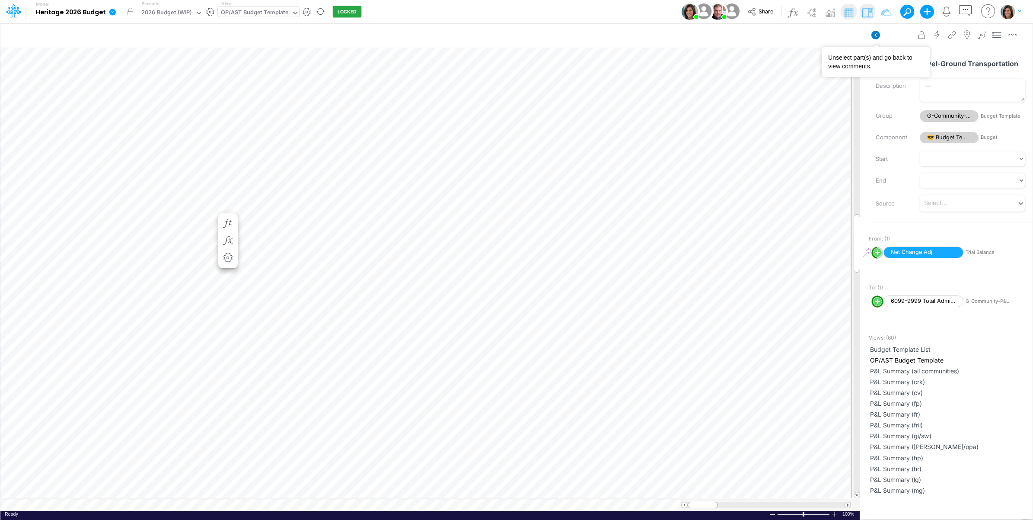
click at [880, 35] on icon at bounding box center [875, 35] width 9 height 9
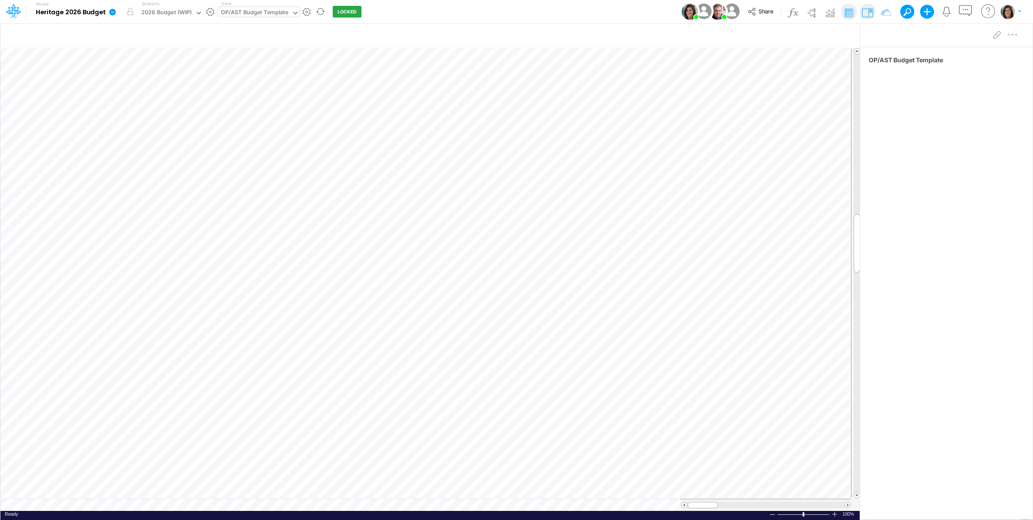
click at [271, 14] on div "OP/AST Budget Template" at bounding box center [254, 13] width 67 height 10
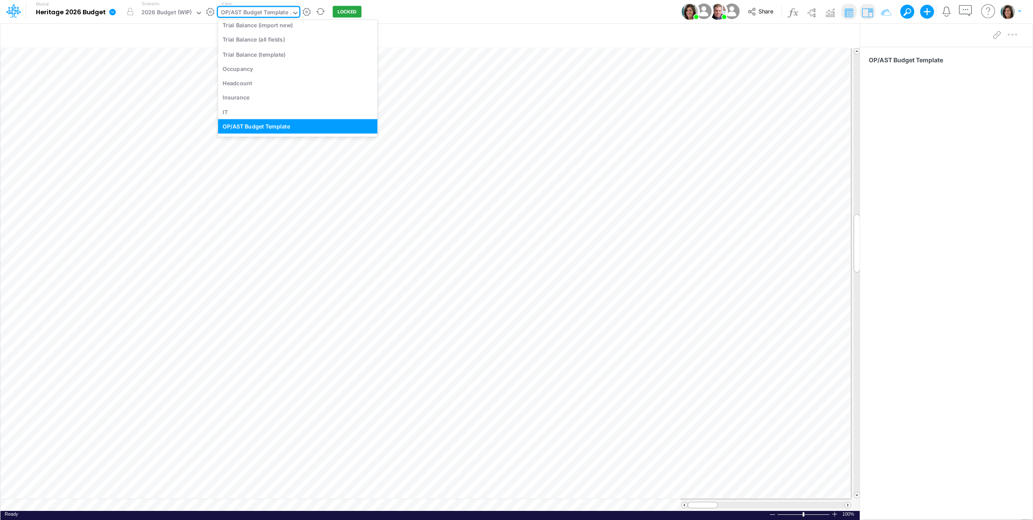
scroll to position [1252, 0]
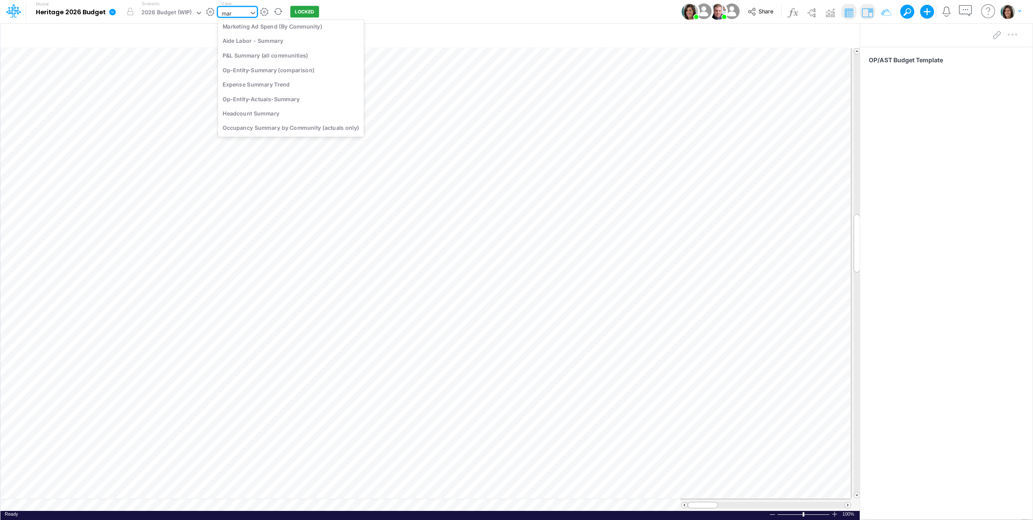
type input "mark"
click at [290, 30] on div "Marketing Assumptions" at bounding box center [276, 28] width 117 height 14
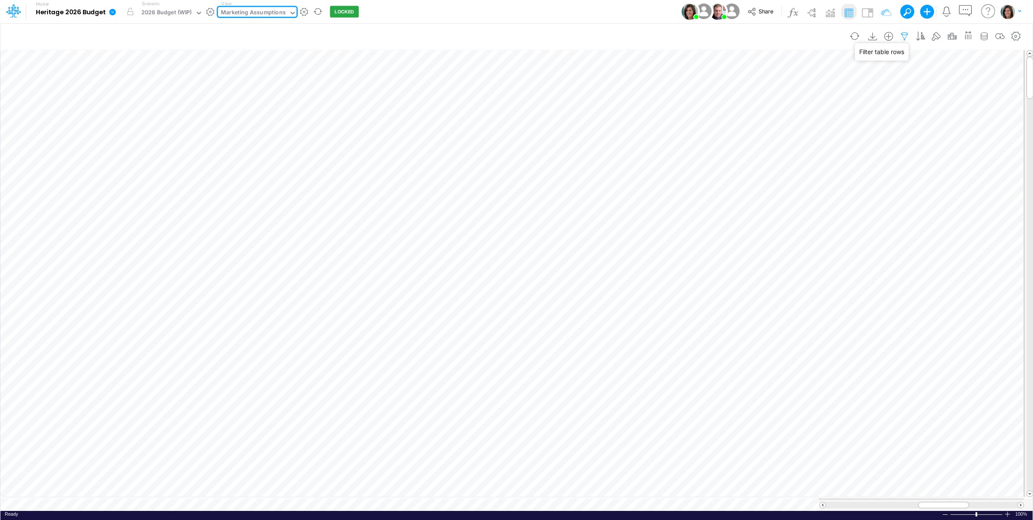
click at [906, 33] on icon "button" at bounding box center [904, 36] width 13 height 9
select select "notEqual"
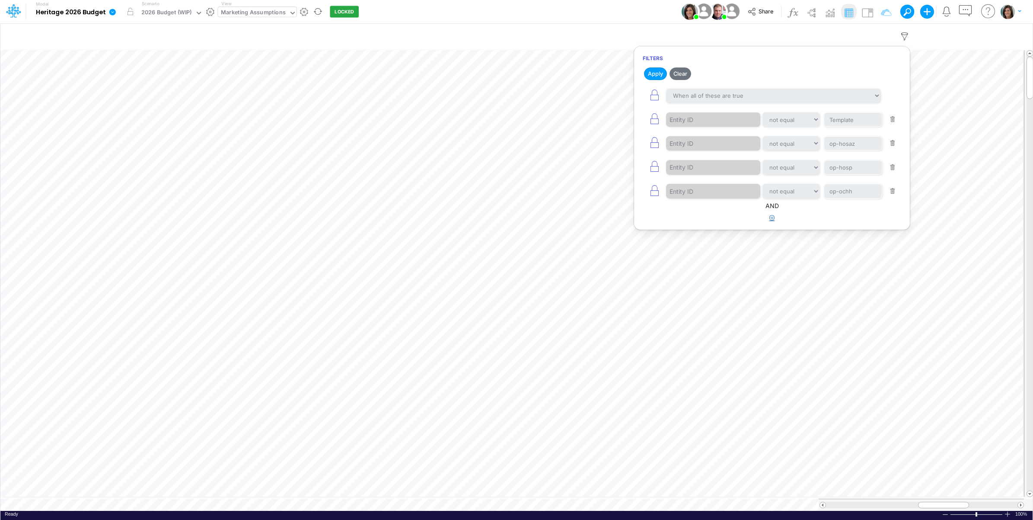
click at [773, 220] on icon "button" at bounding box center [772, 218] width 6 height 6
click at [710, 231] on div "When all of these are true When any of these are true" at bounding box center [772, 220] width 258 height 19
click at [708, 245] on div at bounding box center [707, 245] width 82 height 15
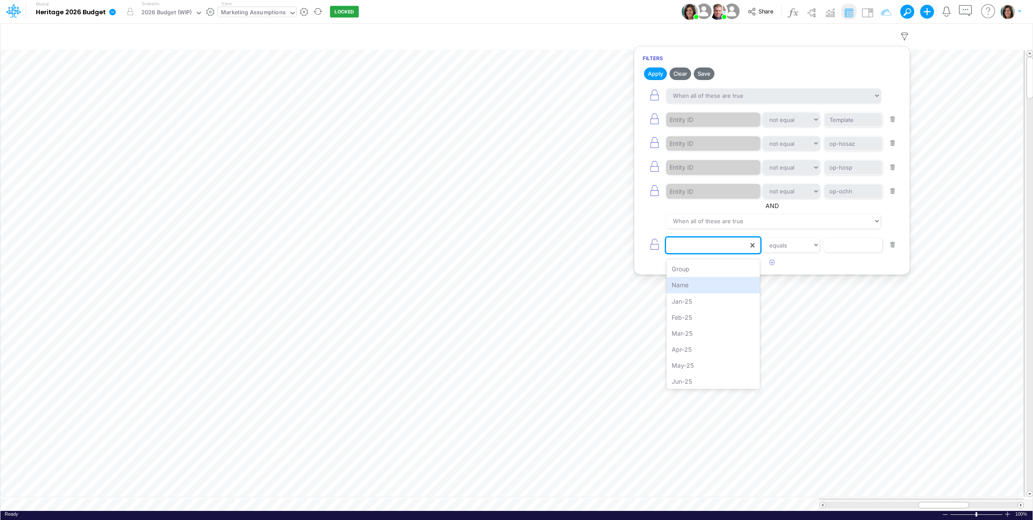
click at [706, 284] on div "Name" at bounding box center [713, 285] width 94 height 16
click at [796, 250] on select "equals not equal starts with ends with contains" at bounding box center [791, 245] width 58 height 15
select select "startsWith"
click at [762, 240] on select "equals not equal starts with ends with contains" at bounding box center [790, 245] width 57 height 15
click at [848, 249] on input "text" at bounding box center [853, 245] width 58 height 15
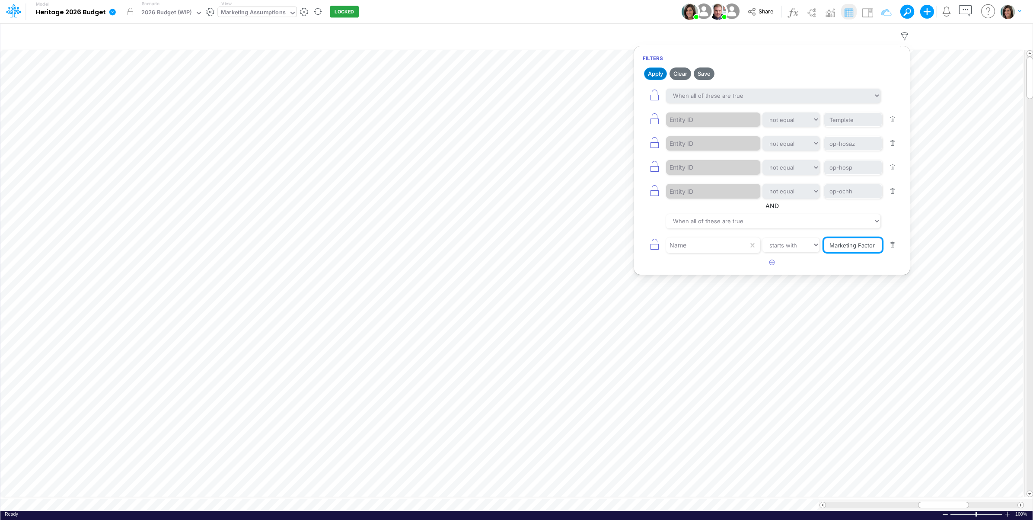
type input "Marketing Factor"
click at [655, 74] on button "Apply" at bounding box center [655, 73] width 23 height 13
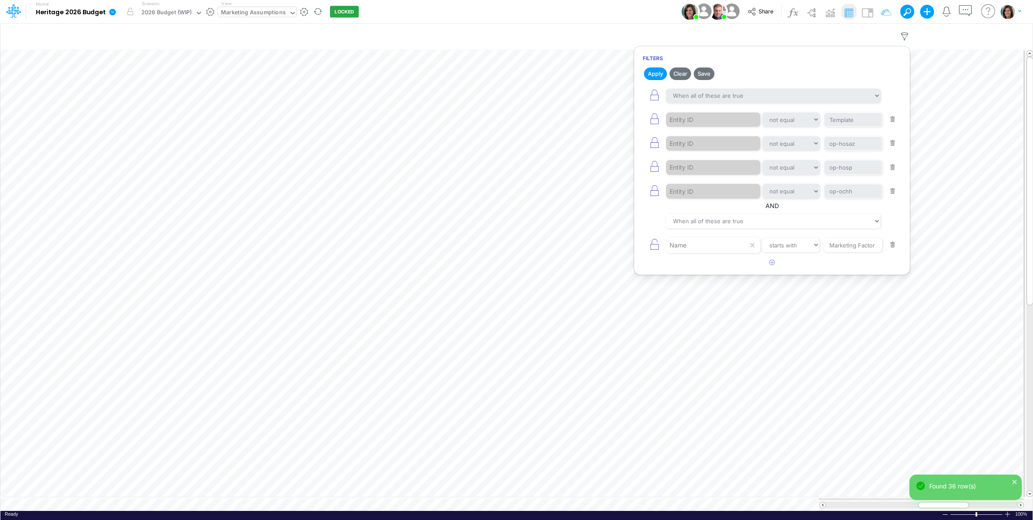
click at [516, 7] on div "Model Heritage 2026 Budget Edit model settings Duplicate Import QuickBooks Quic…" at bounding box center [517, 11] width 930 height 23
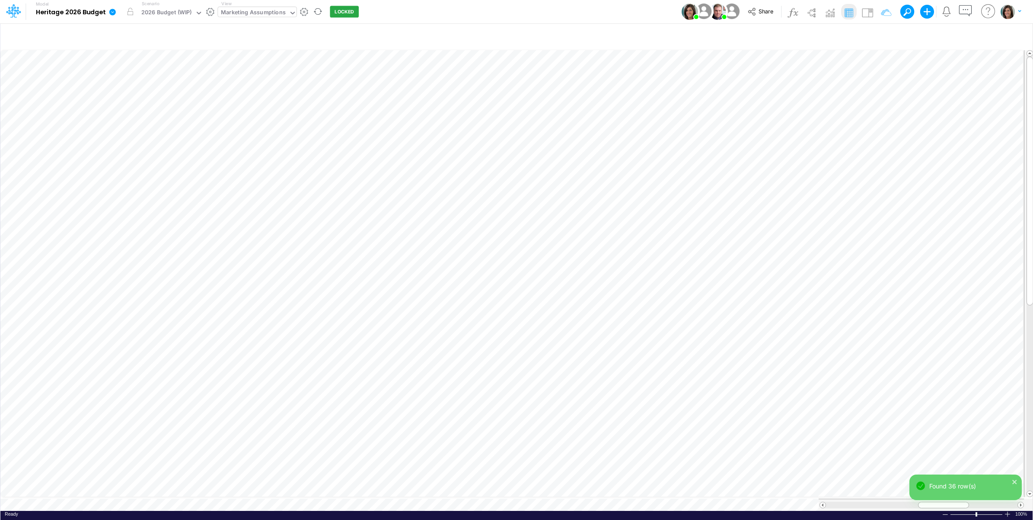
scroll to position [0, 0]
click at [476, 91] on icon "button" at bounding box center [475, 93] width 13 height 9
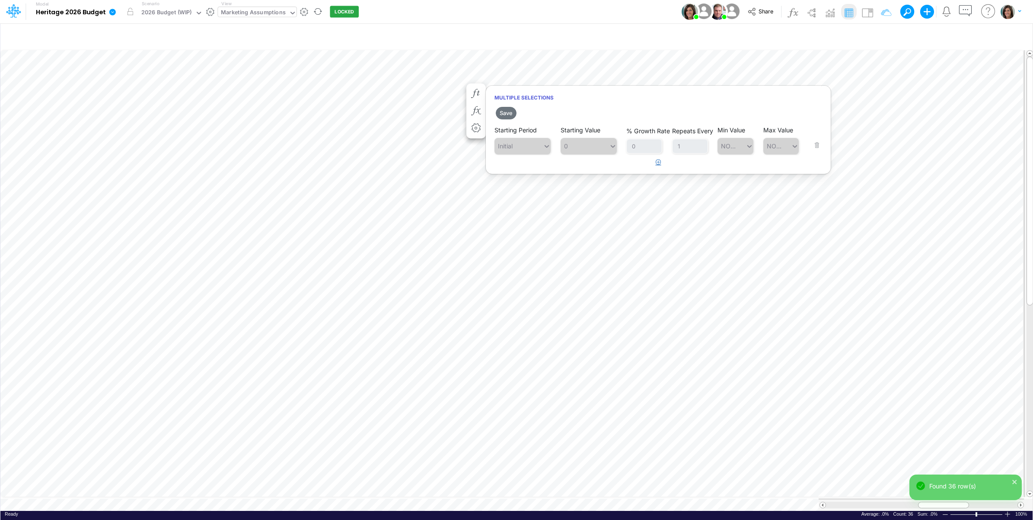
click at [655, 167] on button "button" at bounding box center [658, 162] width 17 height 14
click at [532, 169] on div "Type to search..." at bounding box center [523, 169] width 48 height 9
type input "f"
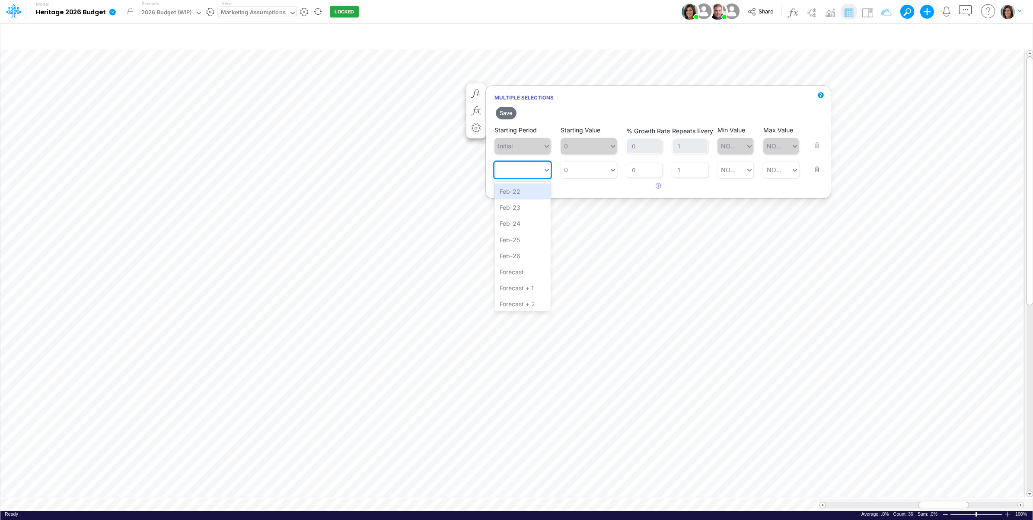
click at [535, 171] on div "f" at bounding box center [518, 170] width 48 height 14
click at [535, 171] on div "Type to search..." at bounding box center [523, 169] width 48 height 9
click at [523, 241] on div "Sep-25" at bounding box center [522, 240] width 56 height 16
type input "se"
type input "0"
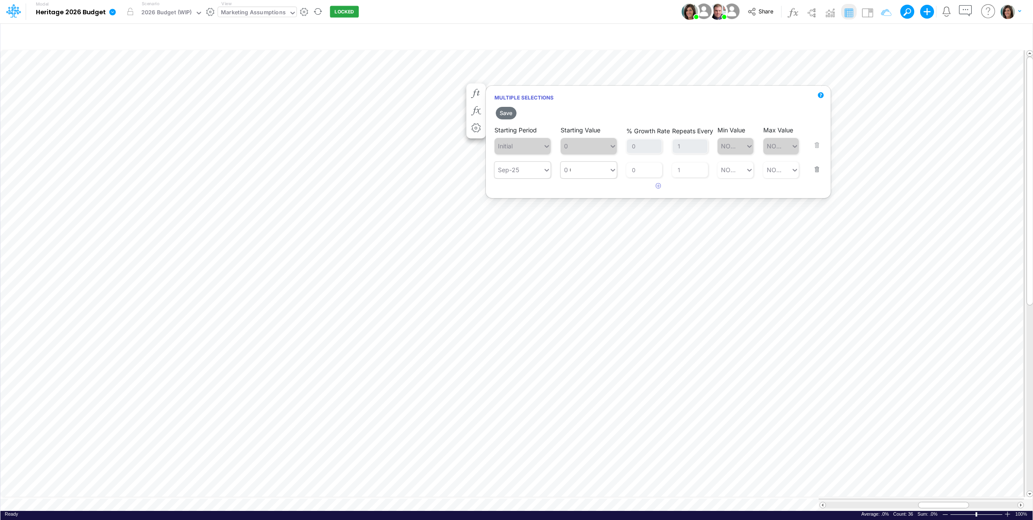
click at [591, 163] on div "0 0" at bounding box center [585, 170] width 48 height 14
drag, startPoint x: 588, startPoint y: 188, endPoint x: 583, endPoint y: 190, distance: 4.7
click at [587, 188] on div "LATEST" at bounding box center [589, 191] width 56 height 16
click at [509, 112] on button "Save" at bounding box center [506, 113] width 21 height 13
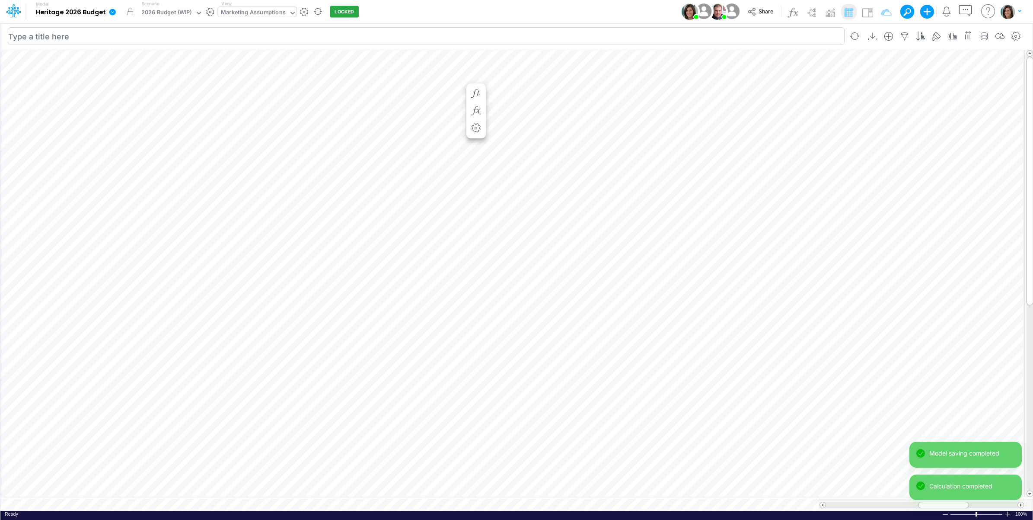
scroll to position [0, 0]
click at [864, 12] on img at bounding box center [868, 13] width 14 height 14
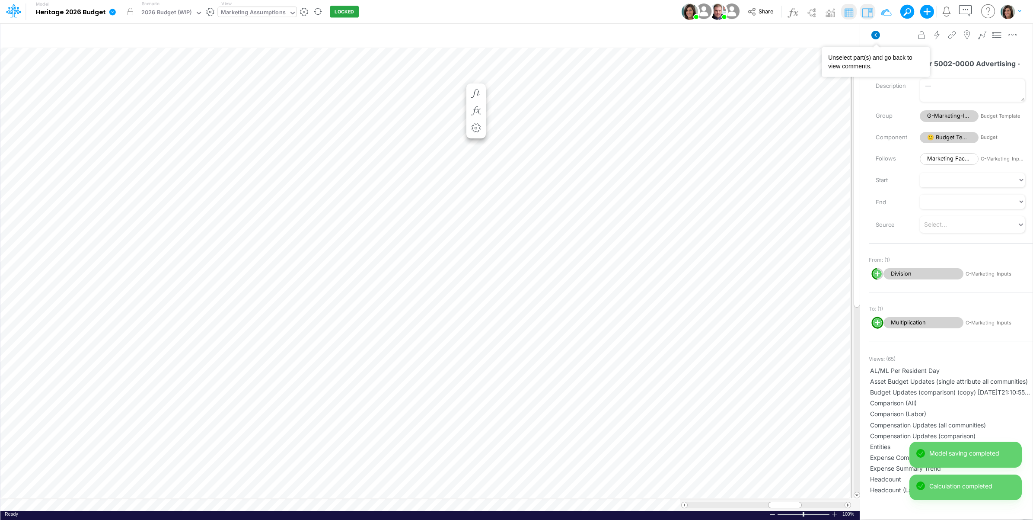
click at [873, 34] on icon at bounding box center [875, 35] width 9 height 9
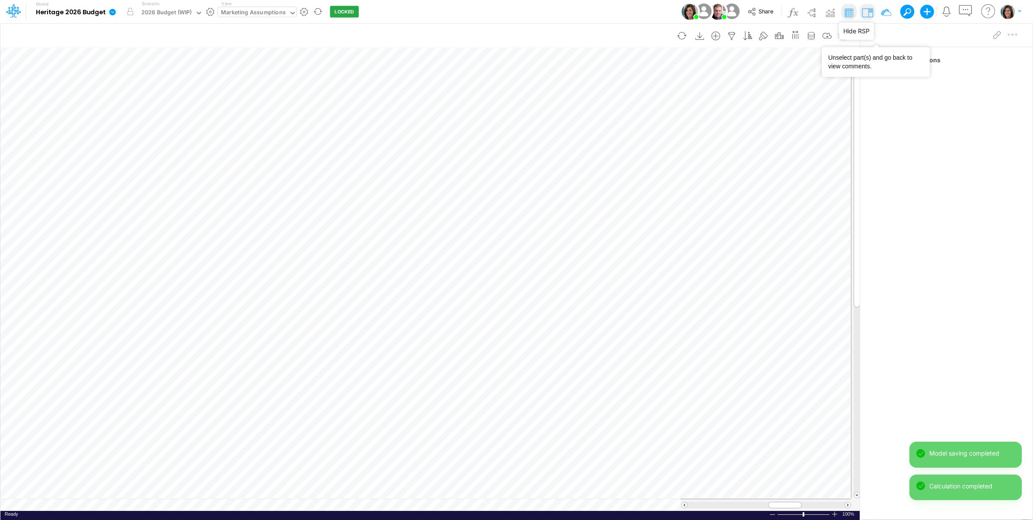
click at [866, 10] on img at bounding box center [868, 13] width 14 height 14
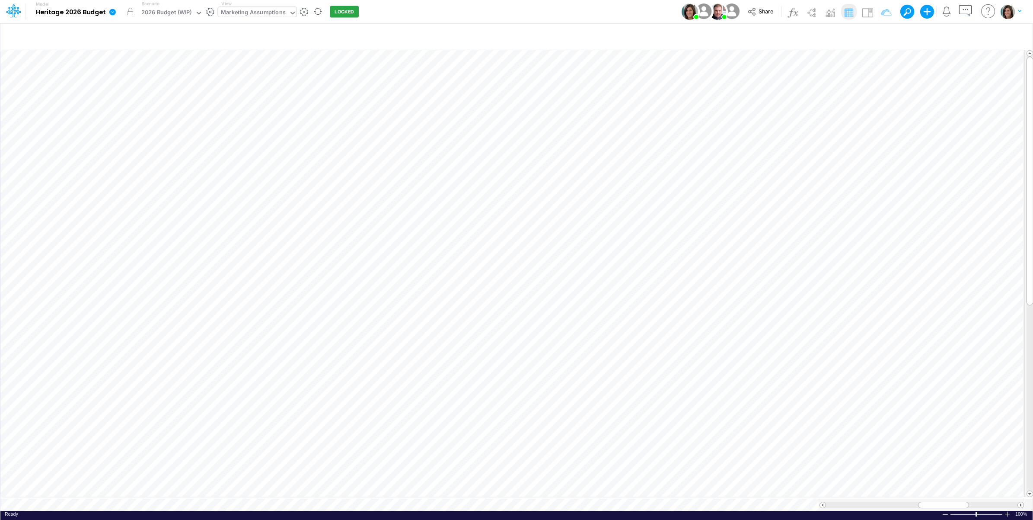
click at [113, 16] on link at bounding box center [113, 11] width 17 height 22
click at [128, 87] on button "View model info" at bounding box center [156, 89] width 92 height 13
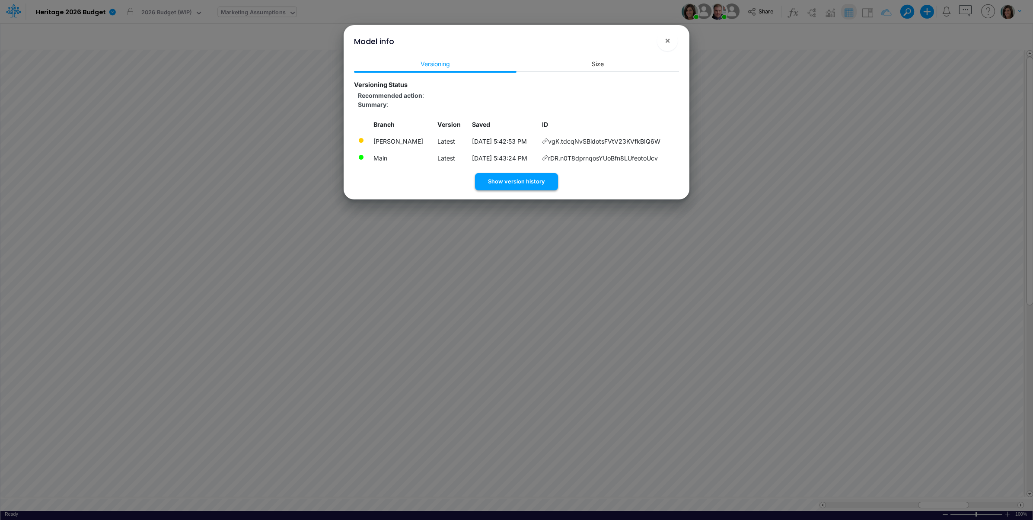
click at [524, 182] on button "Show version history" at bounding box center [516, 181] width 83 height 17
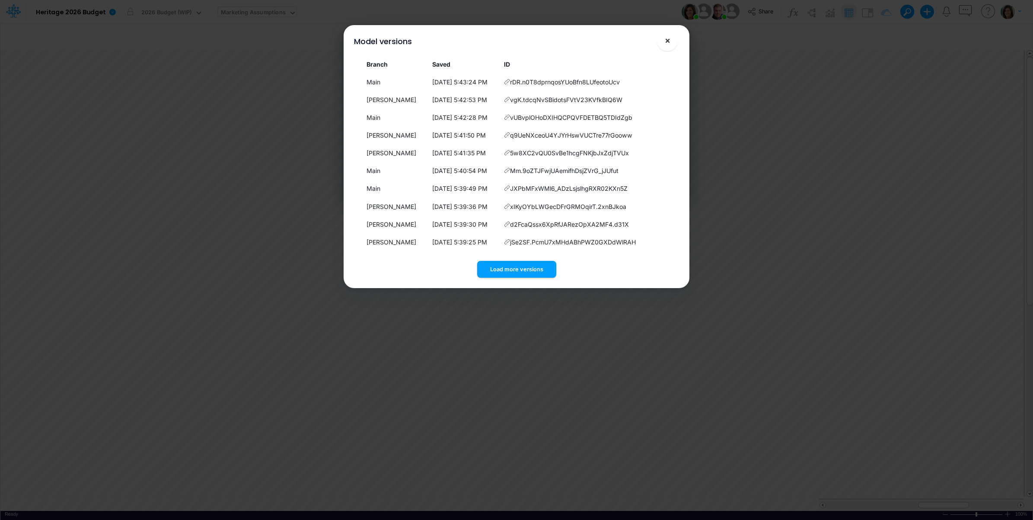
click at [667, 40] on span "×" at bounding box center [668, 40] width 6 height 10
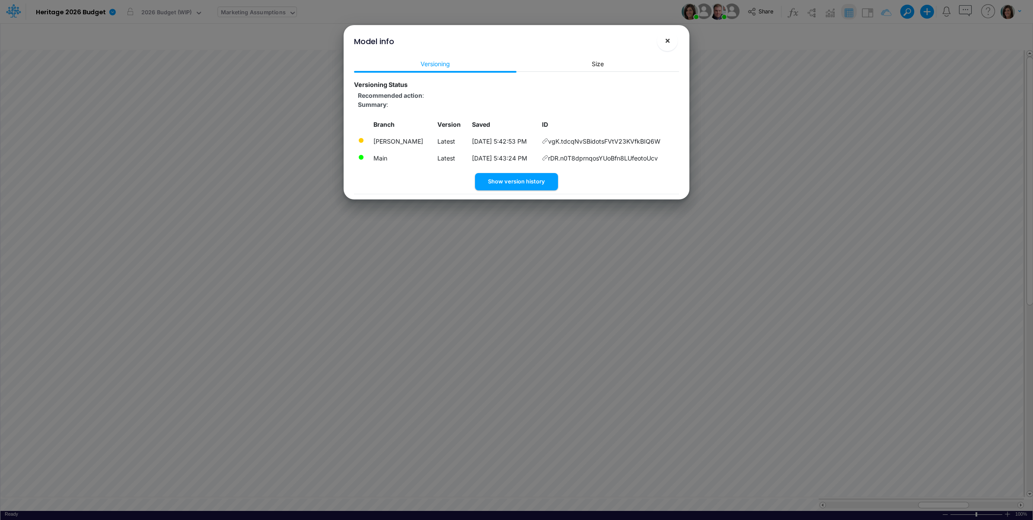
click at [666, 39] on span "×" at bounding box center [668, 40] width 6 height 10
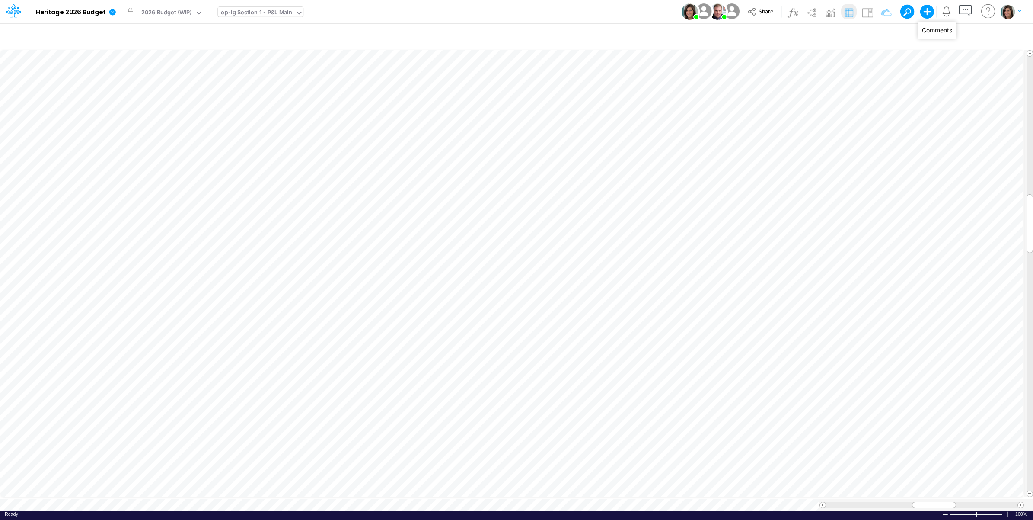
click at [964, 11] on icon "button" at bounding box center [965, 11] width 16 height 16
click at [931, 91] on span "4098-0000 Respite Rent" at bounding box center [909, 92] width 78 height 10
click at [877, 63] on icon at bounding box center [876, 60] width 8 height 8
click at [926, 92] on span "4107-0000 Medicaid Income" at bounding box center [909, 92] width 78 height 10
click at [877, 57] on icon at bounding box center [876, 60] width 8 height 8
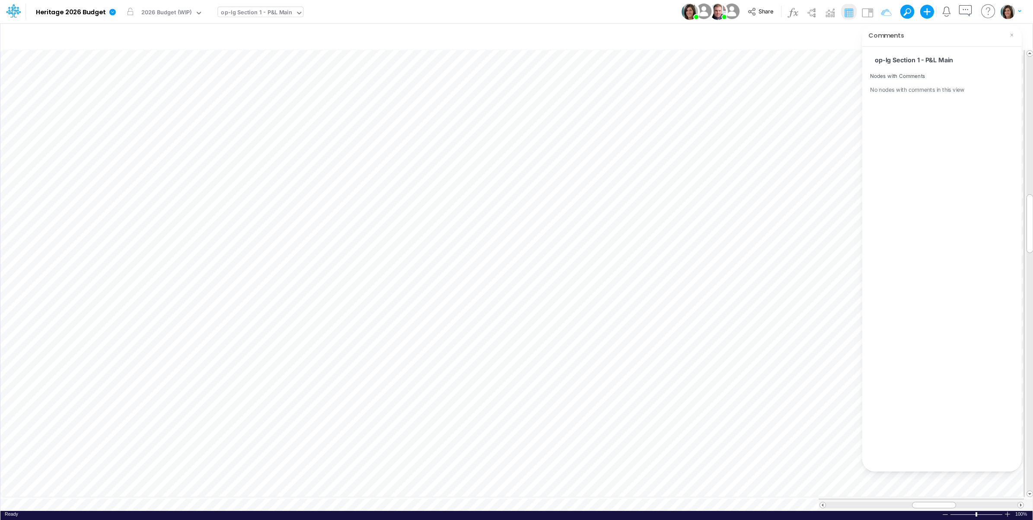
click at [967, 13] on icon "button" at bounding box center [965, 11] width 16 height 16
click at [604, 1] on div "Model Heritage 2026 Budget Edit model settings Duplicate Import QuickBooks Quic…" at bounding box center [517, 11] width 930 height 23
click at [263, 12] on div "op-lg Section 1 - P&L Main" at bounding box center [256, 13] width 71 height 10
type input "summary - 2026"
click at [284, 29] on div "op-ahfv Summary - 2026 vs 2025" at bounding box center [276, 28] width 117 height 14
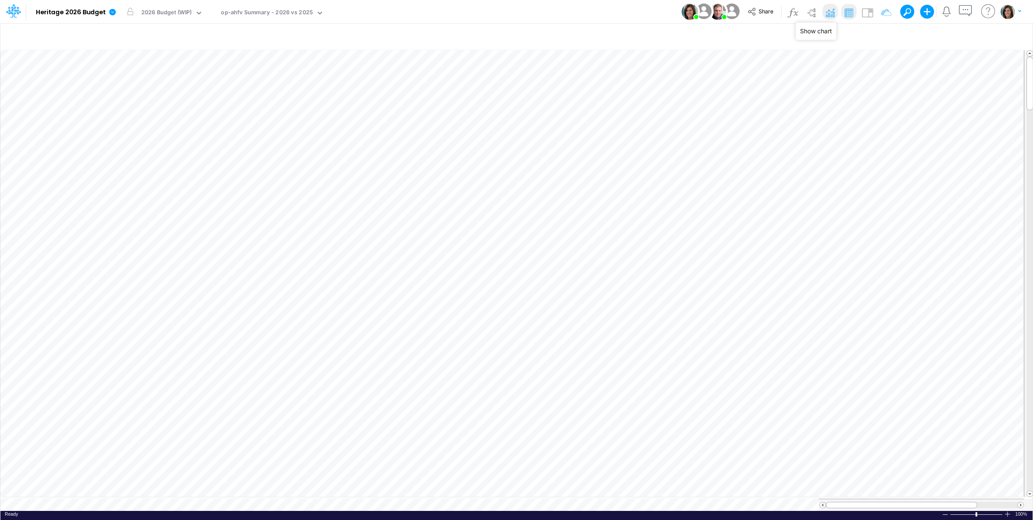
click at [830, 12] on img at bounding box center [830, 13] width 14 height 14
click at [1014, 33] on icon "button" at bounding box center [1016, 36] width 13 height 9
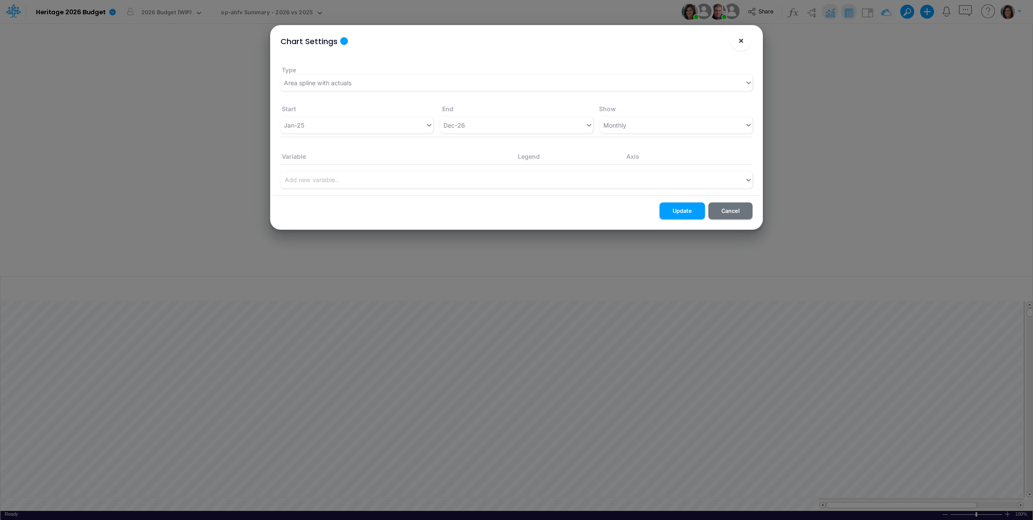
click at [743, 40] on span "×" at bounding box center [741, 40] width 6 height 10
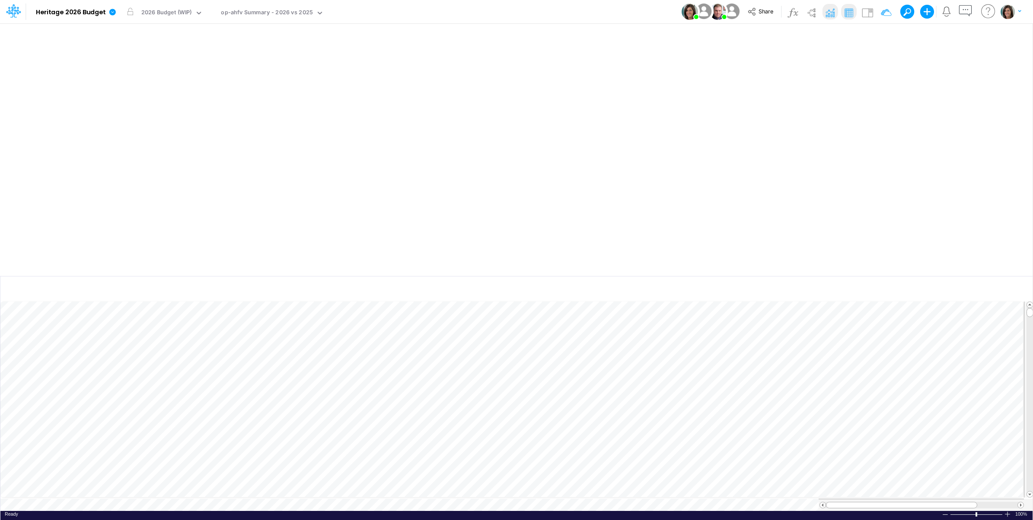
click at [829, 9] on img at bounding box center [830, 13] width 14 height 14
click at [983, 35] on icon "button" at bounding box center [984, 36] width 13 height 9
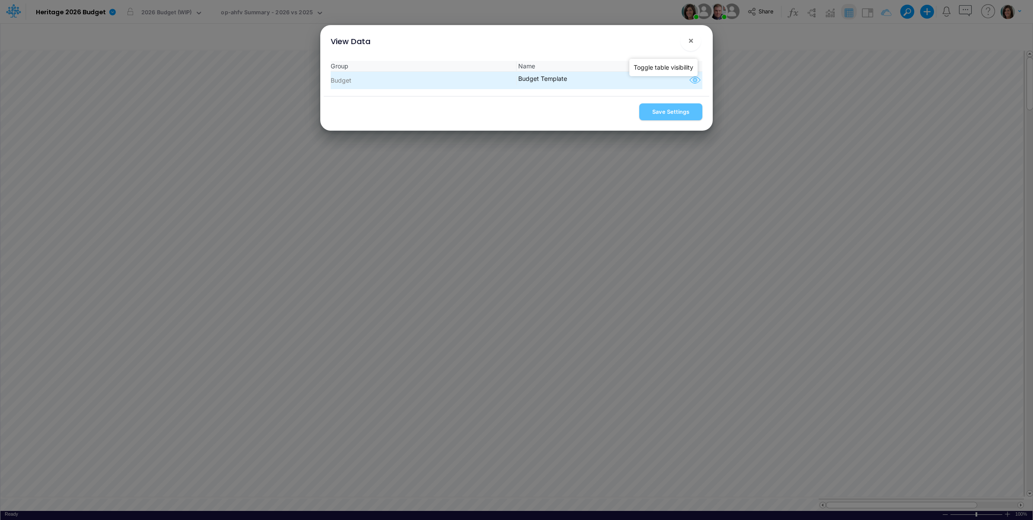
click at [692, 85] on icon "button" at bounding box center [695, 80] width 13 height 11
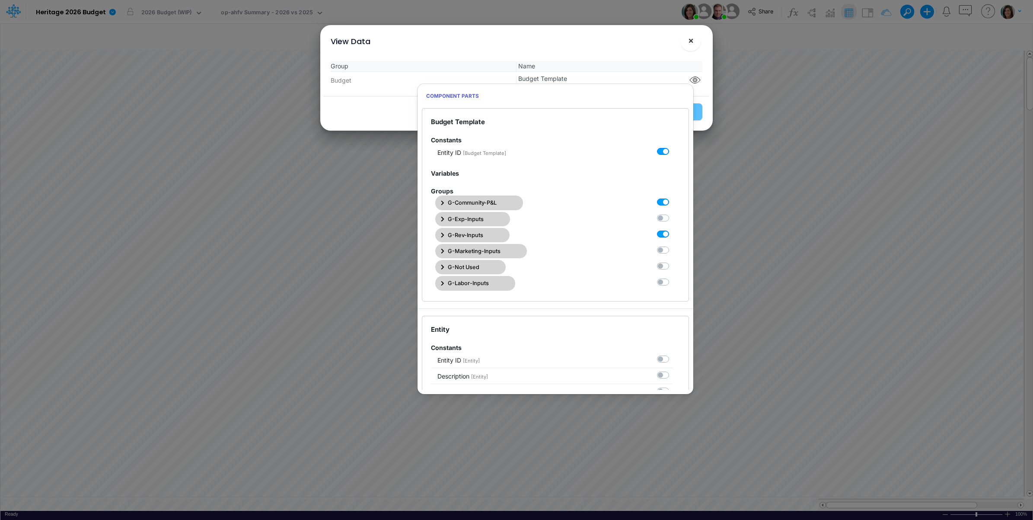
click at [690, 42] on span "×" at bounding box center [691, 40] width 6 height 10
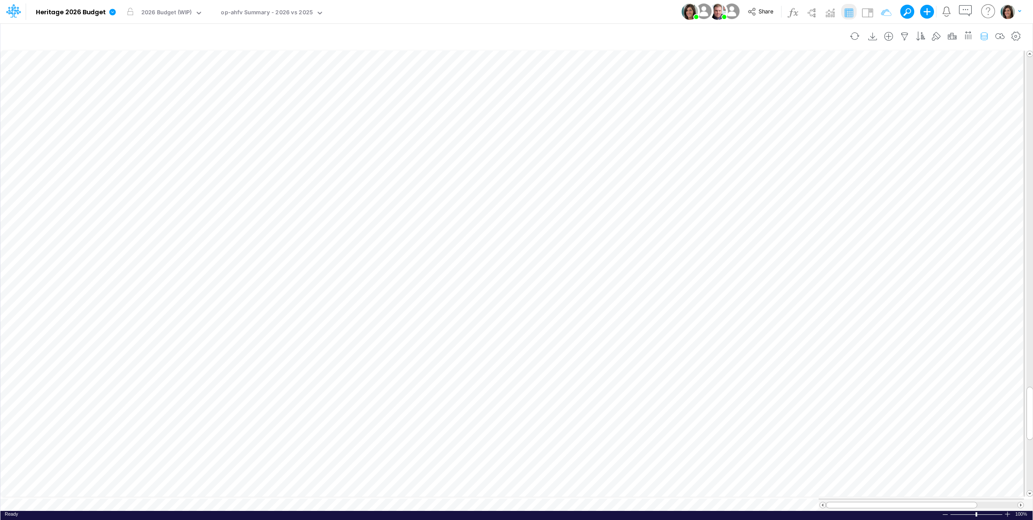
click at [980, 38] on icon "button" at bounding box center [984, 36] width 13 height 9
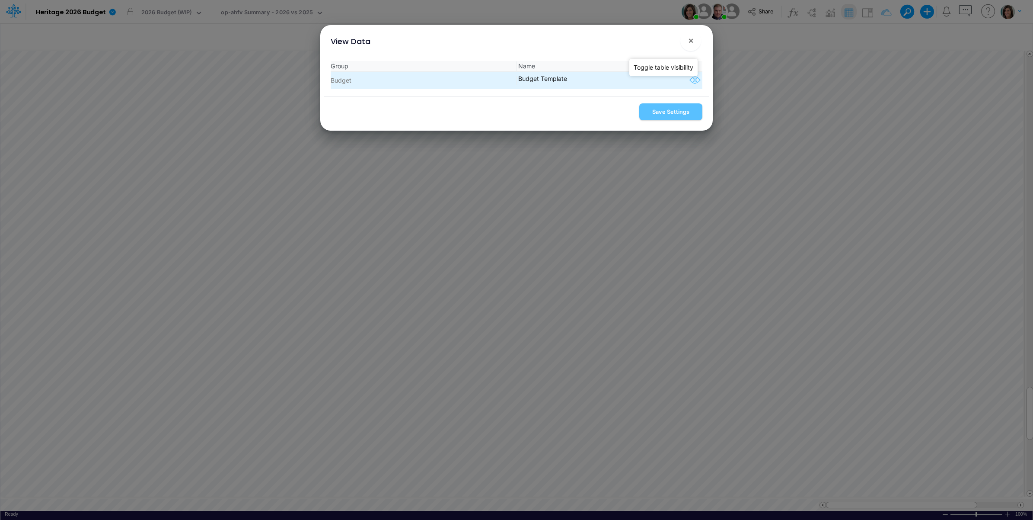
click at [689, 83] on icon "button" at bounding box center [695, 80] width 13 height 11
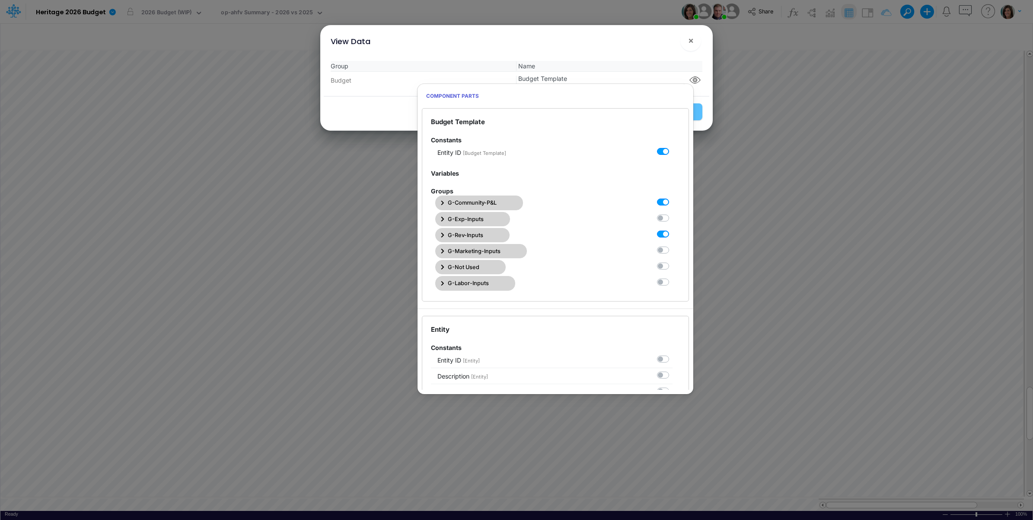
click at [481, 201] on span "G-Community-P&L" at bounding box center [472, 202] width 49 height 8
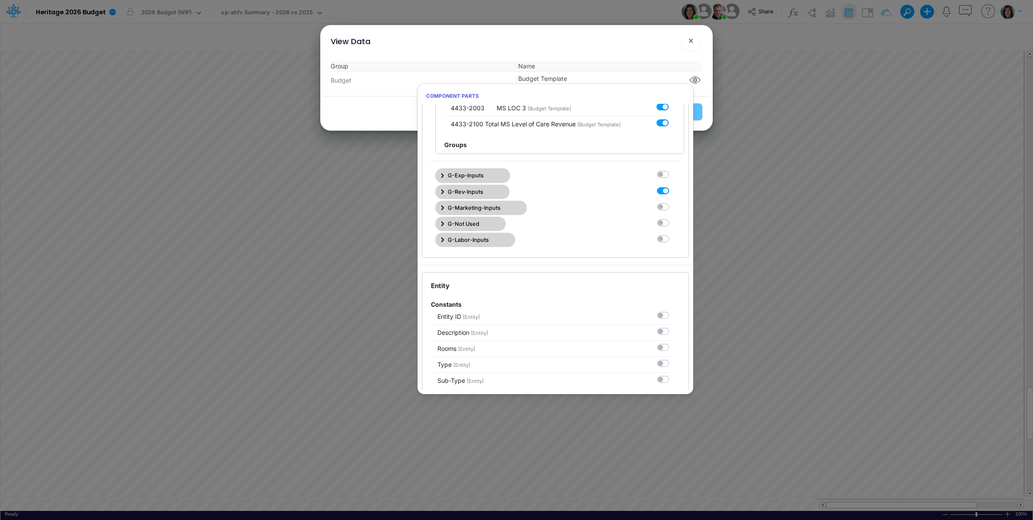
scroll to position [4975, 0]
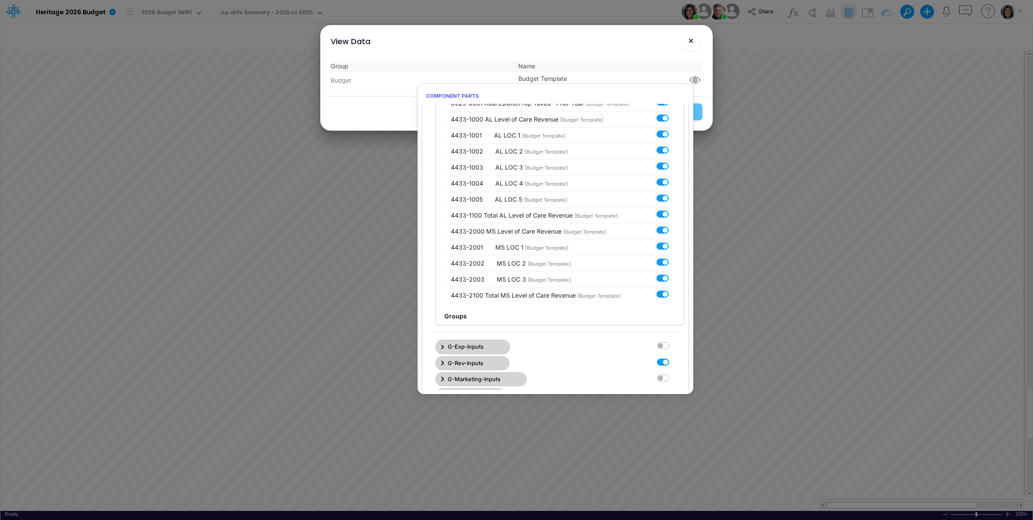
click at [689, 39] on span "×" at bounding box center [691, 40] width 6 height 10
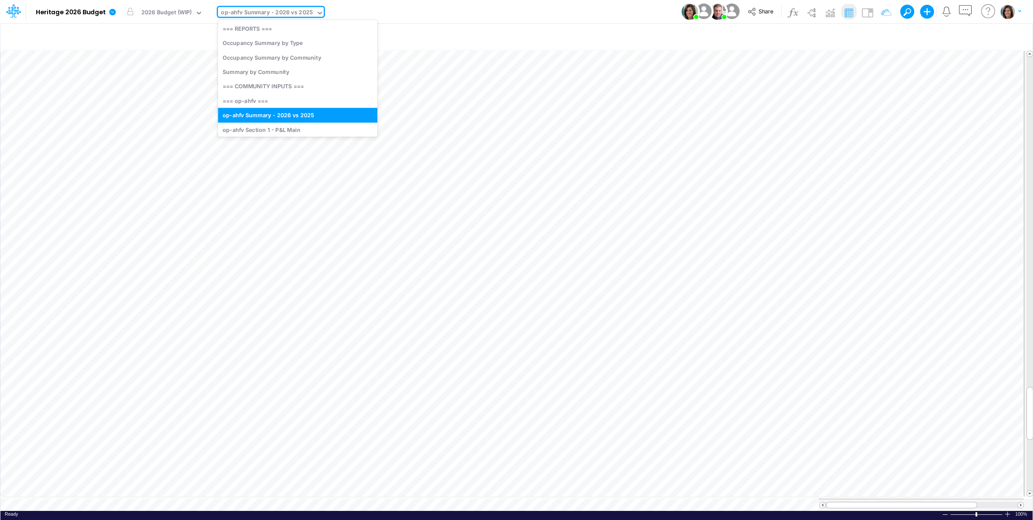
click at [264, 13] on div "op-ahfv Summary - 2026 vs 2025" at bounding box center [267, 13] width 92 height 10
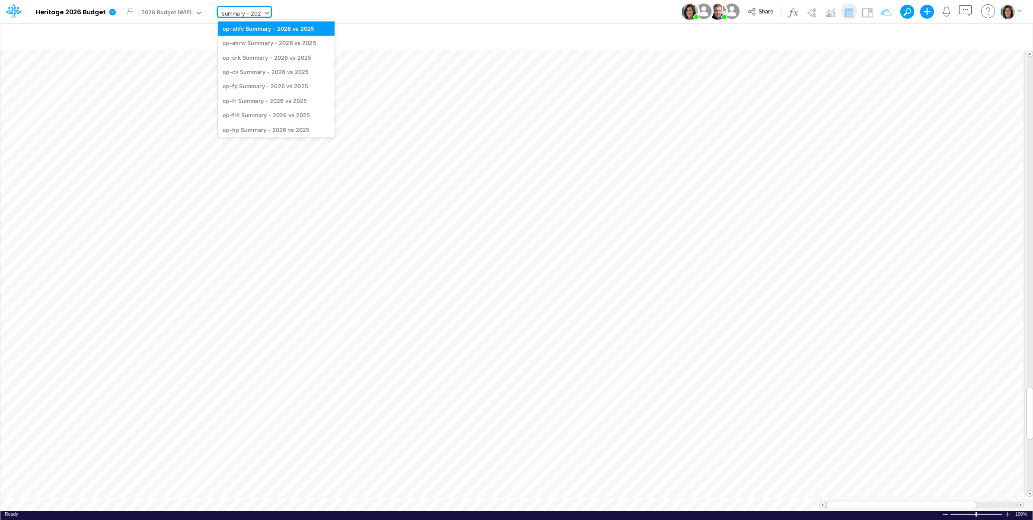
type input "summary - 2026"
click at [269, 47] on div "op-ahrw Summary - 2026 vs 2025" at bounding box center [276, 43] width 117 height 14
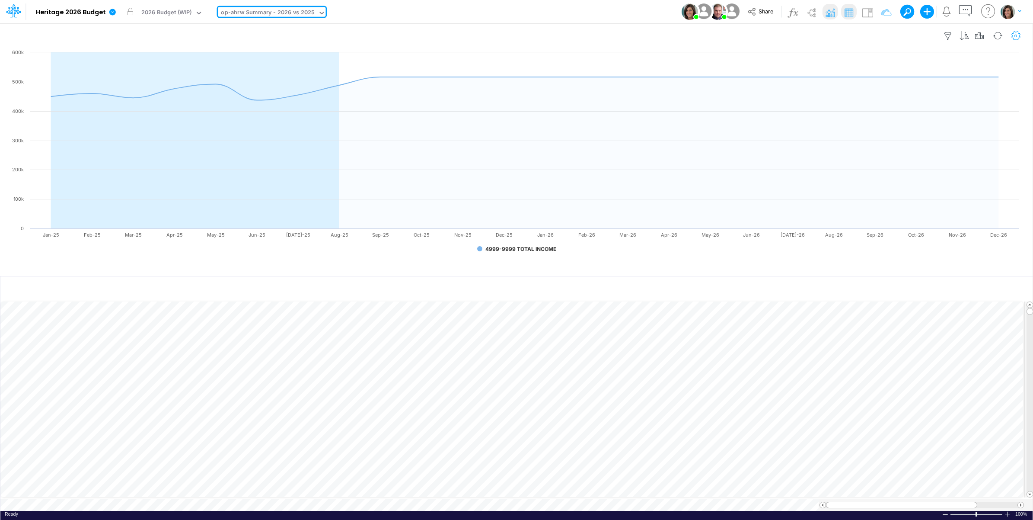
click at [1017, 33] on icon "button" at bounding box center [1016, 36] width 13 height 9
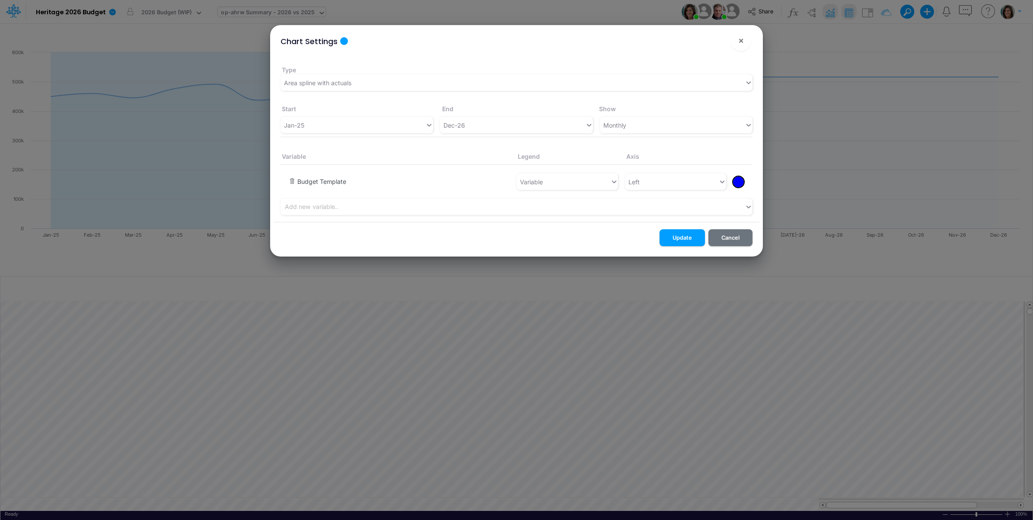
click at [290, 179] on button "button" at bounding box center [292, 182] width 6 height 8
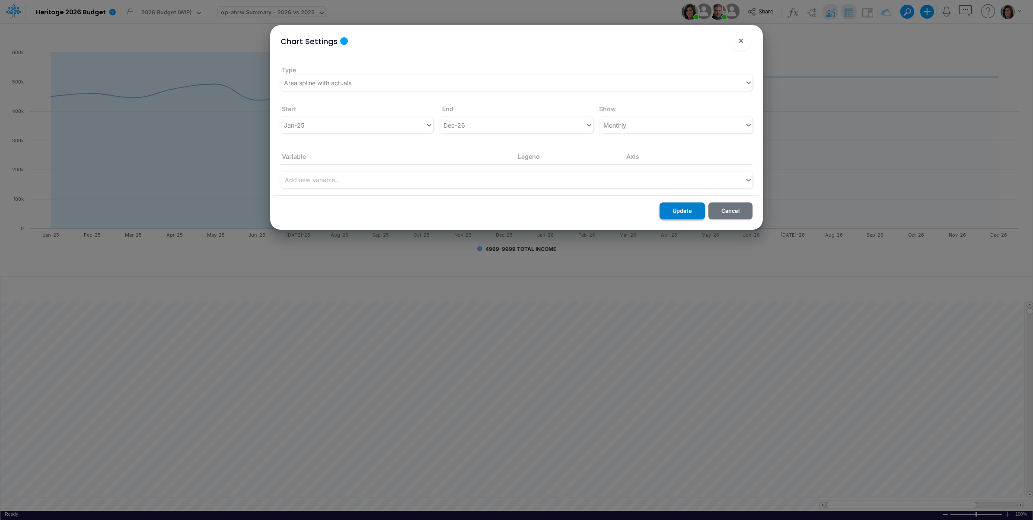
click at [680, 210] on button "Update" at bounding box center [682, 210] width 45 height 17
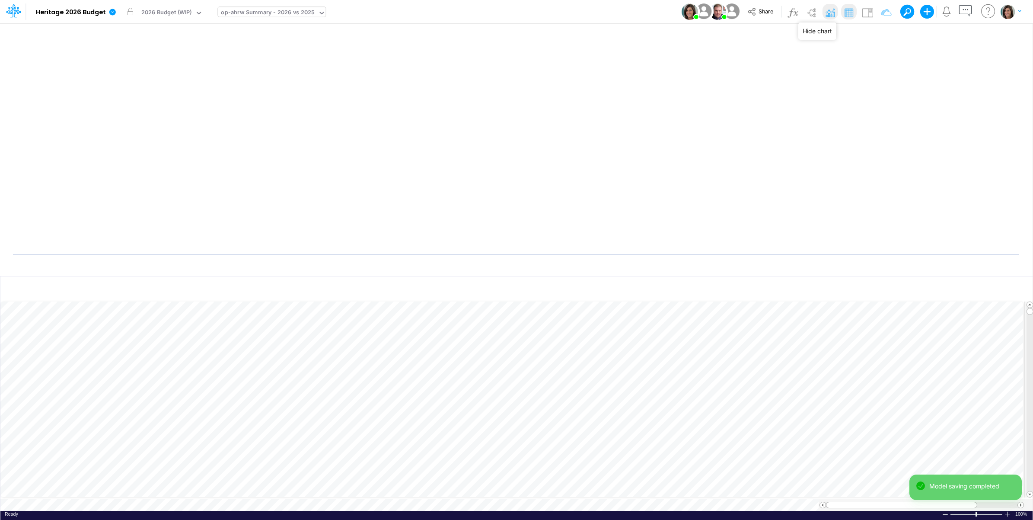
click at [830, 13] on img at bounding box center [830, 13] width 14 height 14
click at [885, 11] on img at bounding box center [886, 13] width 14 height 14
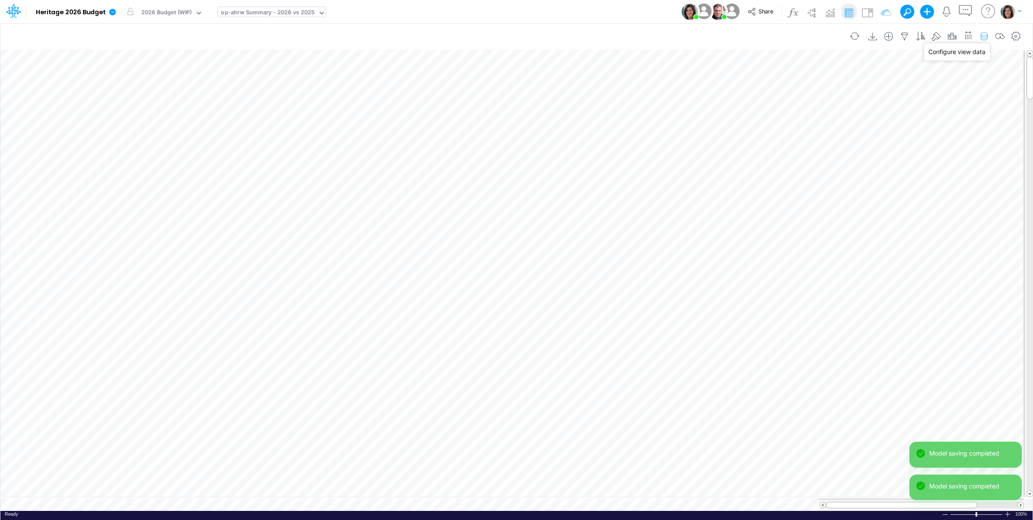
click at [984, 37] on icon "button" at bounding box center [984, 36] width 13 height 9
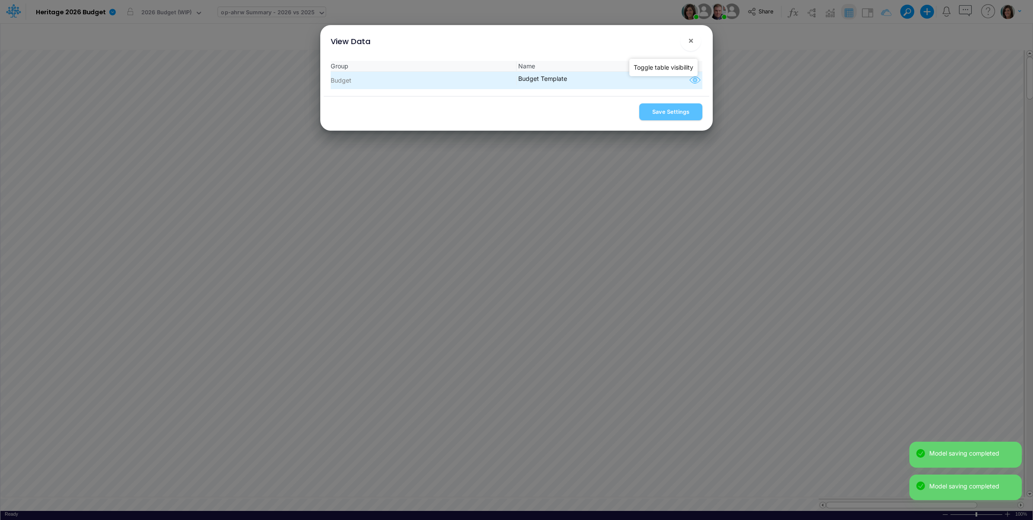
click at [691, 81] on icon "button" at bounding box center [695, 80] width 13 height 11
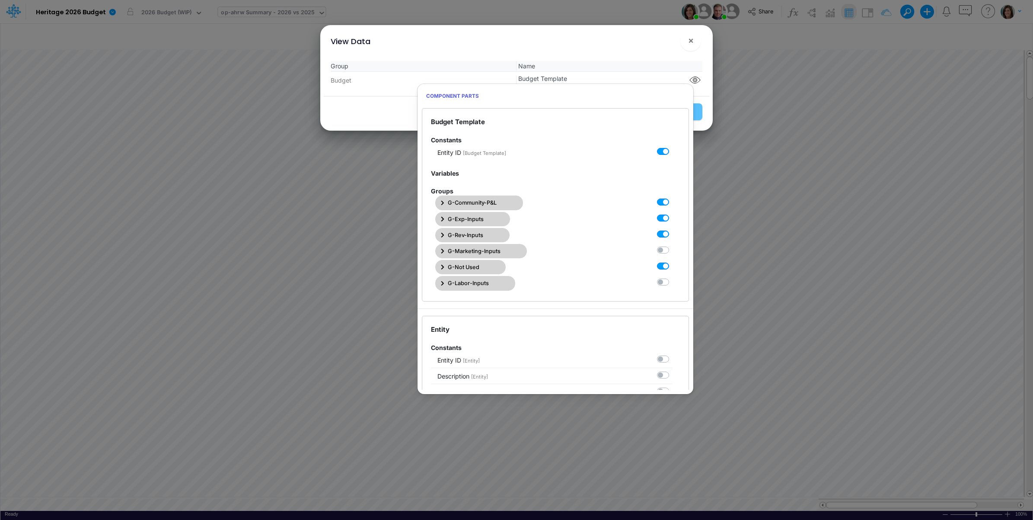
click at [673, 213] on label at bounding box center [673, 213] width 0 height 0
click at [673, 218] on Template1 "checkbox" at bounding box center [676, 216] width 6 height 6
checkbox Template1 "false"
click at [673, 261] on label at bounding box center [673, 261] width 0 height 0
click at [673, 265] on Template4 "checkbox" at bounding box center [676, 264] width 6 height 6
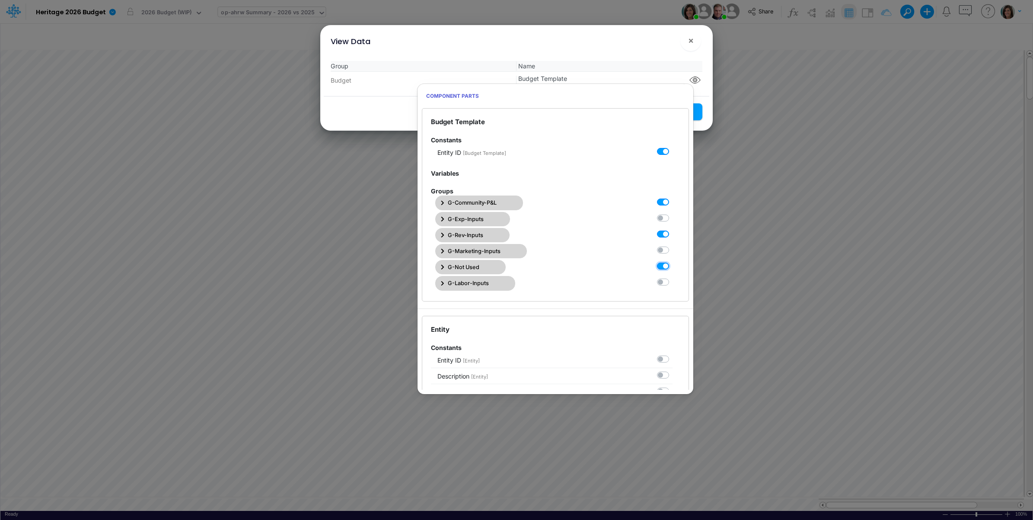
checkbox Template4 "false"
click at [491, 202] on span "G-Community-P&L" at bounding box center [472, 202] width 49 height 8
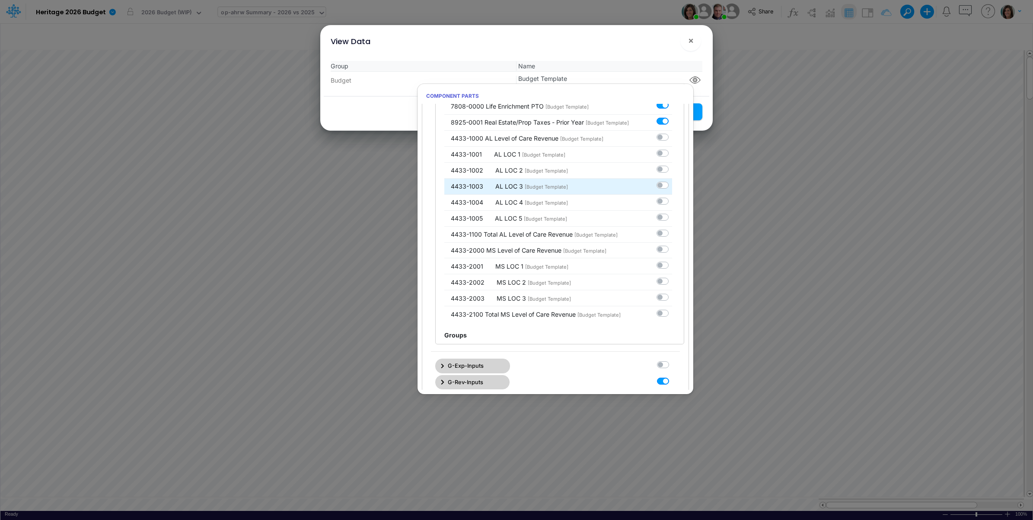
scroll to position [4975, 0]
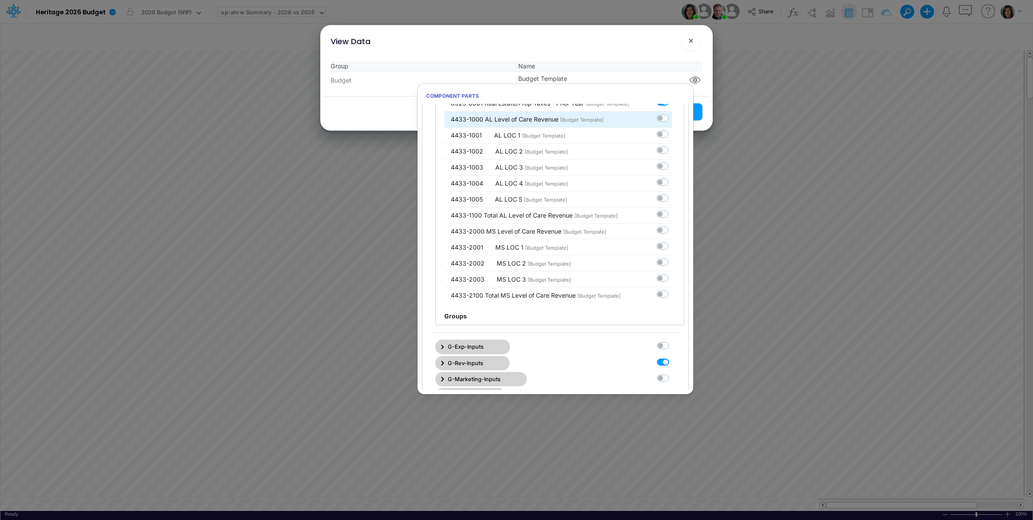
click at [672, 114] on label at bounding box center [672, 114] width 0 height 0
click at [672, 119] on input "checkbox" at bounding box center [675, 117] width 6 height 6
checkbox input "true"
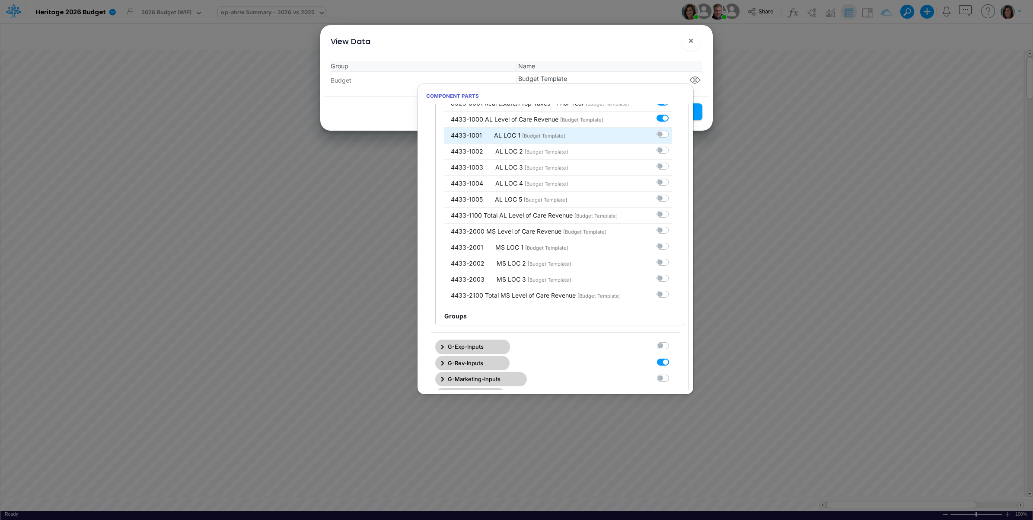
click at [672, 130] on label at bounding box center [672, 130] width 0 height 0
click at [672, 135] on input "checkbox" at bounding box center [675, 133] width 6 height 6
checkbox input "true"
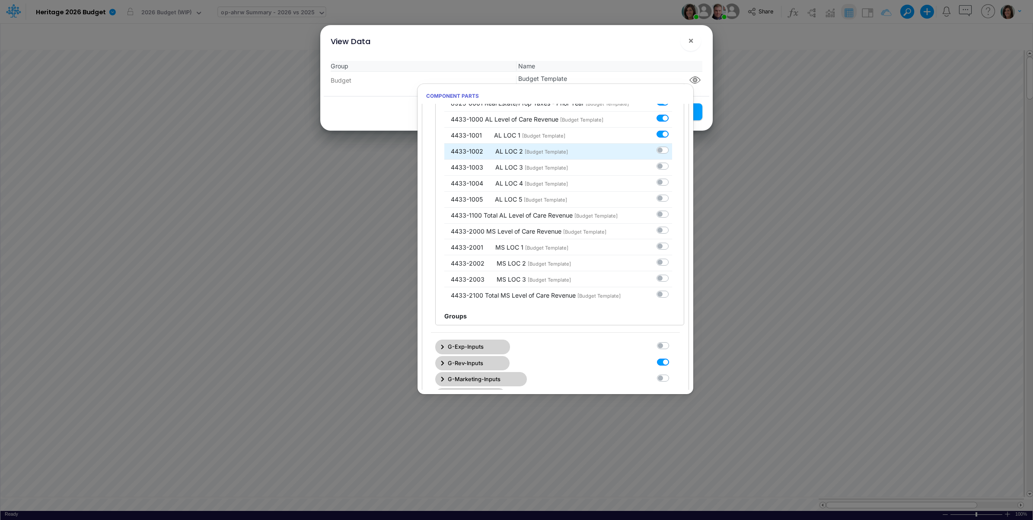
click at [672, 146] on label at bounding box center [672, 146] width 0 height 0
click at [672, 151] on input "checkbox" at bounding box center [675, 149] width 6 height 6
checkbox input "true"
click at [672, 162] on label at bounding box center [672, 162] width 0 height 0
click at [672, 167] on input "checkbox" at bounding box center [675, 165] width 6 height 6
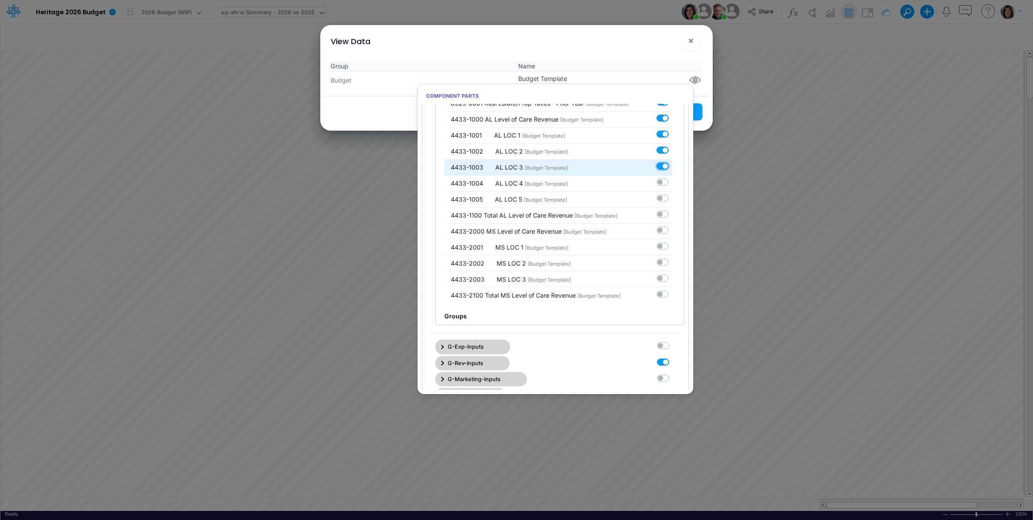
checkbox input "true"
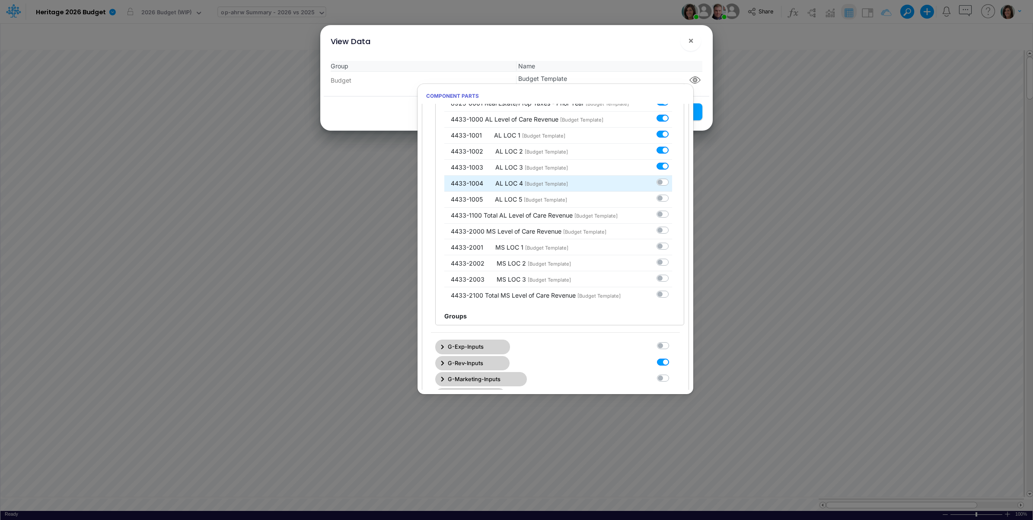
click at [672, 178] on label at bounding box center [672, 178] width 0 height 0
click at [672, 183] on input "checkbox" at bounding box center [675, 181] width 6 height 6
checkbox input "true"
click at [672, 194] on label at bounding box center [672, 194] width 0 height 0
click at [672, 199] on input "checkbox" at bounding box center [675, 197] width 6 height 6
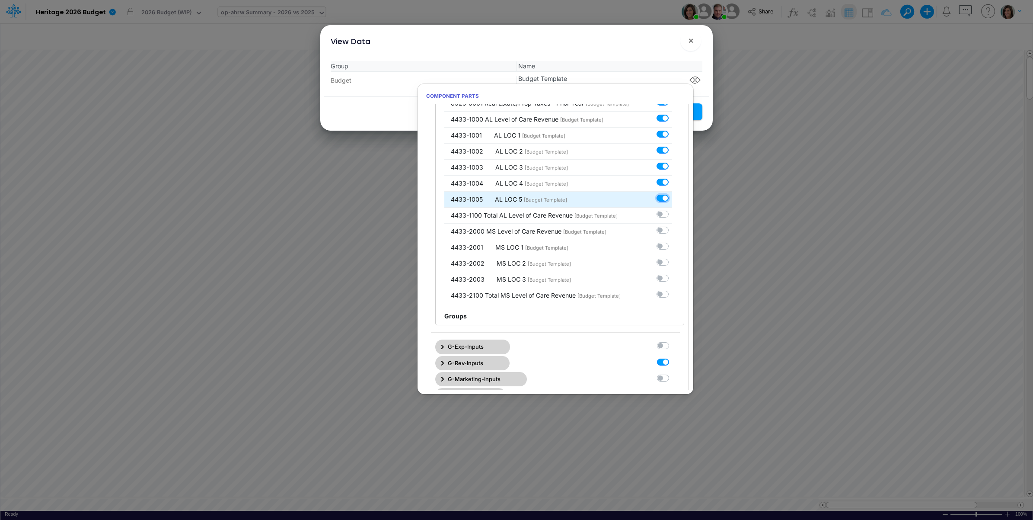
checkbox input "true"
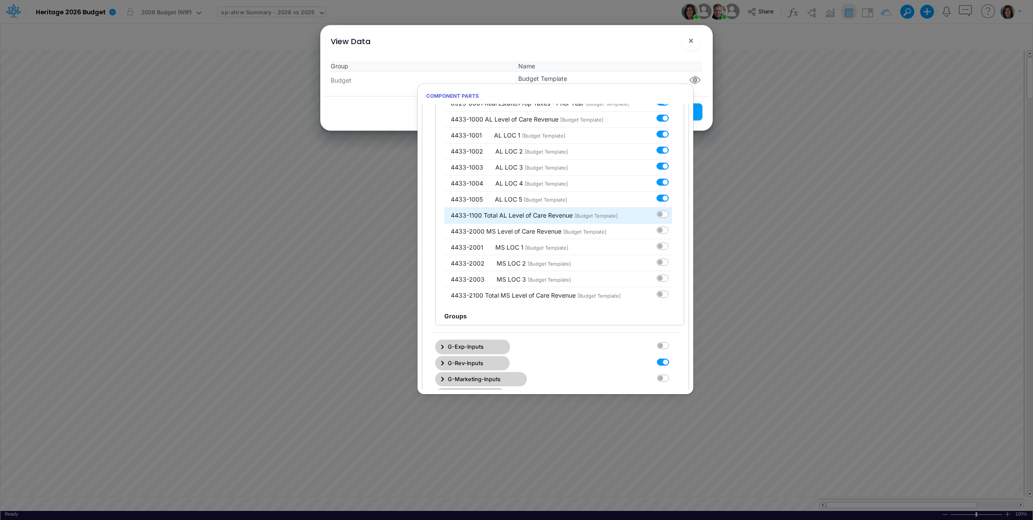
click at [672, 210] on label at bounding box center [672, 210] width 0 height 0
click at [672, 215] on input "checkbox" at bounding box center [675, 213] width 6 height 6
checkbox input "true"
click at [672, 225] on label at bounding box center [672, 225] width 0 height 0
click at [672, 231] on input "checkbox" at bounding box center [675, 228] width 6 height 6
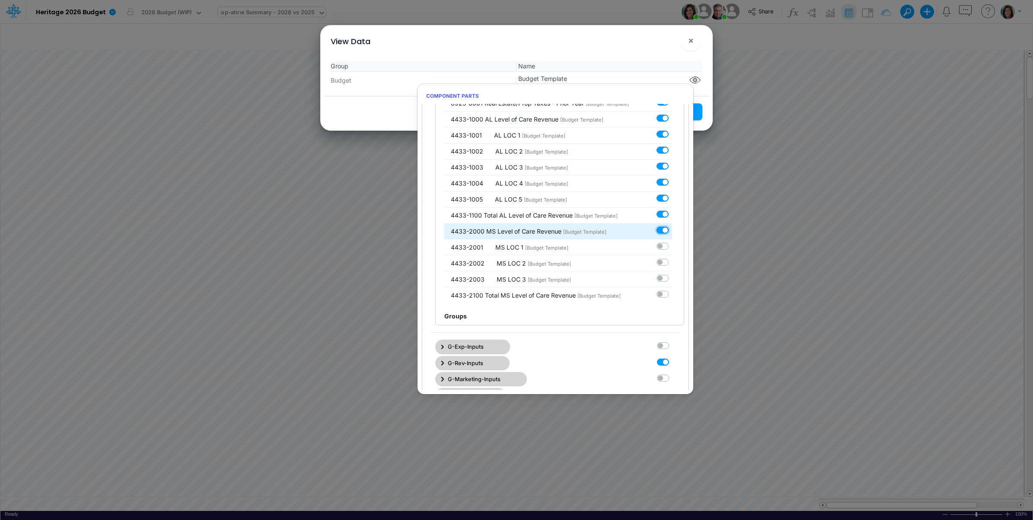
checkbox input "true"
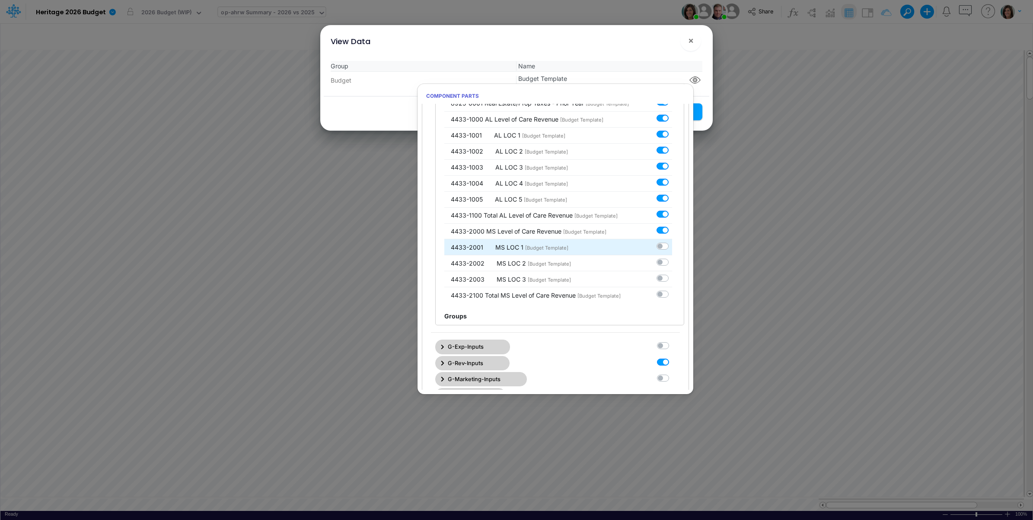
click at [672, 241] on label at bounding box center [672, 241] width 0 height 0
click at [672, 247] on input "checkbox" at bounding box center [675, 244] width 6 height 6
checkbox input "true"
click at [672, 257] on label at bounding box center [672, 257] width 0 height 0
click at [672, 263] on input "checkbox" at bounding box center [675, 260] width 6 height 6
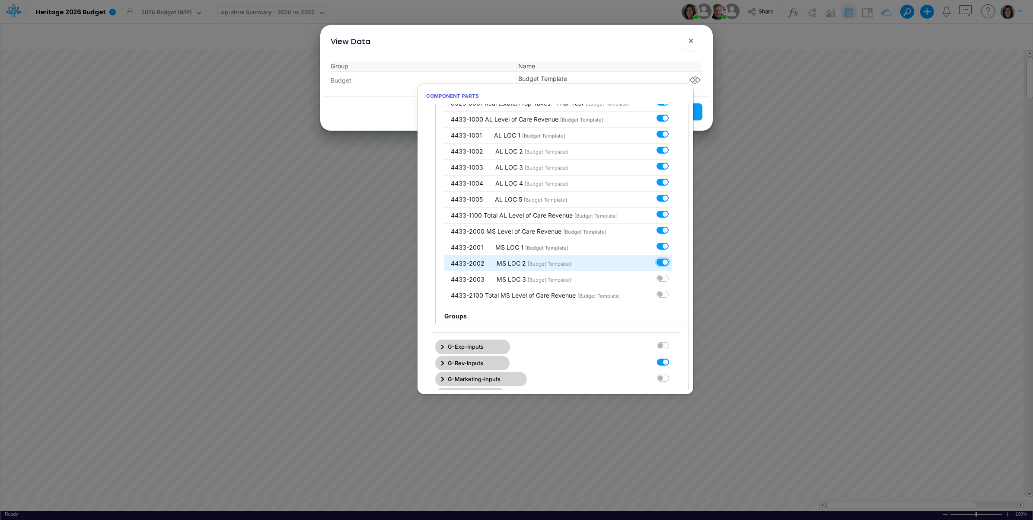
checkbox input "true"
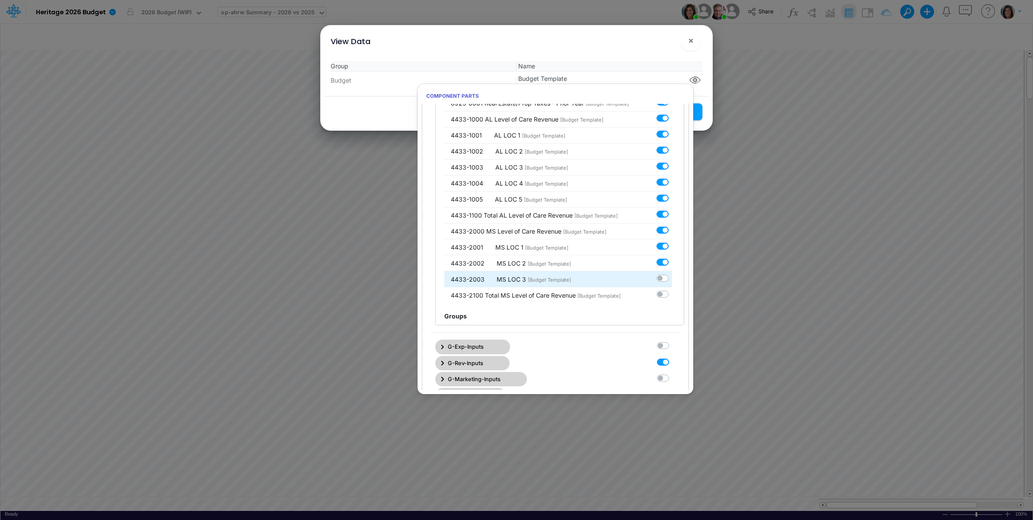
click at [672, 273] on label at bounding box center [672, 273] width 0 height 0
click at [672, 279] on input "checkbox" at bounding box center [675, 276] width 6 height 6
checkbox input "true"
click at [672, 289] on label at bounding box center [672, 289] width 0 height 0
click at [672, 295] on input "checkbox" at bounding box center [675, 292] width 6 height 6
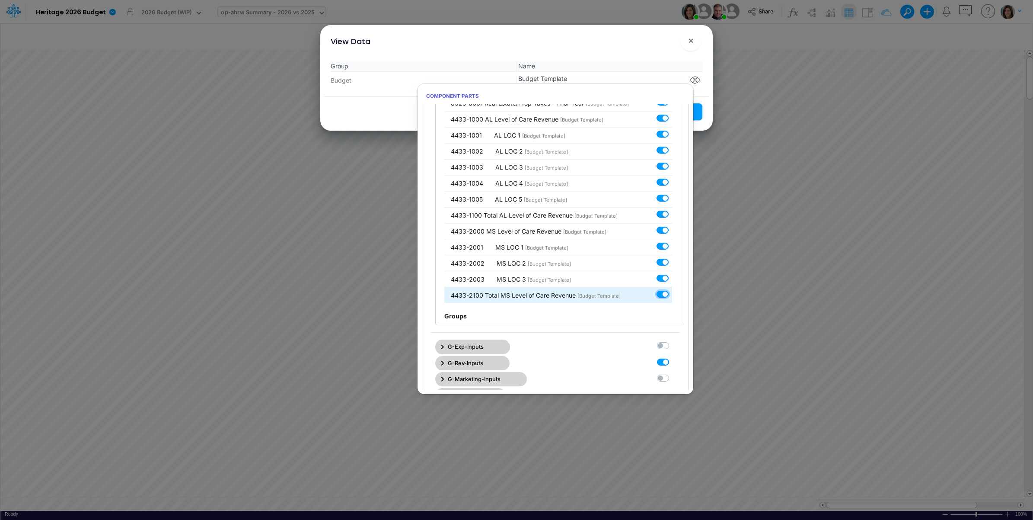
checkbox input "true"
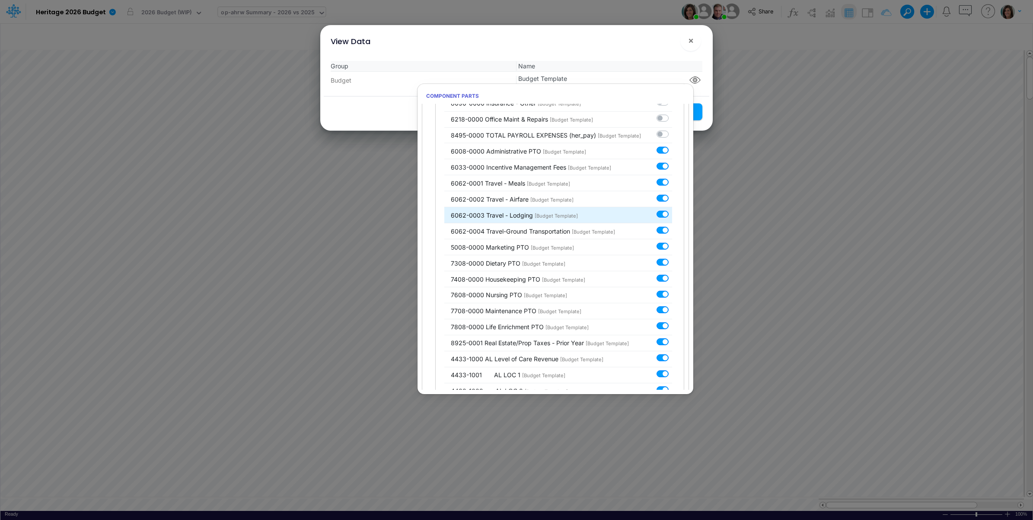
scroll to position [4759, 0]
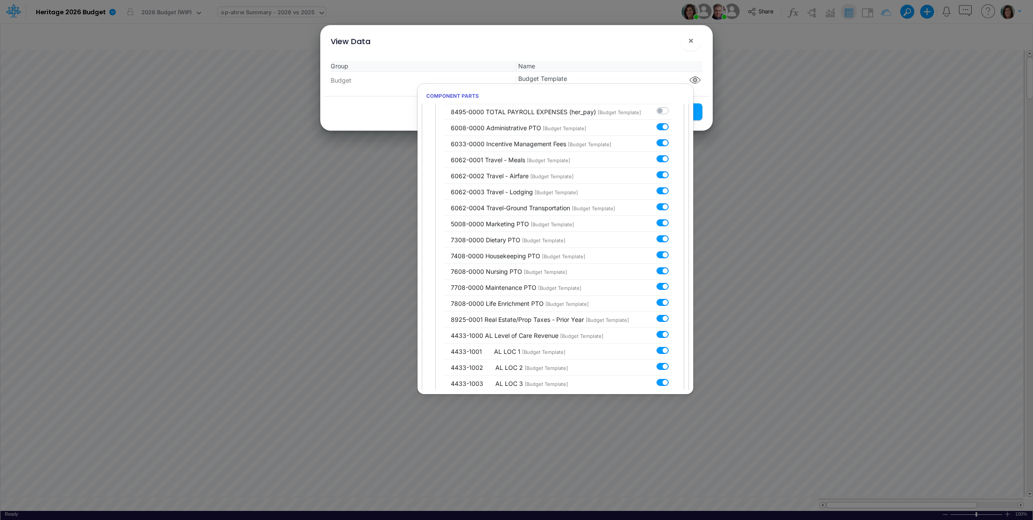
click at [636, 55] on div "Group Name Budget Budget Template" at bounding box center [517, 75] width 386 height 42
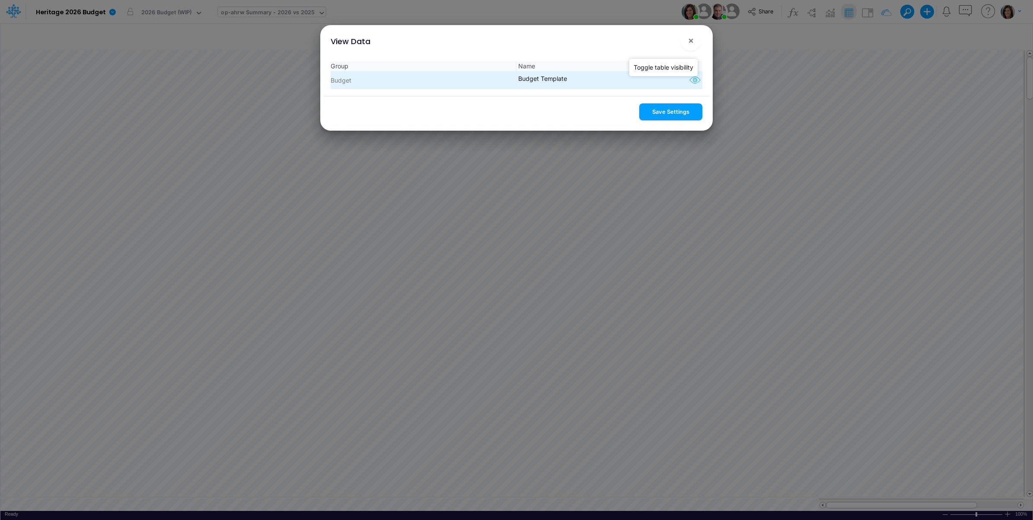
click at [689, 83] on icon "button" at bounding box center [695, 80] width 13 height 11
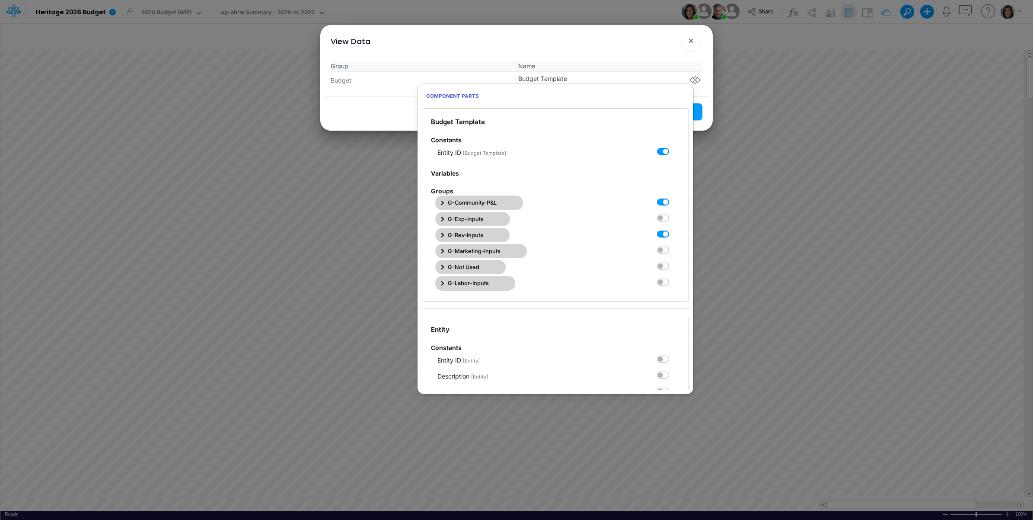
click at [489, 237] on button "G-Rev-Inputs" at bounding box center [472, 235] width 74 height 14
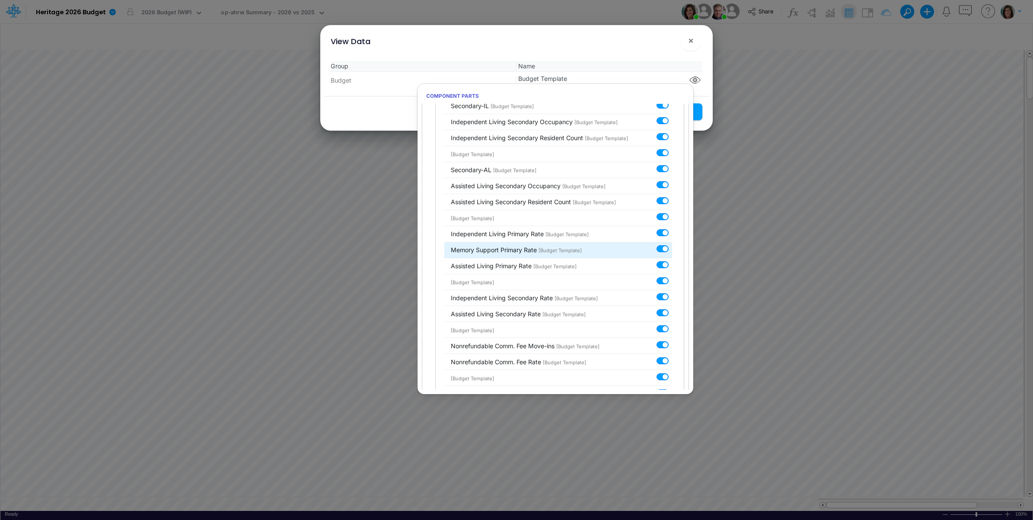
scroll to position [792, 0]
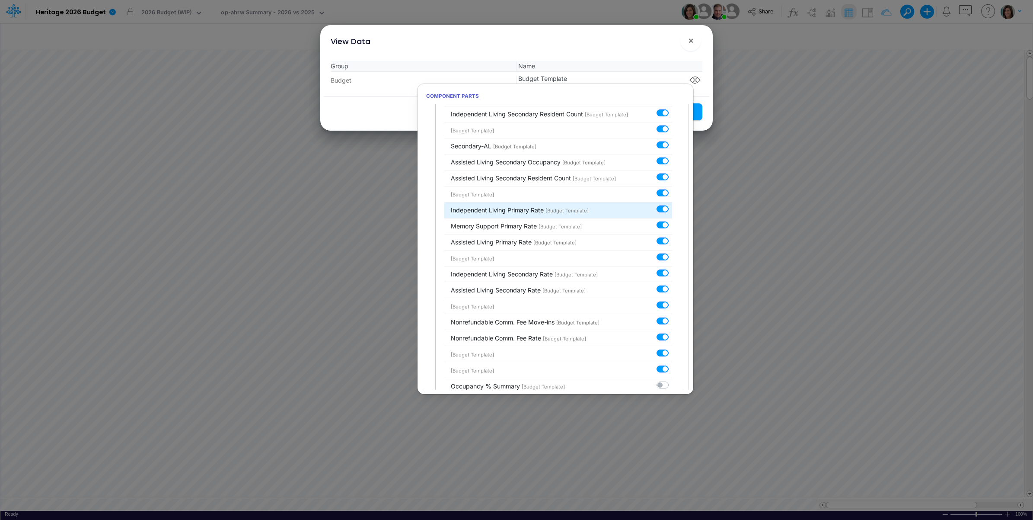
click at [672, 204] on label at bounding box center [672, 204] width 0 height 0
click at [672, 210] on input "checkbox" at bounding box center [675, 207] width 6 height 6
checkbox input "false"
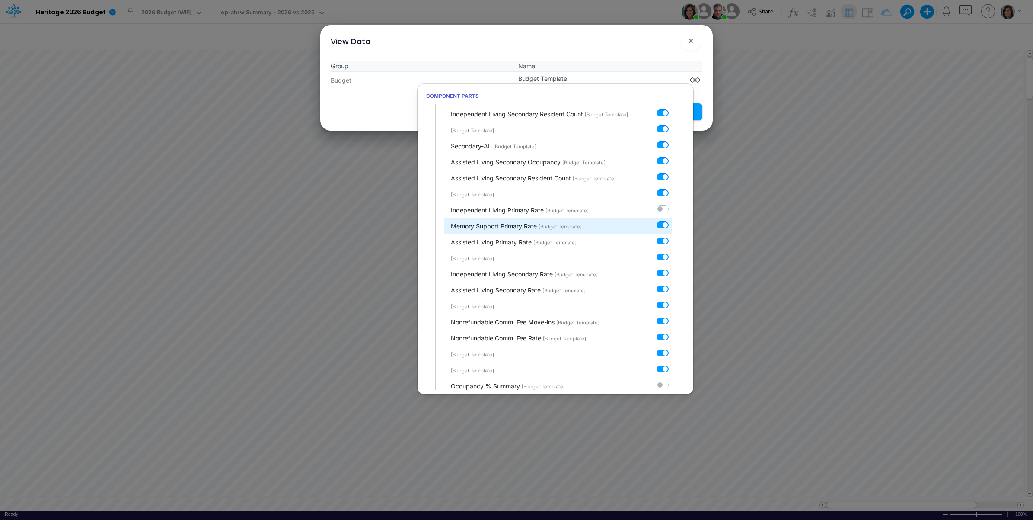
click at [672, 220] on label at bounding box center [672, 220] width 0 height 0
click at [672, 226] on input "checkbox" at bounding box center [675, 223] width 6 height 6
checkbox input "false"
click at [672, 236] on label at bounding box center [672, 236] width 0 height 0
click at [672, 242] on input "checkbox" at bounding box center [675, 239] width 6 height 6
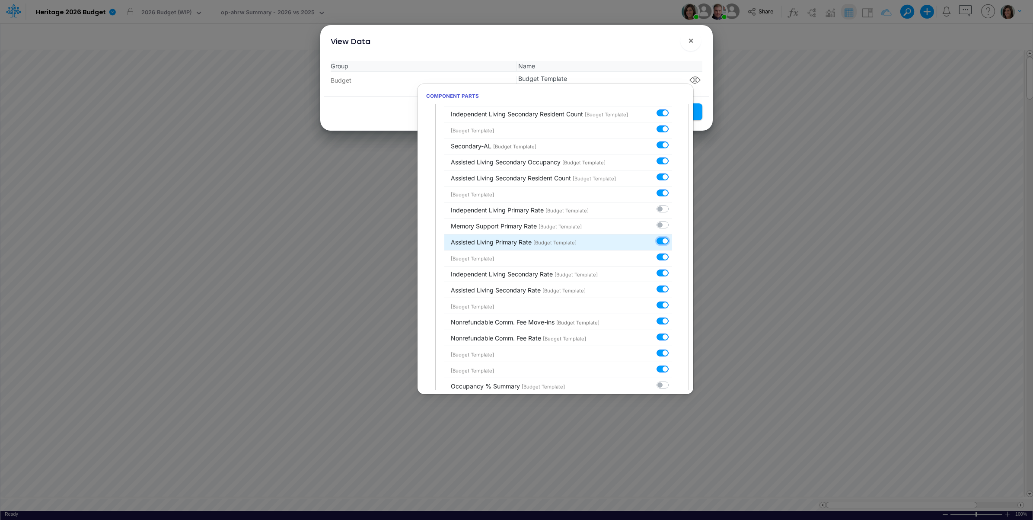
checkbox input "false"
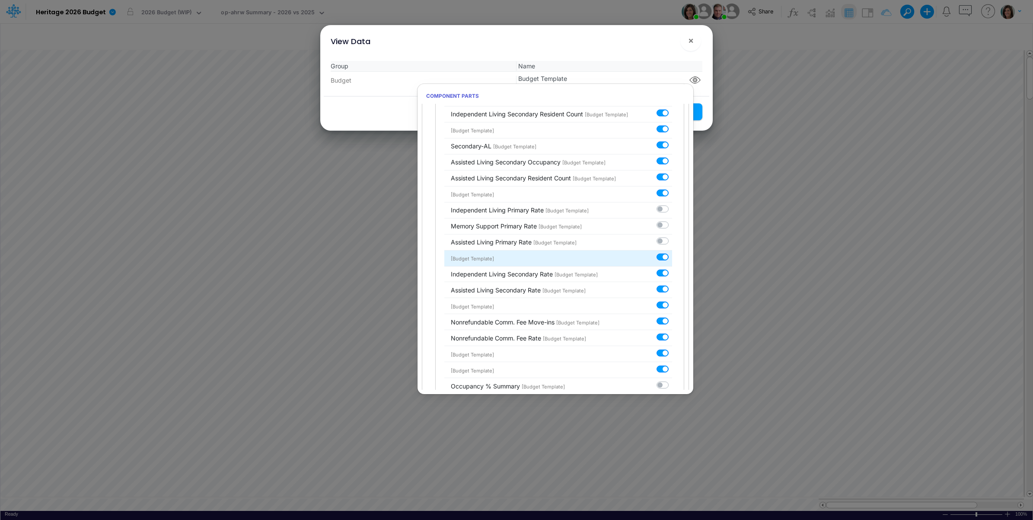
click at [672, 252] on label at bounding box center [672, 252] width 0 height 0
click at [672, 258] on input "checkbox" at bounding box center [675, 255] width 6 height 6
checkbox input "false"
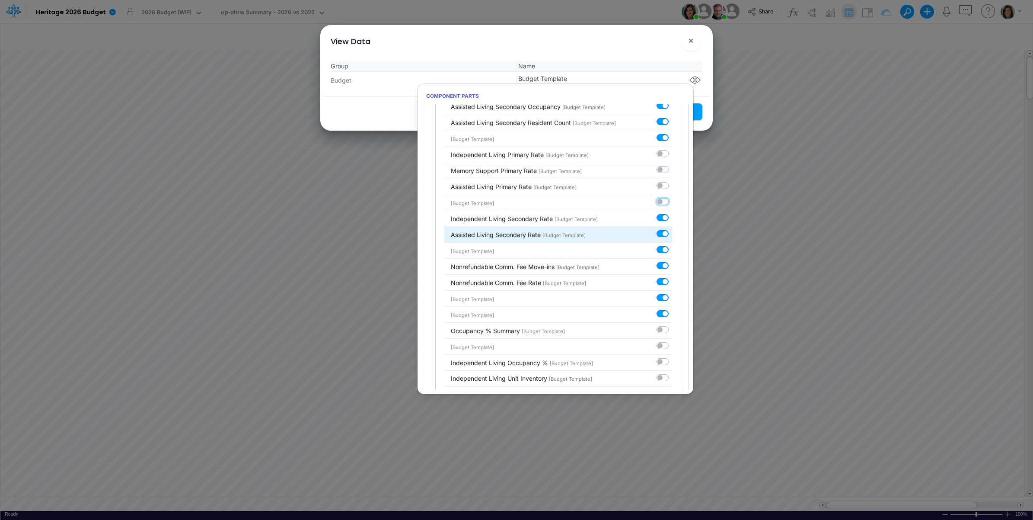
scroll to position [864, 0]
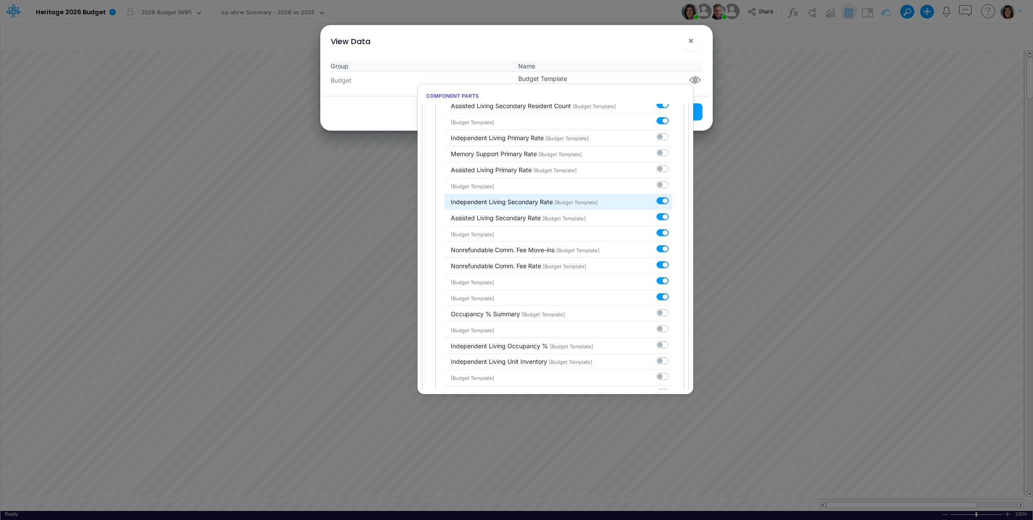
click at [672, 196] on label at bounding box center [672, 196] width 0 height 0
click at [672, 201] on input "checkbox" at bounding box center [675, 199] width 6 height 6
checkbox input "false"
click at [672, 212] on label at bounding box center [672, 212] width 0 height 0
click at [672, 217] on input "checkbox" at bounding box center [675, 215] width 6 height 6
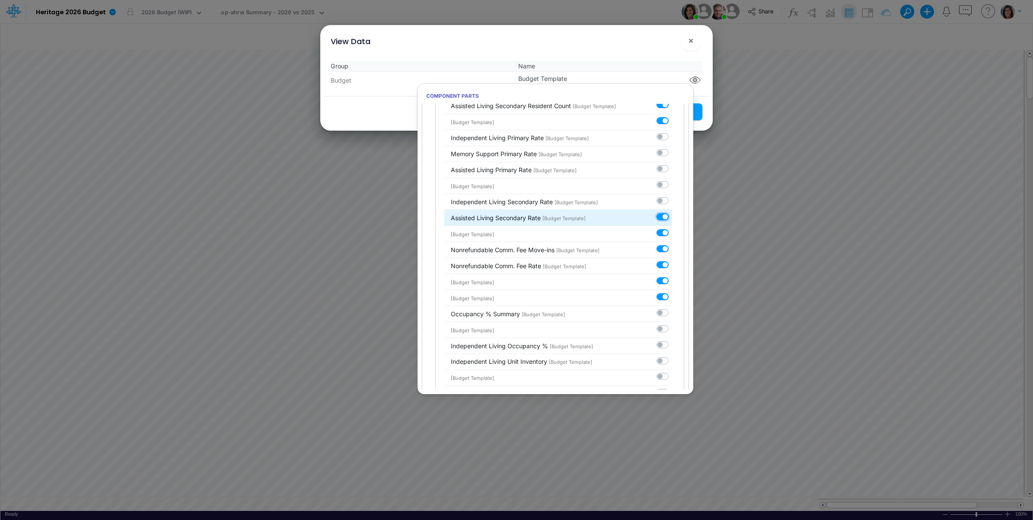
checkbox input "false"
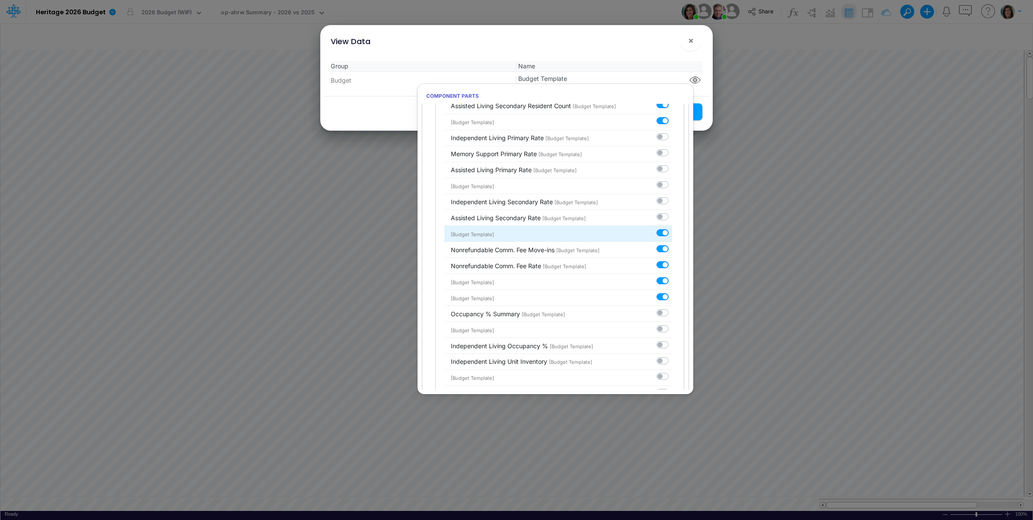
click at [672, 228] on label at bounding box center [672, 228] width 0 height 0
click at [672, 233] on input "checkbox" at bounding box center [675, 231] width 6 height 6
checkbox input "false"
drag, startPoint x: 660, startPoint y: 253, endPoint x: 660, endPoint y: 261, distance: 7.8
click at [672, 244] on label at bounding box center [672, 244] width 0 height 0
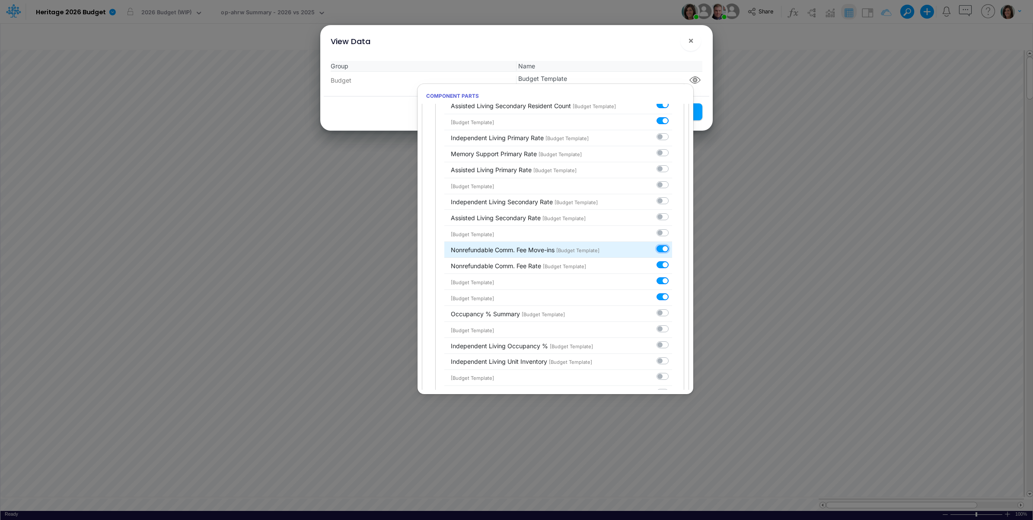
click at [672, 249] on input "checkbox" at bounding box center [675, 247] width 6 height 6
checkbox input "false"
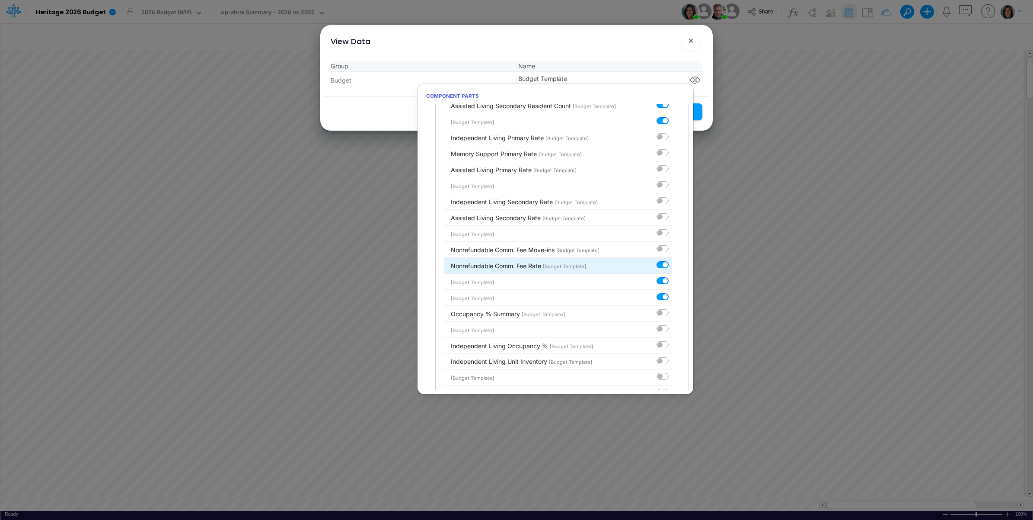
click at [672, 260] on label at bounding box center [672, 260] width 0 height 0
click at [672, 265] on input "checkbox" at bounding box center [675, 263] width 6 height 6
checkbox input "false"
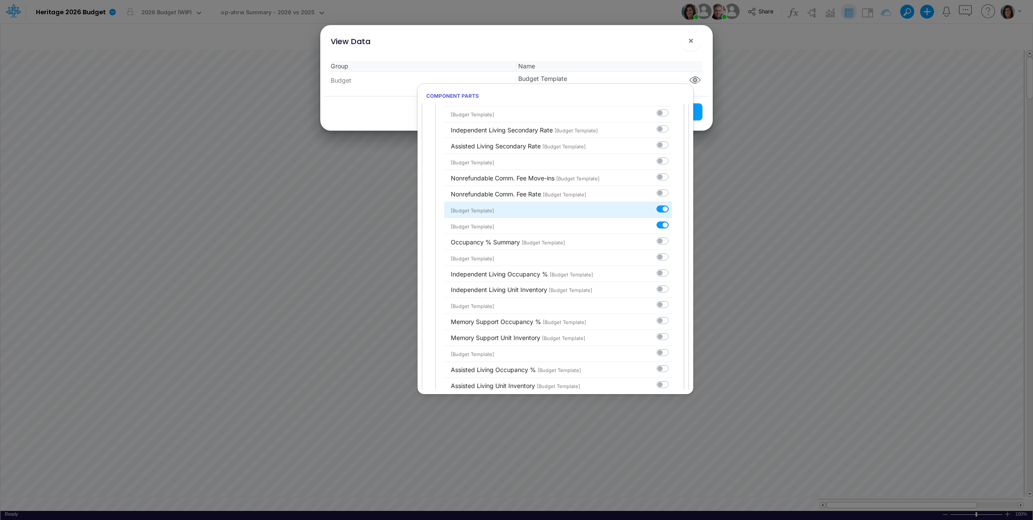
click at [672, 204] on label at bounding box center [672, 204] width 0 height 0
click at [672, 210] on input "checkbox" at bounding box center [675, 207] width 6 height 6
checkbox input "false"
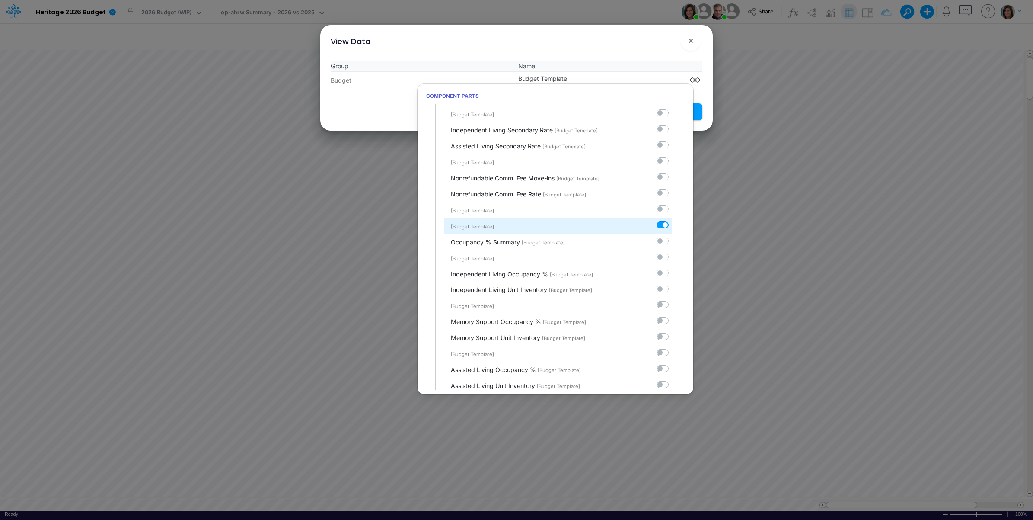
click at [664, 229] on div at bounding box center [665, 224] width 16 height 9
click at [672, 220] on label at bounding box center [672, 220] width 0 height 0
click at [672, 226] on input "checkbox" at bounding box center [675, 223] width 6 height 6
checkbox input "false"
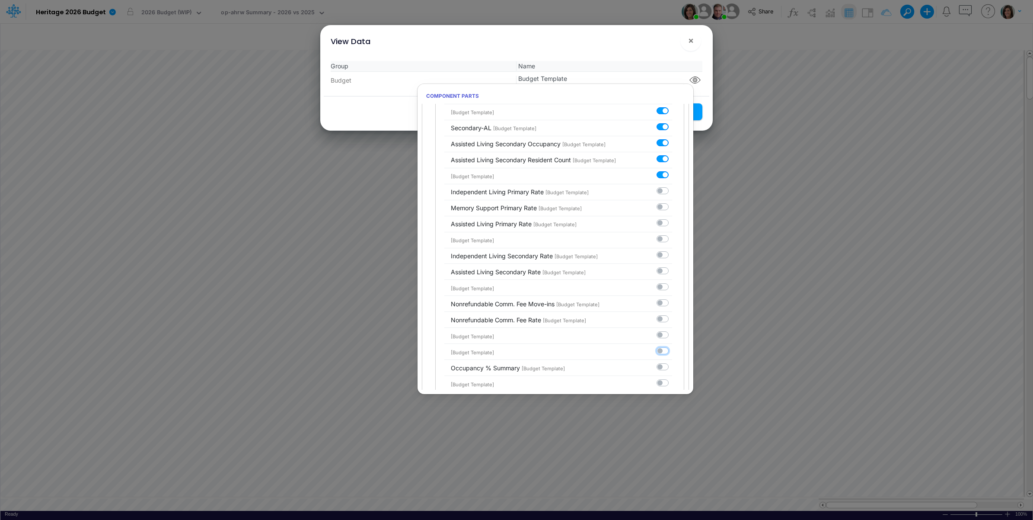
scroll to position [648, 0]
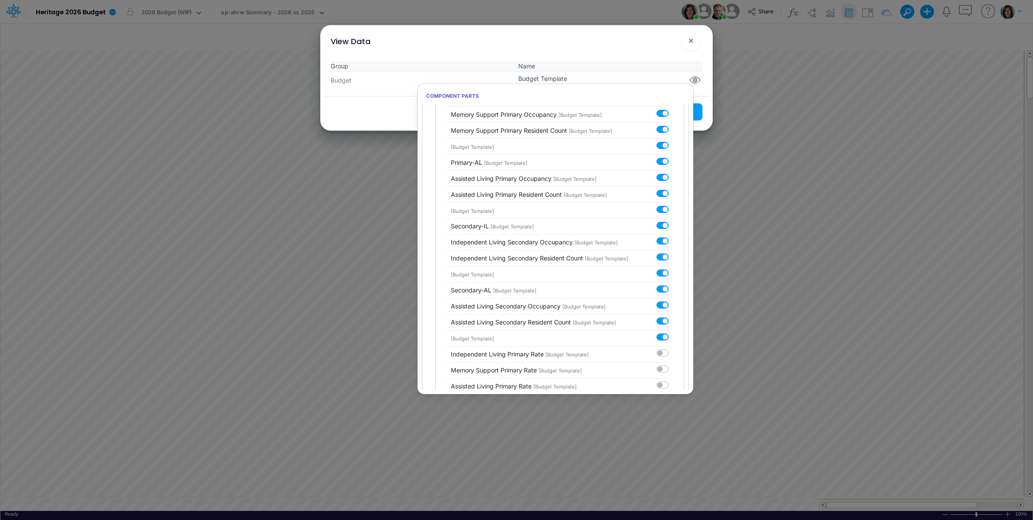
click at [628, 51] on div "View Data ! ×" at bounding box center [517, 39] width 386 height 29
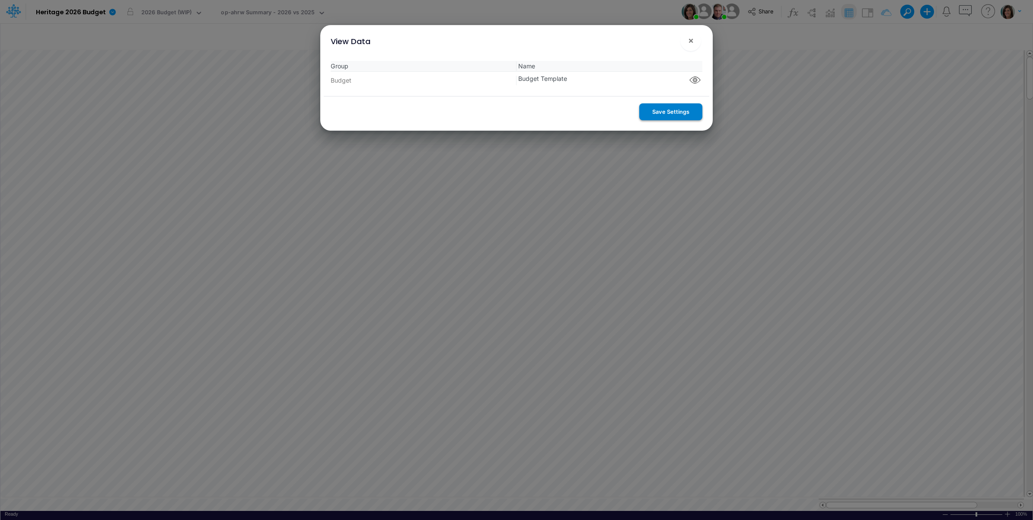
click at [657, 110] on button "Save Settings" at bounding box center [670, 111] width 63 height 17
click at [690, 41] on span "×" at bounding box center [691, 40] width 6 height 10
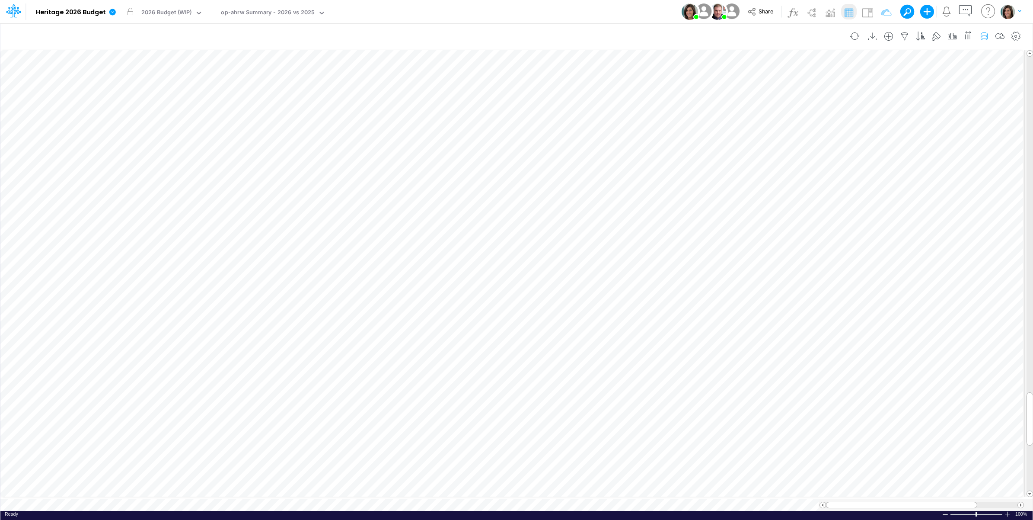
click at [982, 33] on icon "button" at bounding box center [984, 36] width 13 height 9
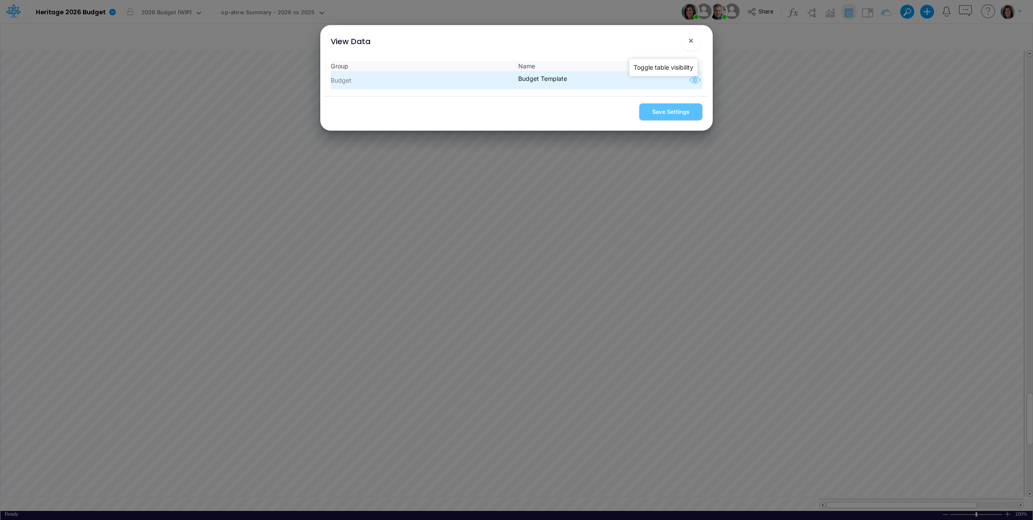
click at [689, 82] on icon "button" at bounding box center [695, 80] width 13 height 11
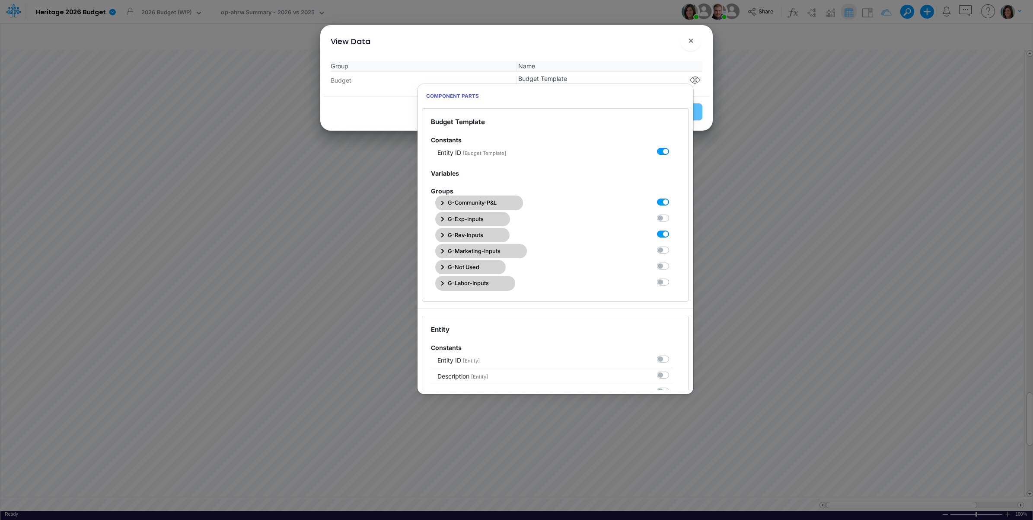
click at [481, 234] on span "G-Rev-Inputs" at bounding box center [465, 235] width 35 height 8
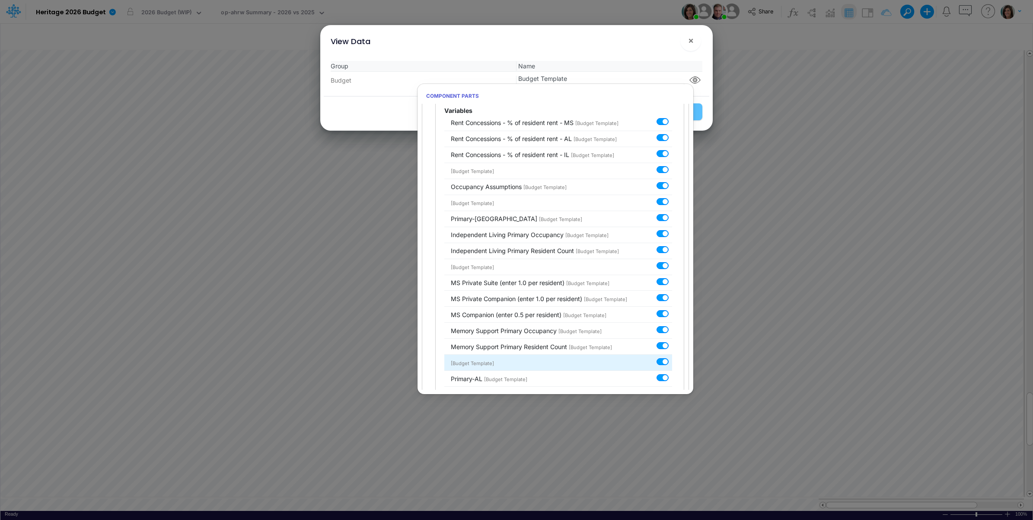
scroll to position [360, 0]
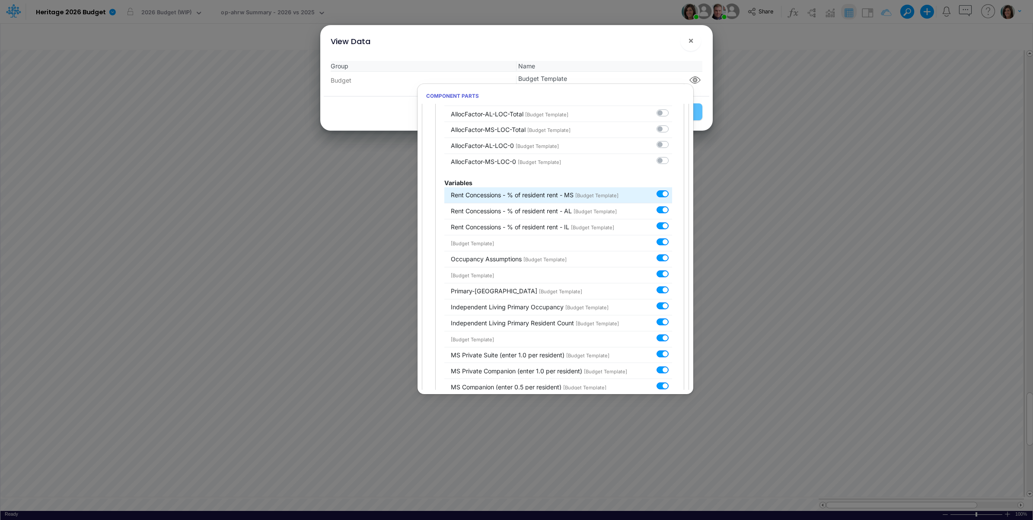
click at [672, 189] on label at bounding box center [672, 189] width 0 height 0
click at [672, 195] on input "checkbox" at bounding box center [675, 192] width 6 height 6
checkbox input "false"
click at [672, 205] on label at bounding box center [672, 205] width 0 height 0
click at [672, 209] on input "checkbox" at bounding box center [675, 208] width 6 height 6
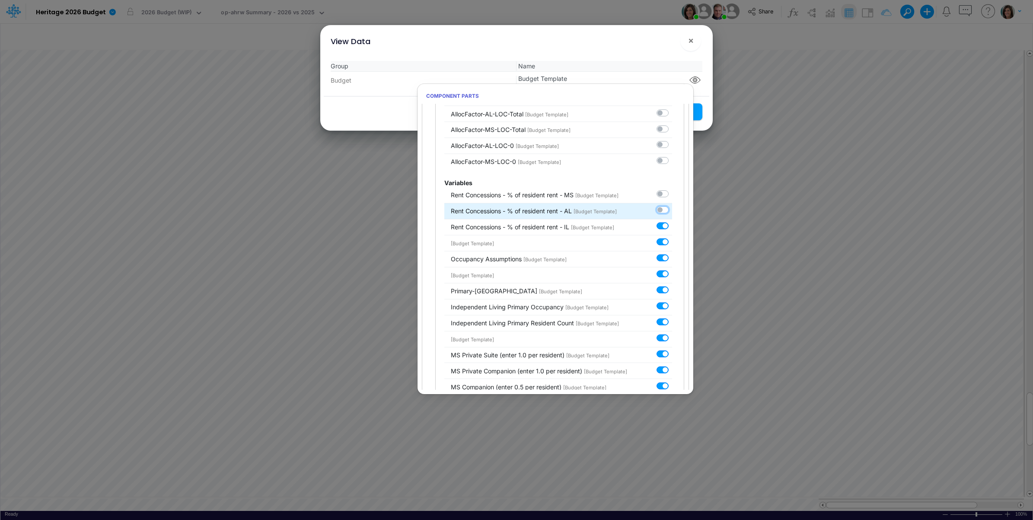
checkbox input "false"
click at [672, 221] on label at bounding box center [672, 221] width 0 height 0
click at [672, 227] on input "checkbox" at bounding box center [675, 224] width 6 height 6
checkbox input "false"
click at [672, 237] on label at bounding box center [672, 237] width 0 height 0
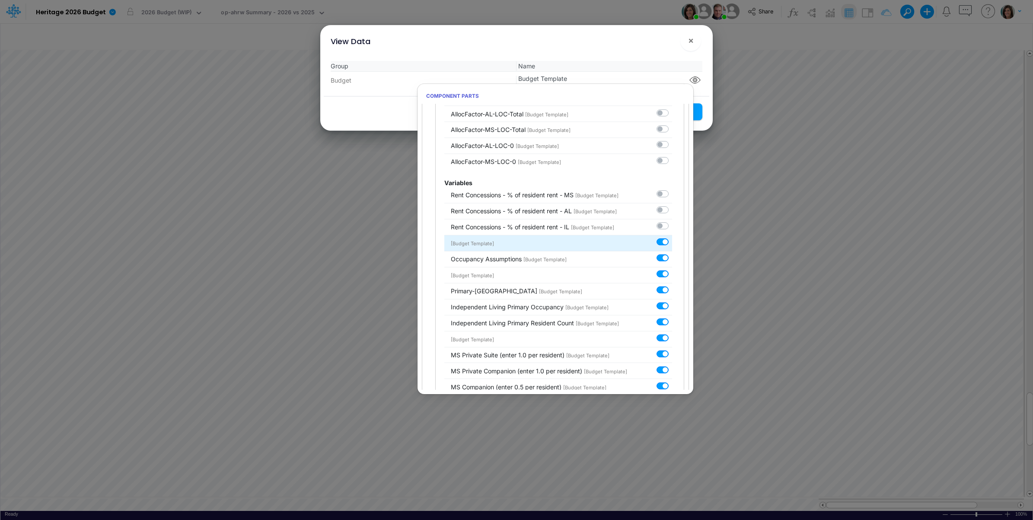
click at [672, 243] on input "checkbox" at bounding box center [675, 240] width 6 height 6
checkbox input "false"
drag, startPoint x: 614, startPoint y: 45, endPoint x: 640, endPoint y: 65, distance: 32.3
click at [615, 45] on div "View Data ! ×" at bounding box center [517, 39] width 386 height 29
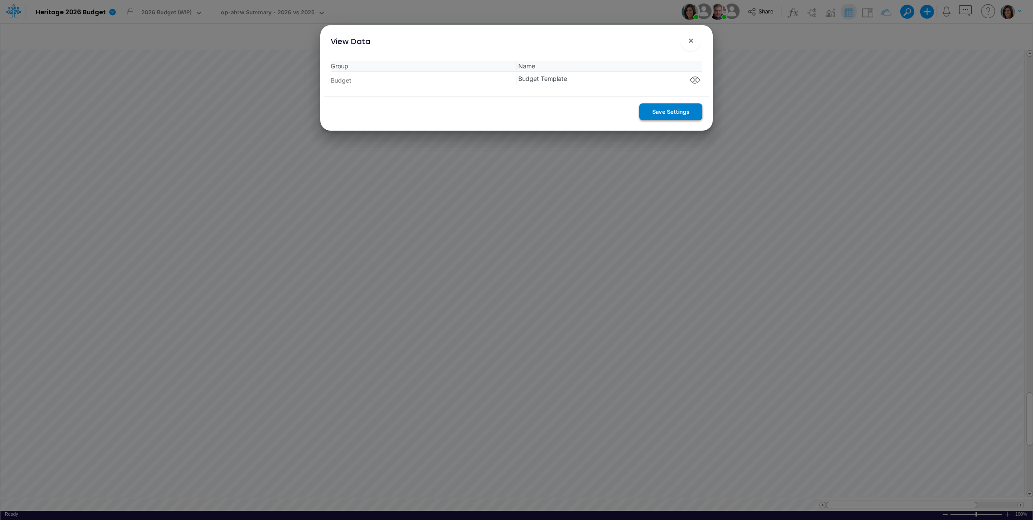
click at [670, 109] on button "Save Settings" at bounding box center [670, 111] width 63 height 17
click at [689, 41] on span "×" at bounding box center [691, 40] width 6 height 10
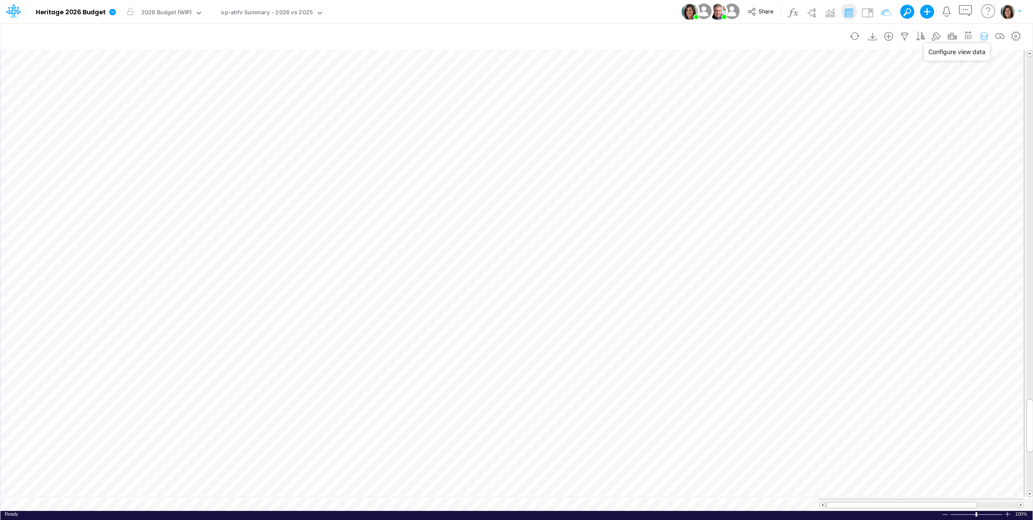
click at [980, 37] on icon "button" at bounding box center [984, 36] width 13 height 9
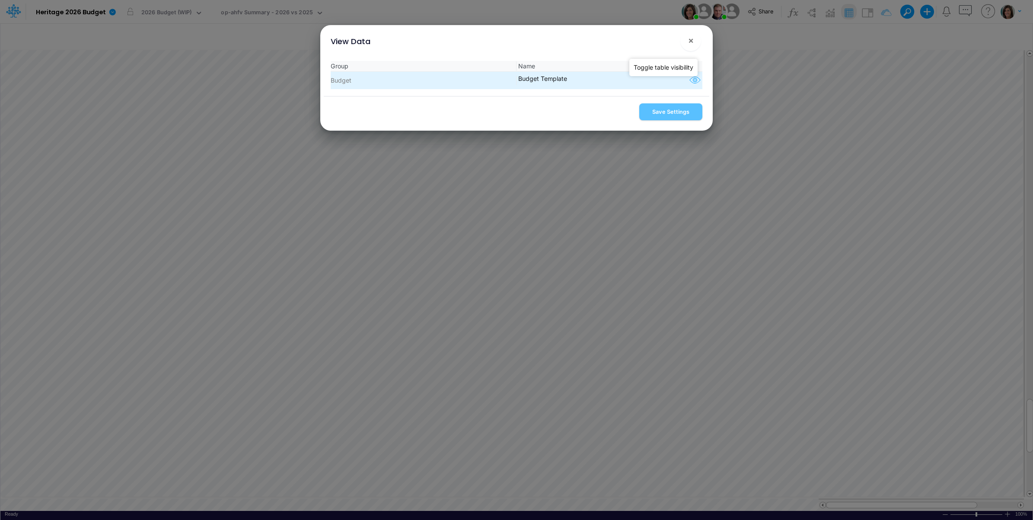
click at [692, 81] on icon "button" at bounding box center [695, 80] width 13 height 11
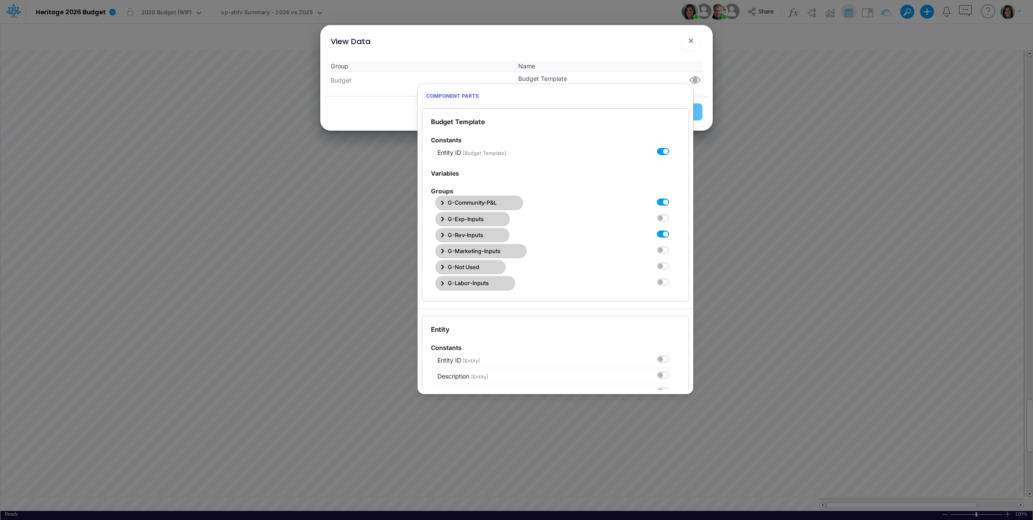
click at [487, 239] on button "G-Rev-Inputs" at bounding box center [472, 235] width 74 height 14
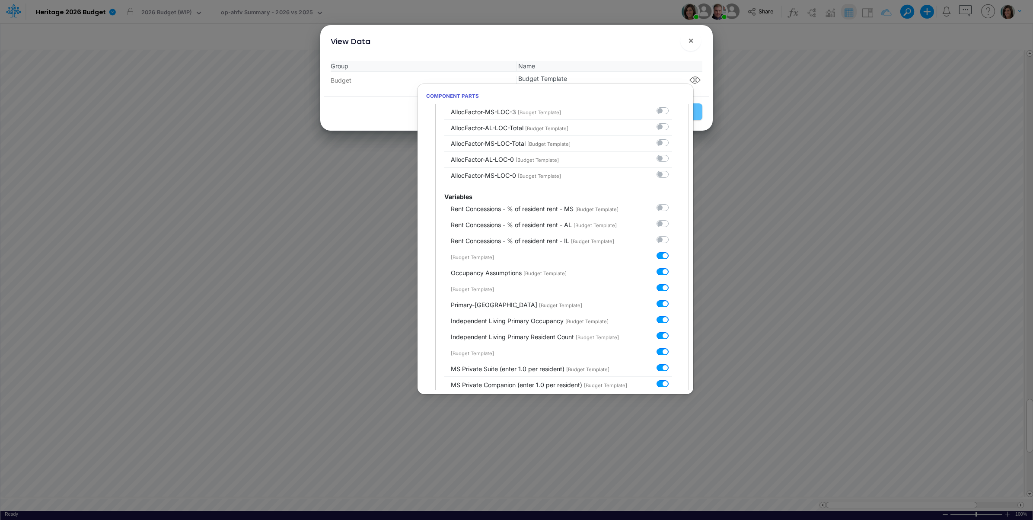
scroll to position [432, 0]
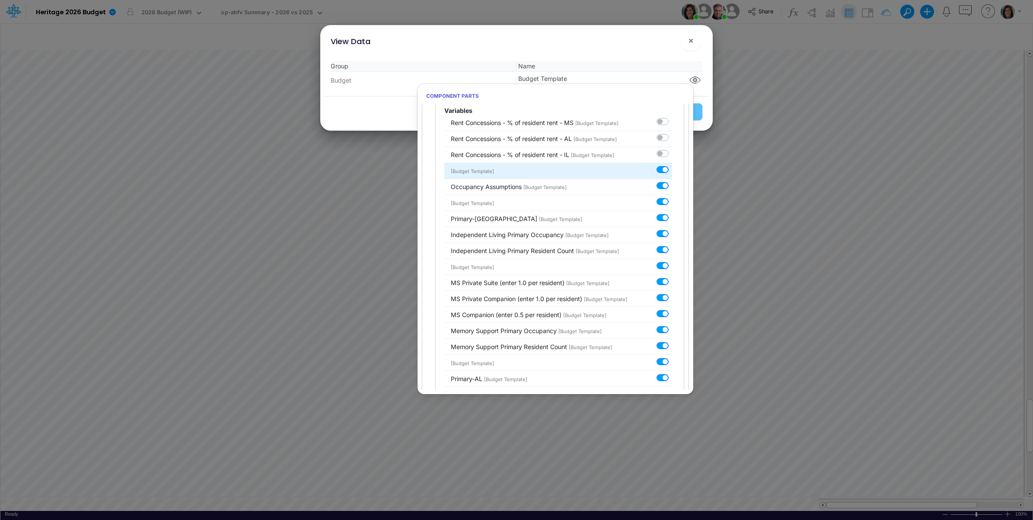
click at [672, 165] on label at bounding box center [672, 165] width 0 height 0
click at [672, 171] on input "checkbox" at bounding box center [675, 168] width 6 height 6
checkbox input "false"
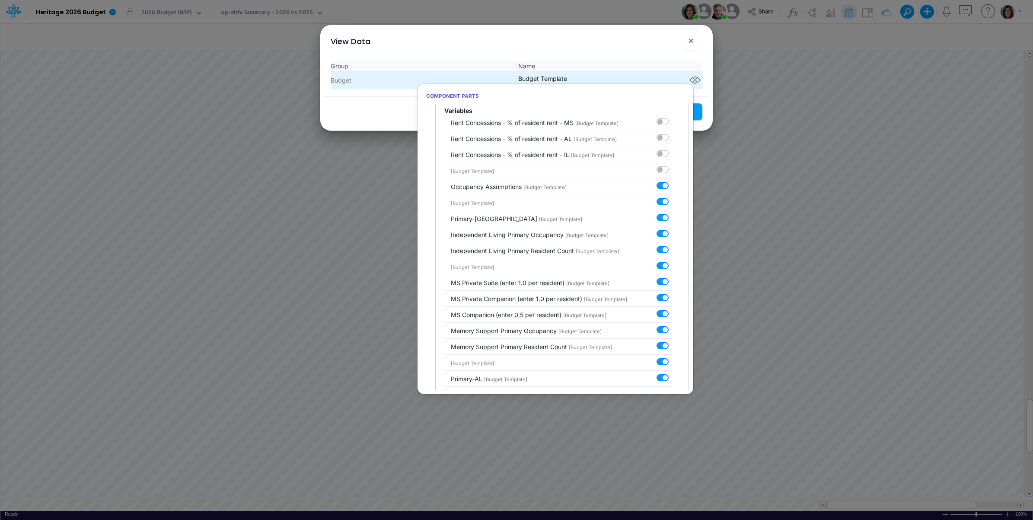
drag, startPoint x: 637, startPoint y: 53, endPoint x: 652, endPoint y: 83, distance: 33.4
click at [638, 54] on div "Group Name Budget Budget Template" at bounding box center [517, 75] width 386 height 42
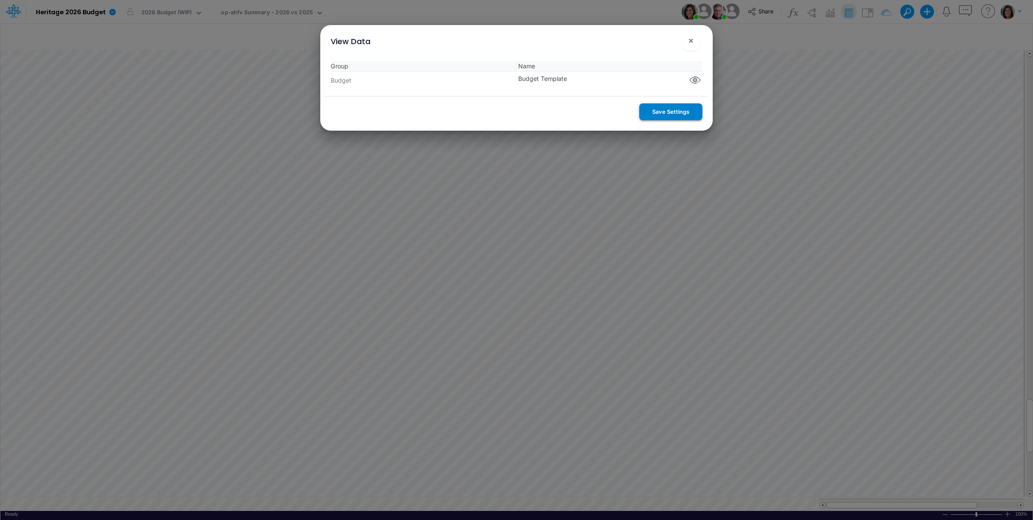
click at [659, 110] on button "Save Settings" at bounding box center [670, 111] width 63 height 17
click at [686, 39] on button "×" at bounding box center [690, 40] width 21 height 21
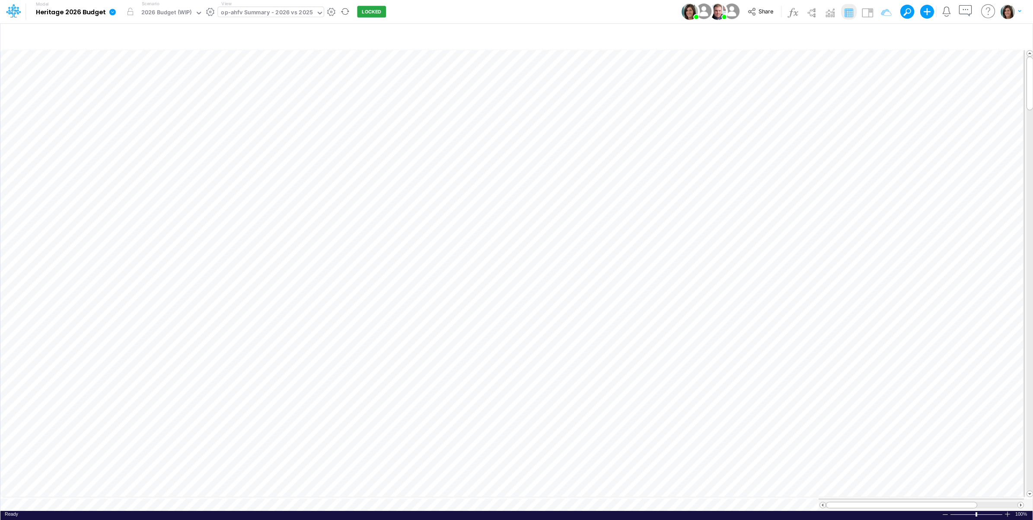
click at [306, 13] on div "op-ahfv Summary - 2026 vs 2025" at bounding box center [267, 13] width 92 height 10
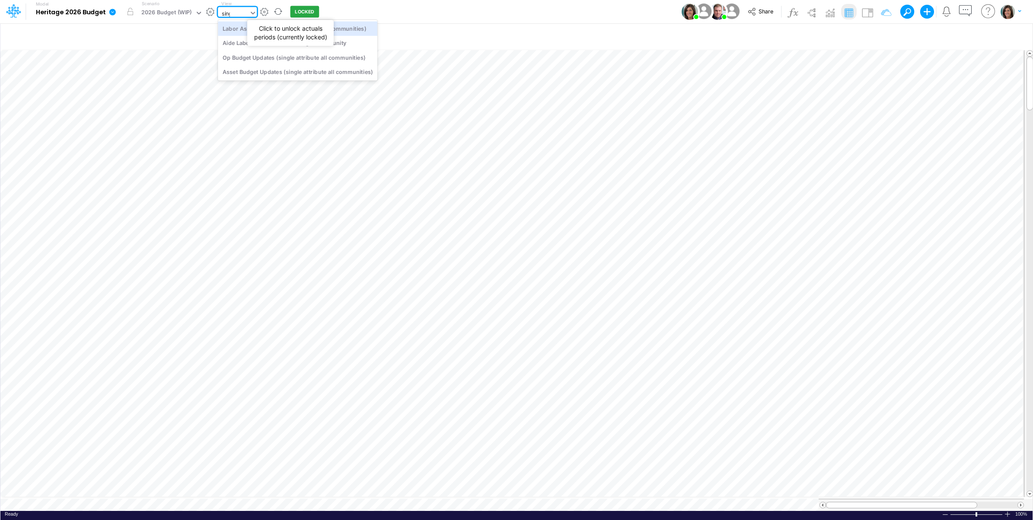
type input "single"
click at [330, 59] on div "Op Budget Updates (single attribute all communities)" at bounding box center [297, 57] width 159 height 14
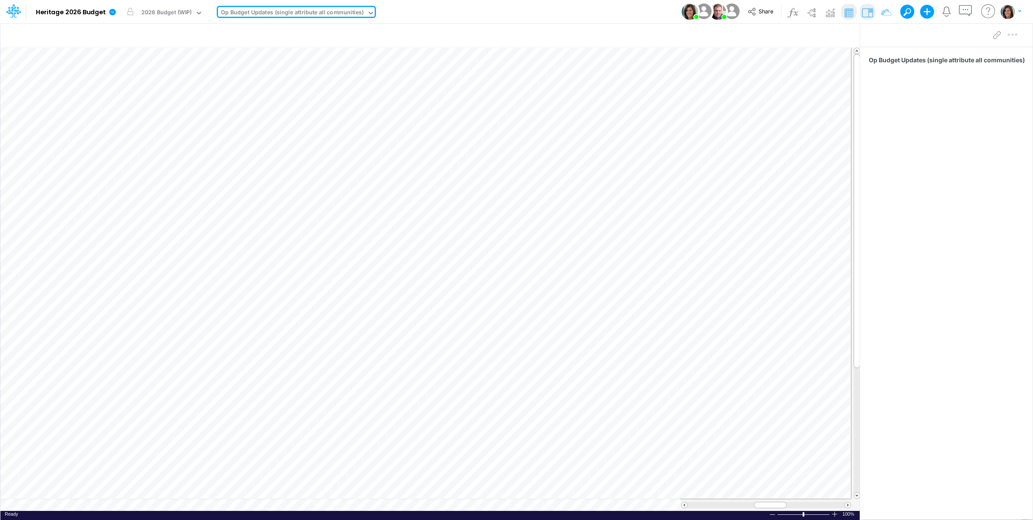
click at [508, 16] on div "Model Heritage 2026 Budget Edit model settings Duplicate Import QuickBooks Quic…" at bounding box center [517, 11] width 930 height 23
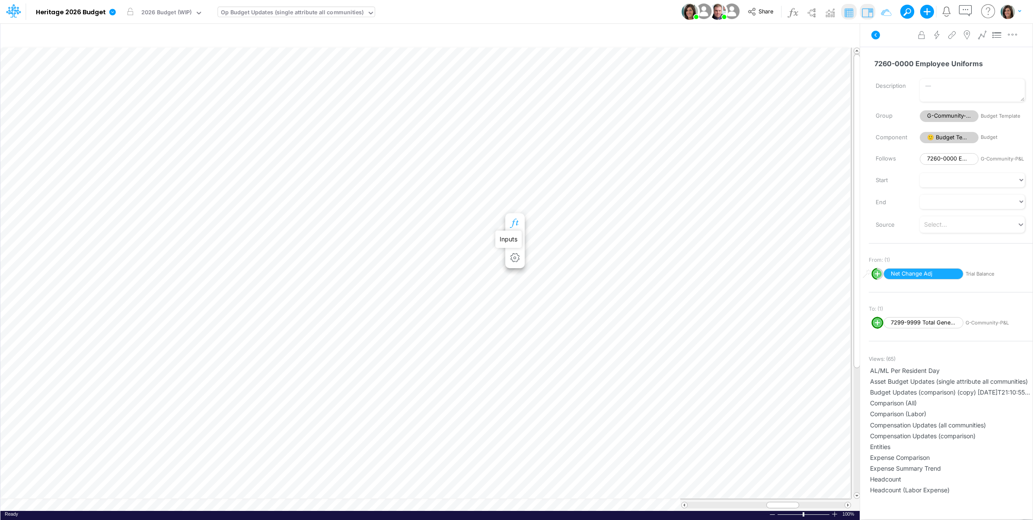
click at [515, 219] on icon "button" at bounding box center [514, 223] width 13 height 9
click at [515, 228] on icon "button" at bounding box center [514, 231] width 13 height 9
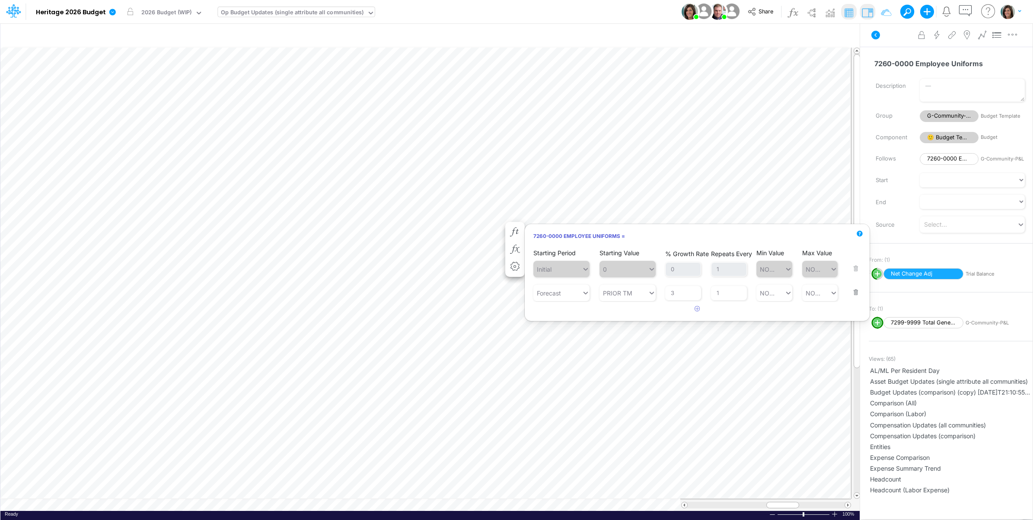
click at [880, 31] on icon at bounding box center [875, 35] width 10 height 10
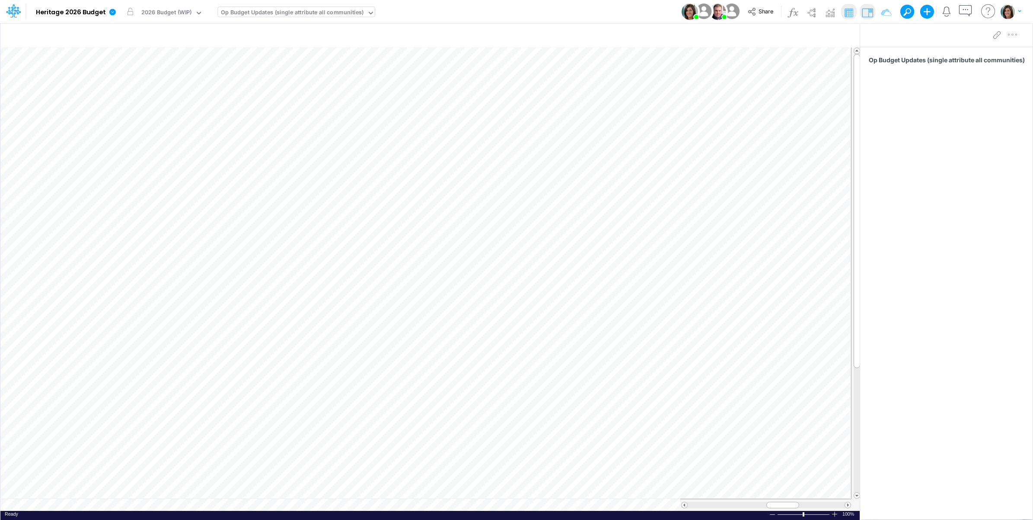
scroll to position [0, 0]
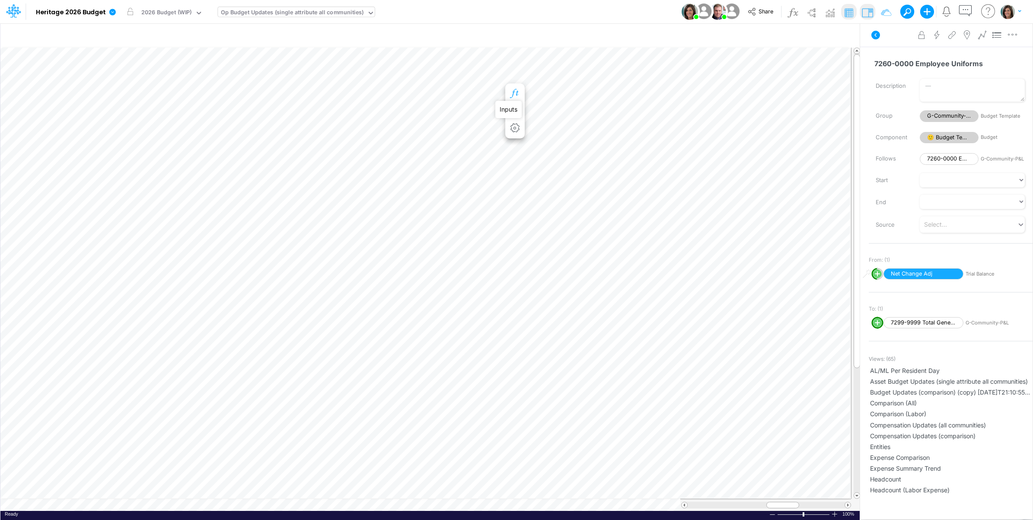
click at [516, 89] on icon "button" at bounding box center [514, 93] width 13 height 9
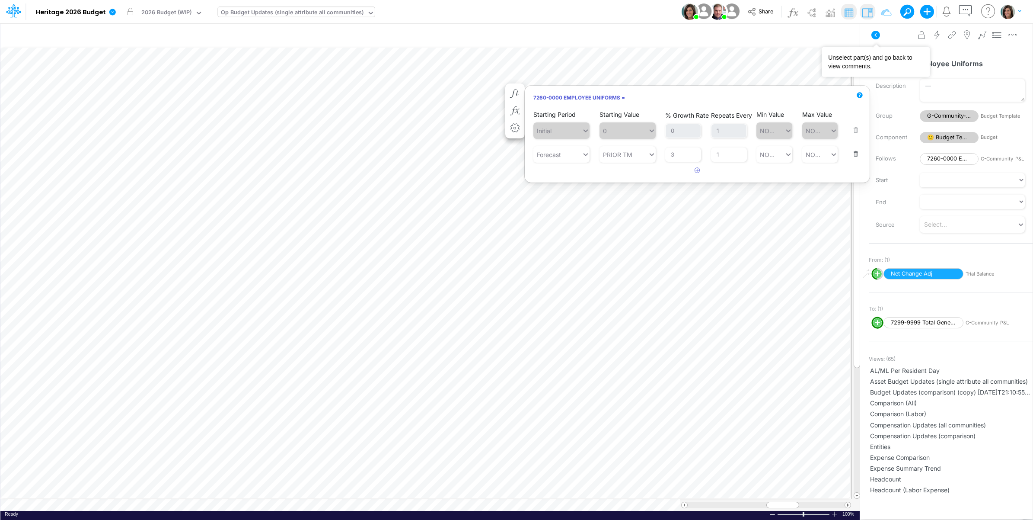
click at [876, 33] on icon at bounding box center [875, 35] width 10 height 10
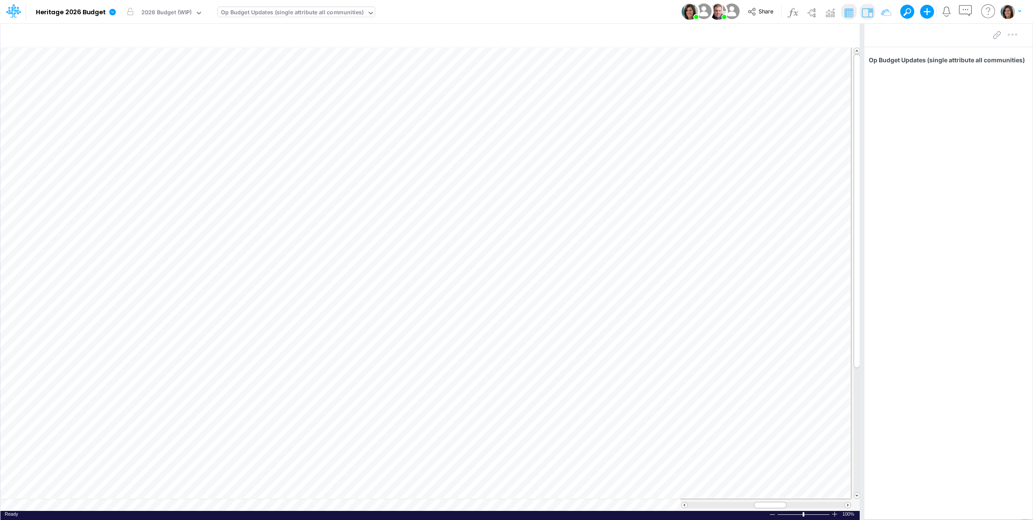
scroll to position [0, 0]
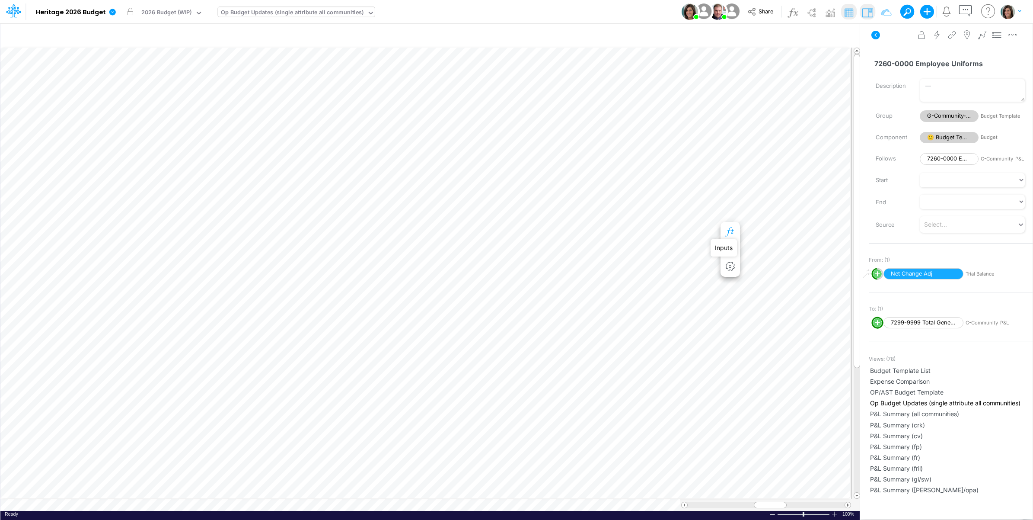
click at [730, 228] on icon "button" at bounding box center [730, 231] width 13 height 9
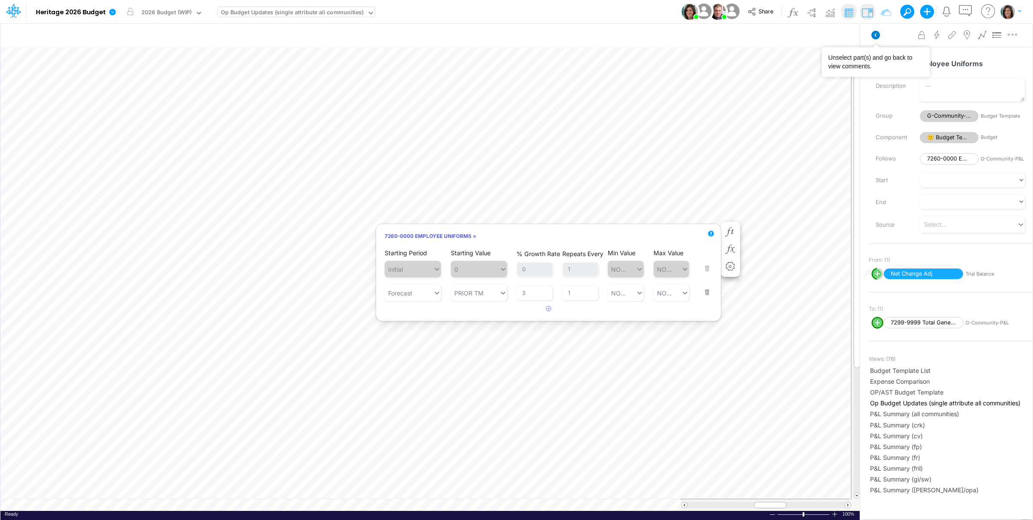
click at [877, 31] on icon at bounding box center [875, 35] width 9 height 9
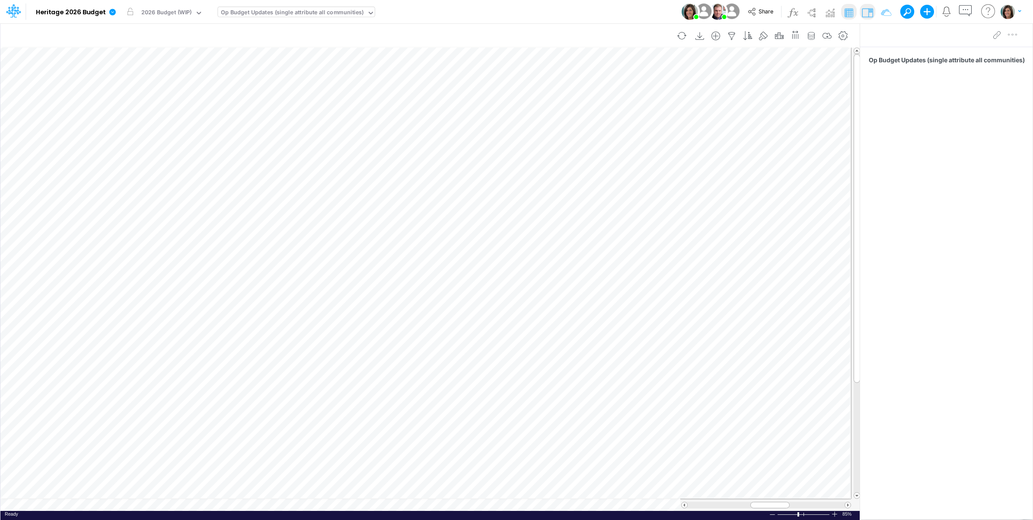
scroll to position [0, 0]
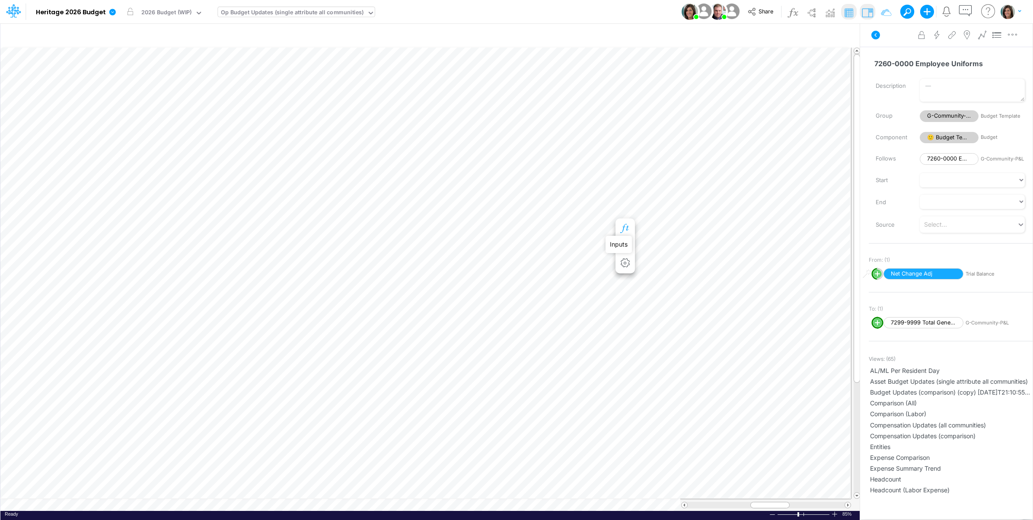
click at [627, 228] on icon "button" at bounding box center [624, 228] width 13 height 9
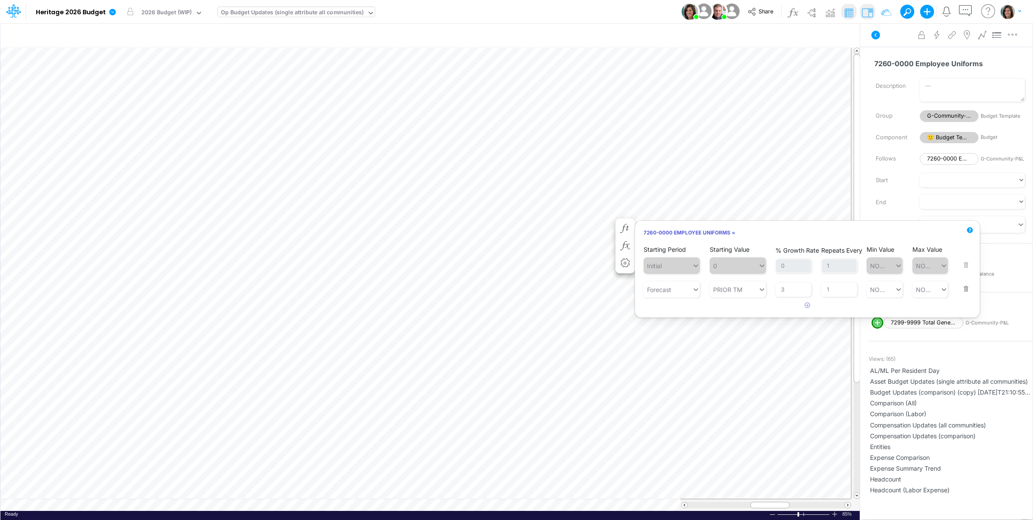
click at [888, 40] on div "Advanced settings Delete" at bounding box center [946, 35] width 172 height 24
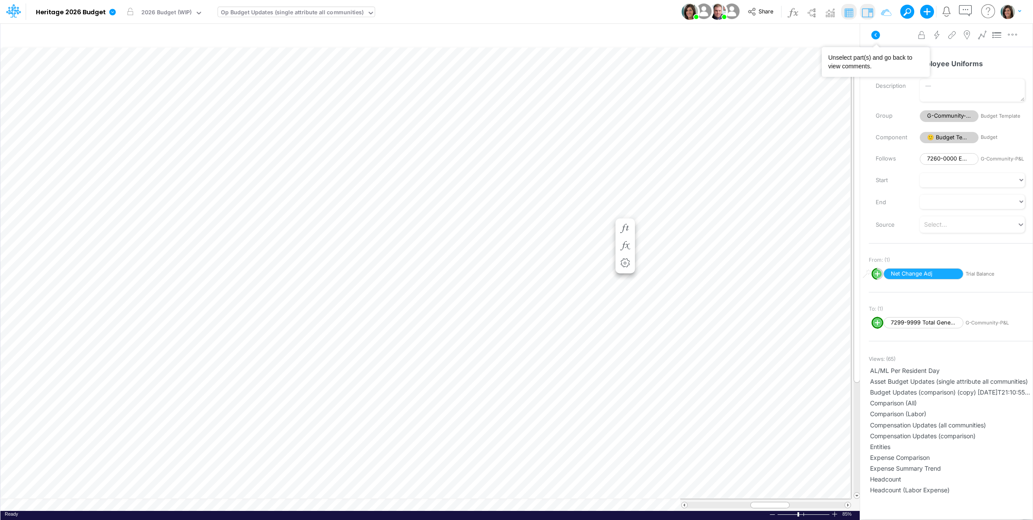
click at [872, 38] on icon at bounding box center [875, 35] width 10 height 10
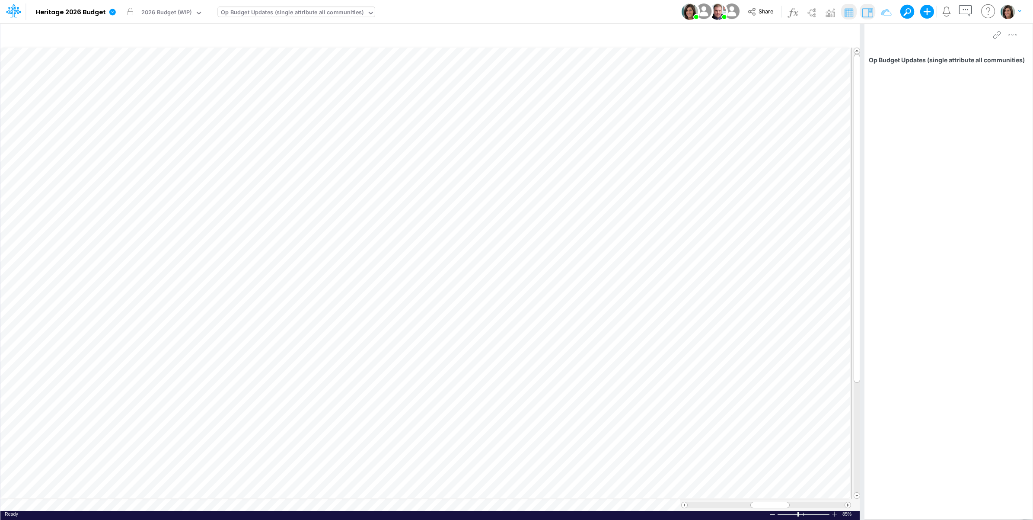
scroll to position [0, 0]
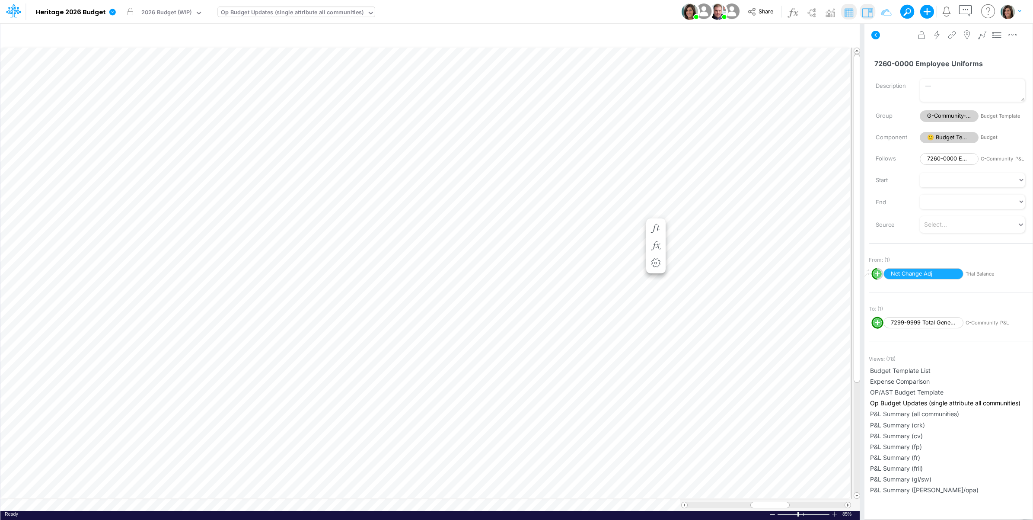
scroll to position [0, 0]
click at [625, 228] on icon "button" at bounding box center [624, 228] width 13 height 9
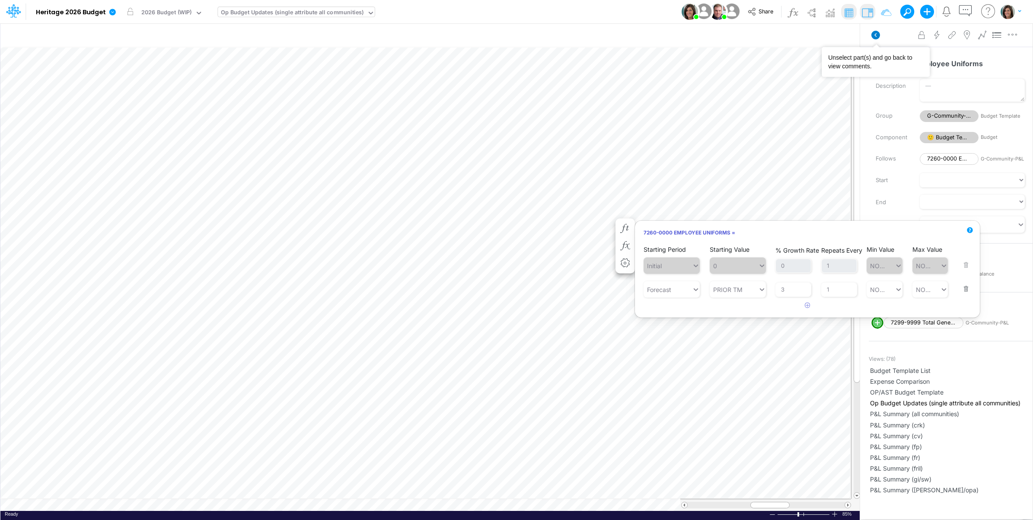
click at [875, 36] on icon at bounding box center [875, 35] width 9 height 9
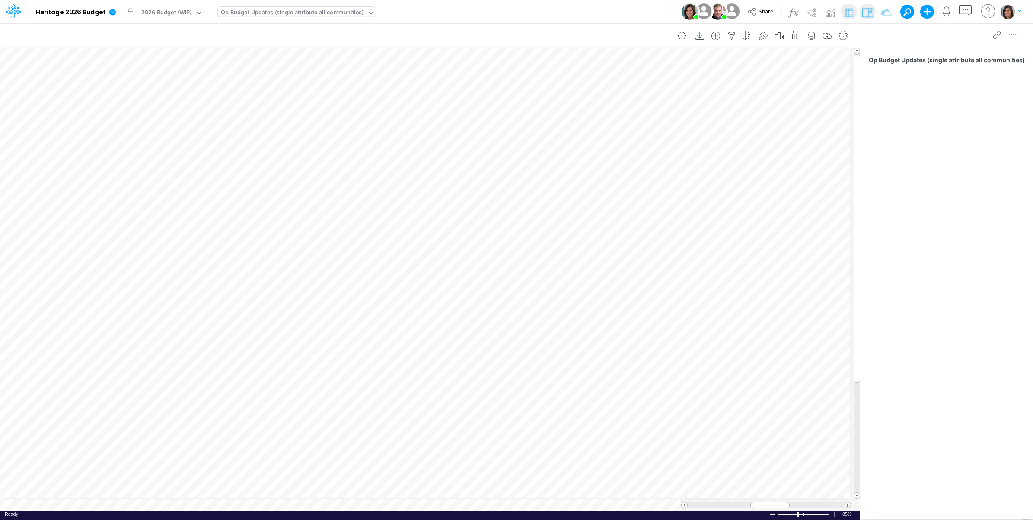
scroll to position [0, 0]
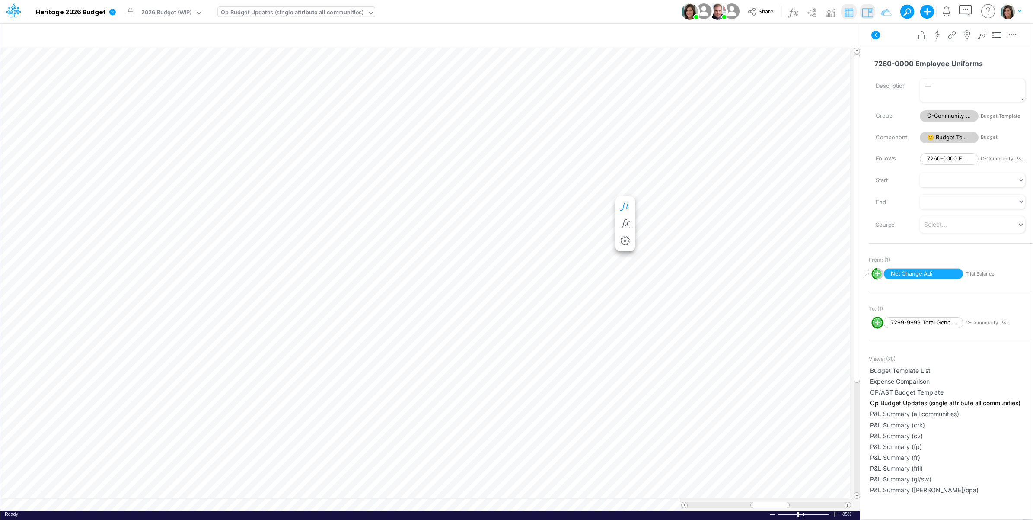
click at [628, 202] on icon "button" at bounding box center [624, 206] width 13 height 9
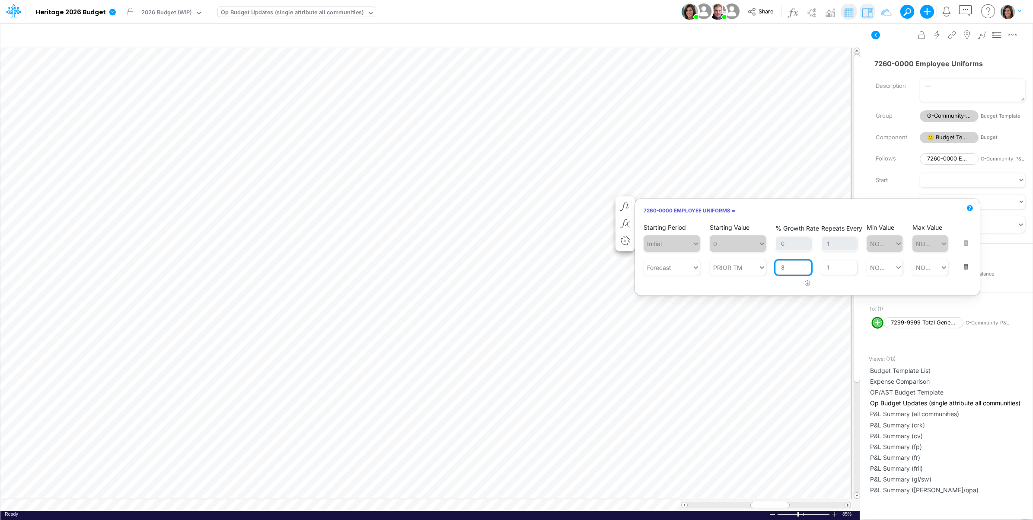
click at [797, 269] on input "3" at bounding box center [793, 267] width 36 height 15
drag, startPoint x: 787, startPoint y: 267, endPoint x: 779, endPoint y: 267, distance: 7.4
click at [779, 267] on input "3" at bounding box center [793, 267] width 36 height 15
type input "5"
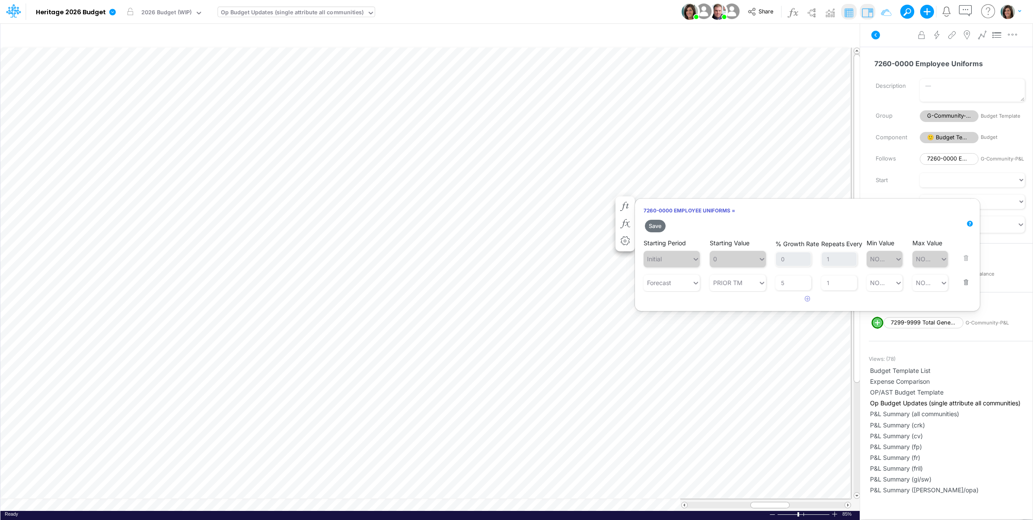
click at [738, 283] on div "Save Starting Period Initial Starting Value 0 % Growth Rate 0 Repeats Every 1 M…" at bounding box center [807, 262] width 345 height 88
click at [659, 225] on button "Save" at bounding box center [655, 226] width 21 height 13
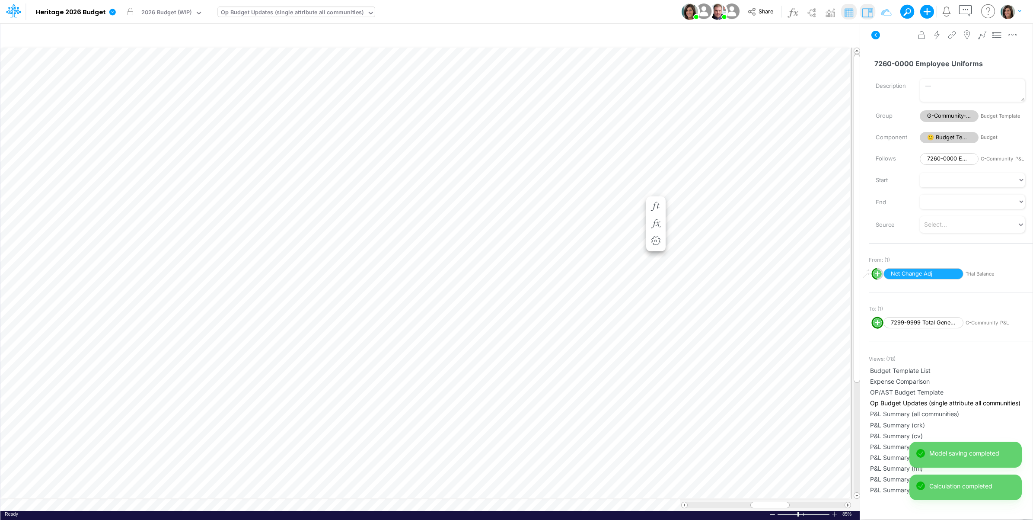
scroll to position [0, 0]
click at [624, 205] on icon "button" at bounding box center [624, 206] width 13 height 9
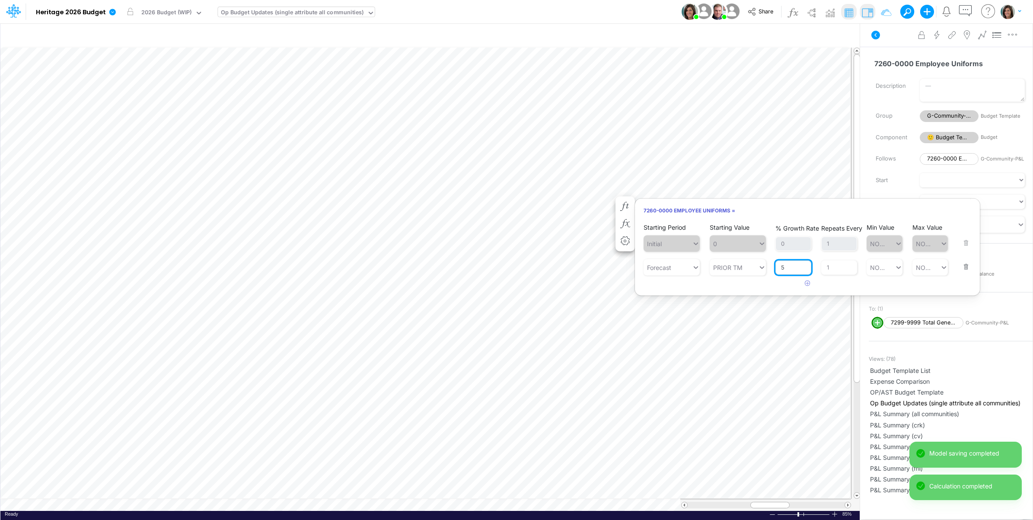
drag, startPoint x: 787, startPoint y: 271, endPoint x: 779, endPoint y: 271, distance: 8.2
click at [779, 271] on input "5" at bounding box center [793, 267] width 36 height 15
type input "3"
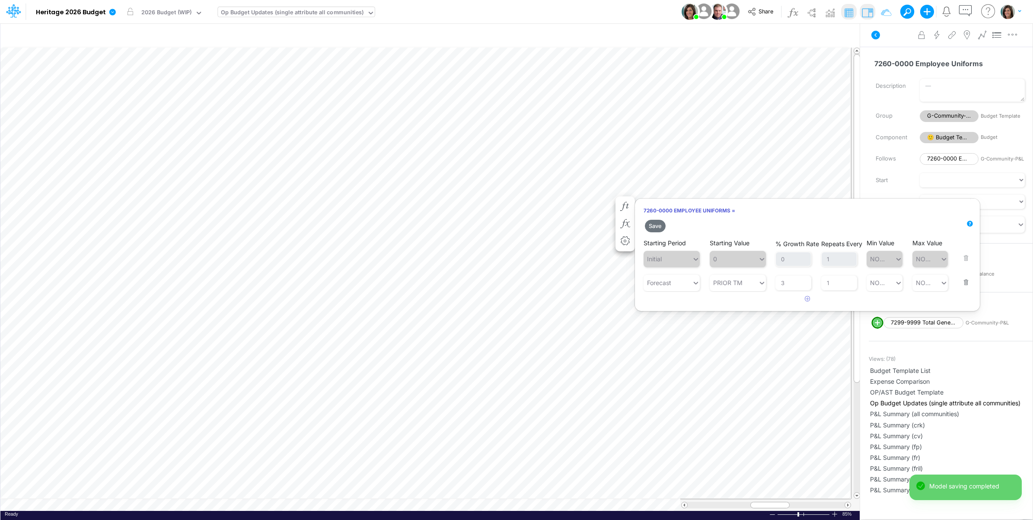
click at [735, 284] on div "Save Starting Period Initial Starting Value 0 % Growth Rate 0 Repeats Every 1 M…" at bounding box center [807, 262] width 345 height 88
click at [656, 228] on button "Save" at bounding box center [655, 226] width 21 height 13
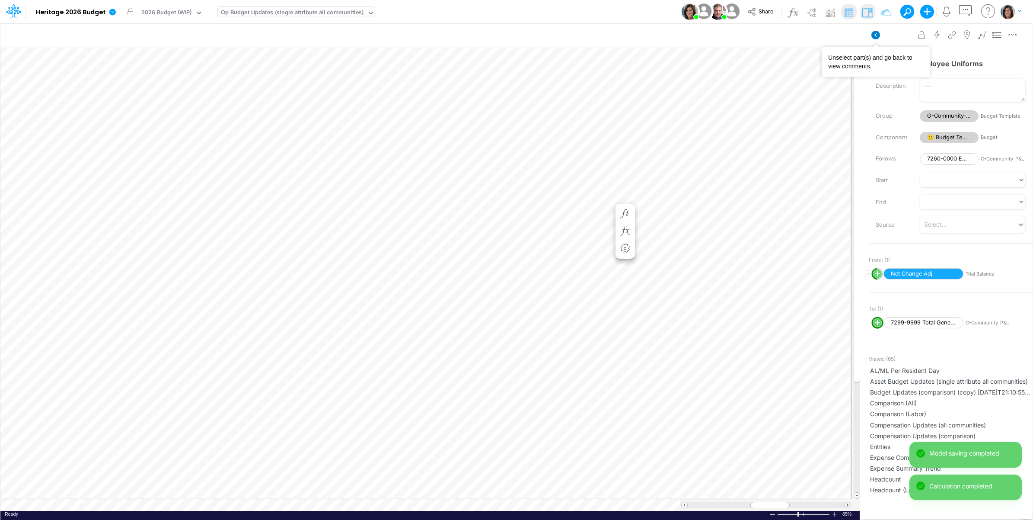
click at [875, 33] on icon at bounding box center [875, 35] width 9 height 9
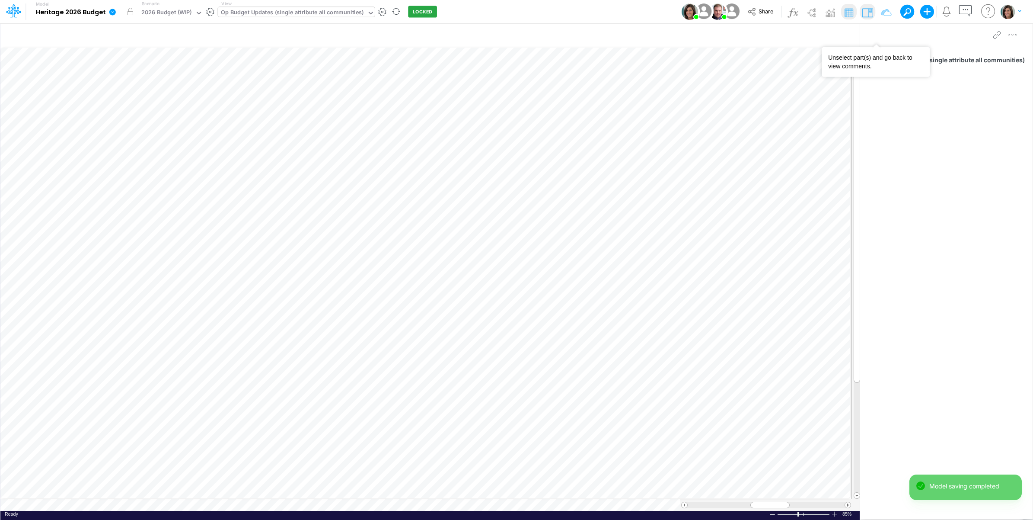
click at [108, 11] on icon at bounding box center [112, 12] width 8 height 8
click at [143, 90] on button "View model info" at bounding box center [156, 89] width 92 height 13
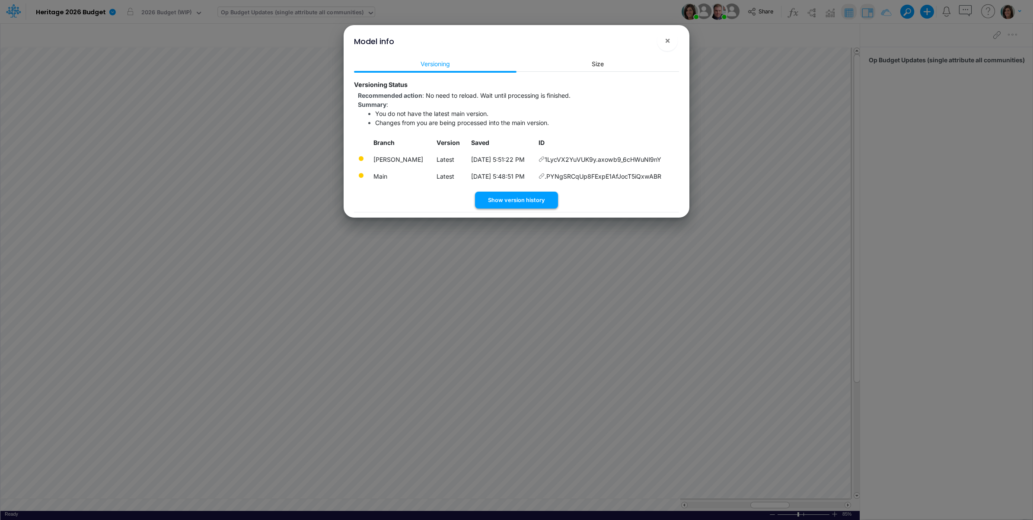
click at [517, 199] on button "Show version history" at bounding box center [516, 199] width 83 height 17
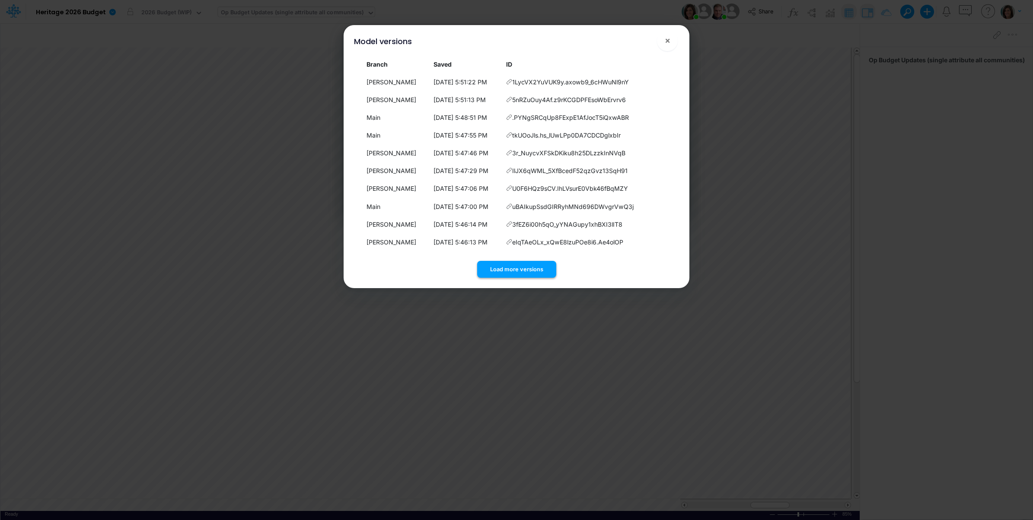
click at [506, 269] on button "Load more versions" at bounding box center [516, 269] width 79 height 17
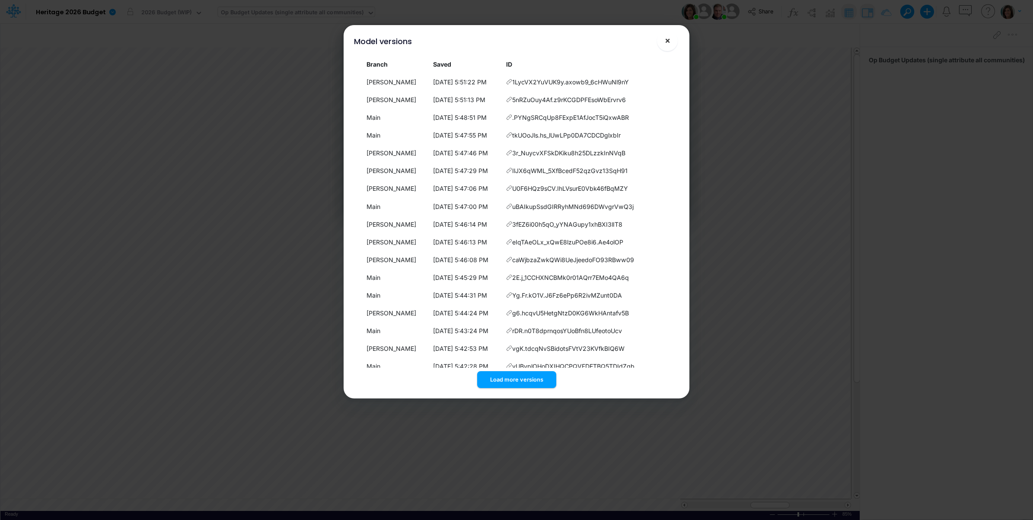
click at [667, 44] on span "×" at bounding box center [668, 40] width 6 height 10
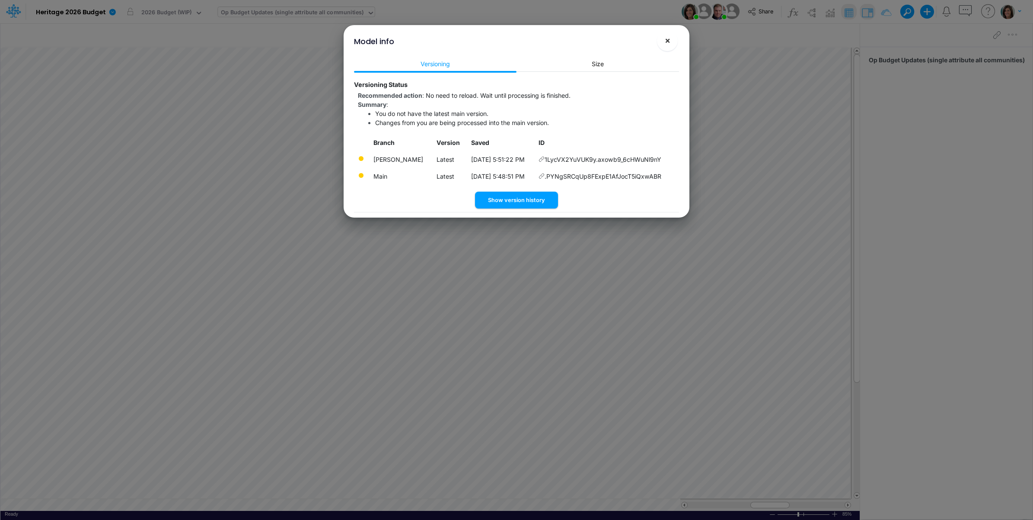
click at [671, 45] on button "×" at bounding box center [667, 40] width 21 height 21
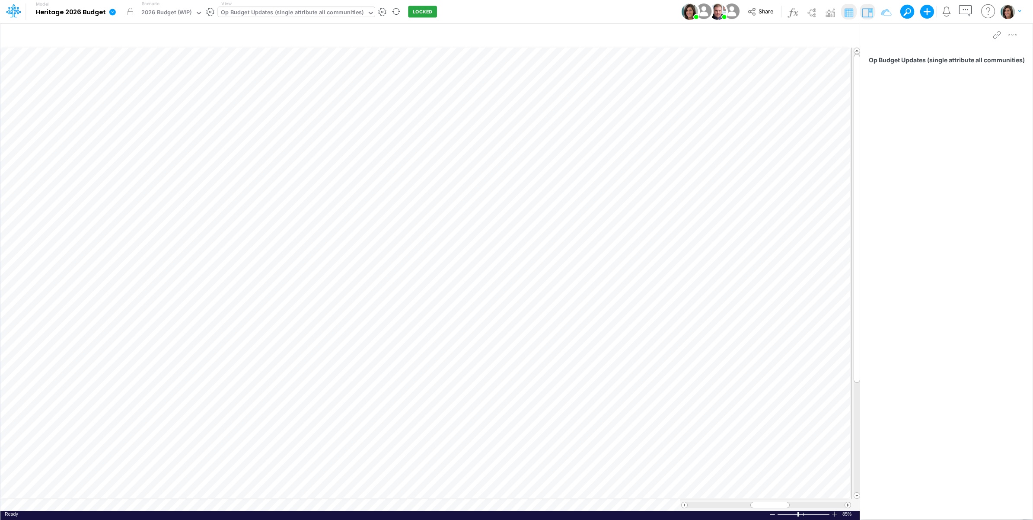
click at [109, 14] on icon at bounding box center [112, 12] width 6 height 6
click at [130, 92] on button "View model info" at bounding box center [156, 89] width 92 height 13
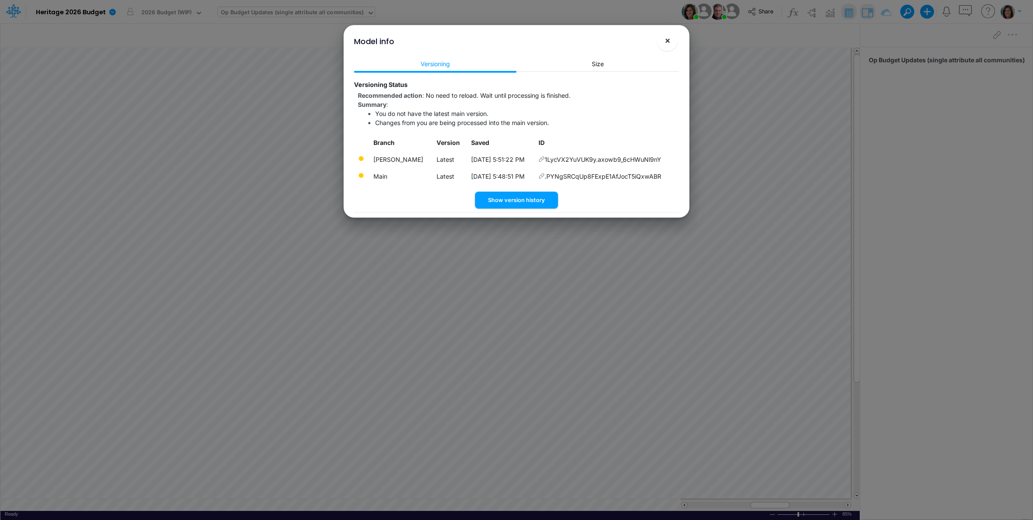
click at [665, 40] on span "×" at bounding box center [668, 40] width 6 height 10
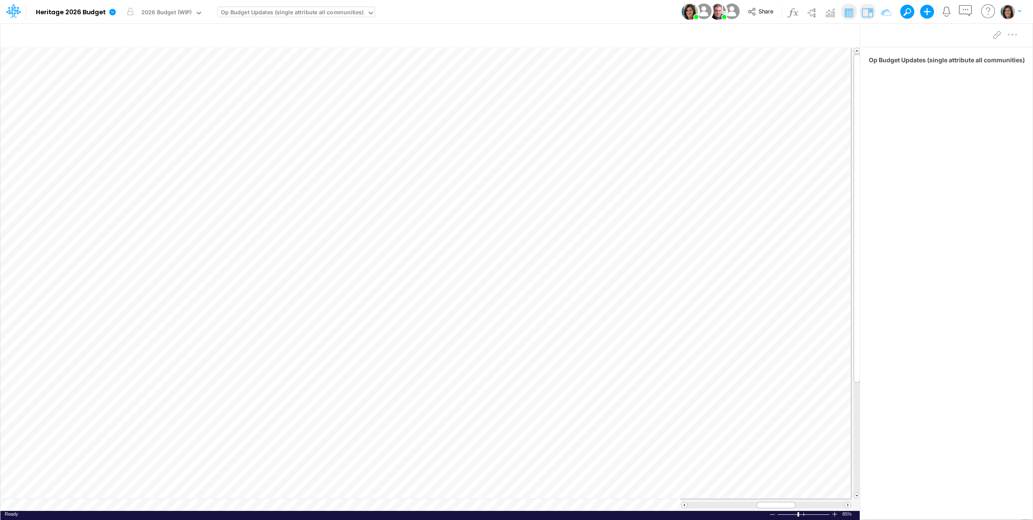
scroll to position [0, 0]
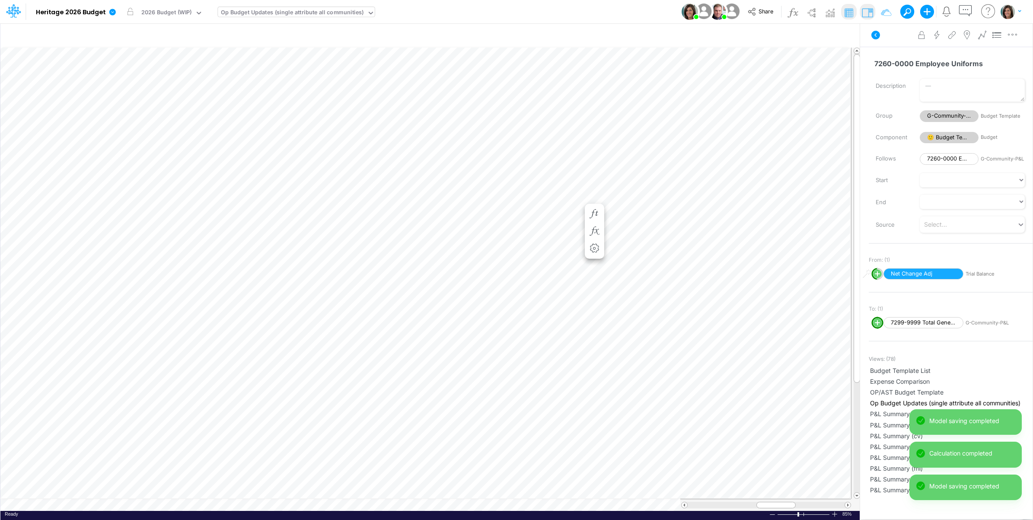
scroll to position [0, 0]
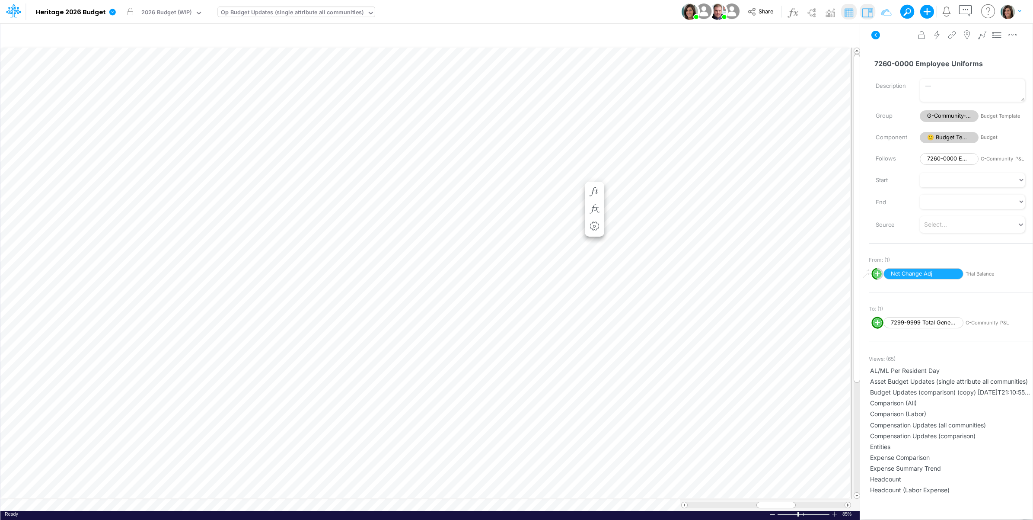
scroll to position [0, 0]
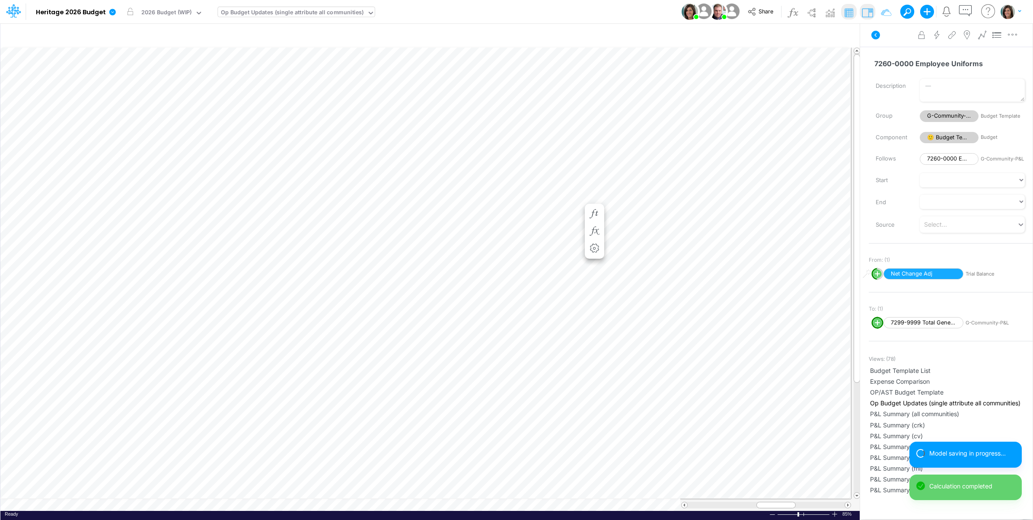
scroll to position [0, 0]
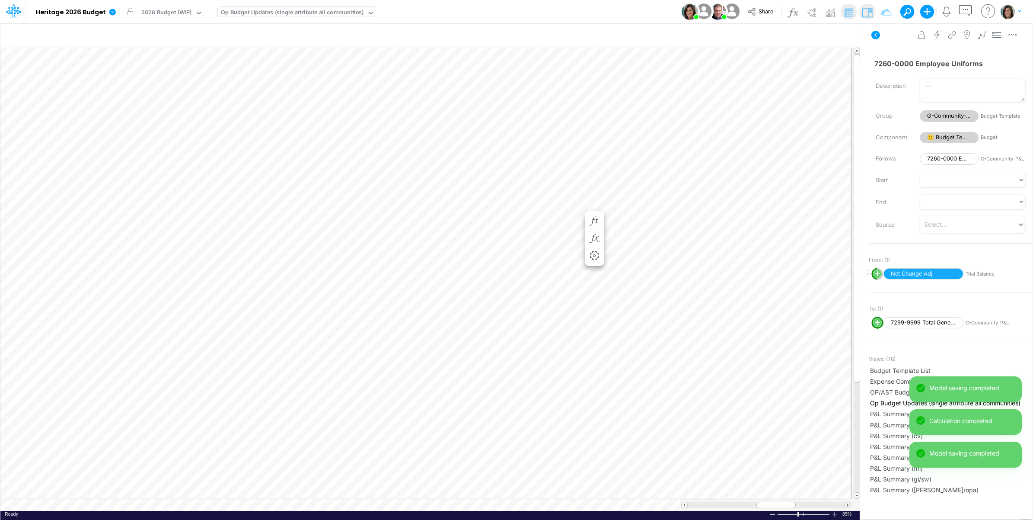
scroll to position [0, 0]
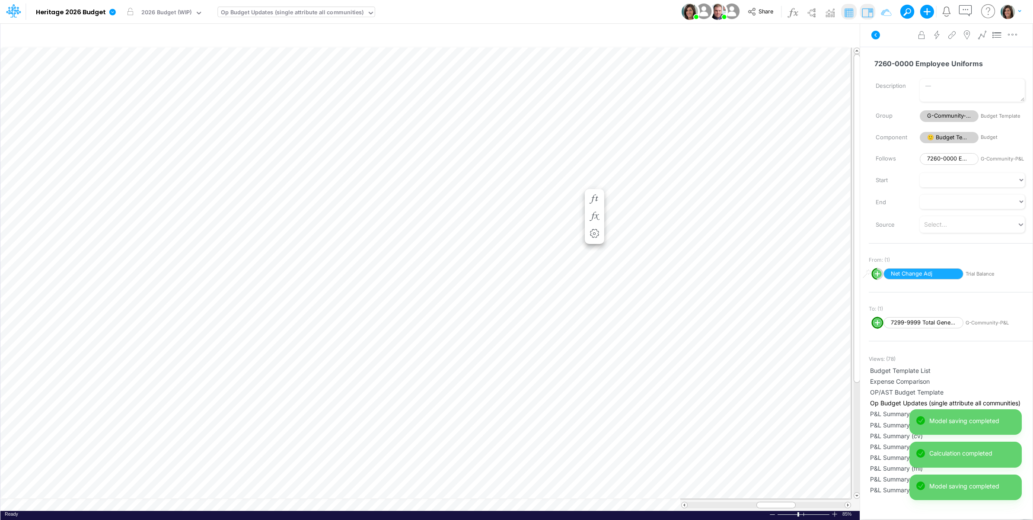
scroll to position [0, 0]
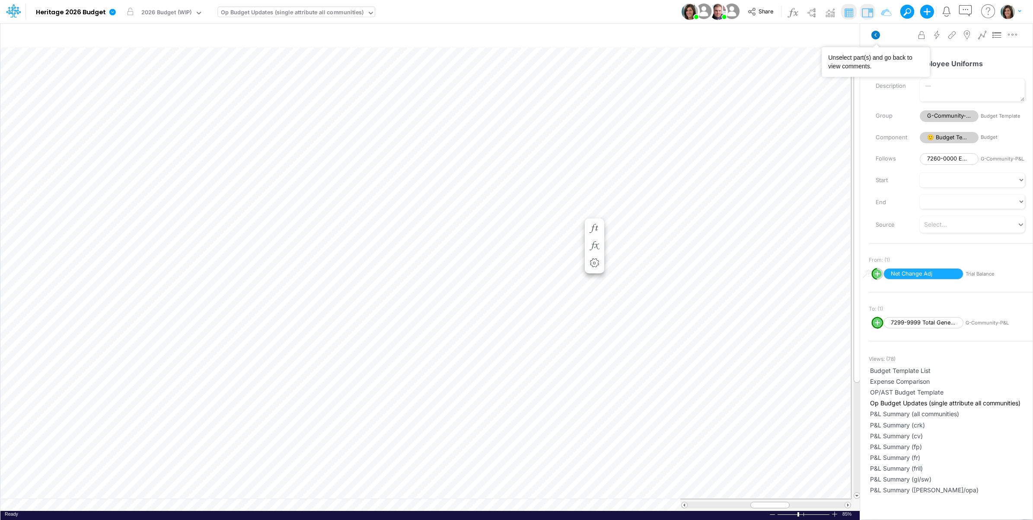
click at [873, 34] on icon at bounding box center [875, 35] width 9 height 9
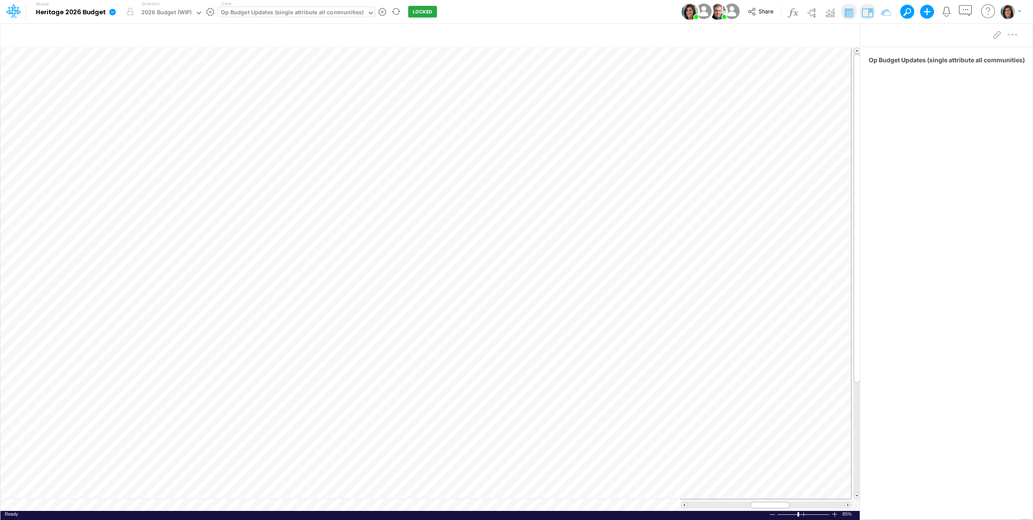
drag, startPoint x: 112, startPoint y: 8, endPoint x: 113, endPoint y: 13, distance: 5.7
click at [112, 8] on icon at bounding box center [112, 12] width 8 height 8
click at [138, 91] on button "View model info" at bounding box center [156, 89] width 92 height 13
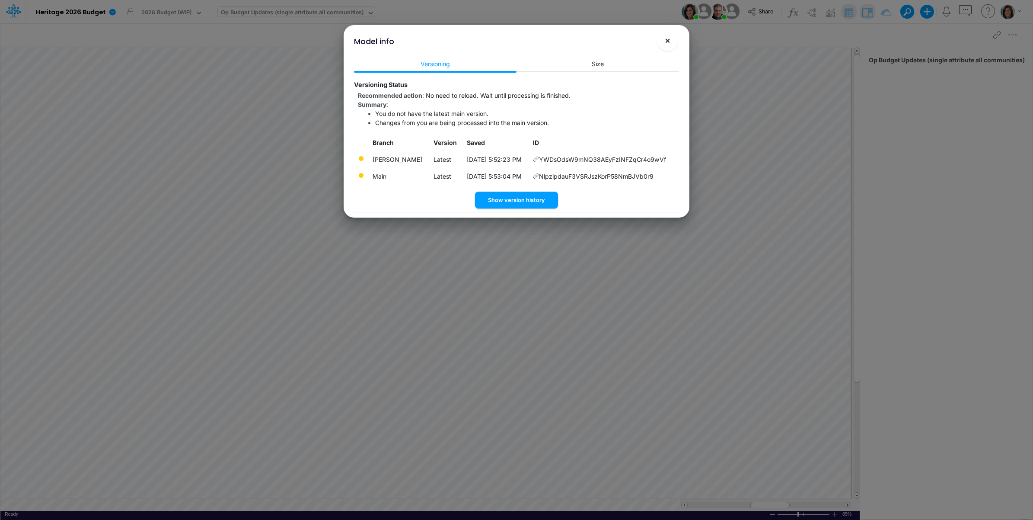
click at [663, 44] on button "×" at bounding box center [667, 40] width 21 height 21
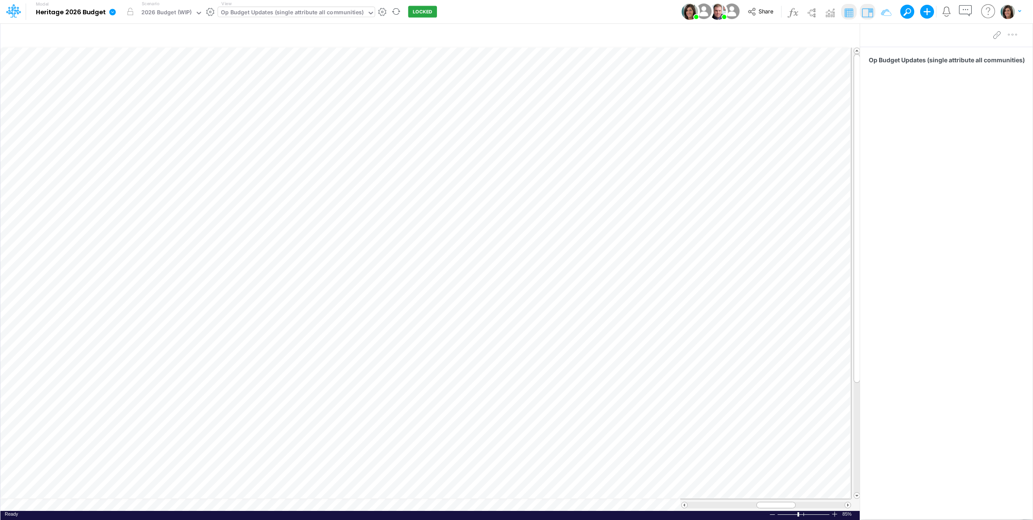
click at [111, 14] on icon at bounding box center [112, 12] width 6 height 6
click at [130, 89] on button "View model info" at bounding box center [156, 89] width 92 height 13
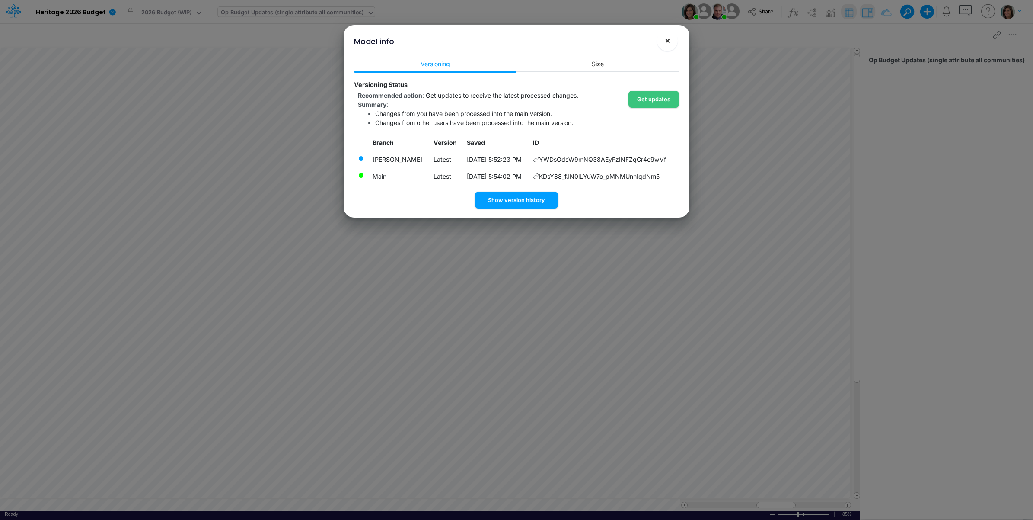
click at [666, 44] on span "×" at bounding box center [668, 40] width 6 height 10
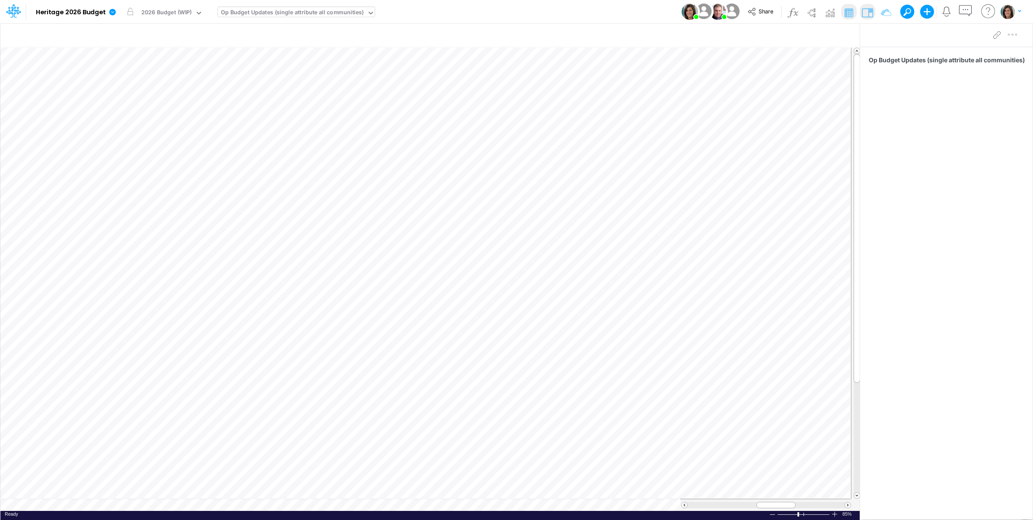
scroll to position [0, 0]
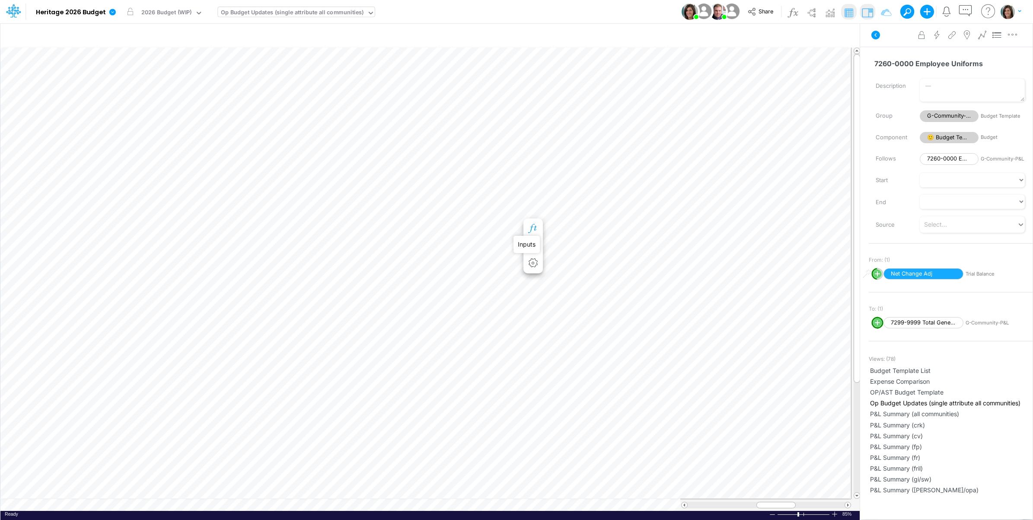
click at [532, 226] on icon "button" at bounding box center [532, 228] width 13 height 9
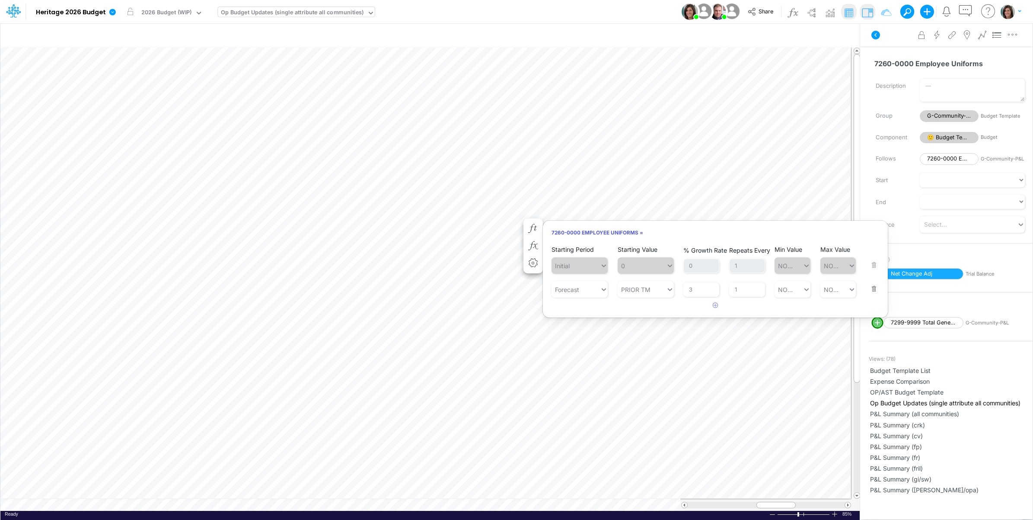
click at [897, 45] on div "Advanced settings Delete" at bounding box center [946, 35] width 172 height 24
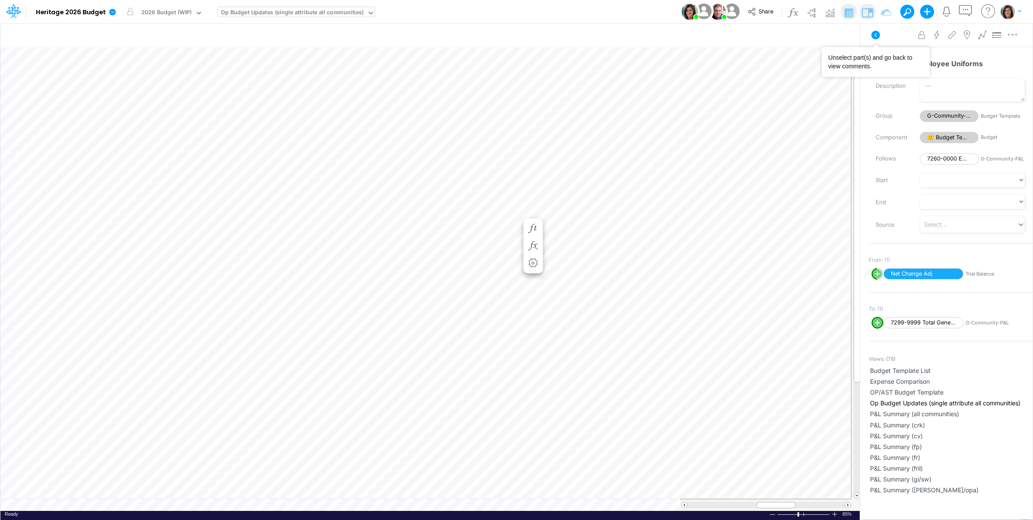
click at [876, 35] on icon at bounding box center [875, 35] width 10 height 10
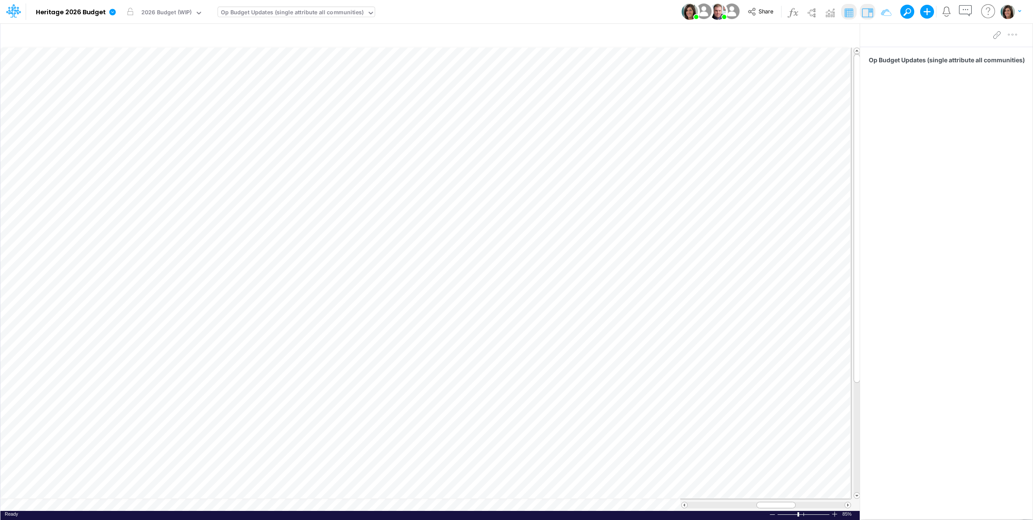
scroll to position [0, 0]
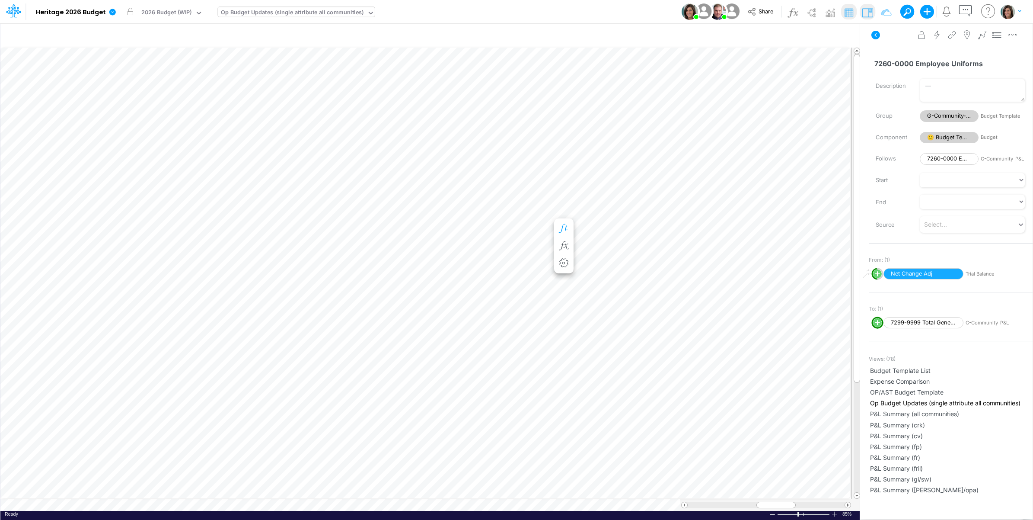
click at [564, 227] on icon "button" at bounding box center [563, 228] width 13 height 9
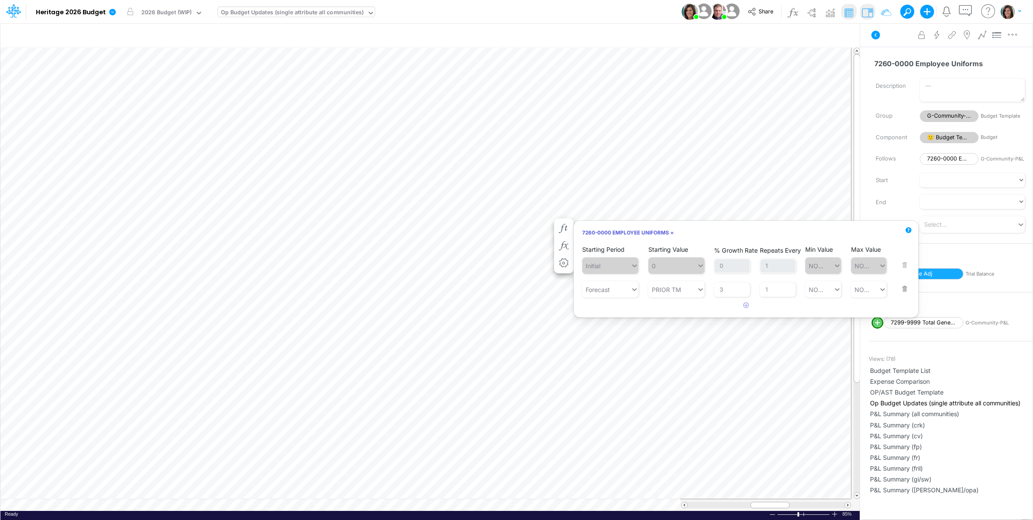
click at [891, 42] on div "Advanced settings Delete" at bounding box center [946, 35] width 172 height 24
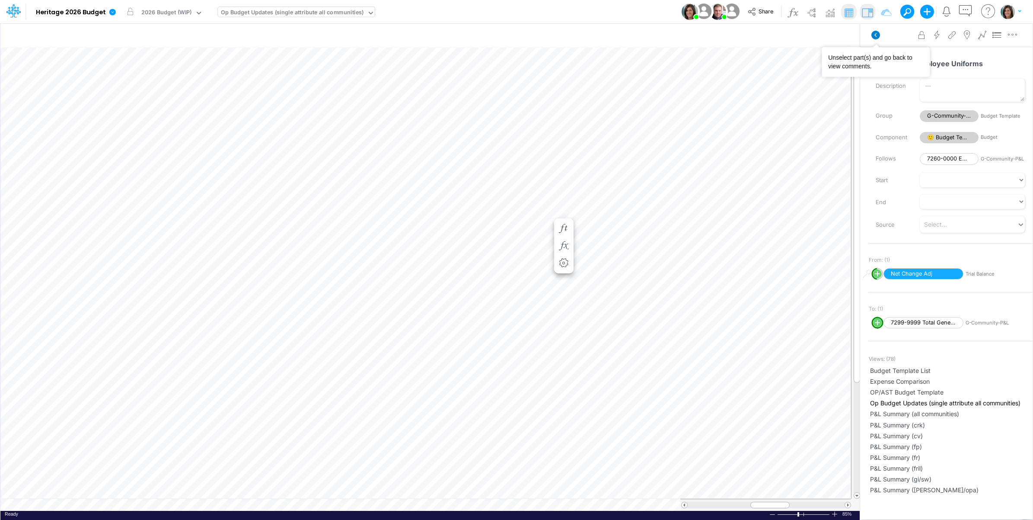
click at [878, 36] on icon at bounding box center [875, 35] width 9 height 9
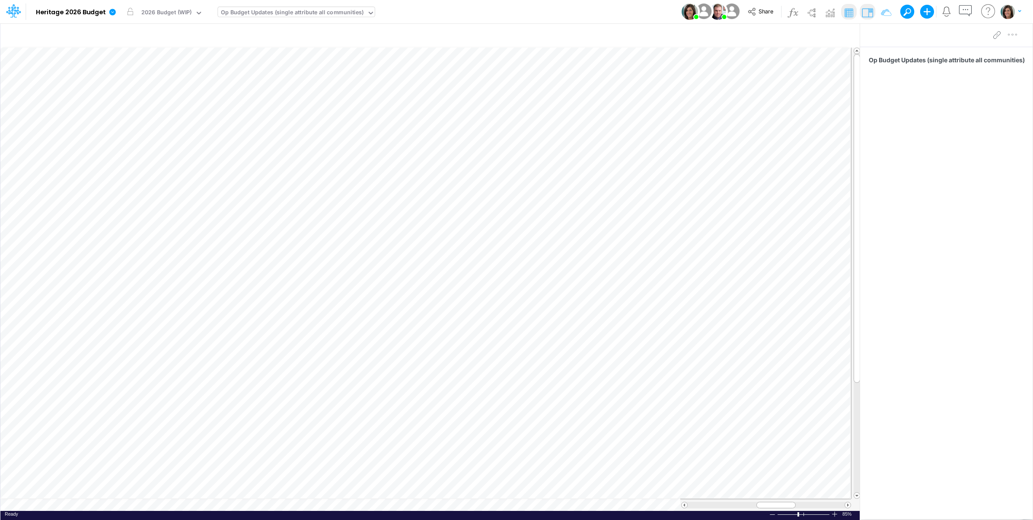
scroll to position [0, 0]
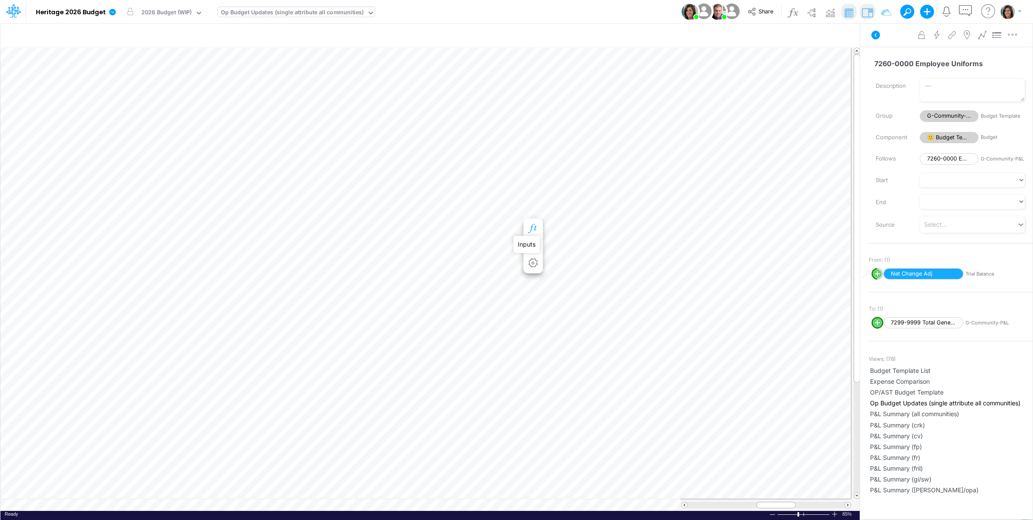
click at [534, 224] on icon "button" at bounding box center [532, 228] width 13 height 9
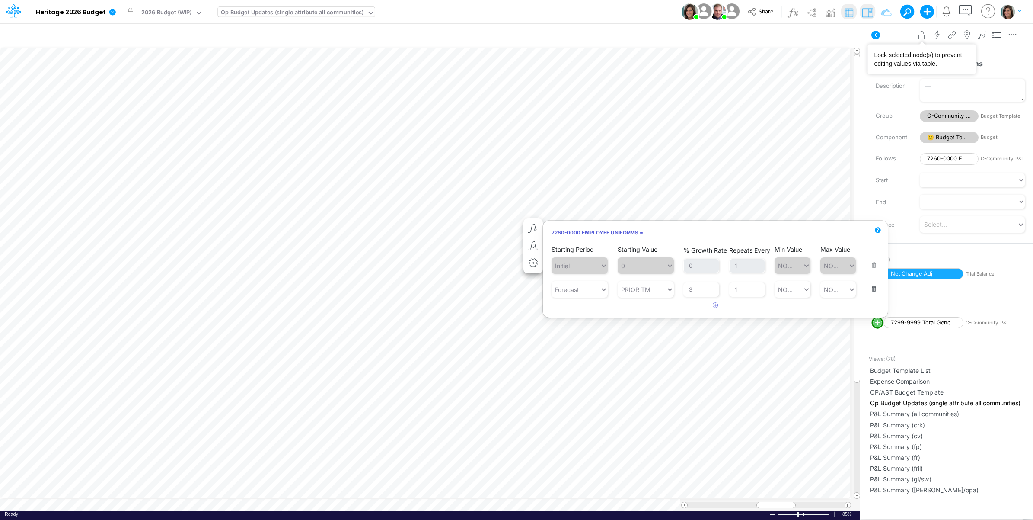
click at [891, 39] on div "Advanced settings Delete" at bounding box center [946, 35] width 172 height 24
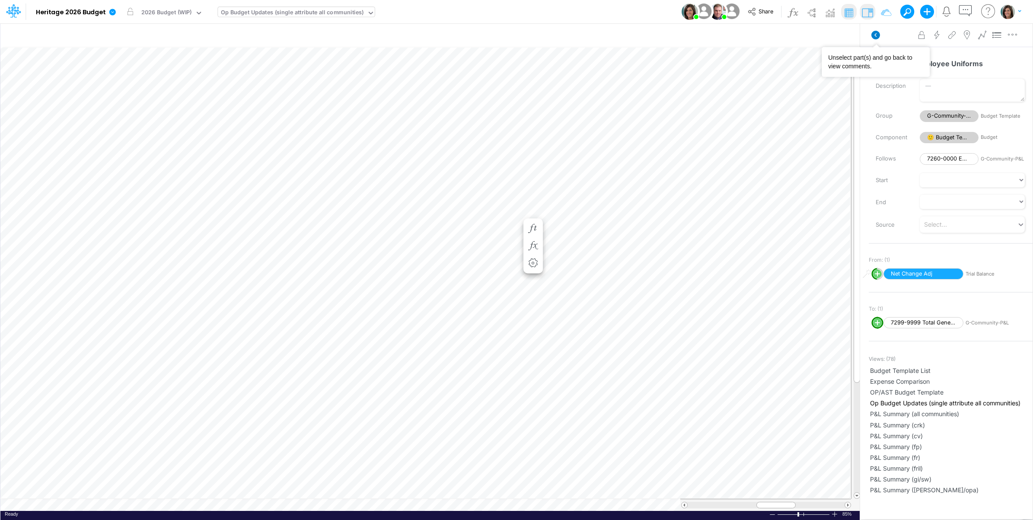
click at [874, 38] on icon at bounding box center [875, 35] width 9 height 9
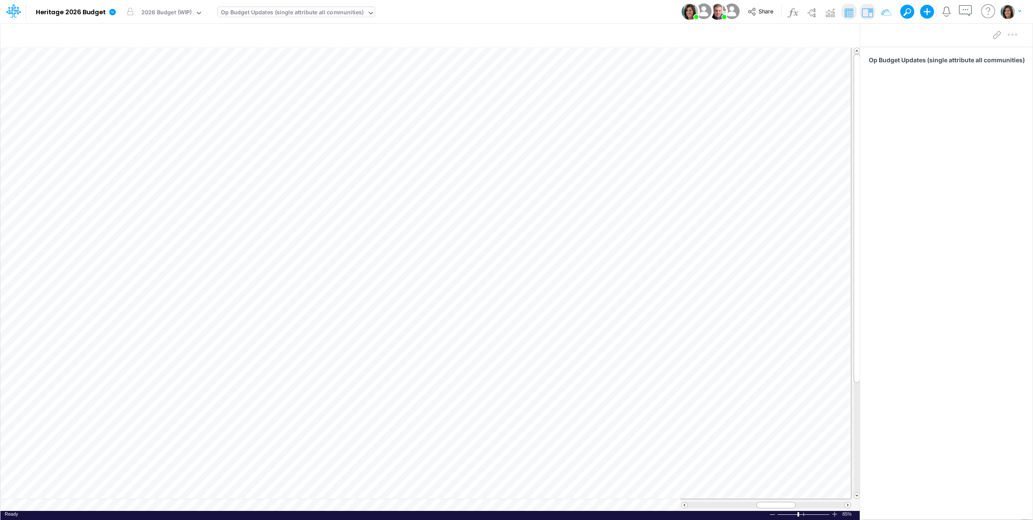
scroll to position [0, 0]
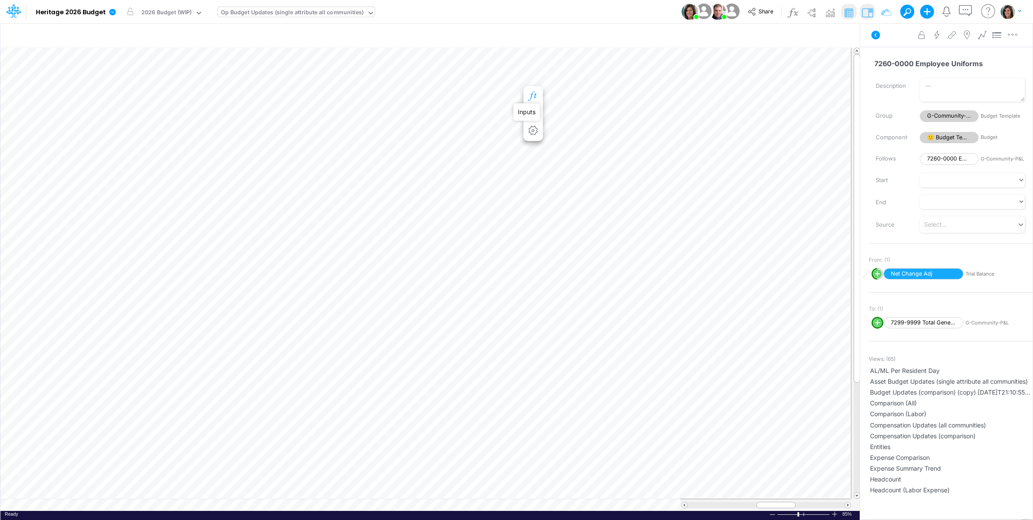
click at [537, 93] on icon "button" at bounding box center [532, 96] width 13 height 9
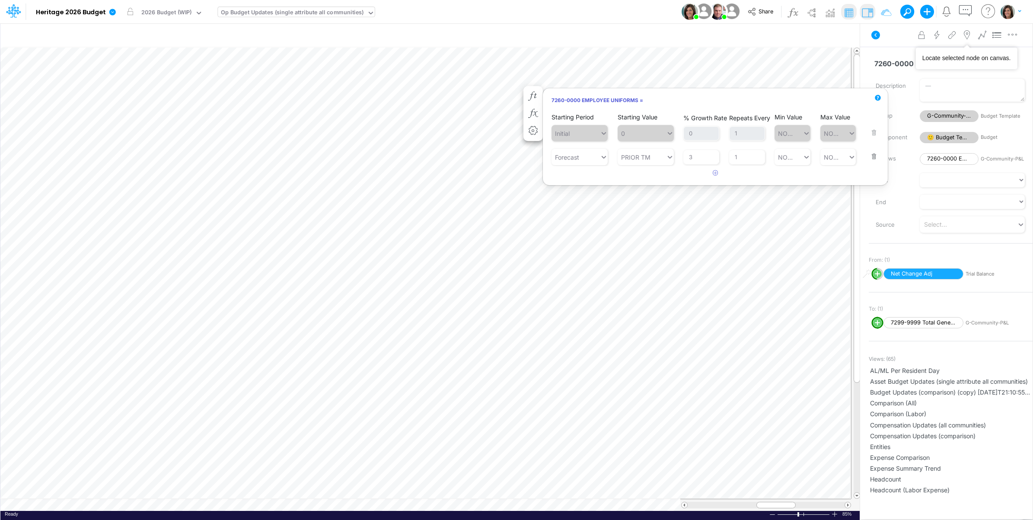
click at [886, 36] on div "Advanced settings Delete" at bounding box center [946, 35] width 172 height 24
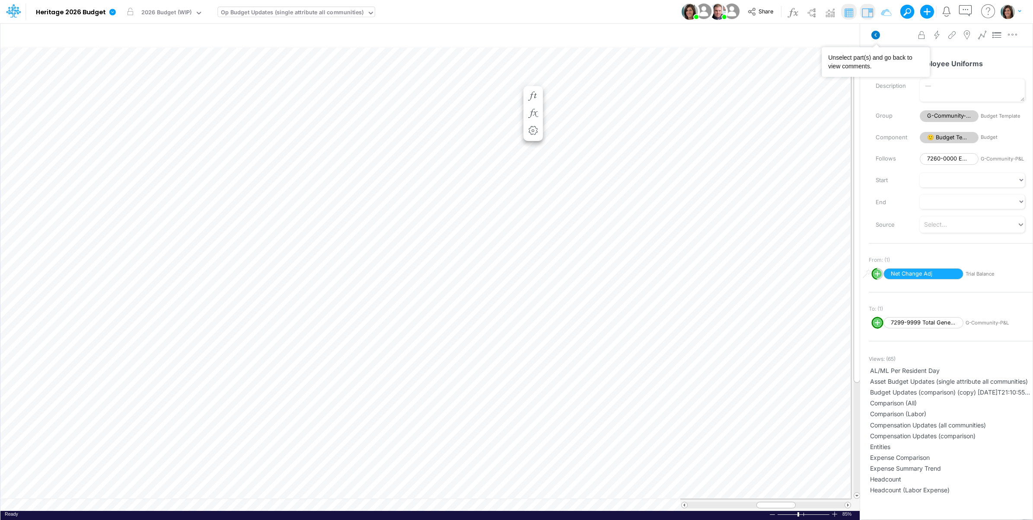
click at [878, 35] on icon at bounding box center [875, 35] width 9 height 9
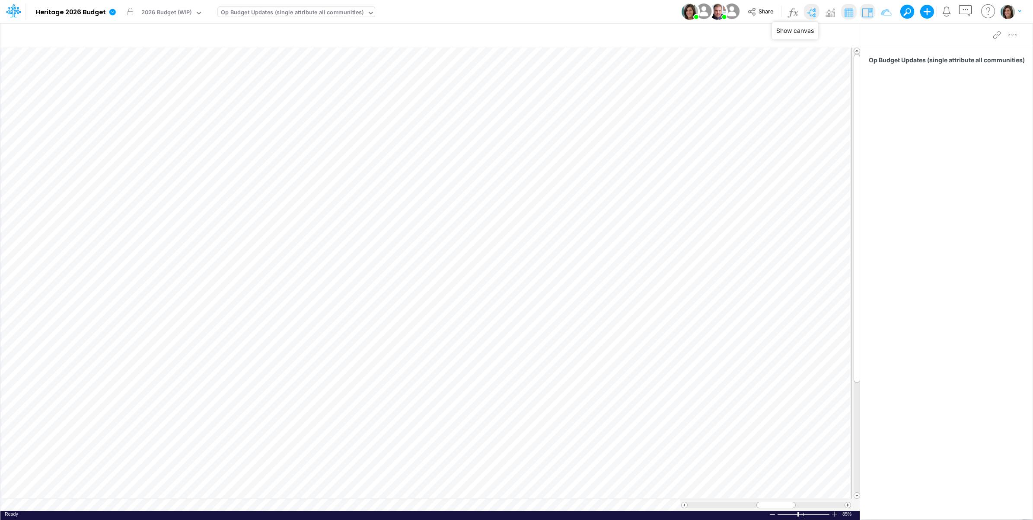
click at [811, 13] on img at bounding box center [811, 13] width 14 height 14
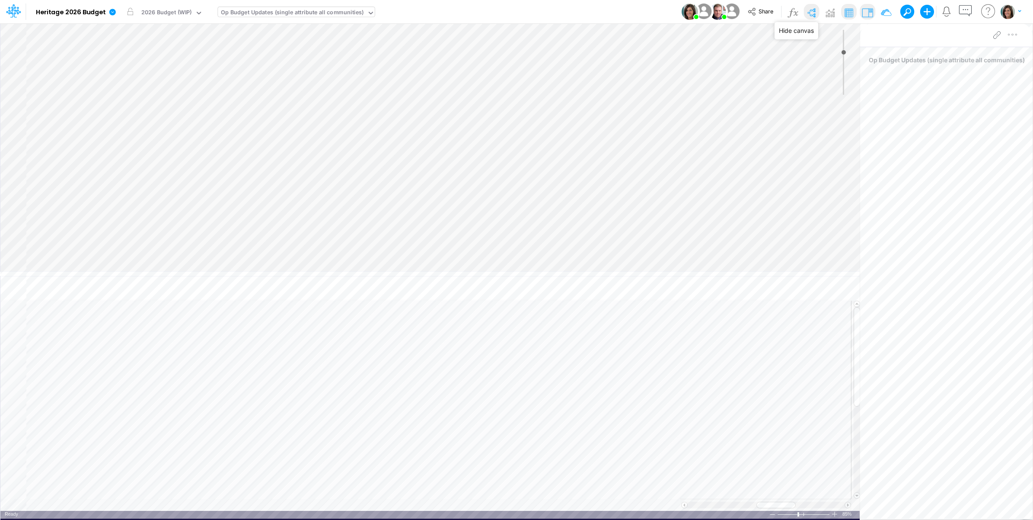
type input "0"
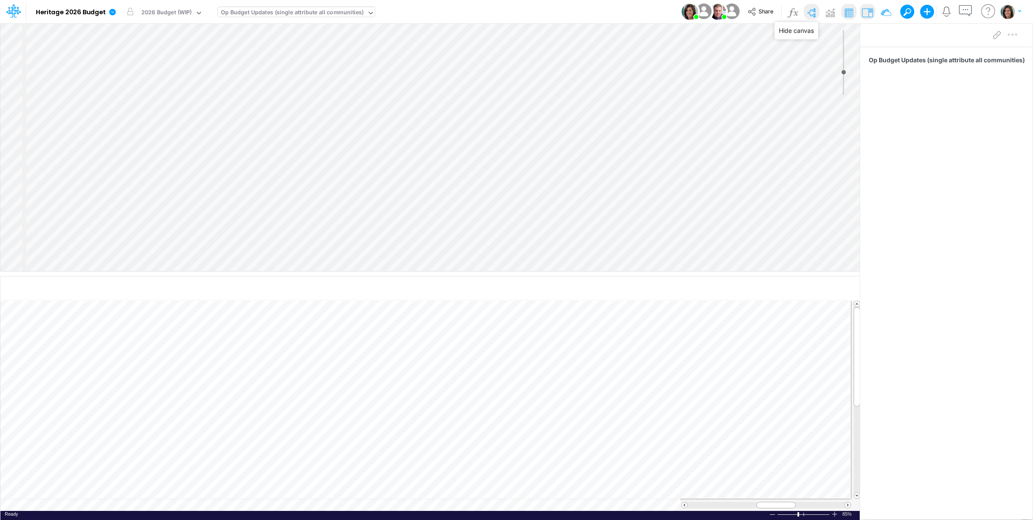
click at [810, 14] on img at bounding box center [811, 13] width 14 height 14
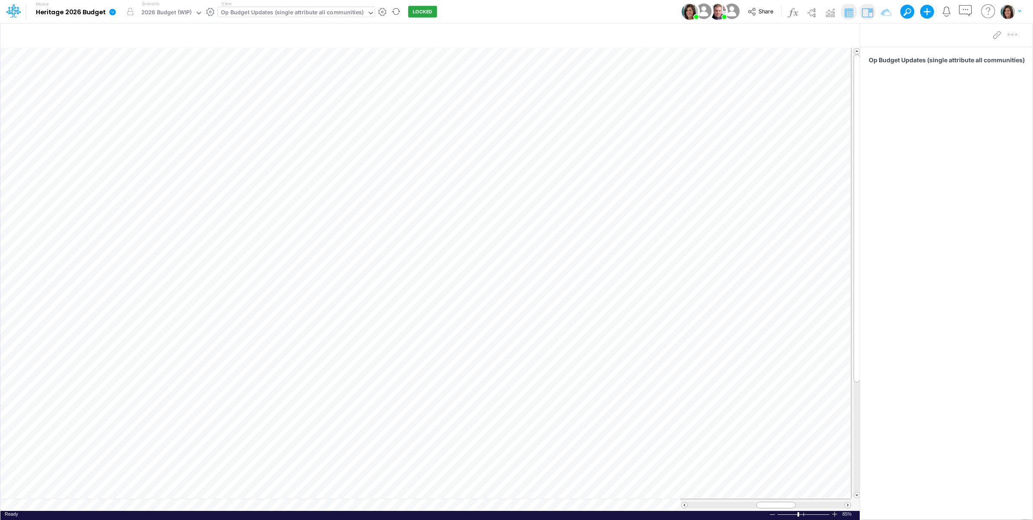
click at [111, 12] on icon at bounding box center [112, 12] width 6 height 6
click at [141, 88] on button "View model info" at bounding box center [156, 89] width 92 height 13
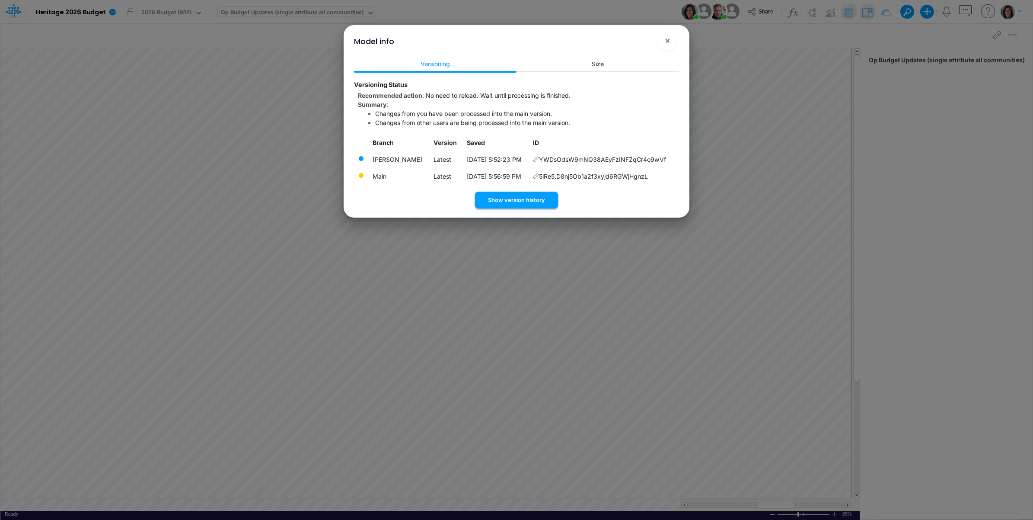
click at [521, 202] on button "Show version history" at bounding box center [516, 199] width 83 height 17
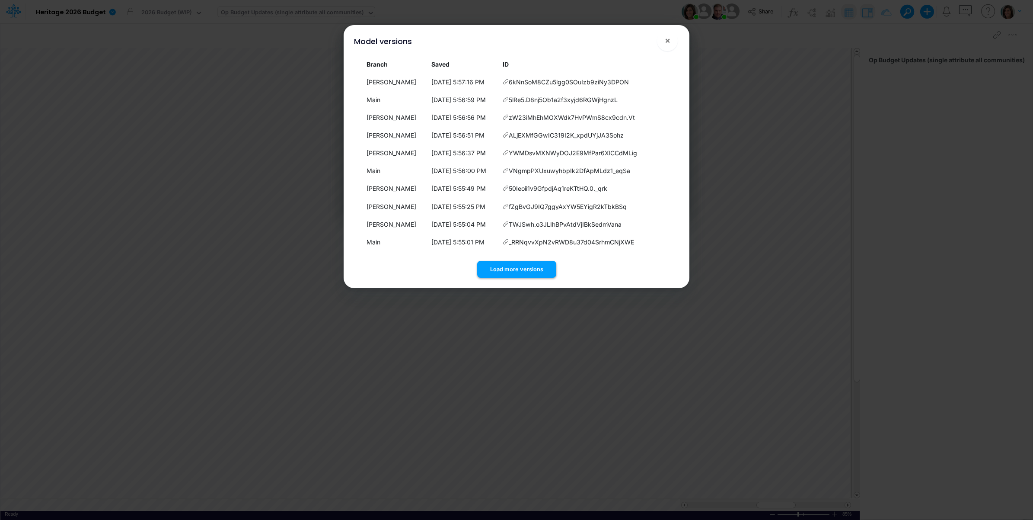
click at [531, 267] on button "Load more versions" at bounding box center [516, 269] width 79 height 17
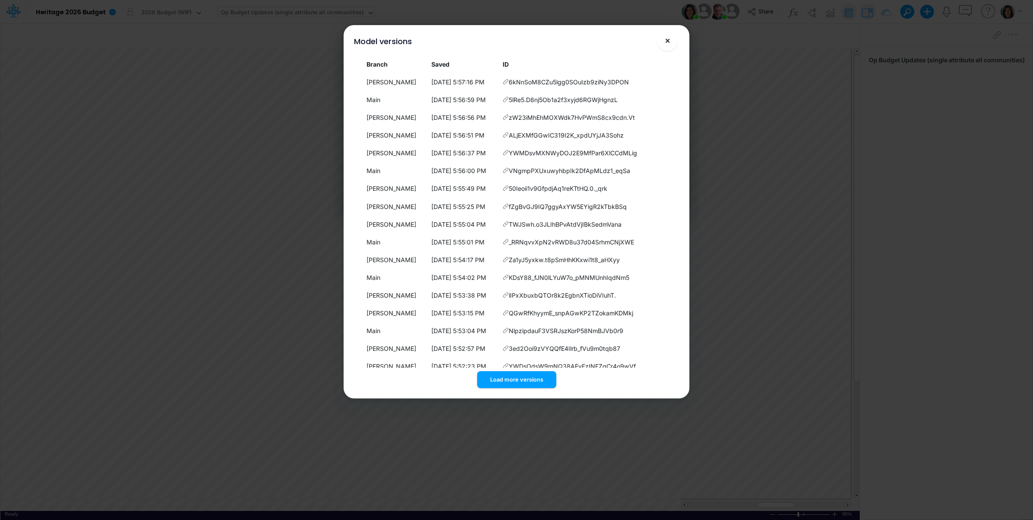
click at [666, 39] on span "×" at bounding box center [668, 40] width 6 height 10
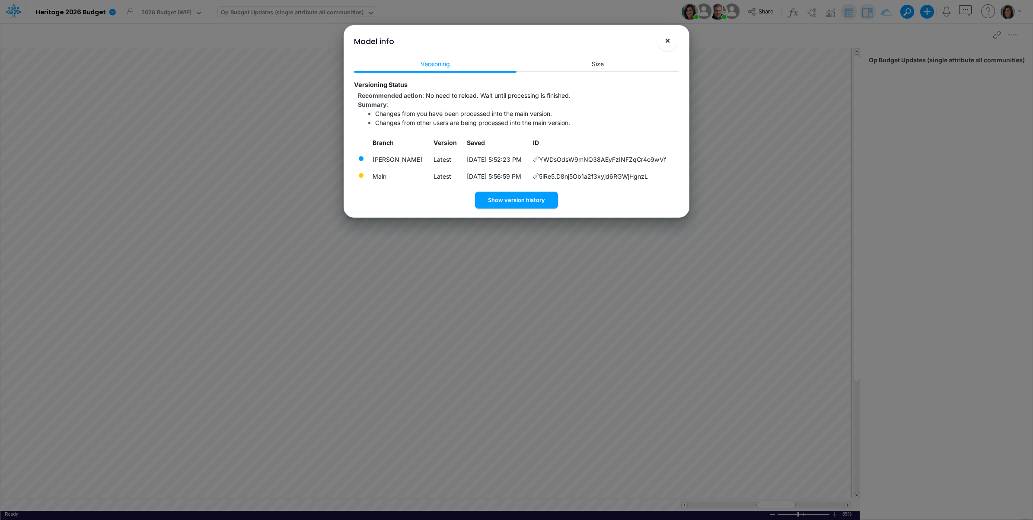
click at [670, 41] on span "×" at bounding box center [668, 40] width 6 height 10
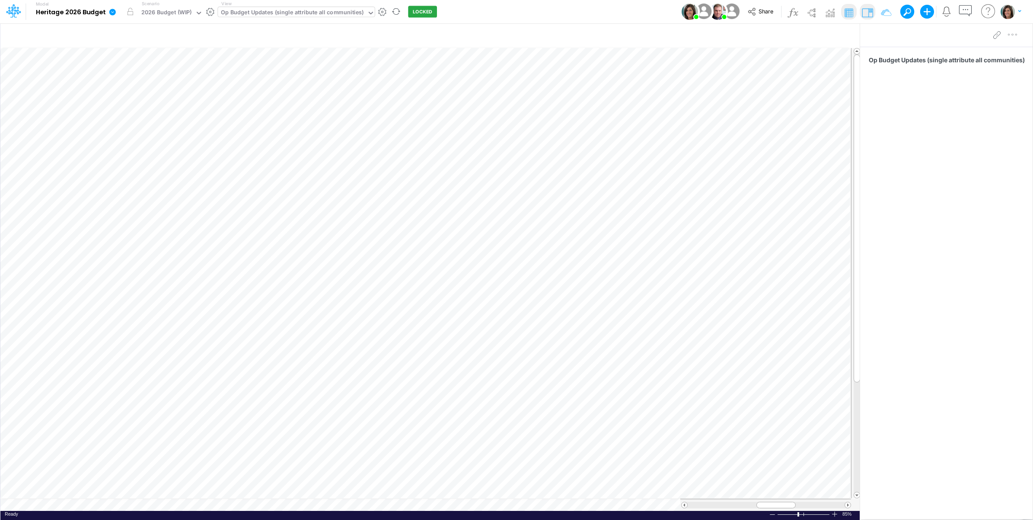
click at [112, 16] on icon at bounding box center [112, 12] width 8 height 8
click at [135, 89] on button "View model info" at bounding box center [156, 89] width 92 height 13
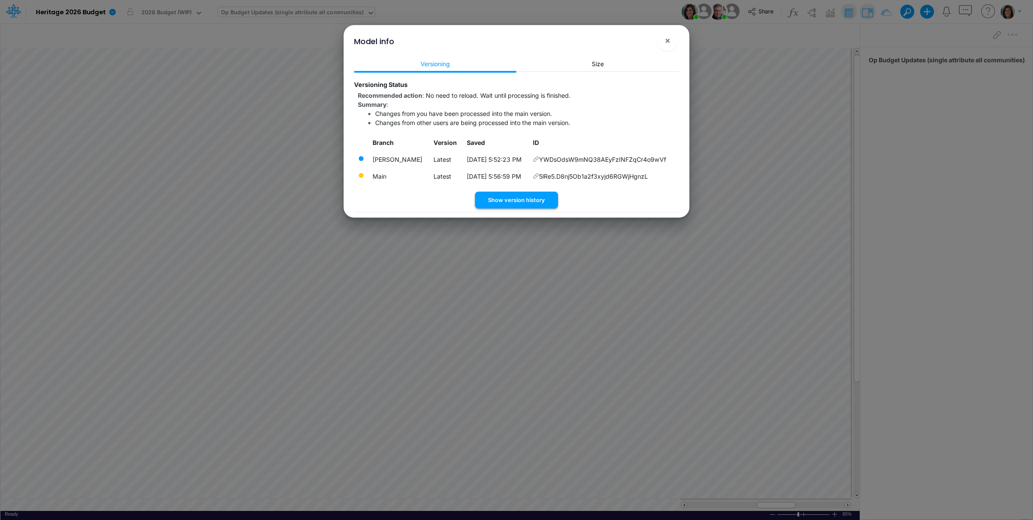
click at [508, 200] on button "Show version history" at bounding box center [516, 199] width 83 height 17
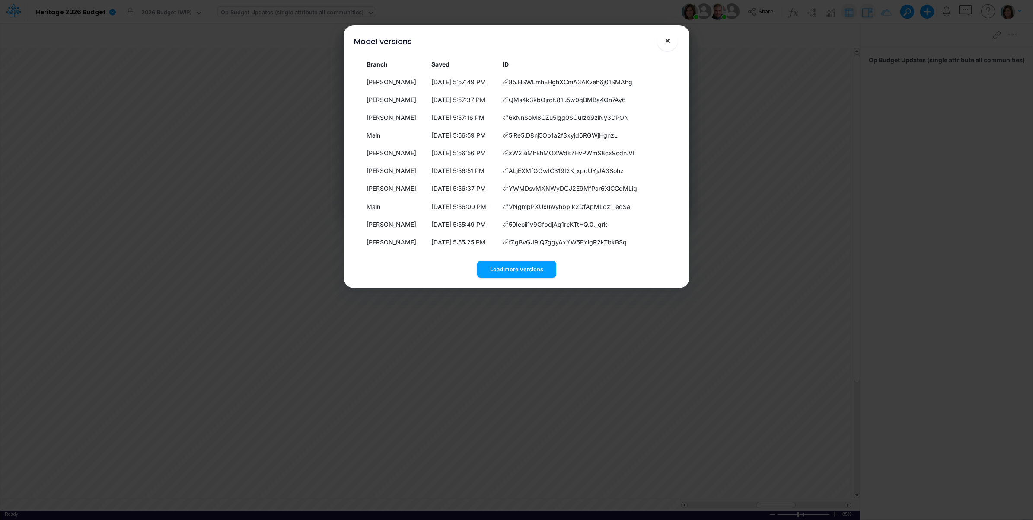
click at [665, 41] on span "×" at bounding box center [668, 40] width 6 height 10
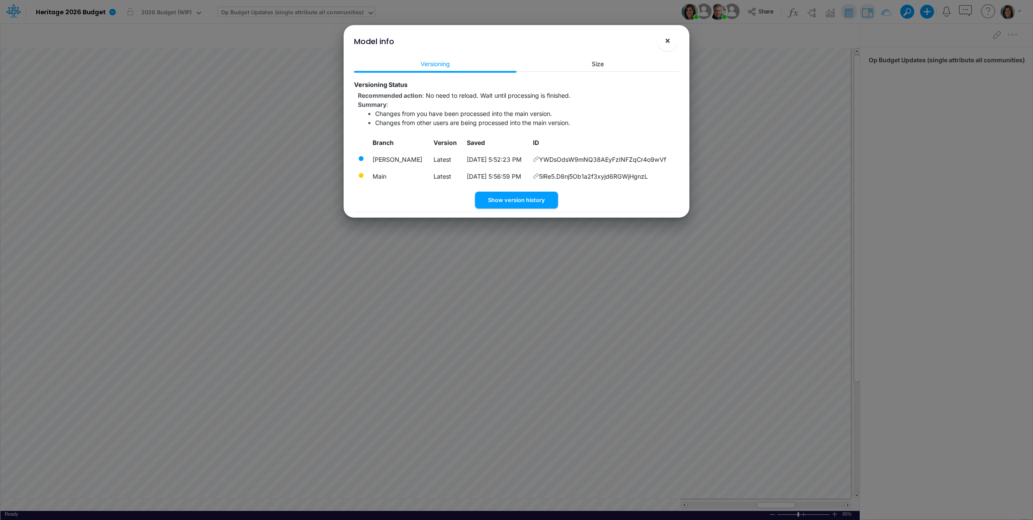
click at [663, 40] on button "×" at bounding box center [667, 40] width 21 height 21
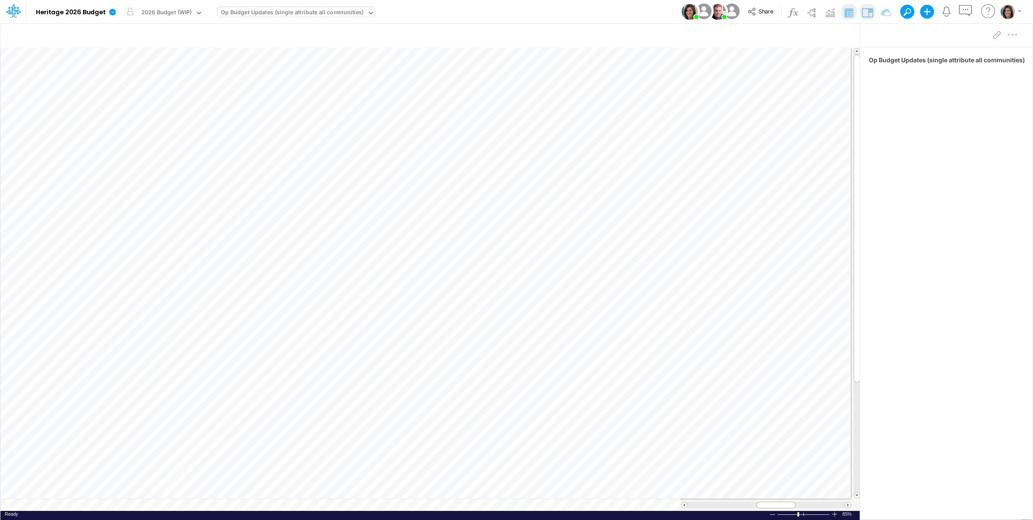
click at [537, 10] on div "Model Heritage 2026 Budget Edit model settings Duplicate Import QuickBooks Quic…" at bounding box center [517, 11] width 930 height 23
click at [112, 12] on icon at bounding box center [112, 12] width 6 height 6
click at [133, 89] on button "View model info" at bounding box center [156, 89] width 92 height 13
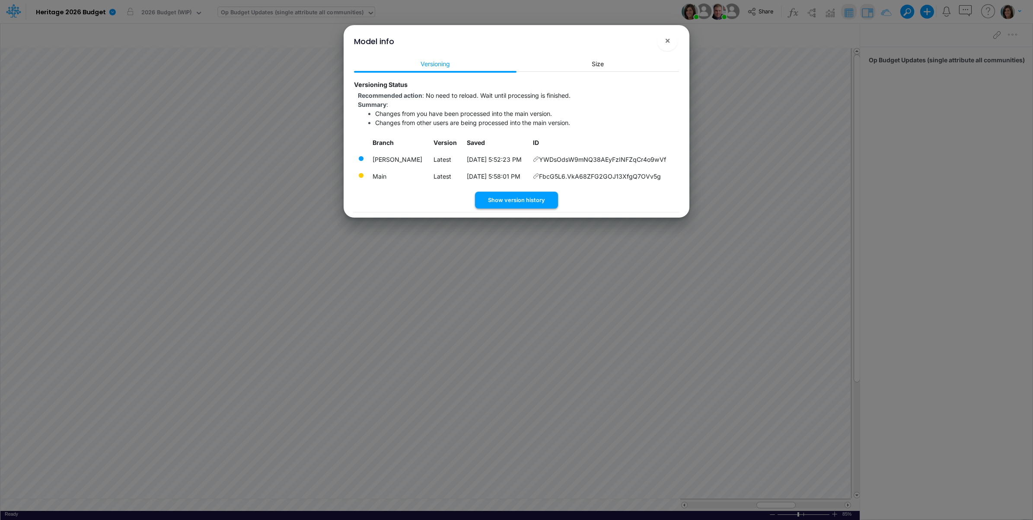
click at [531, 201] on button "Show version history" at bounding box center [516, 199] width 83 height 17
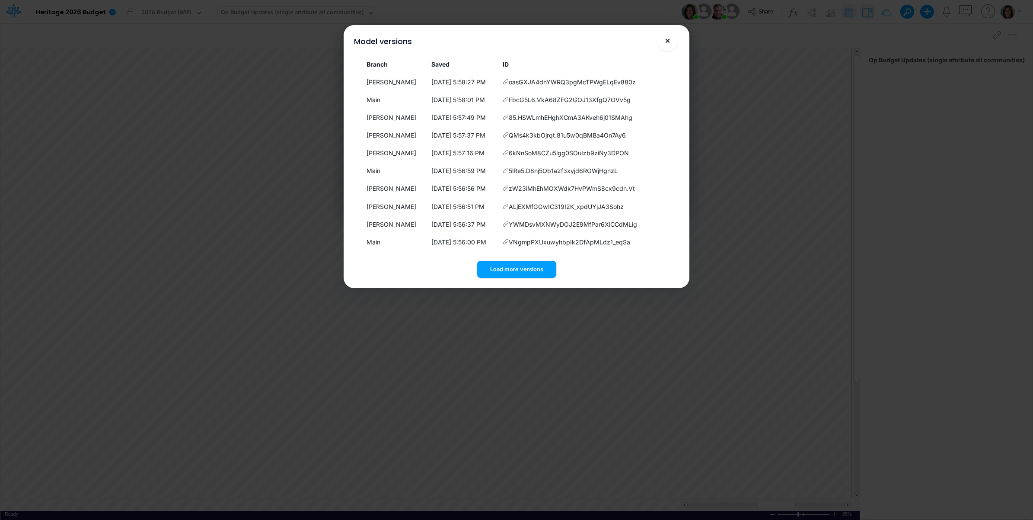
click at [668, 41] on span "×" at bounding box center [668, 40] width 6 height 10
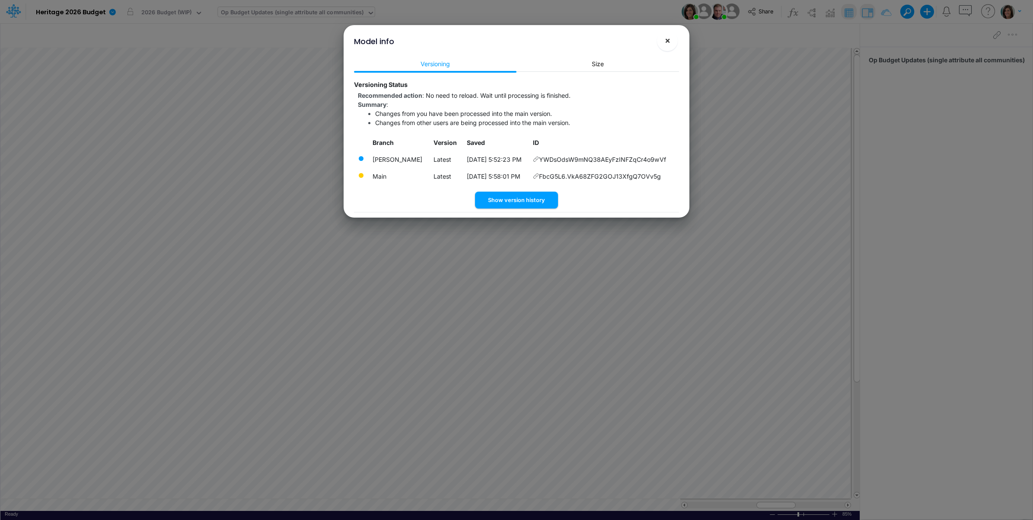
click at [666, 38] on span "×" at bounding box center [668, 40] width 6 height 10
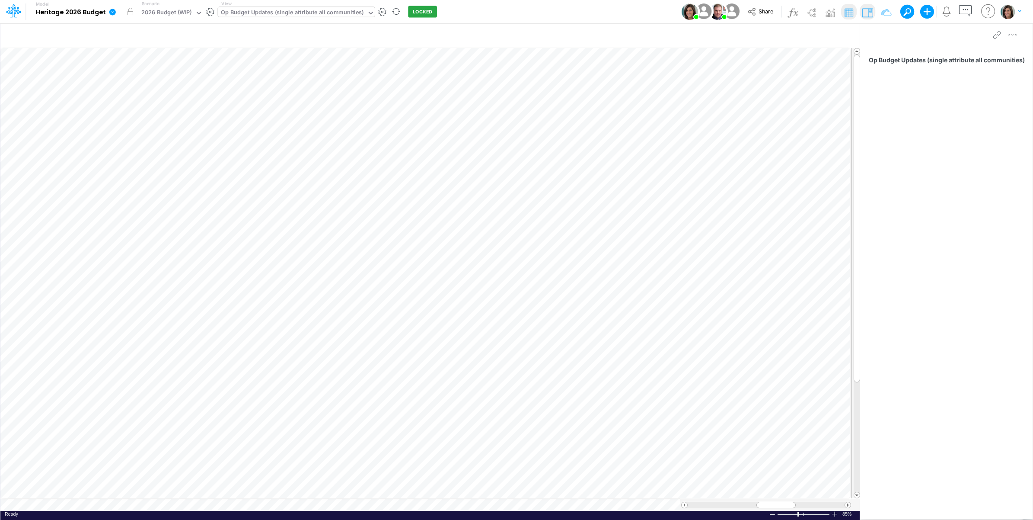
click at [110, 12] on icon at bounding box center [112, 12] width 6 height 6
click at [140, 91] on button "View model info" at bounding box center [156, 89] width 92 height 13
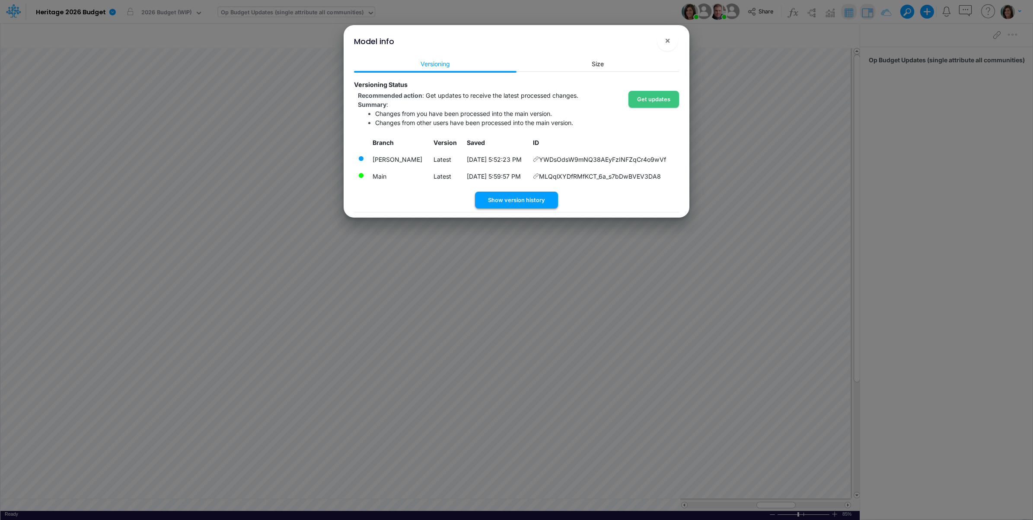
click at [513, 199] on button "Show version history" at bounding box center [516, 199] width 83 height 17
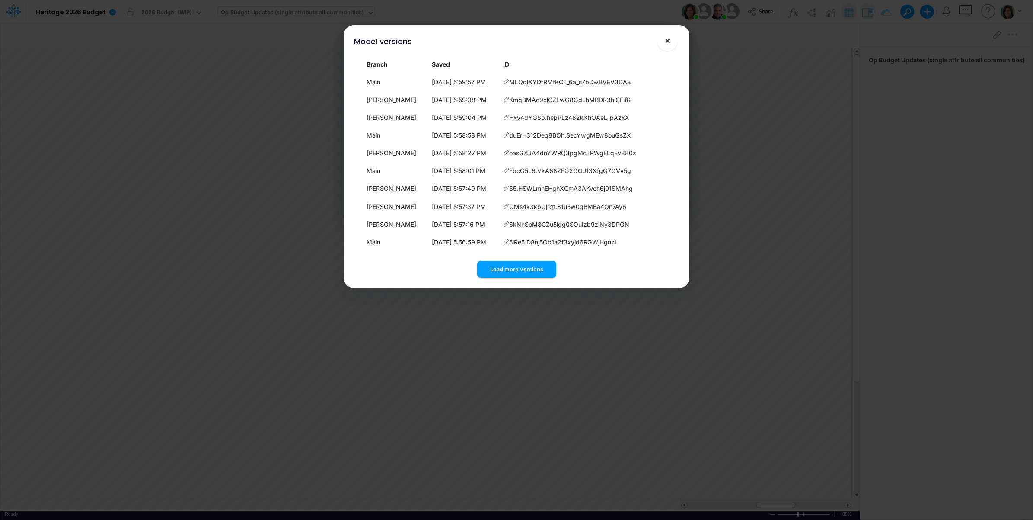
click at [666, 38] on span "×" at bounding box center [668, 40] width 6 height 10
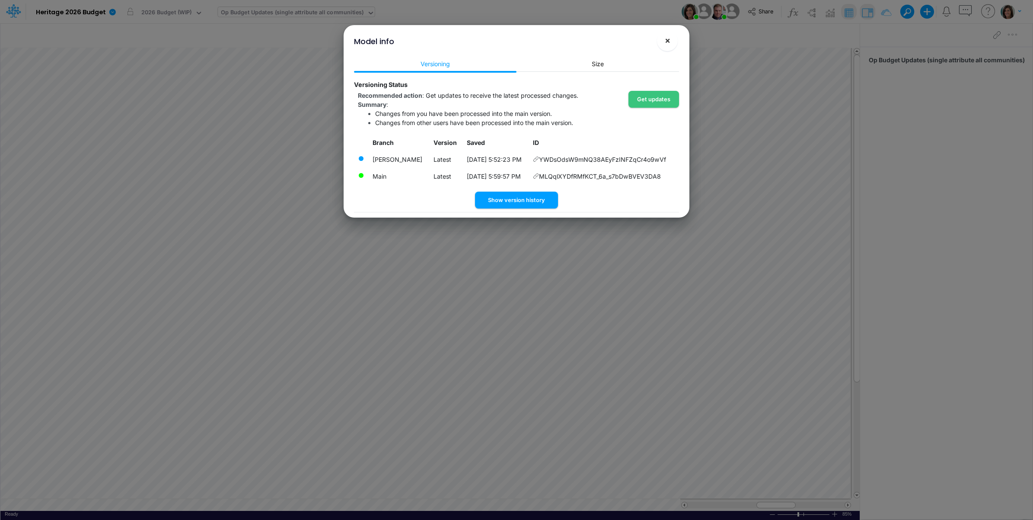
click at [667, 39] on span "×" at bounding box center [668, 40] width 6 height 10
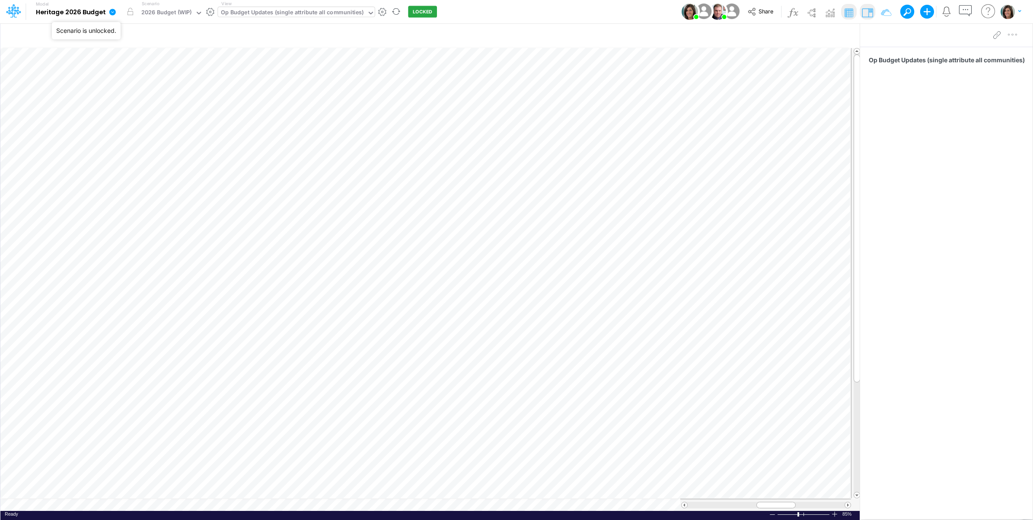
click at [113, 12] on icon at bounding box center [112, 12] width 8 height 8
click at [126, 89] on button "View model info" at bounding box center [156, 89] width 92 height 13
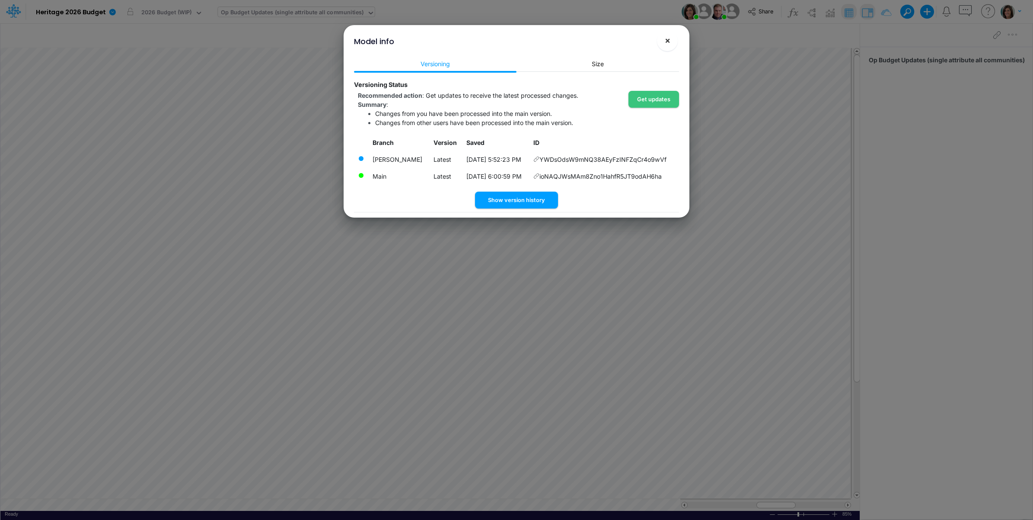
drag, startPoint x: 668, startPoint y: 45, endPoint x: 645, endPoint y: 34, distance: 25.3
click at [669, 44] on span "×" at bounding box center [668, 40] width 6 height 10
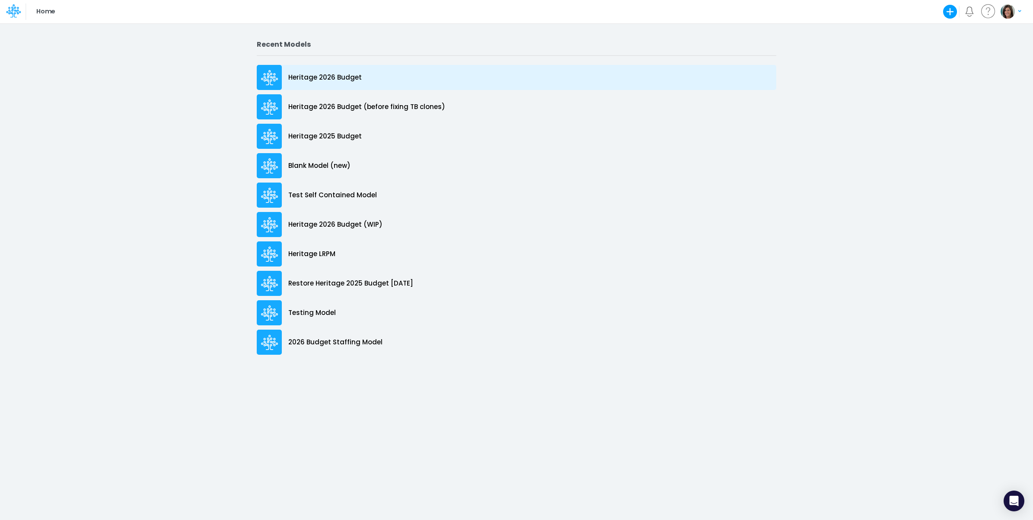
click at [326, 75] on p "Heritage 2026 Budget" at bounding box center [324, 78] width 73 height 10
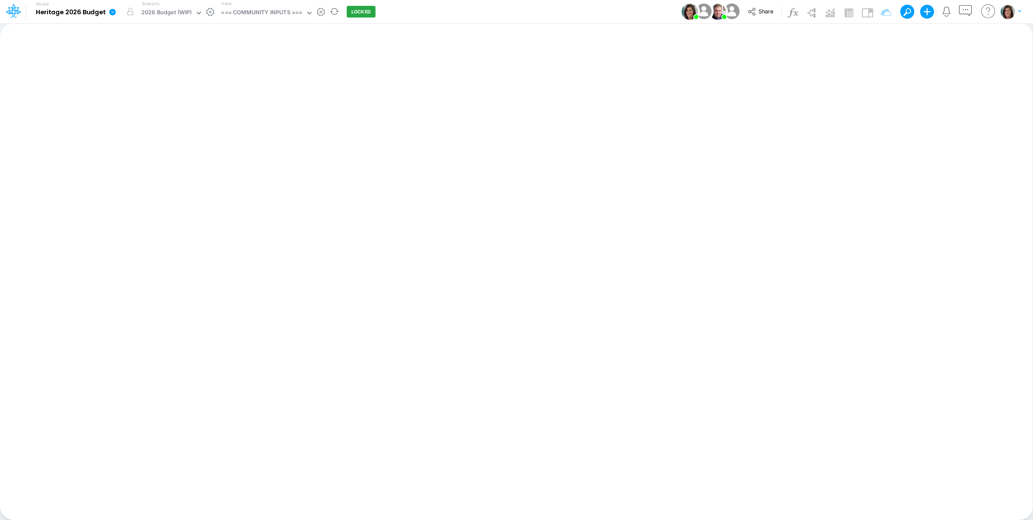
click at [109, 14] on icon at bounding box center [112, 12] width 8 height 8
click at [128, 89] on button "View model info" at bounding box center [156, 89] width 92 height 13
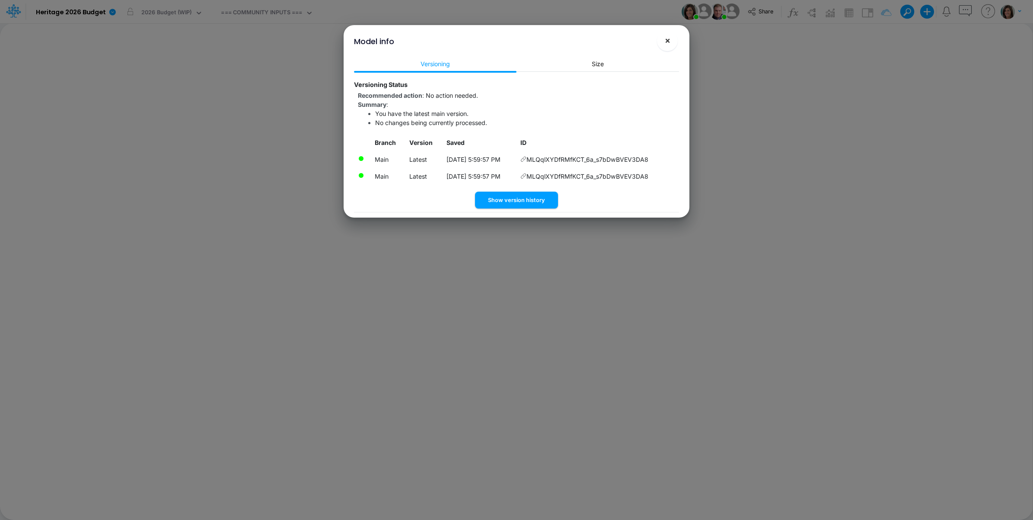
click at [669, 41] on span "×" at bounding box center [668, 40] width 6 height 10
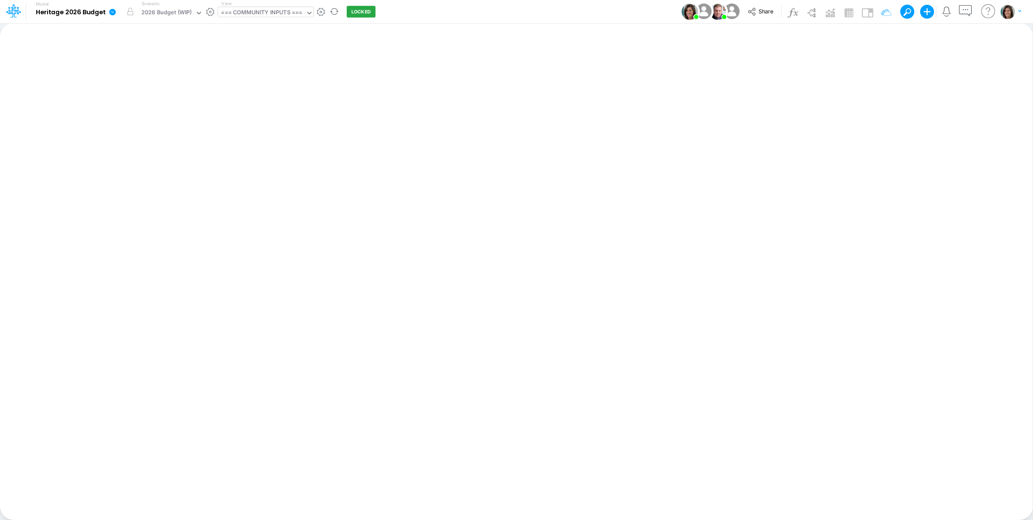
click at [253, 16] on div "=== COMMUNITY INPUTS ===" at bounding box center [261, 13] width 81 height 10
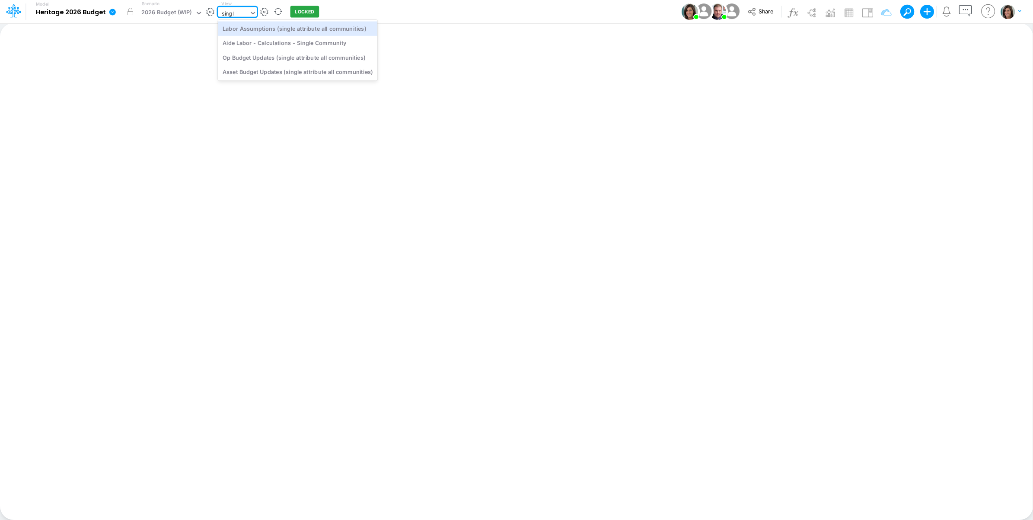
type input "single"
click at [276, 55] on div "Op Budget Updates (single attribute all communities)" at bounding box center [297, 57] width 159 height 14
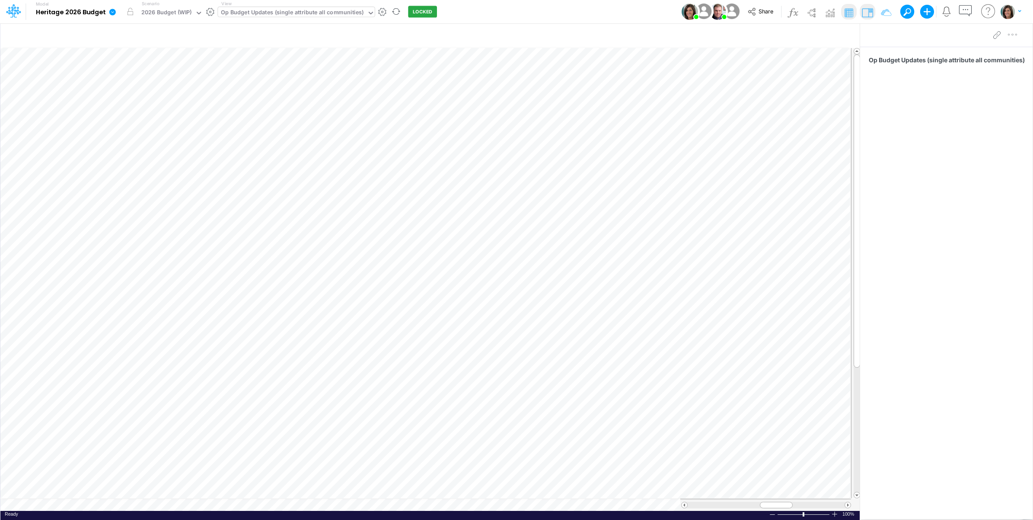
click at [113, 13] on icon at bounding box center [112, 12] width 6 height 6
click at [131, 89] on button "View model info" at bounding box center [156, 89] width 92 height 13
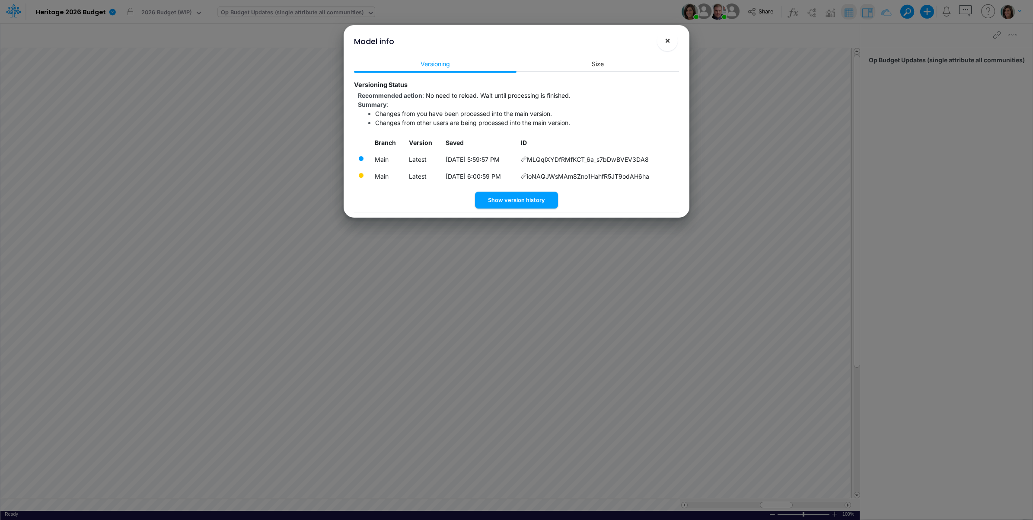
click at [666, 41] on span "×" at bounding box center [668, 40] width 6 height 10
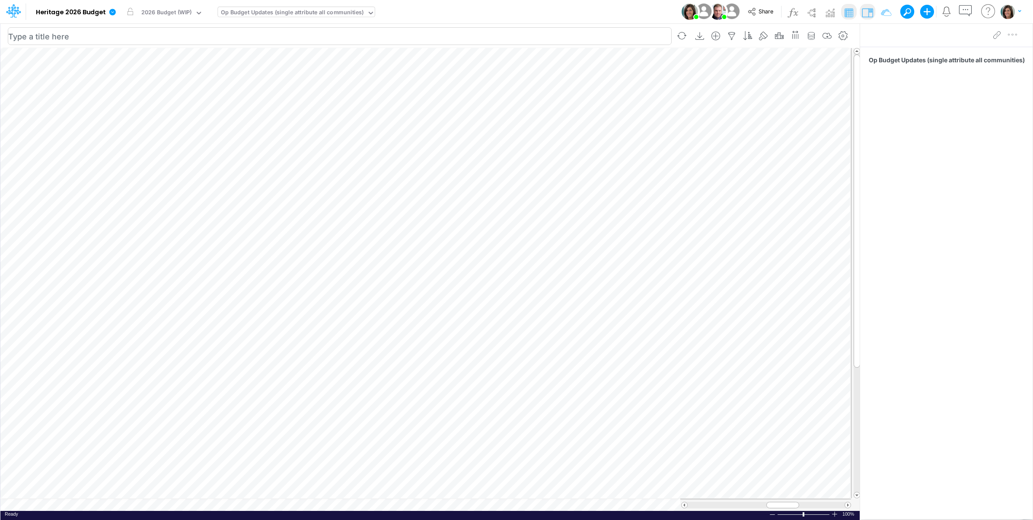
scroll to position [0, 0]
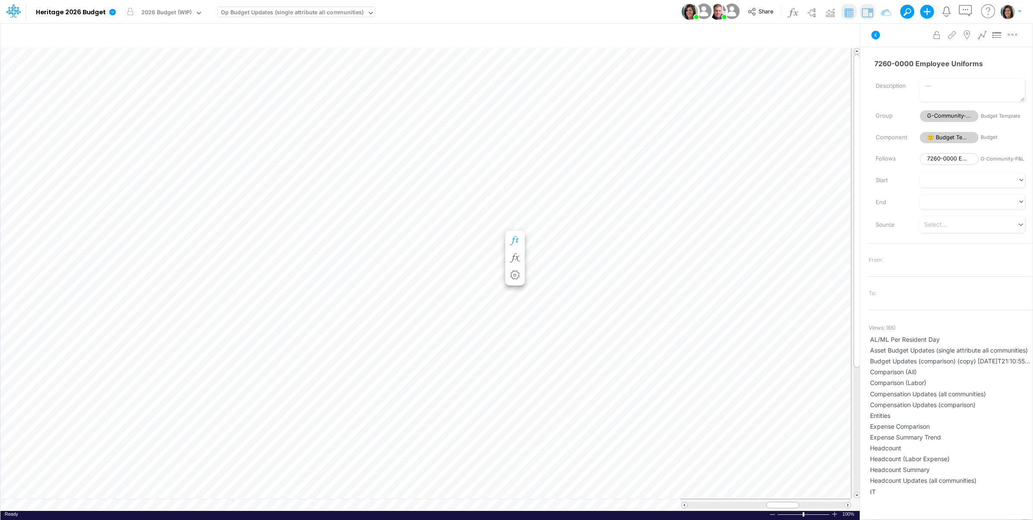
click at [514, 238] on icon "button" at bounding box center [514, 240] width 13 height 9
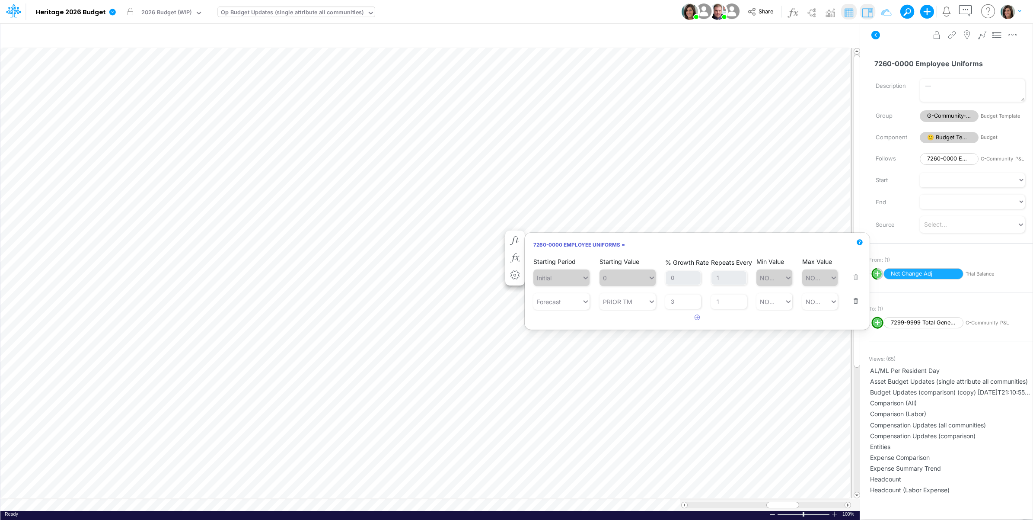
click at [896, 38] on div "Advanced settings Delete" at bounding box center [946, 35] width 172 height 24
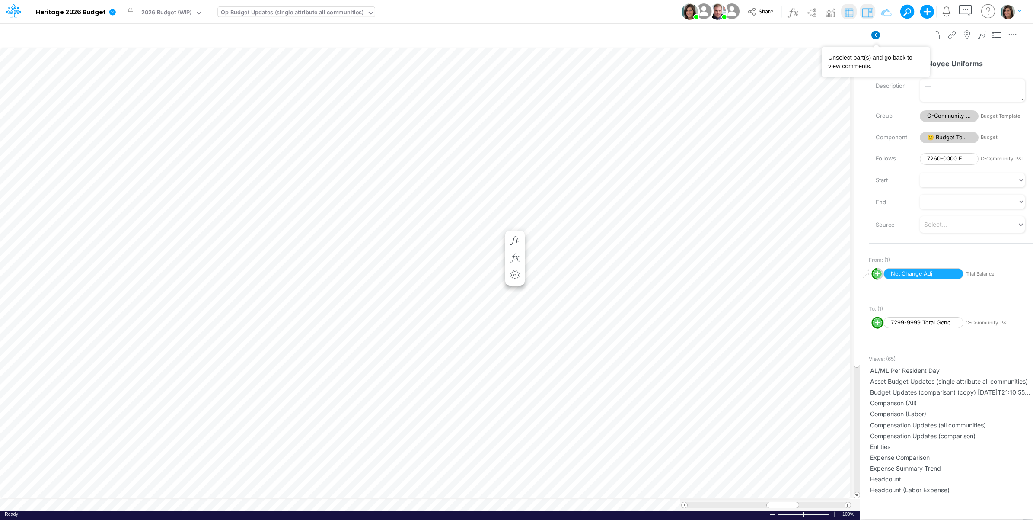
click at [877, 36] on icon at bounding box center [875, 35] width 9 height 9
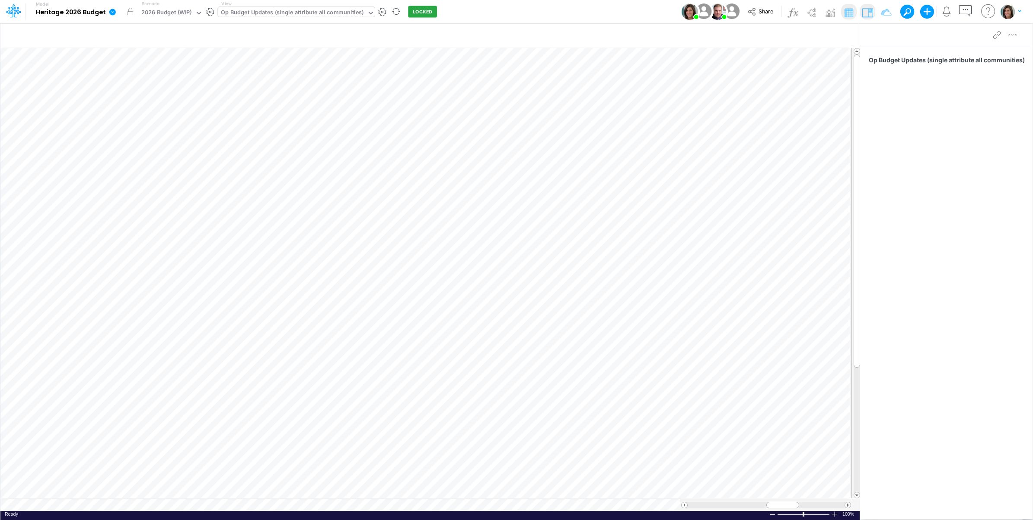
click at [115, 9] on icon at bounding box center [112, 12] width 8 height 8
click at [131, 92] on button "View model info" at bounding box center [156, 89] width 92 height 13
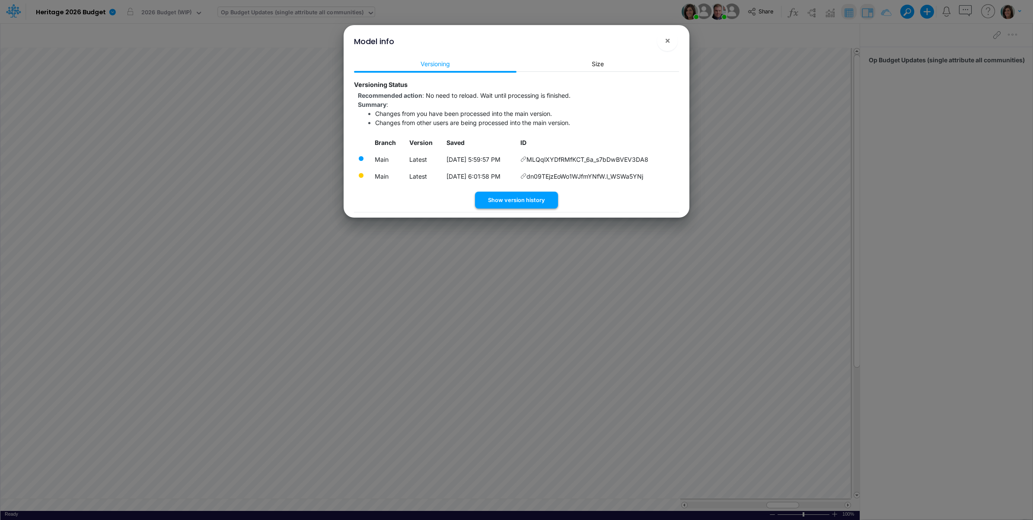
click at [510, 199] on button "Show version history" at bounding box center [516, 199] width 83 height 17
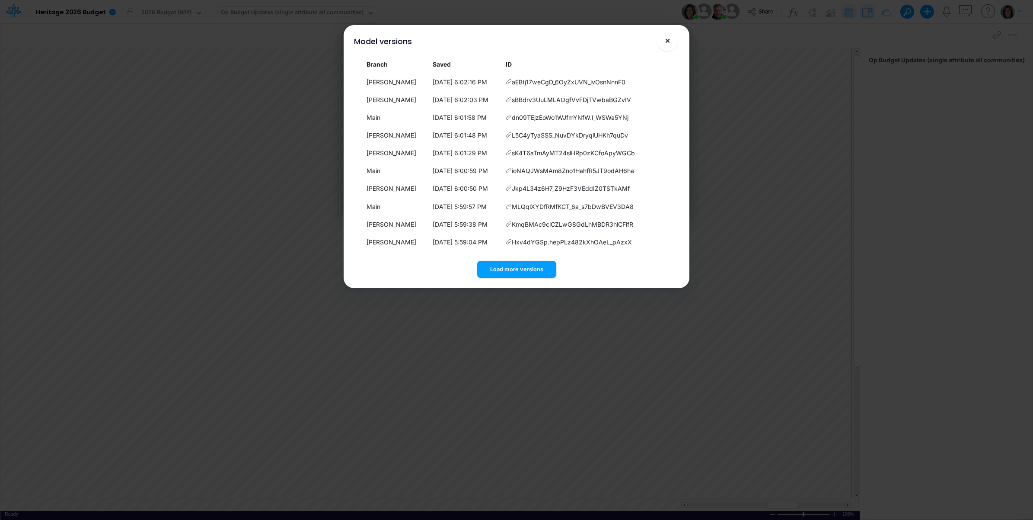
drag, startPoint x: 663, startPoint y: 39, endPoint x: 623, endPoint y: 33, distance: 41.1
click at [664, 39] on button "×" at bounding box center [667, 40] width 21 height 21
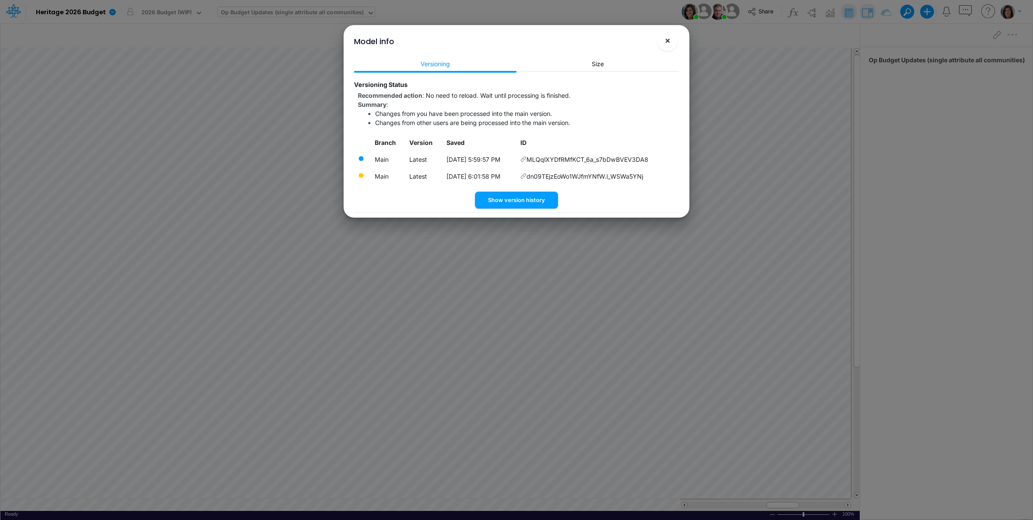
click at [662, 40] on button "×" at bounding box center [667, 40] width 21 height 21
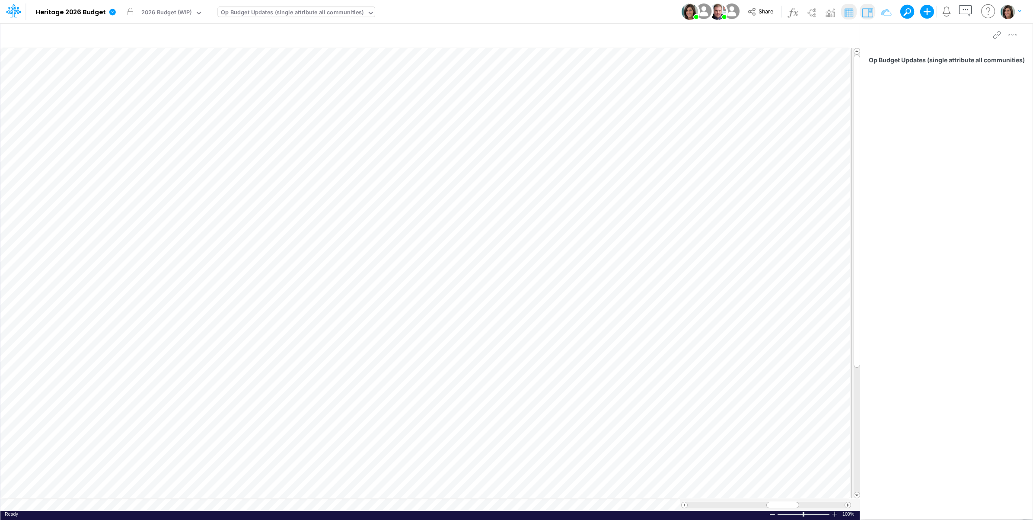
click at [481, 13] on div "Model Heritage 2026 Budget Edit model settings Duplicate Import QuickBooks Quic…" at bounding box center [517, 11] width 930 height 23
